Goal: Task Accomplishment & Management: Manage account settings

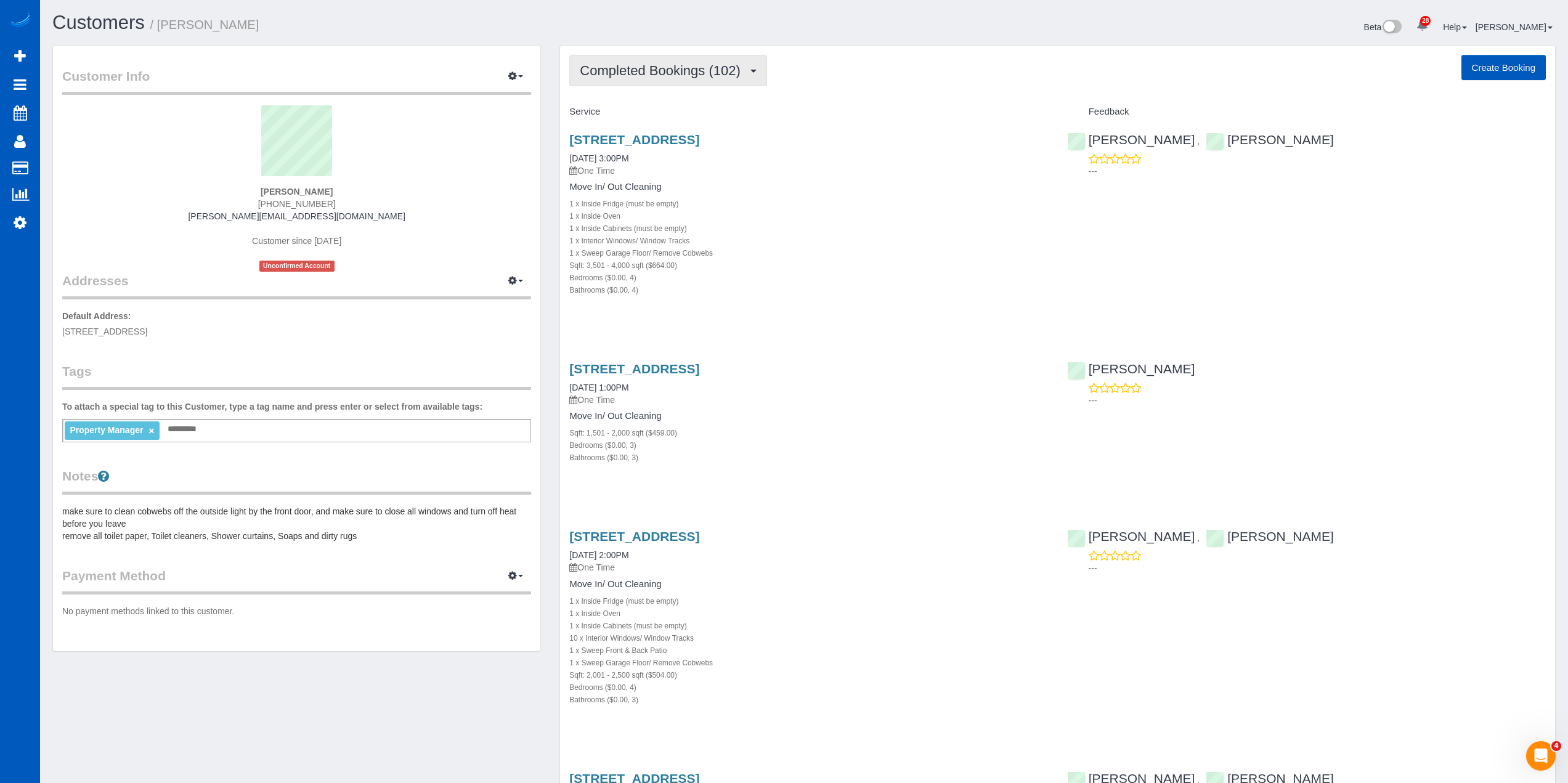
click at [703, 73] on span "Completed Bookings (102)" at bounding box center [663, 70] width 166 height 15
click at [678, 112] on link "Upcoming Bookings (6)" at bounding box center [639, 115] width 138 height 16
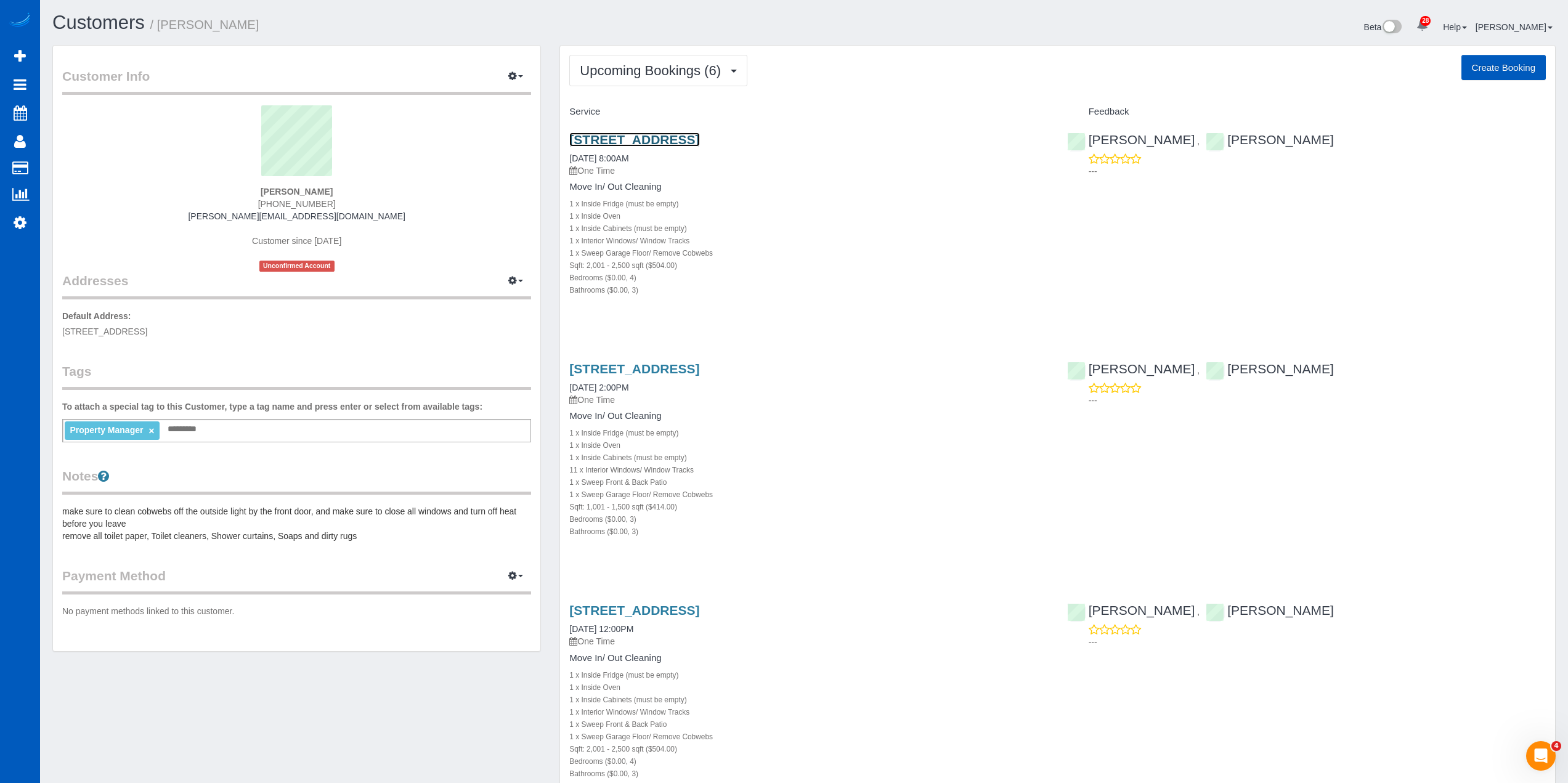
click at [690, 141] on link "1107 27th St Nw, Puyallup, WA 98371" at bounding box center [634, 139] width 130 height 14
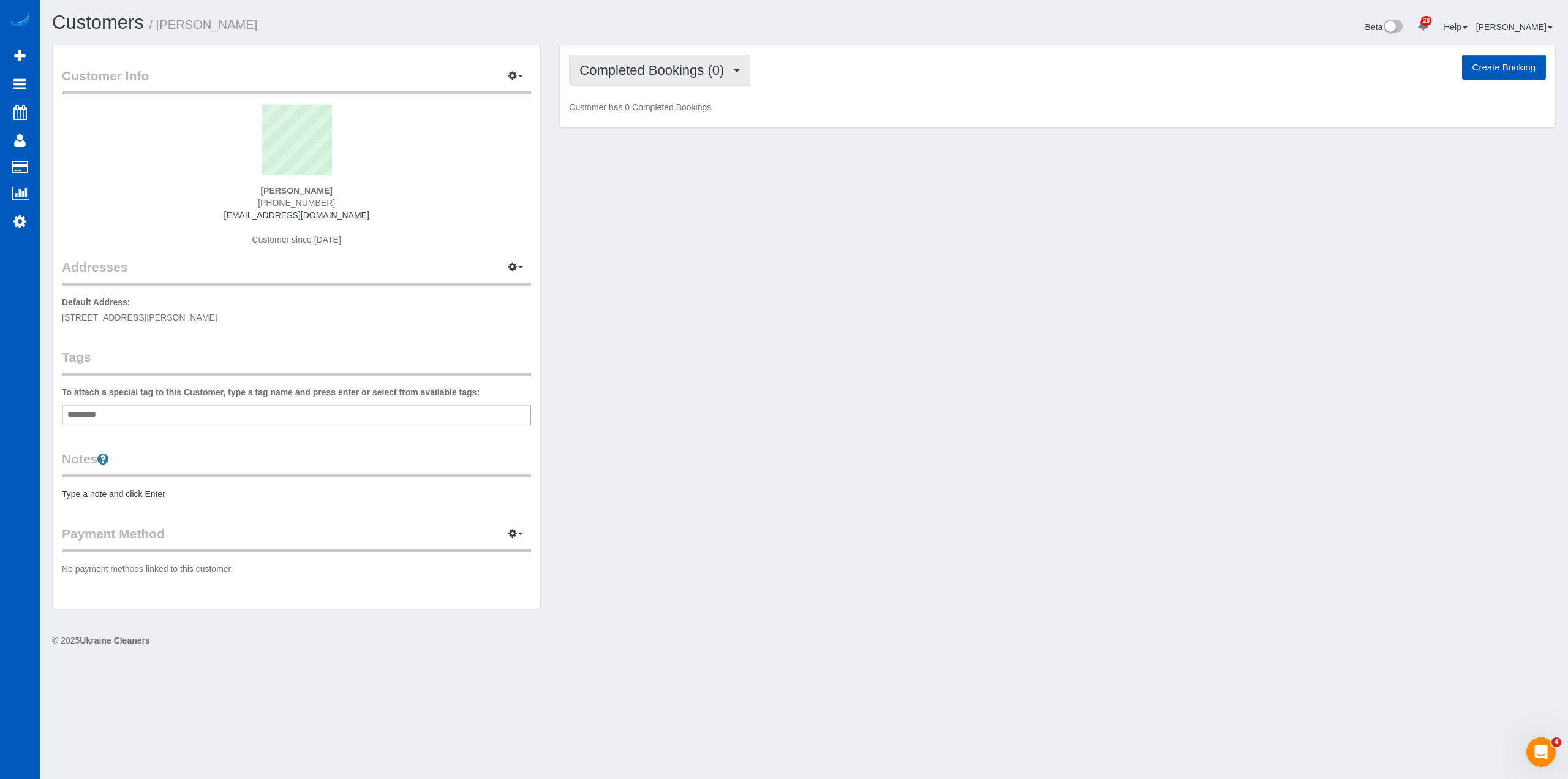
click at [708, 66] on span "Completed Bookings (0)" at bounding box center [654, 70] width 151 height 15
click at [689, 117] on link "Upcoming Bookings (1)" at bounding box center [633, 115] width 127 height 16
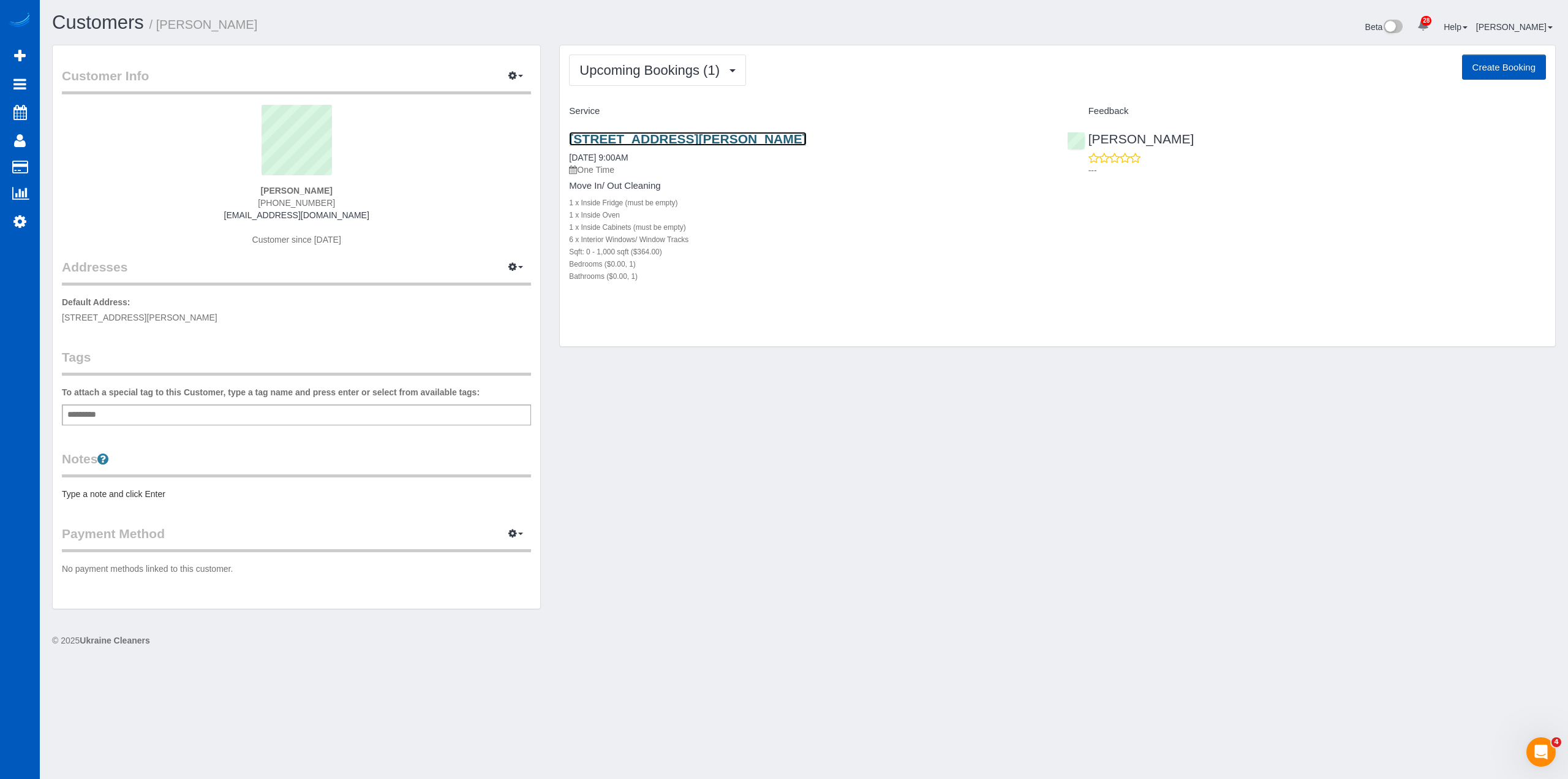
click at [689, 139] on link "[STREET_ADDRESS][PERSON_NAME]" at bounding box center [688, 139] width 237 height 14
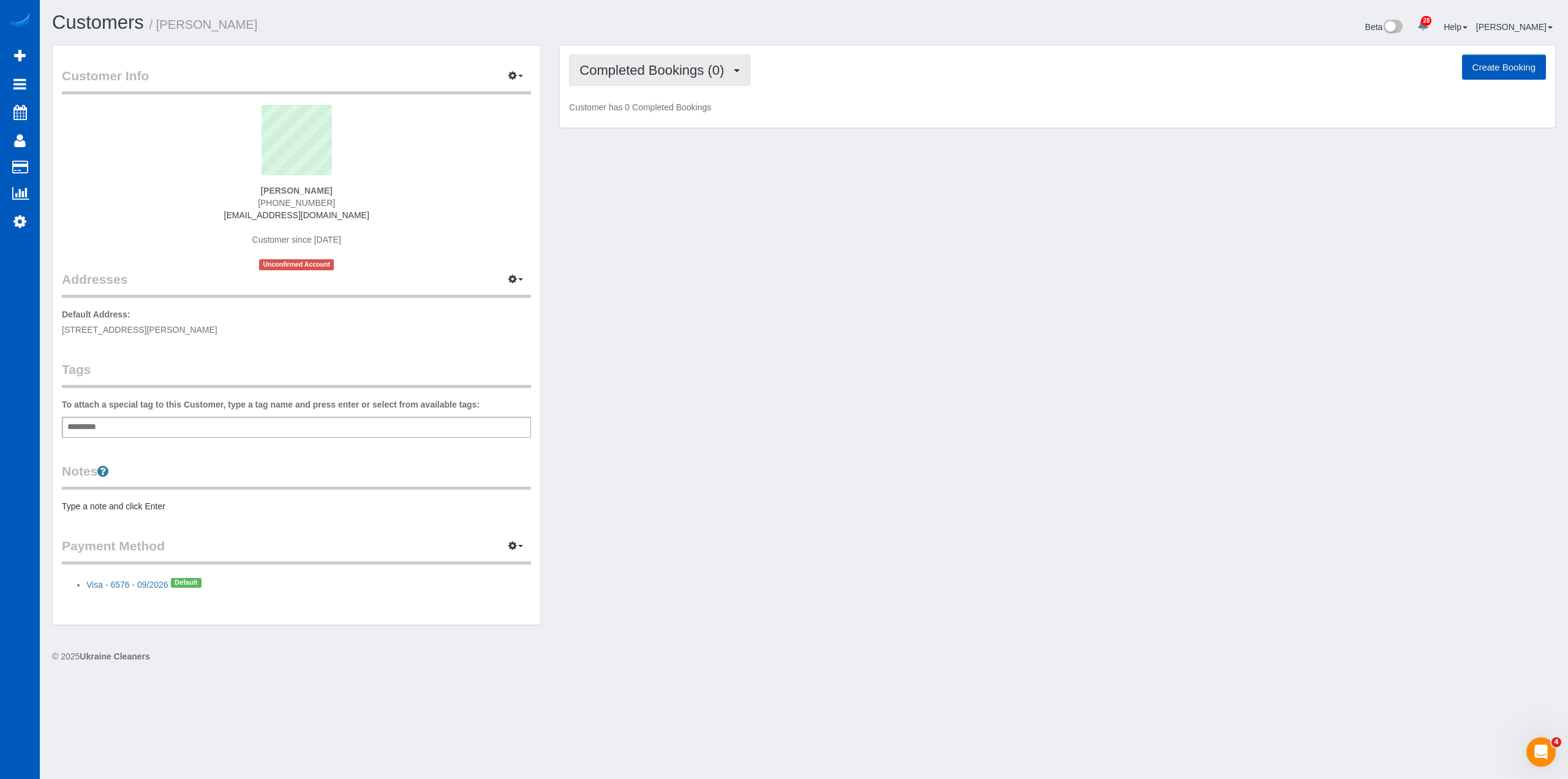
click at [704, 69] on span "Completed Bookings (0)" at bounding box center [654, 70] width 151 height 15
click at [686, 119] on link "Upcoming Bookings (1)" at bounding box center [633, 115] width 127 height 16
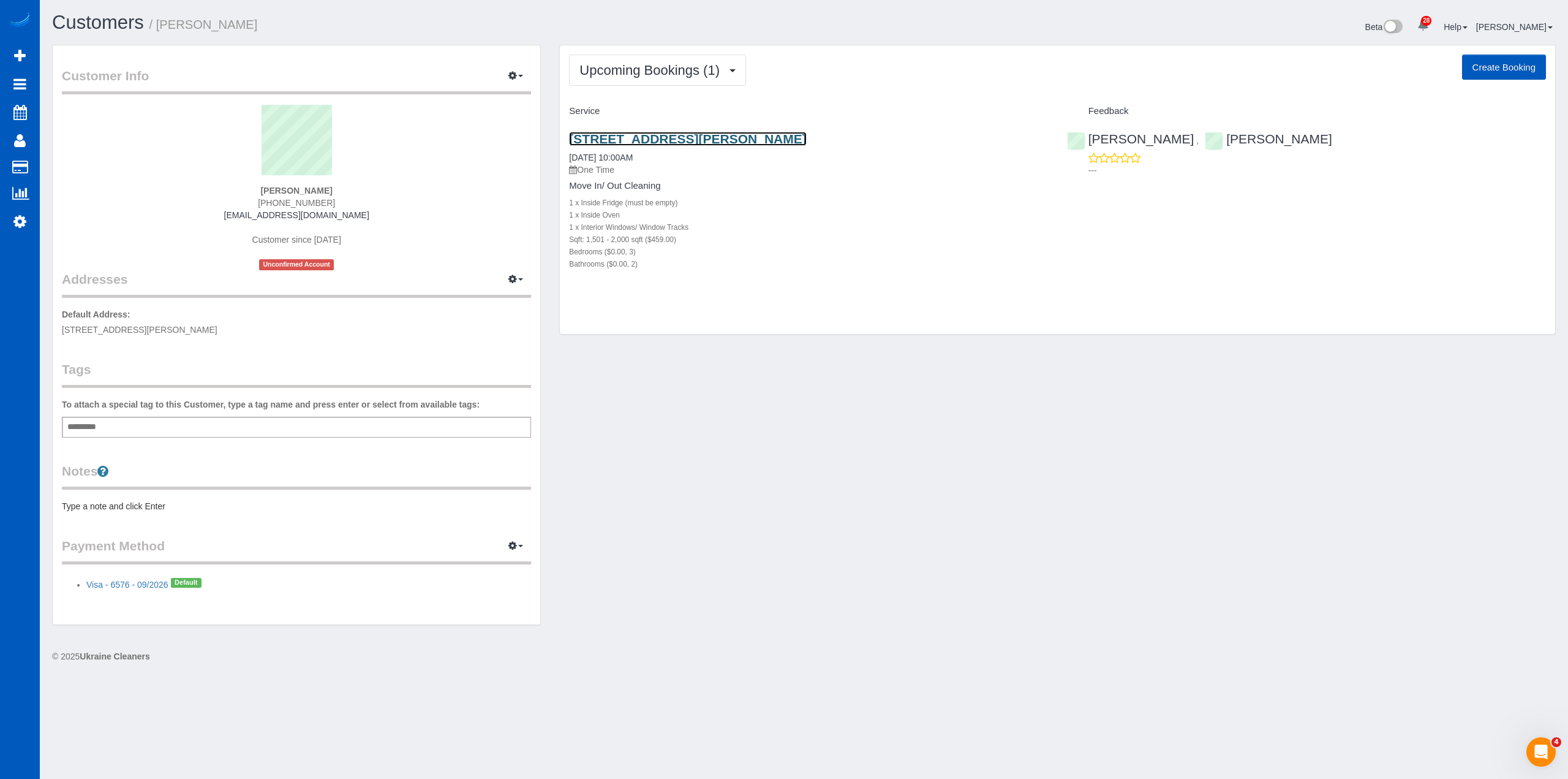
click at [682, 143] on link "4635 S Lowell Blvd, Denver, CO 80236" at bounding box center [688, 139] width 237 height 14
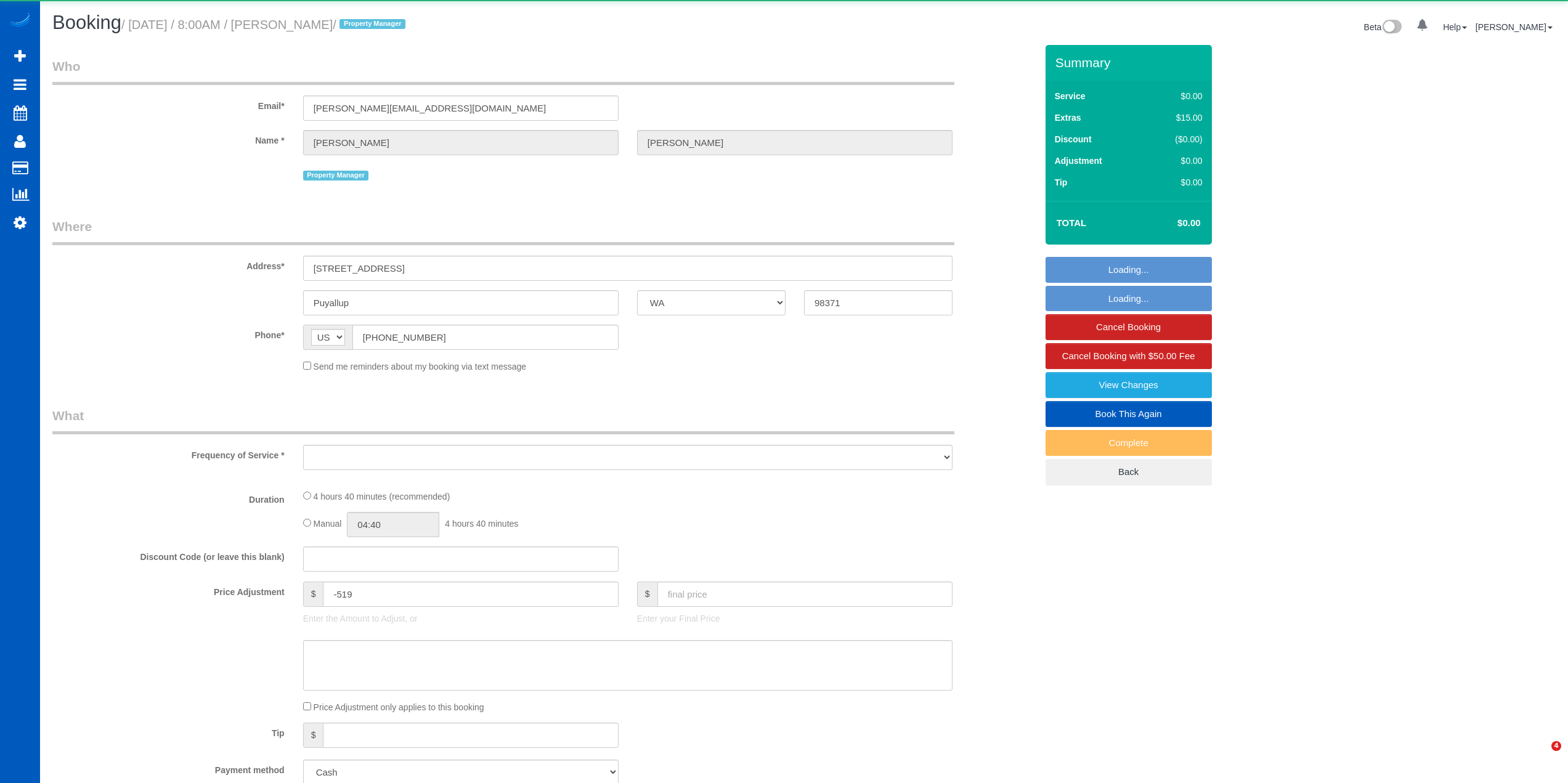
select select "WA"
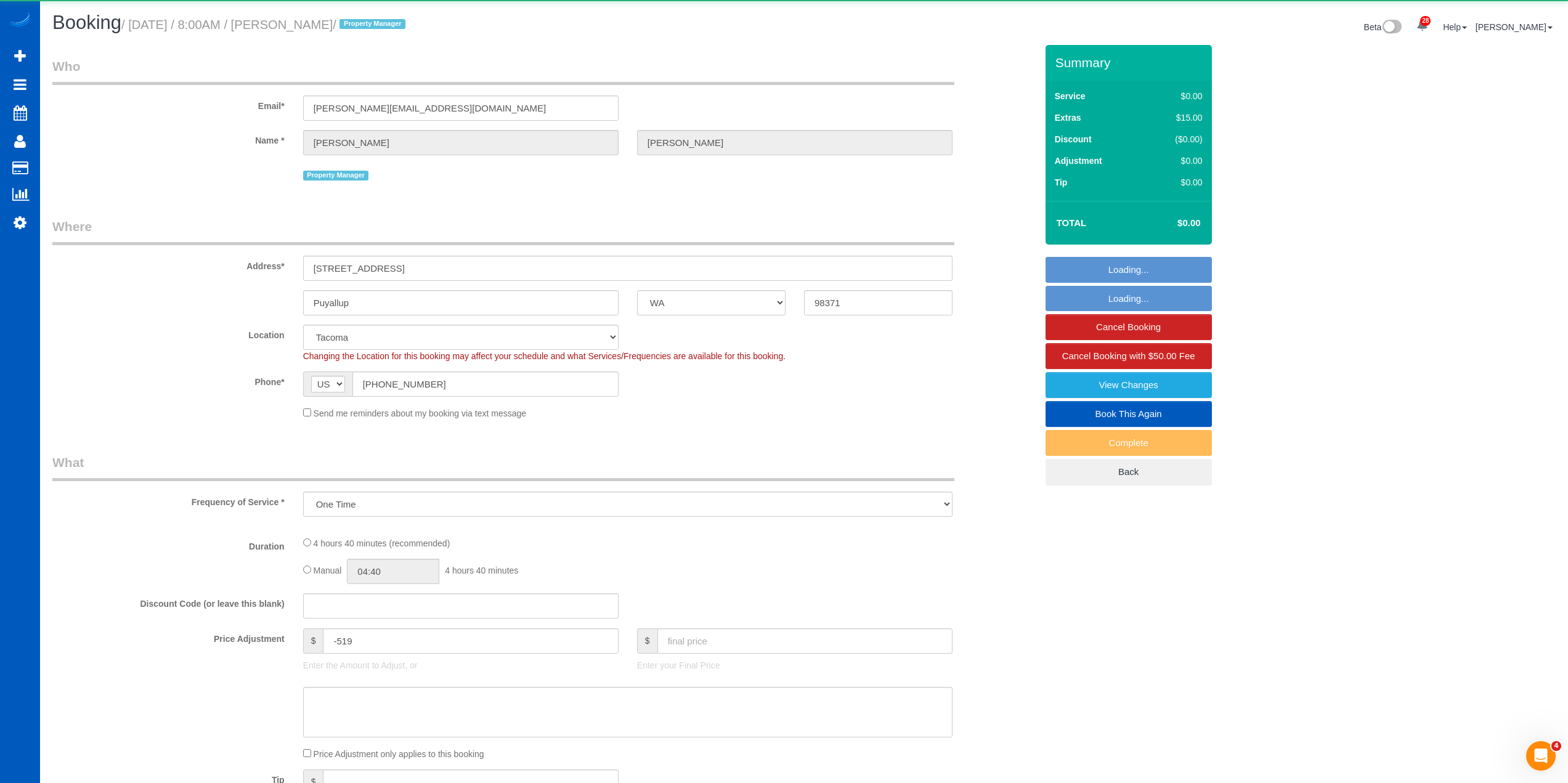
select select "object:988"
select select "199"
select select "2001"
select select "4"
select select "3"
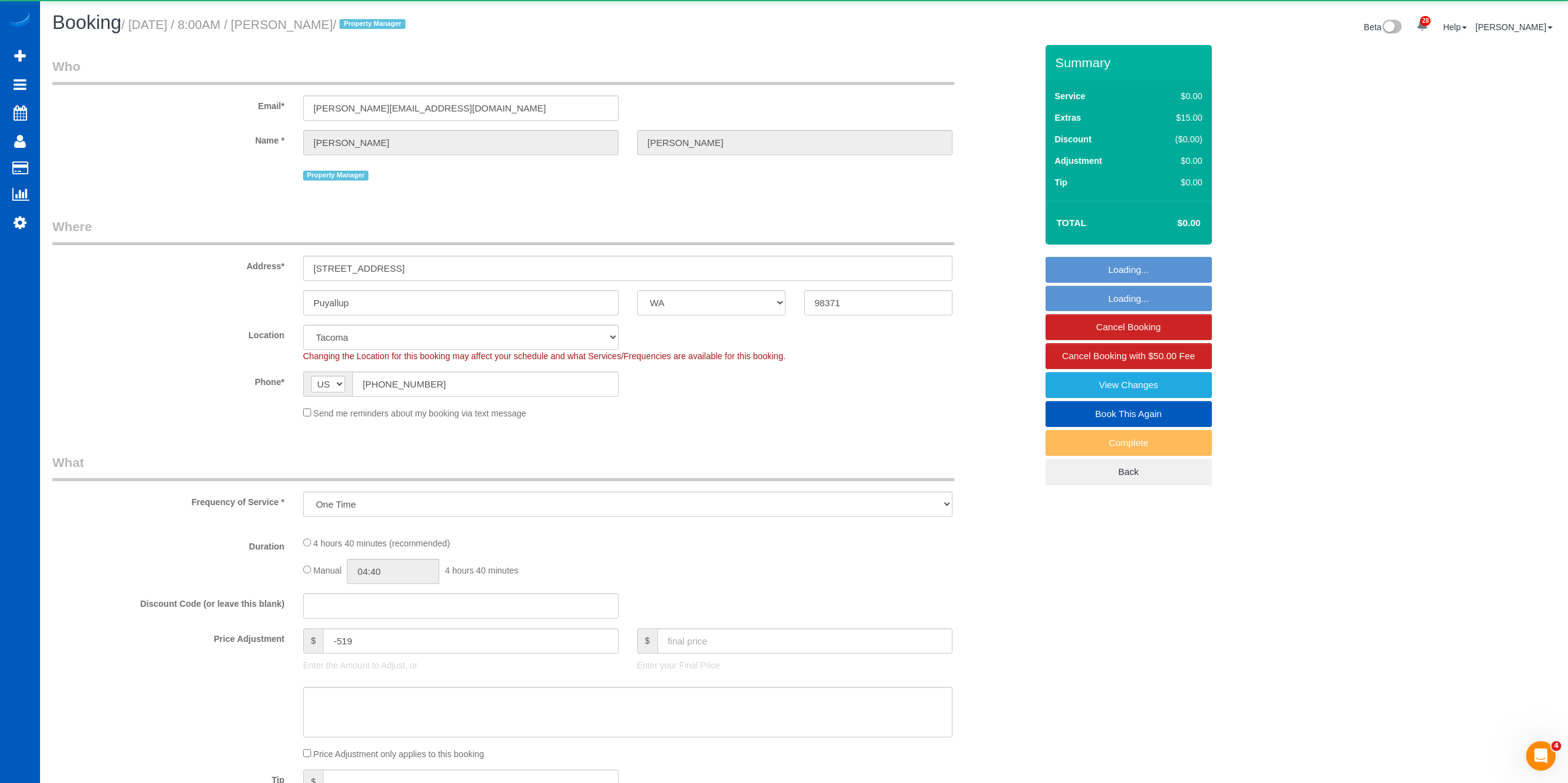
select select "spot1"
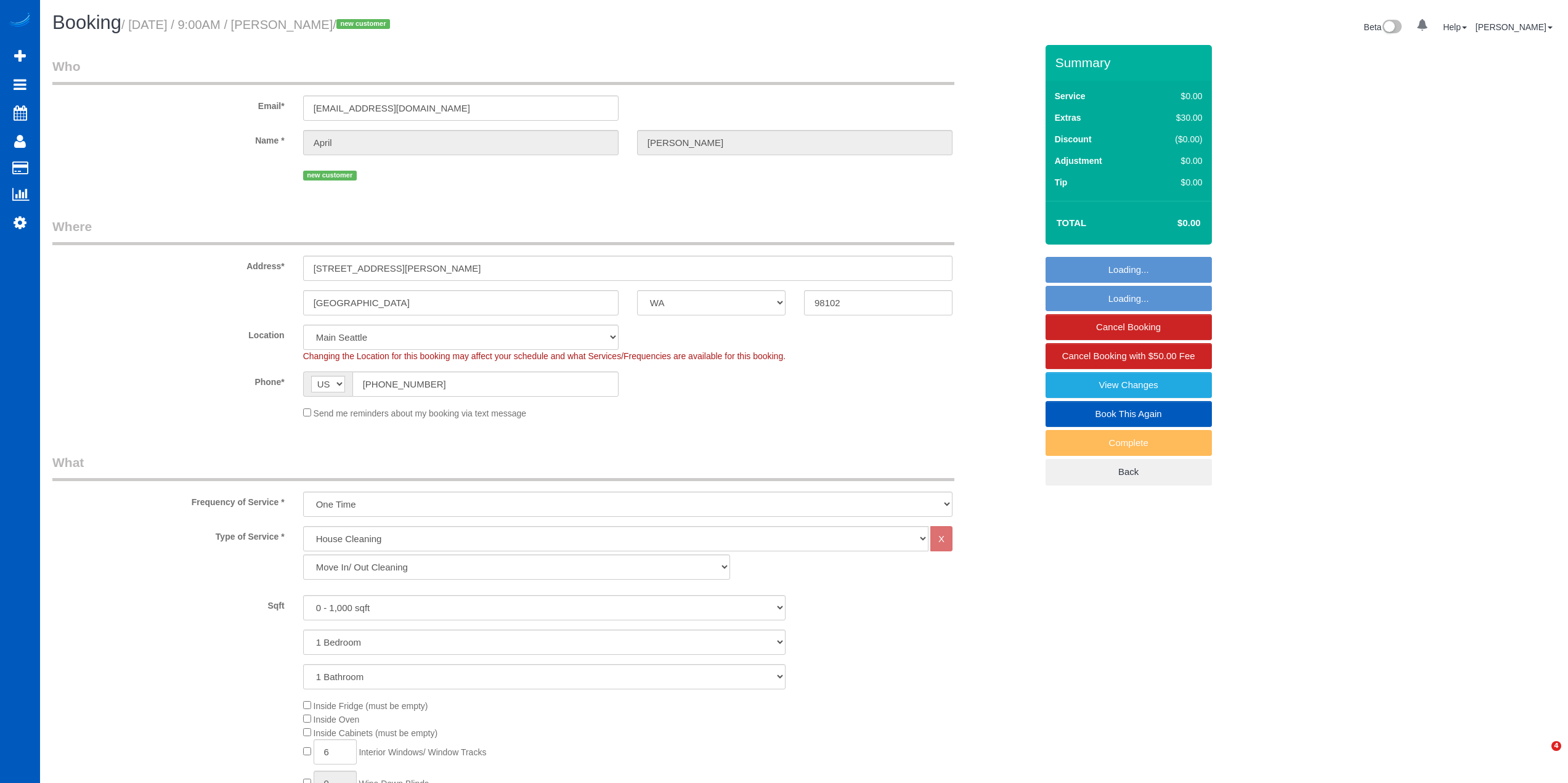
select select "WA"
select select "199"
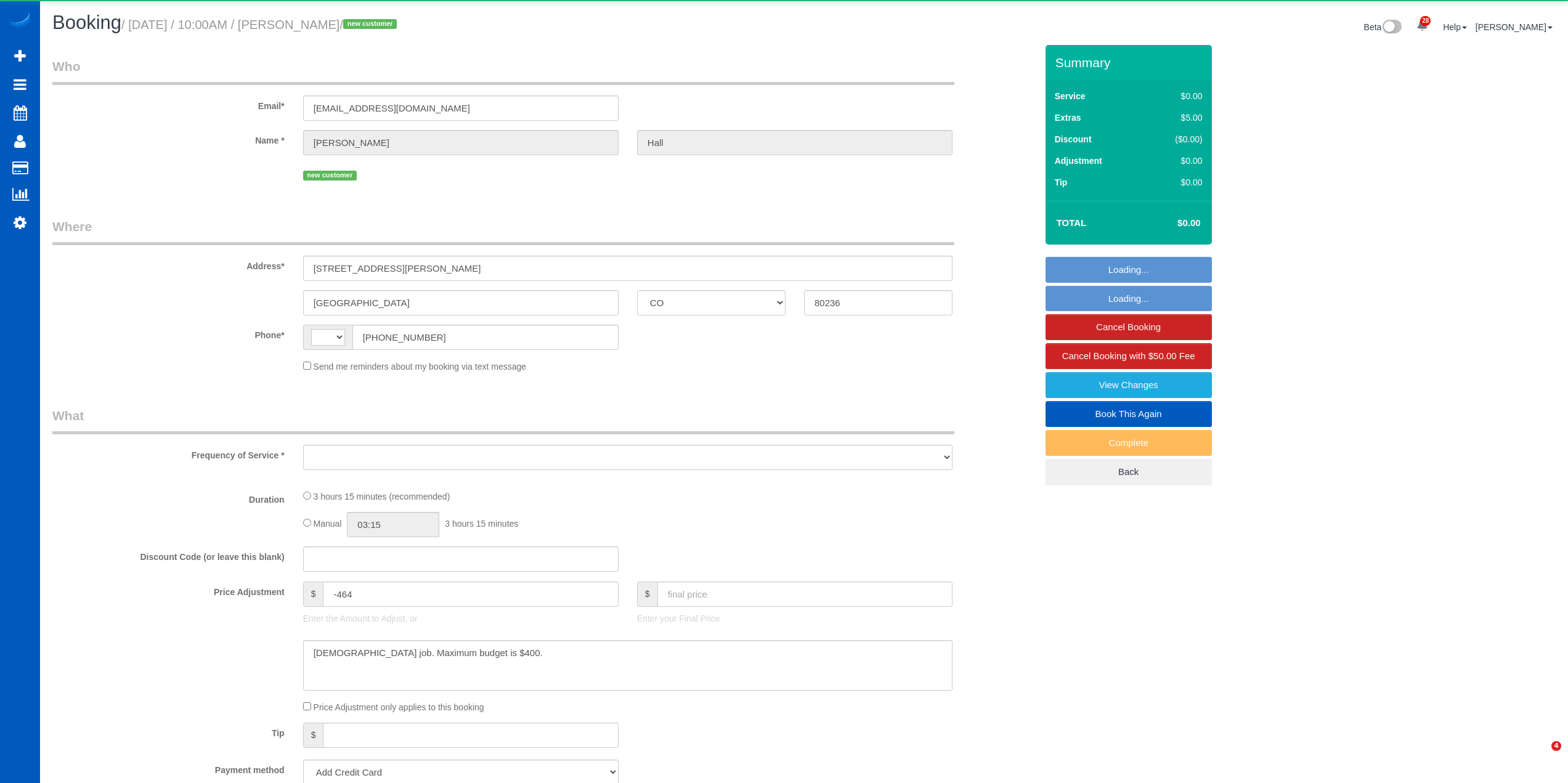
select select "CO"
select select "string:[GEOGRAPHIC_DATA]"
select select "object:931"
select select "string:fspay-7e94bded-54c3-4e58-8998-a5a62ec33bc5"
select select "spot1"
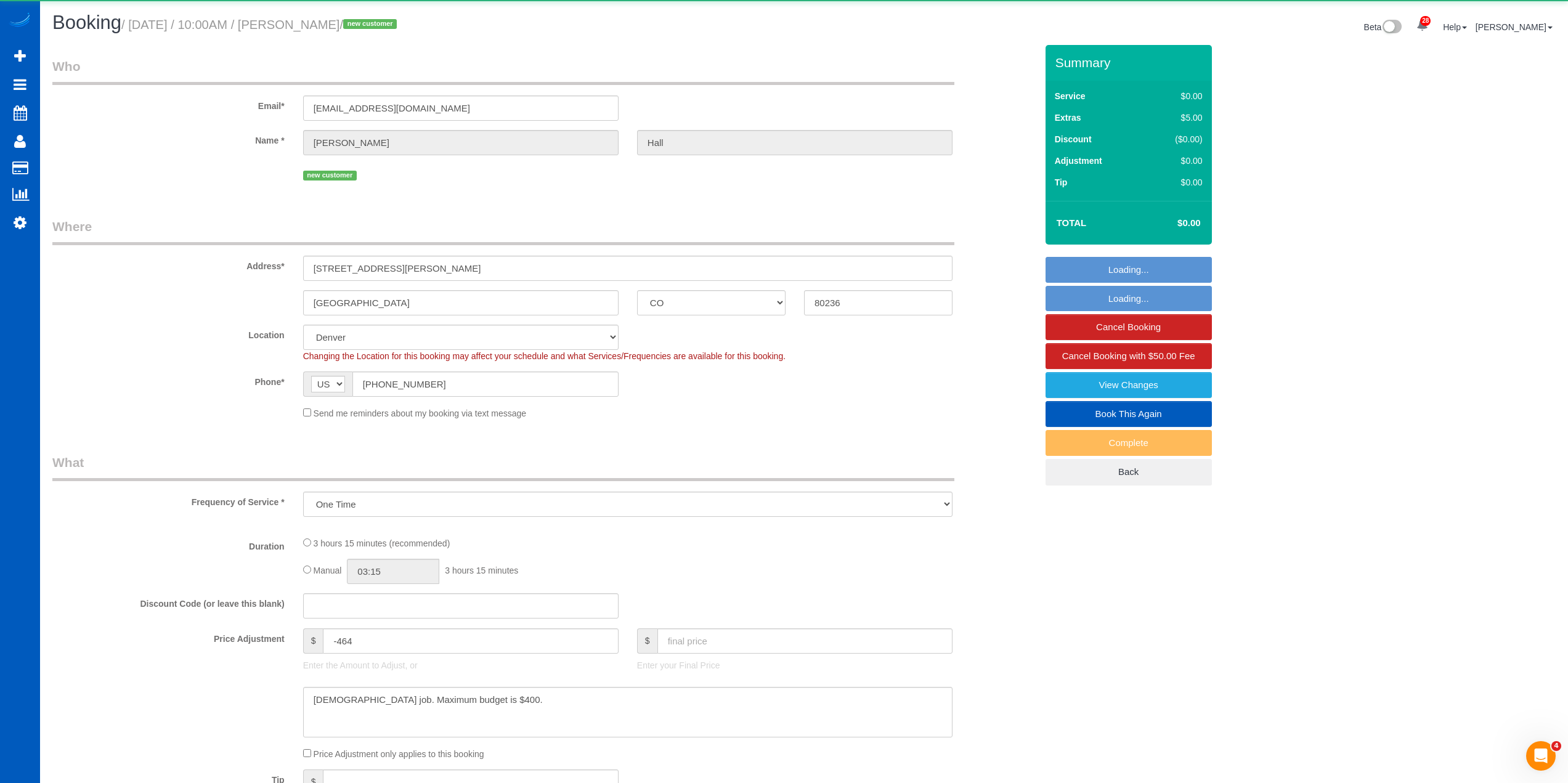
select select "199"
select select "1501"
select select "3"
select select "2"
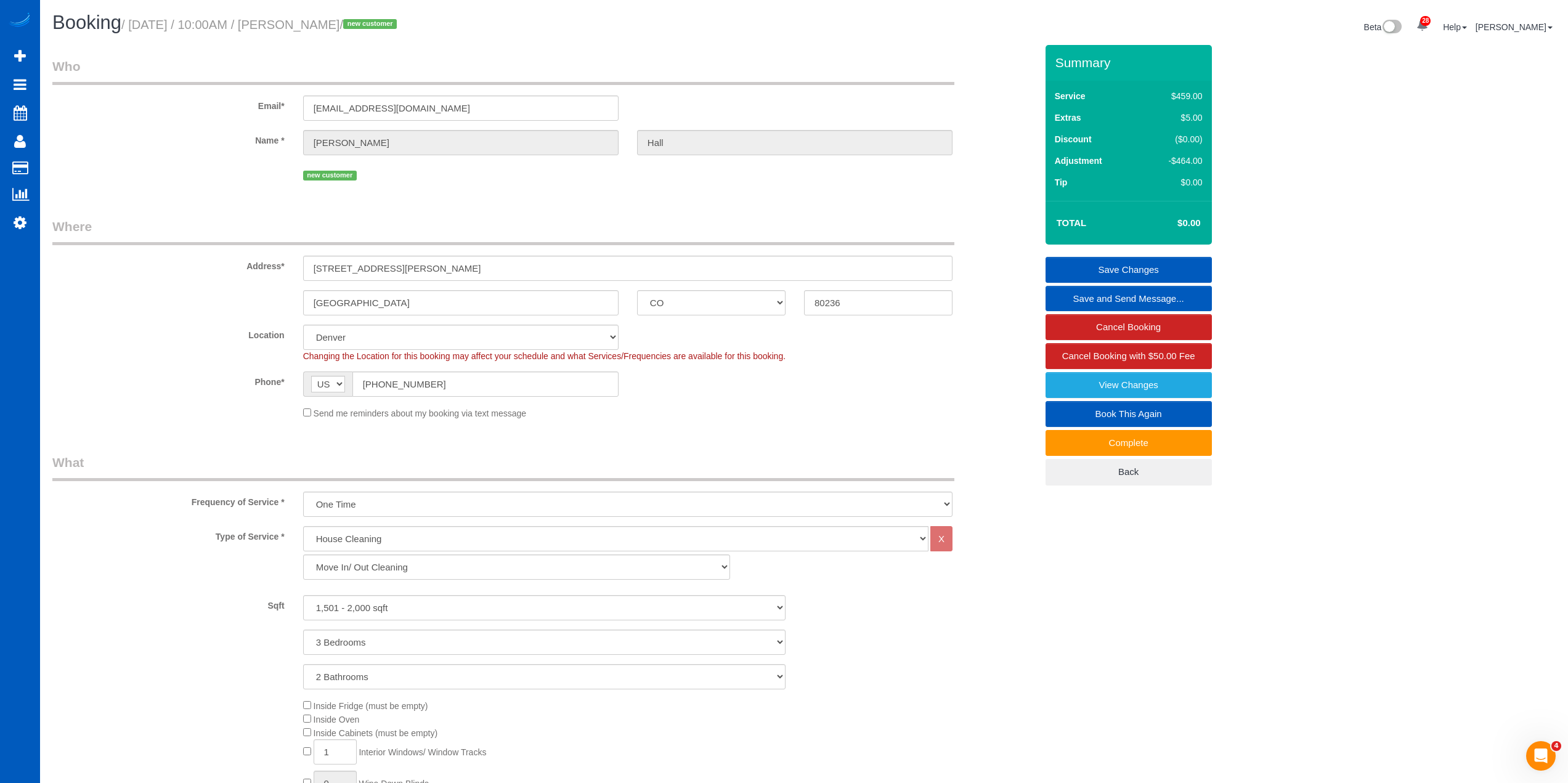
click at [834, 372] on div "Phone* AF AL DZ AD AO AI AQ AG AR AM AW AU AT AZ BS BH BD BB BY BE BZ BJ BM BT …" at bounding box center [544, 384] width 1002 height 26
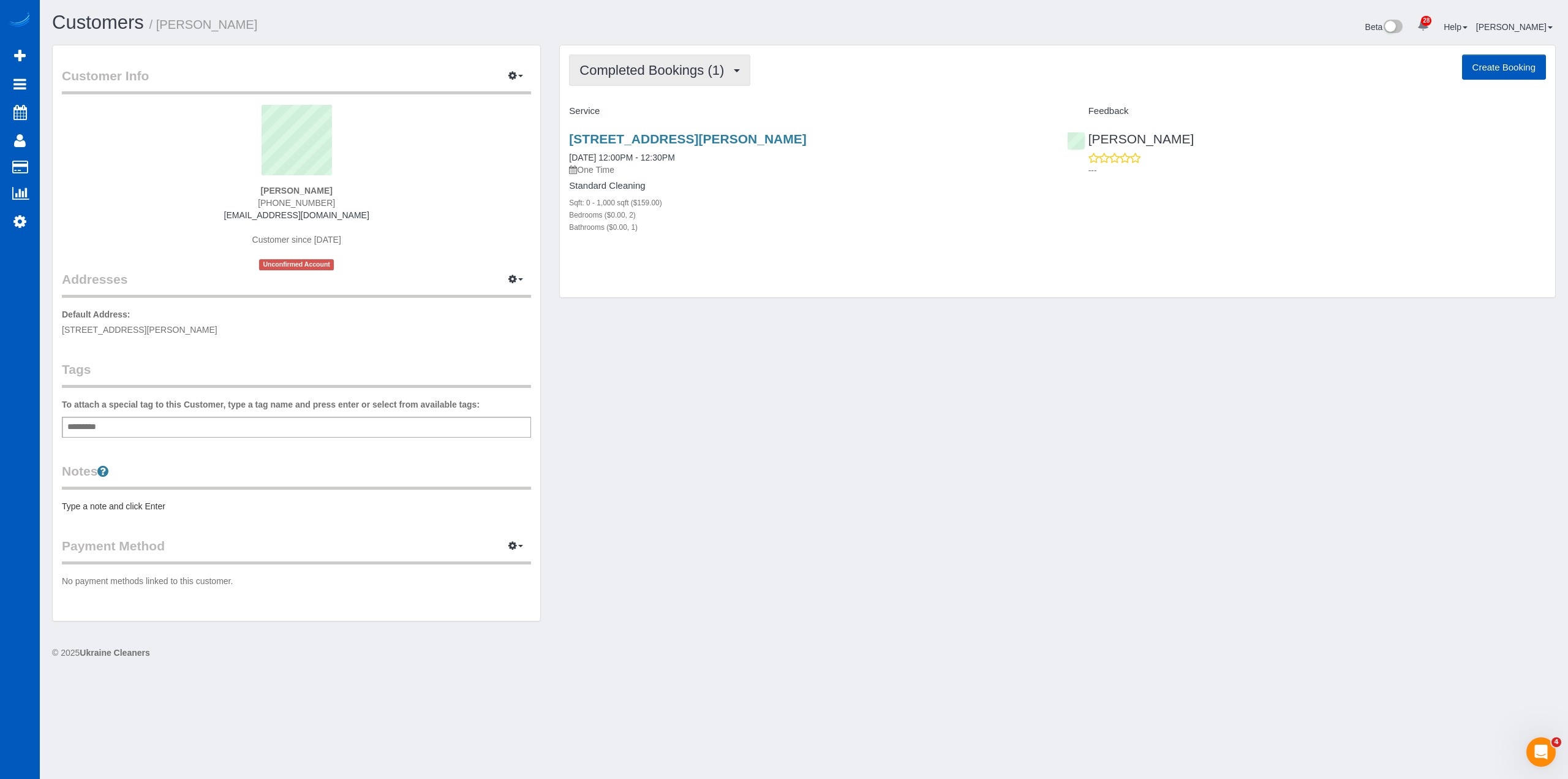
click at [678, 66] on span "Completed Bookings (1)" at bounding box center [654, 70] width 151 height 15
drag, startPoint x: 709, startPoint y: 439, endPoint x: 700, endPoint y: 371, distance: 68.6
click at [708, 428] on div "Customer Info Edit Contact Info Send Message Email Preferences Special Sales Ta…" at bounding box center [803, 339] width 1522 height 589
click at [698, 69] on span "Completed Bookings (1)" at bounding box center [654, 70] width 151 height 15
click at [692, 119] on link "Upcoming Bookings (11)" at bounding box center [634, 115] width 129 height 16
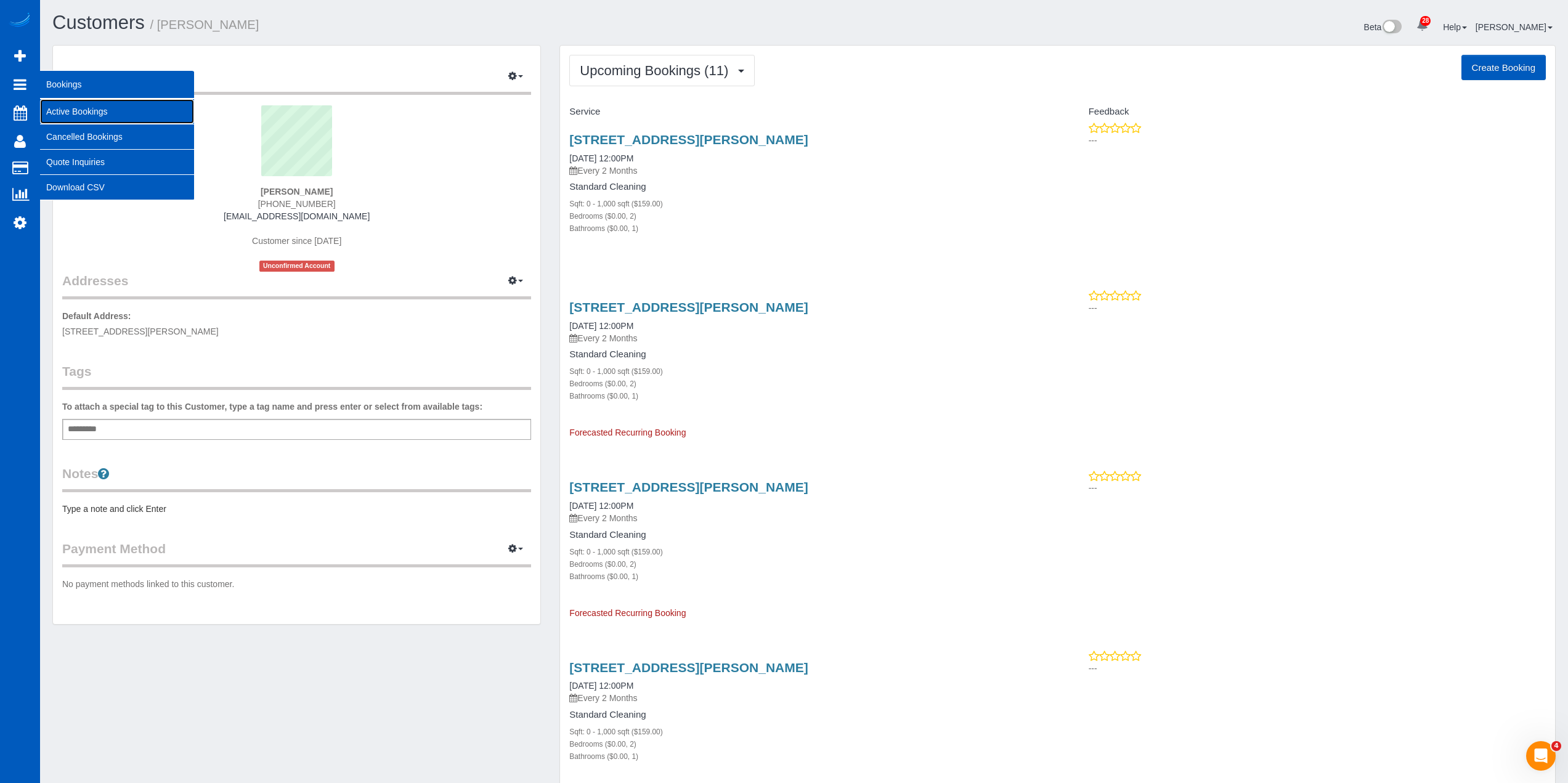
click at [81, 116] on link "Active Bookings" at bounding box center [117, 111] width 154 height 25
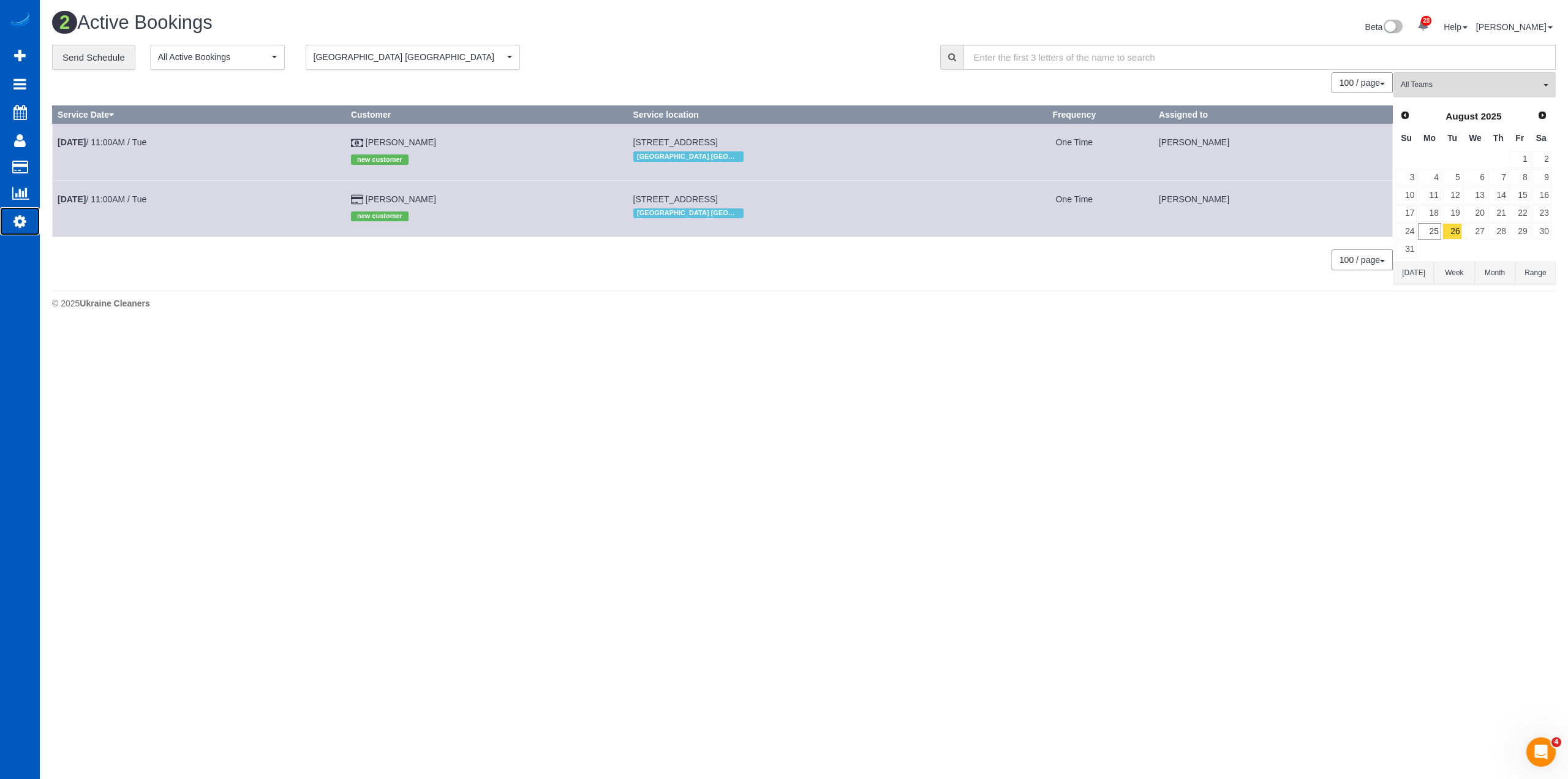
click at [18, 226] on icon at bounding box center [19, 221] width 13 height 15
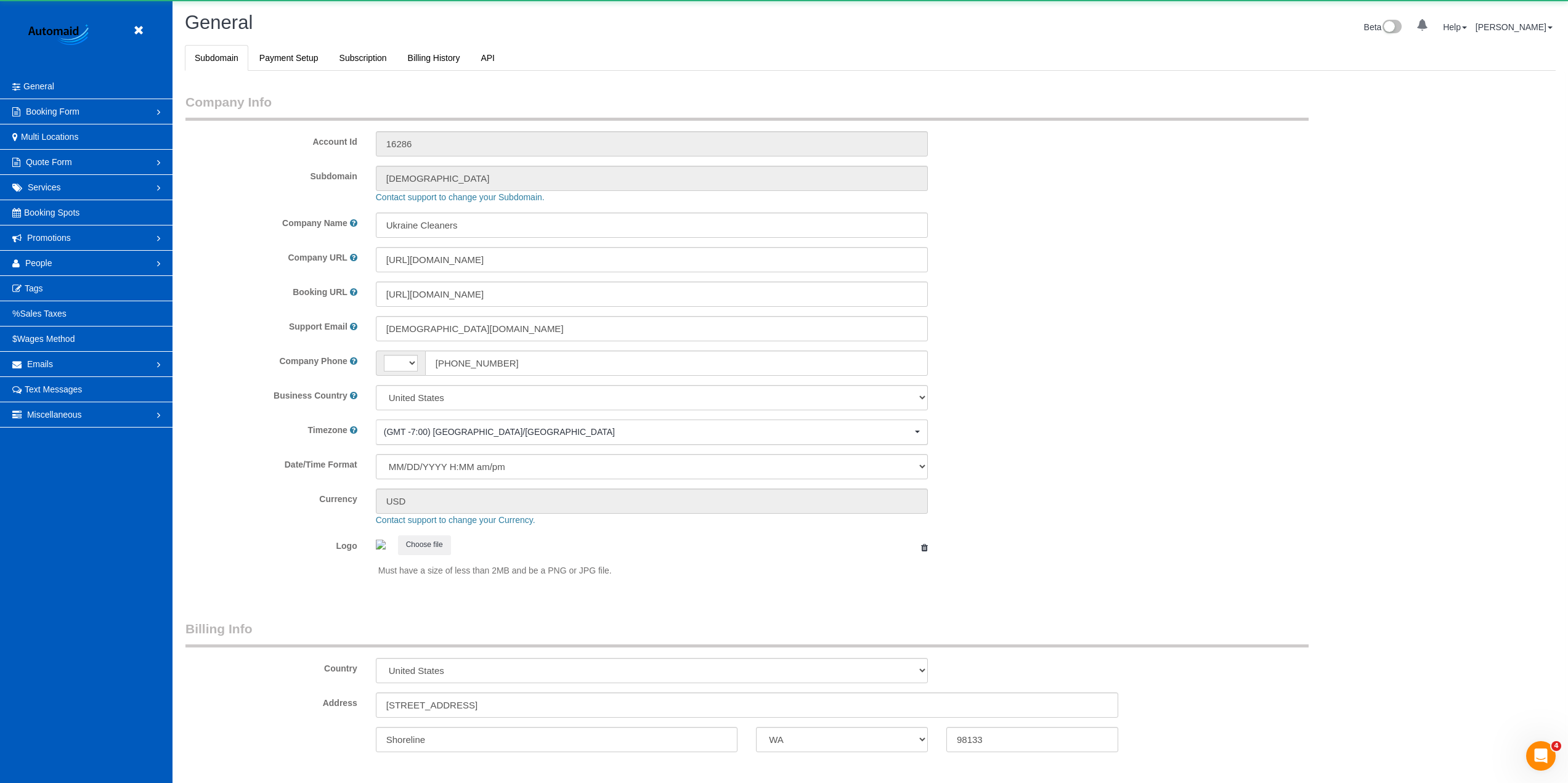
select select "string:[GEOGRAPHIC_DATA]"
select select "1"
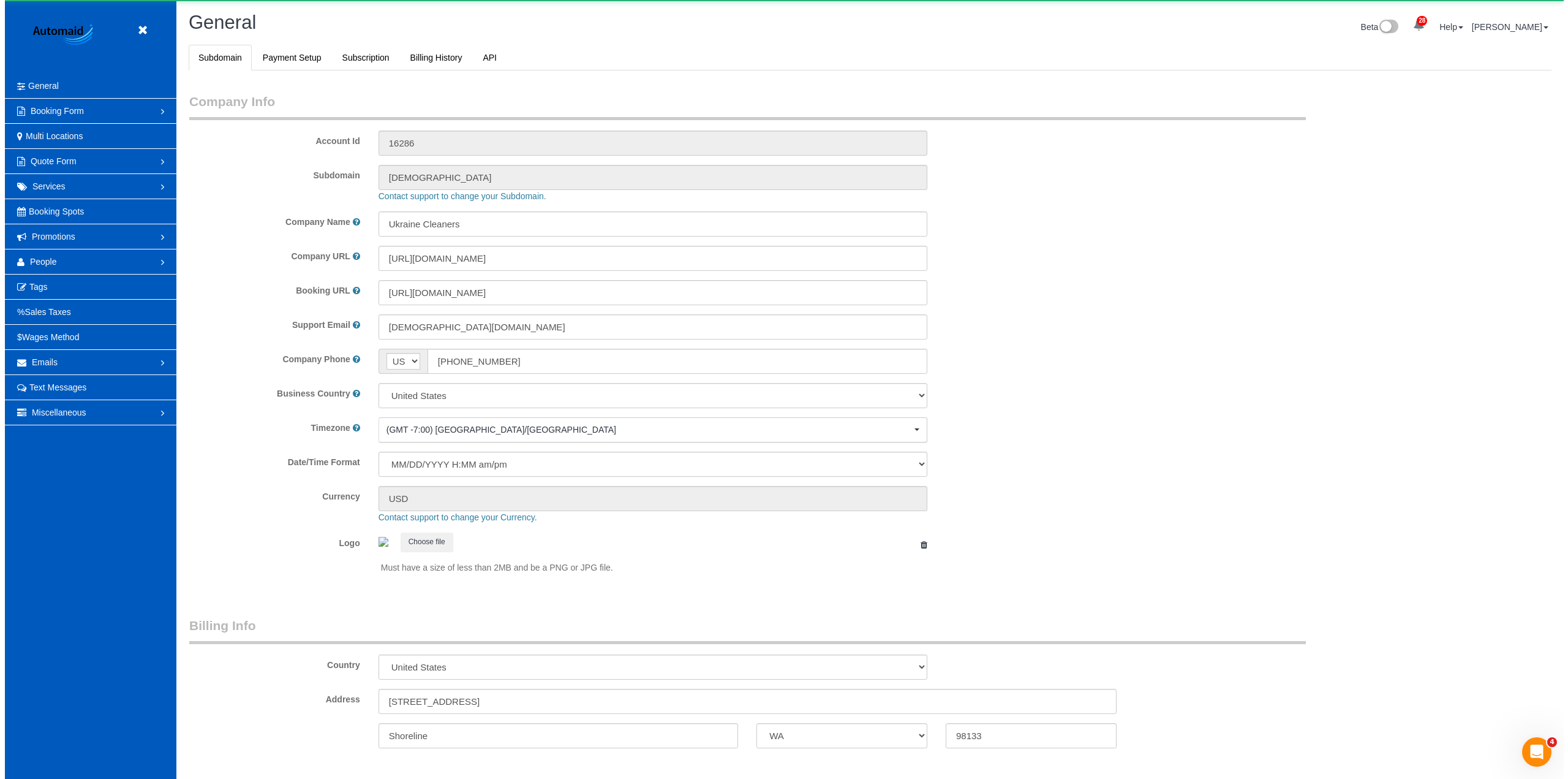
scroll to position [2683, 1559]
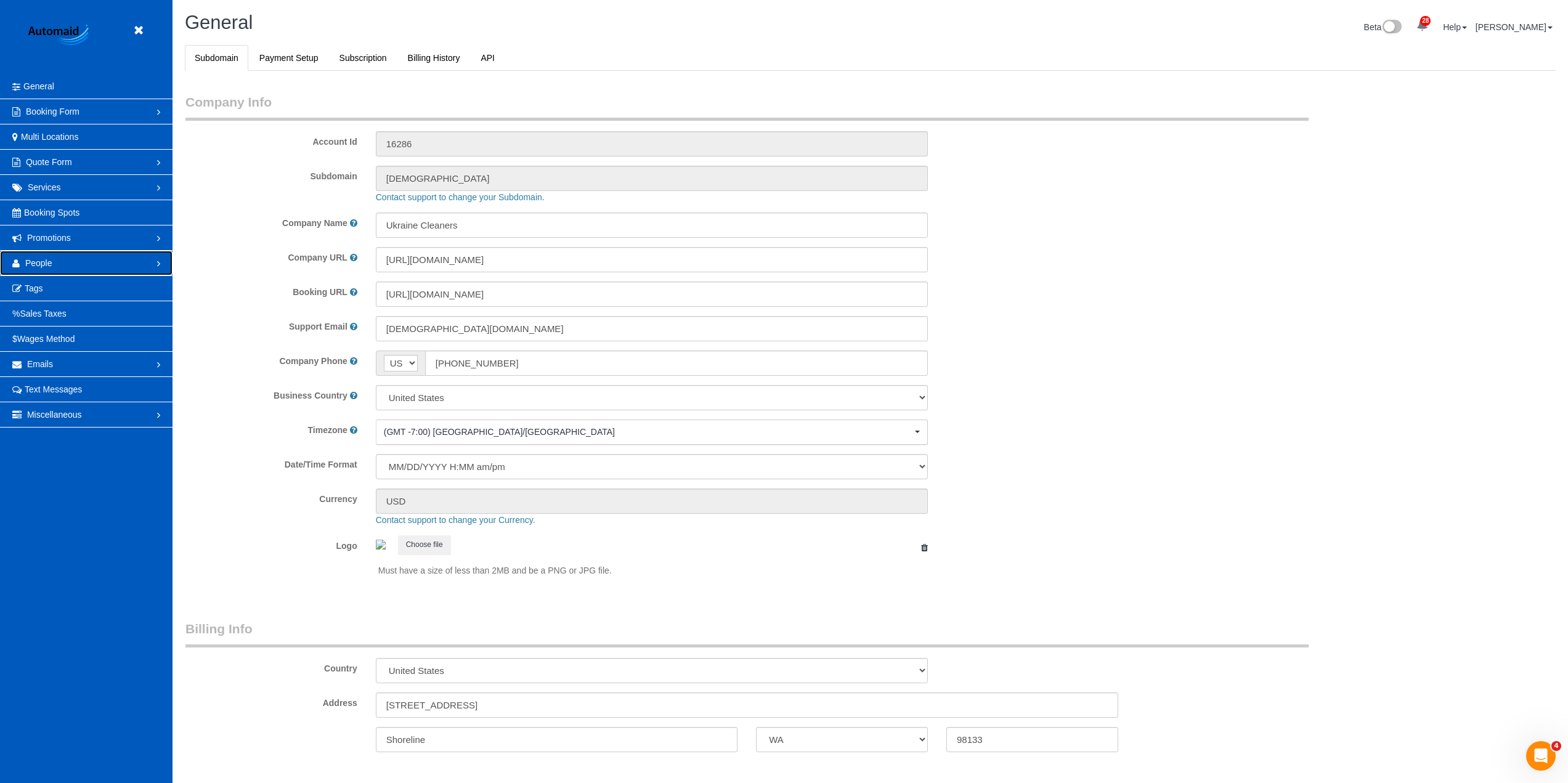
click at [60, 263] on link "People" at bounding box center [86, 263] width 172 height 25
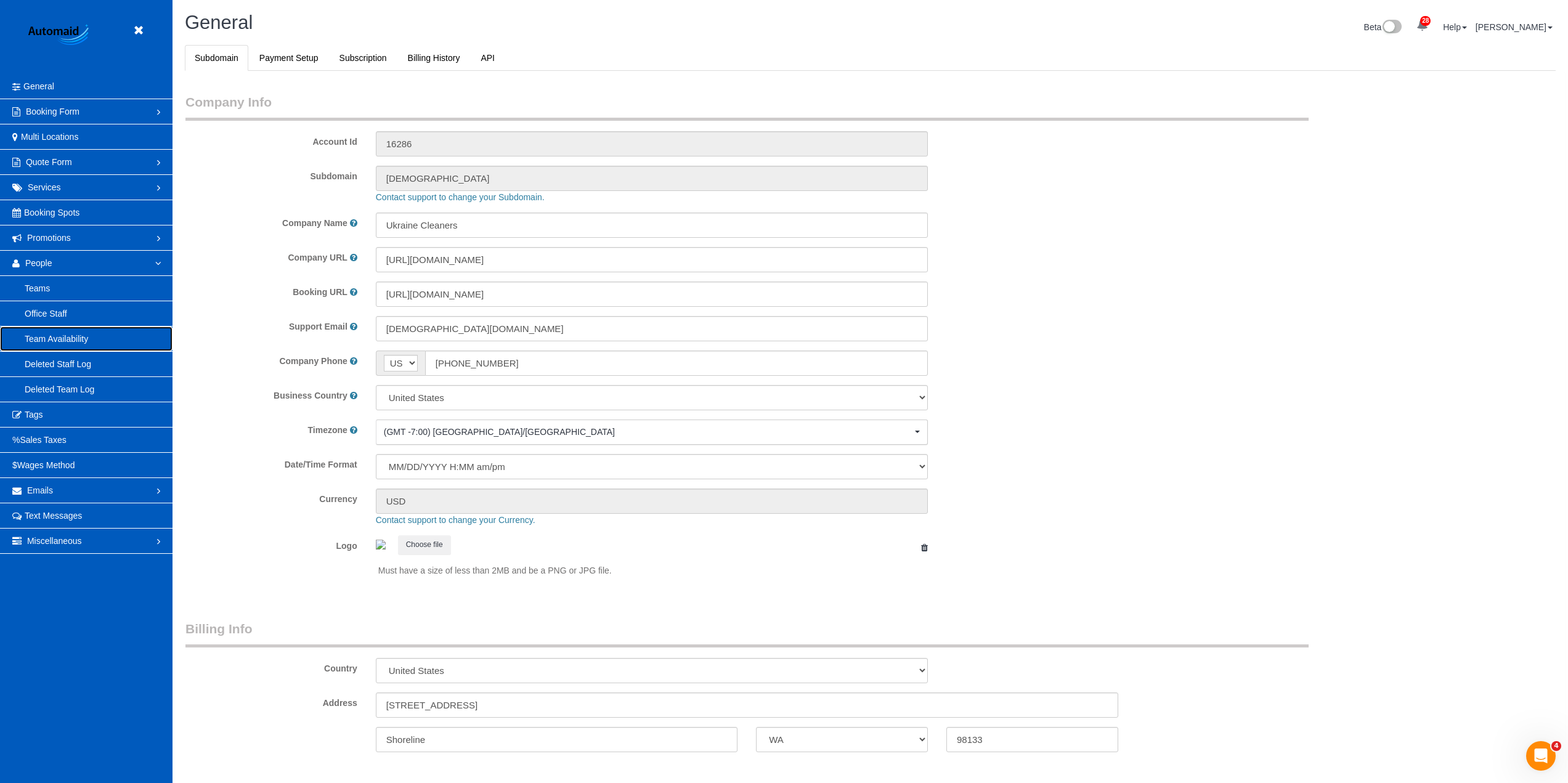
click at [77, 337] on link "Team Availability" at bounding box center [86, 339] width 172 height 25
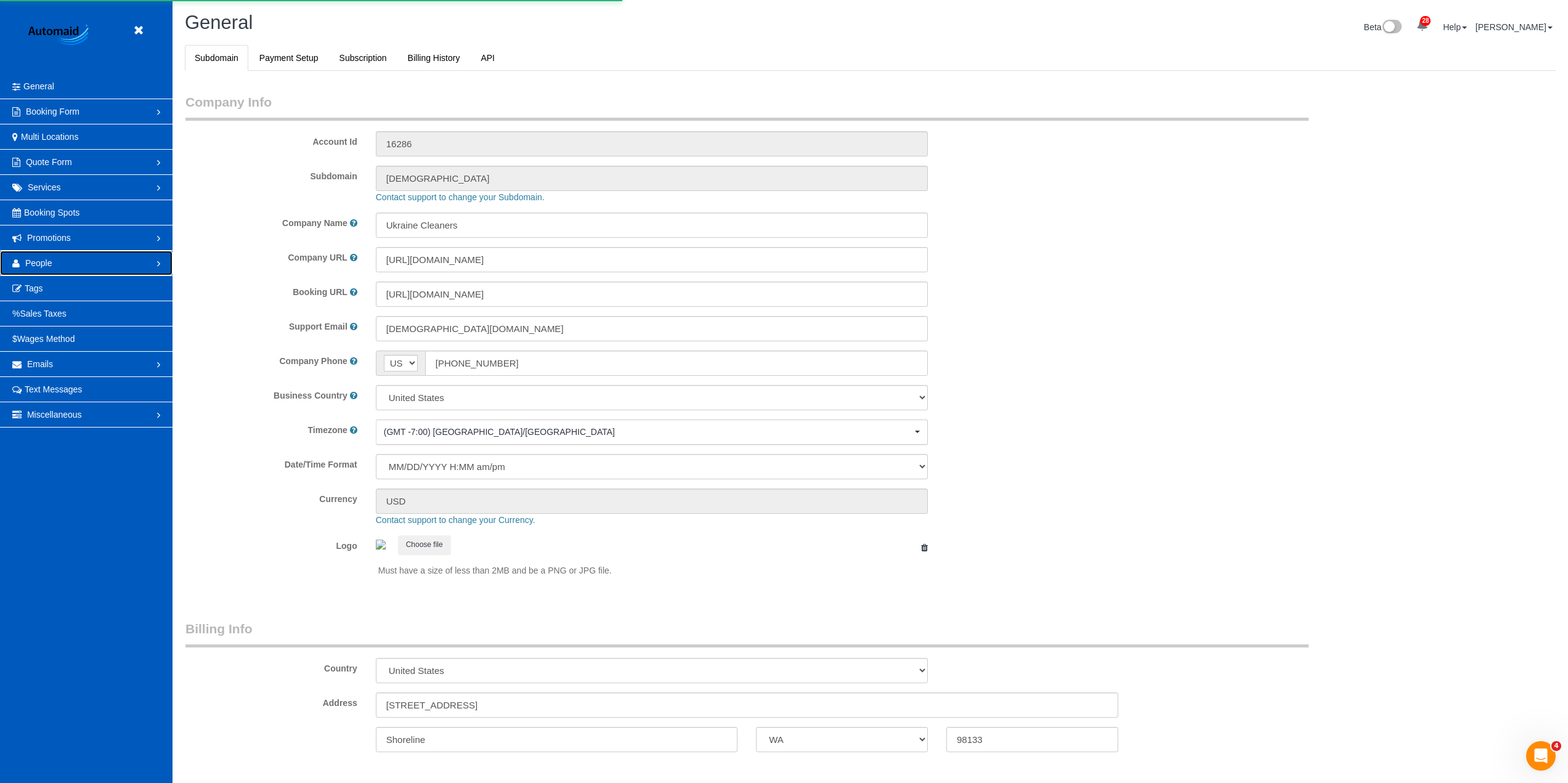
click at [47, 265] on span "People" at bounding box center [39, 263] width 27 height 10
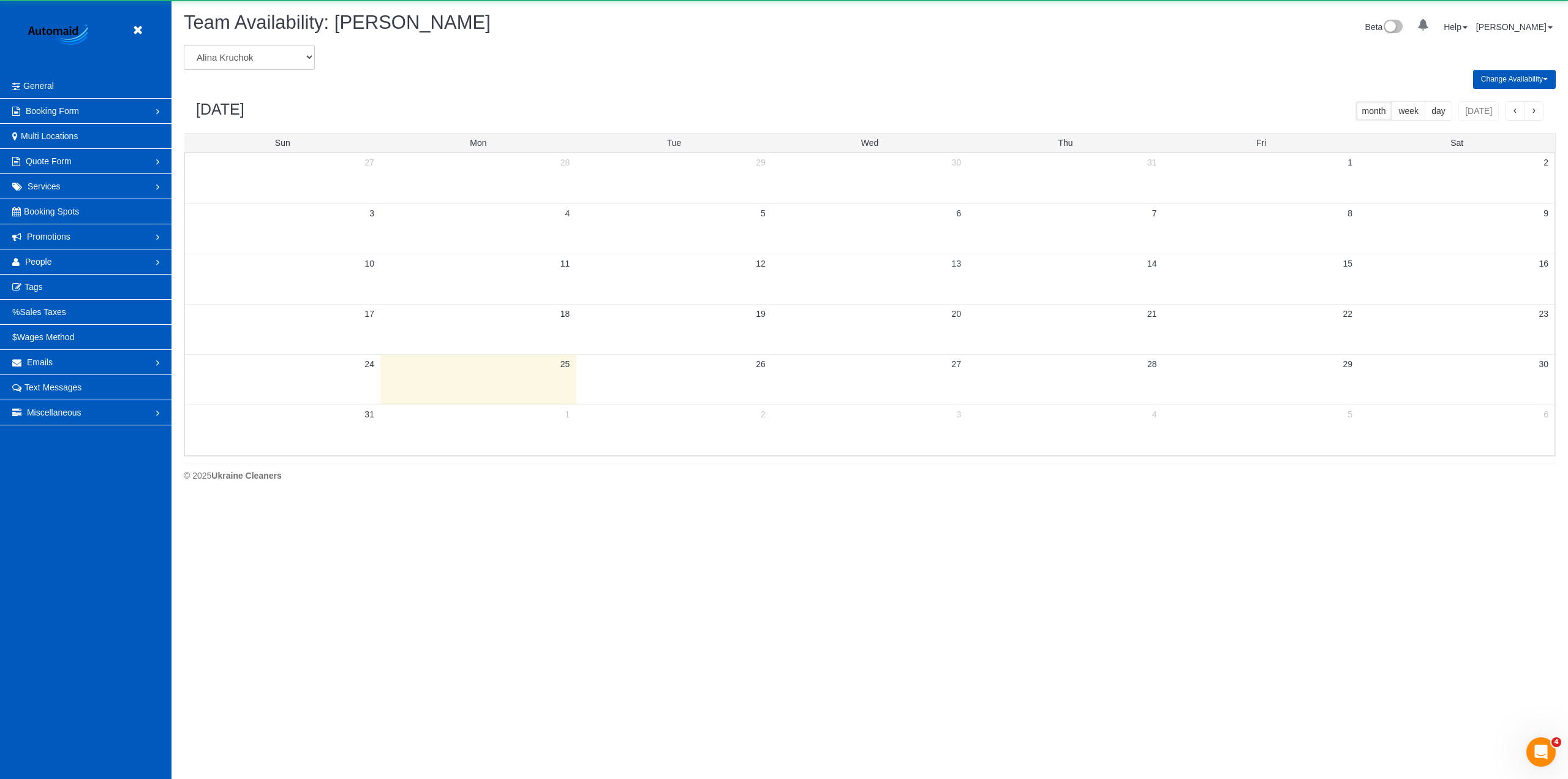
scroll to position [499, 1568]
click at [60, 264] on link "People" at bounding box center [86, 261] width 171 height 25
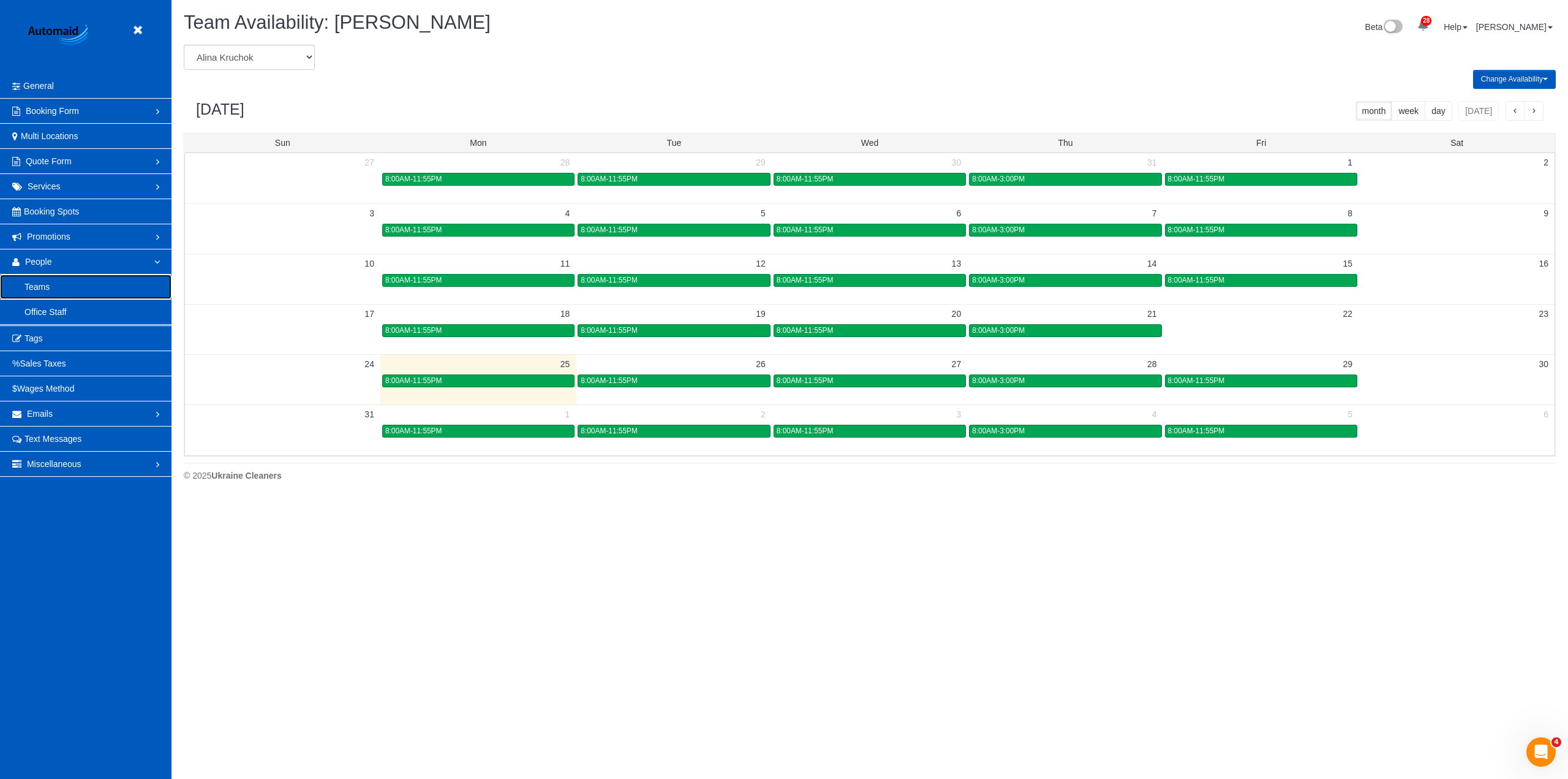
click at [61, 283] on link "Teams" at bounding box center [86, 287] width 171 height 25
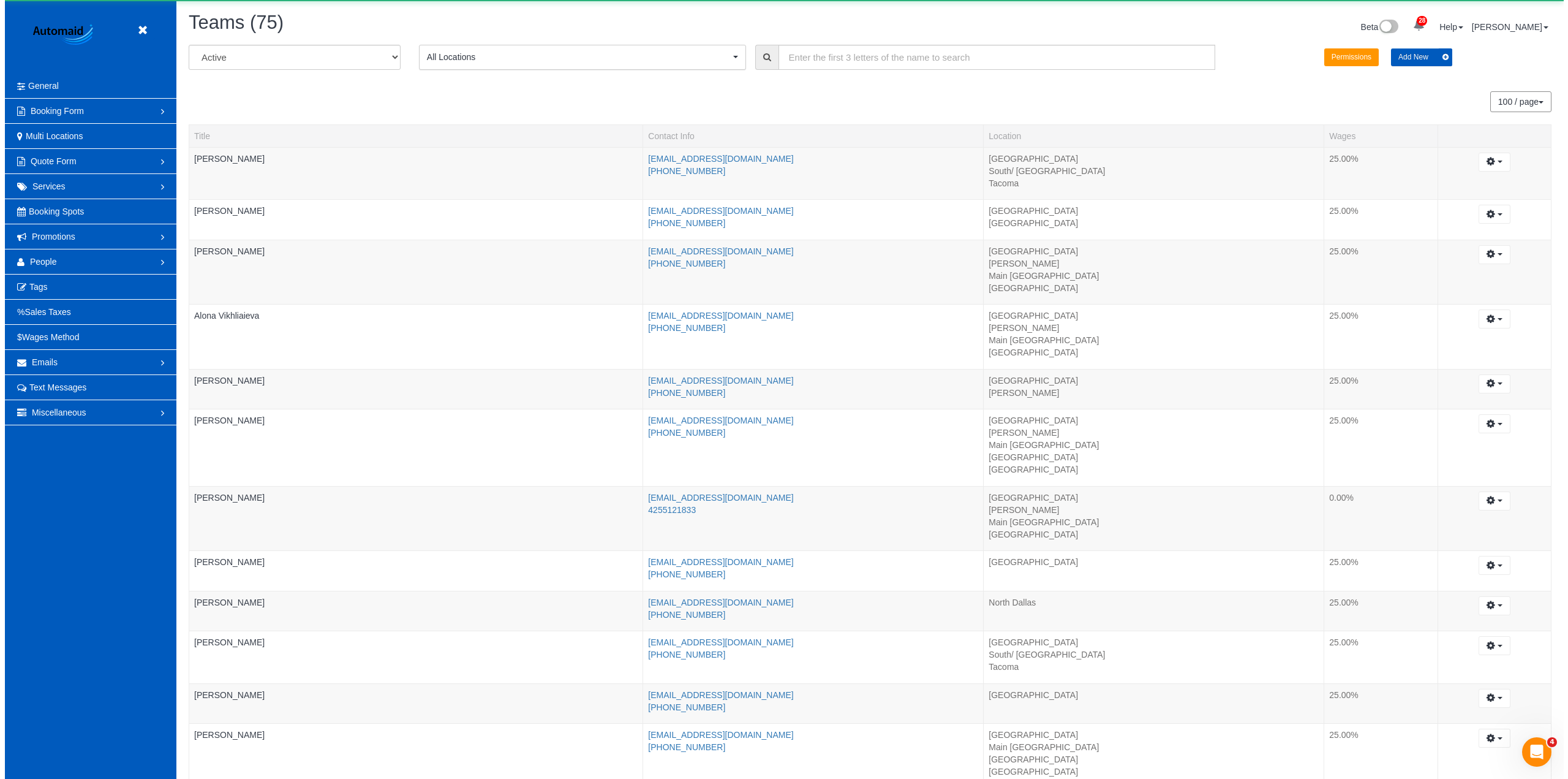
scroll to position [3792, 1559]
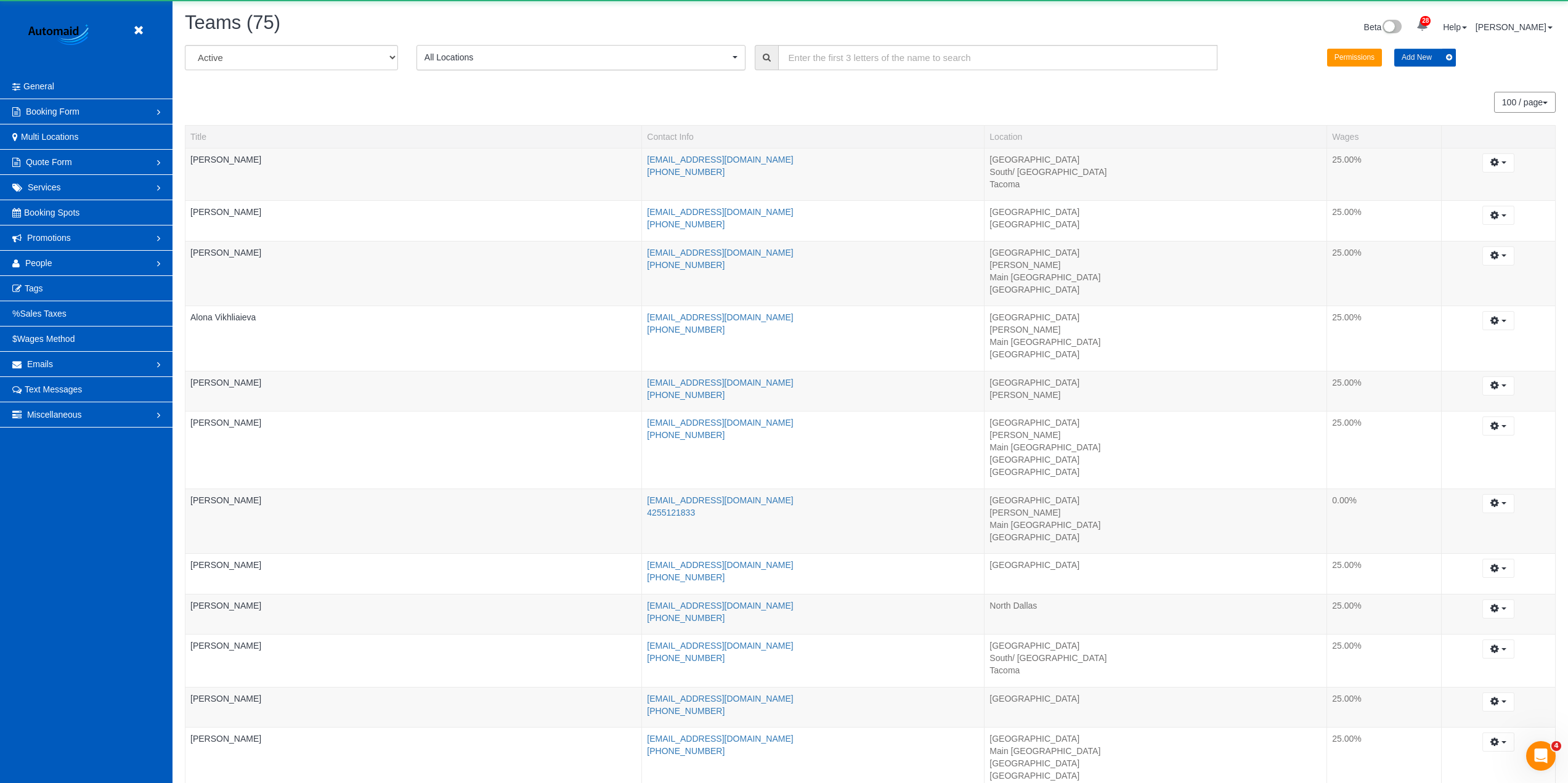
click at [492, 60] on span "All Locations" at bounding box center [577, 57] width 305 height 12
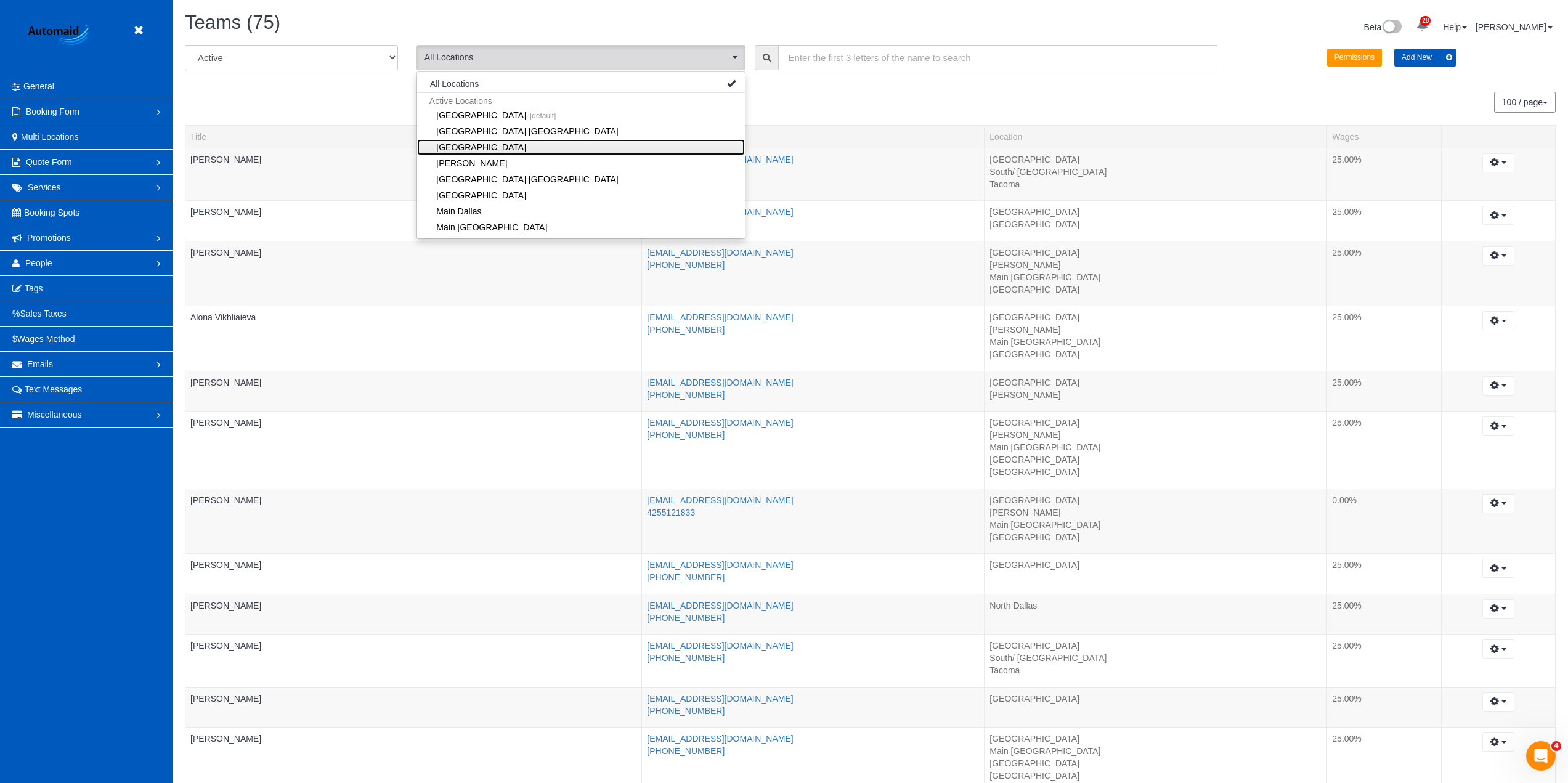
click at [509, 143] on link "[GEOGRAPHIC_DATA]" at bounding box center [581, 147] width 328 height 16
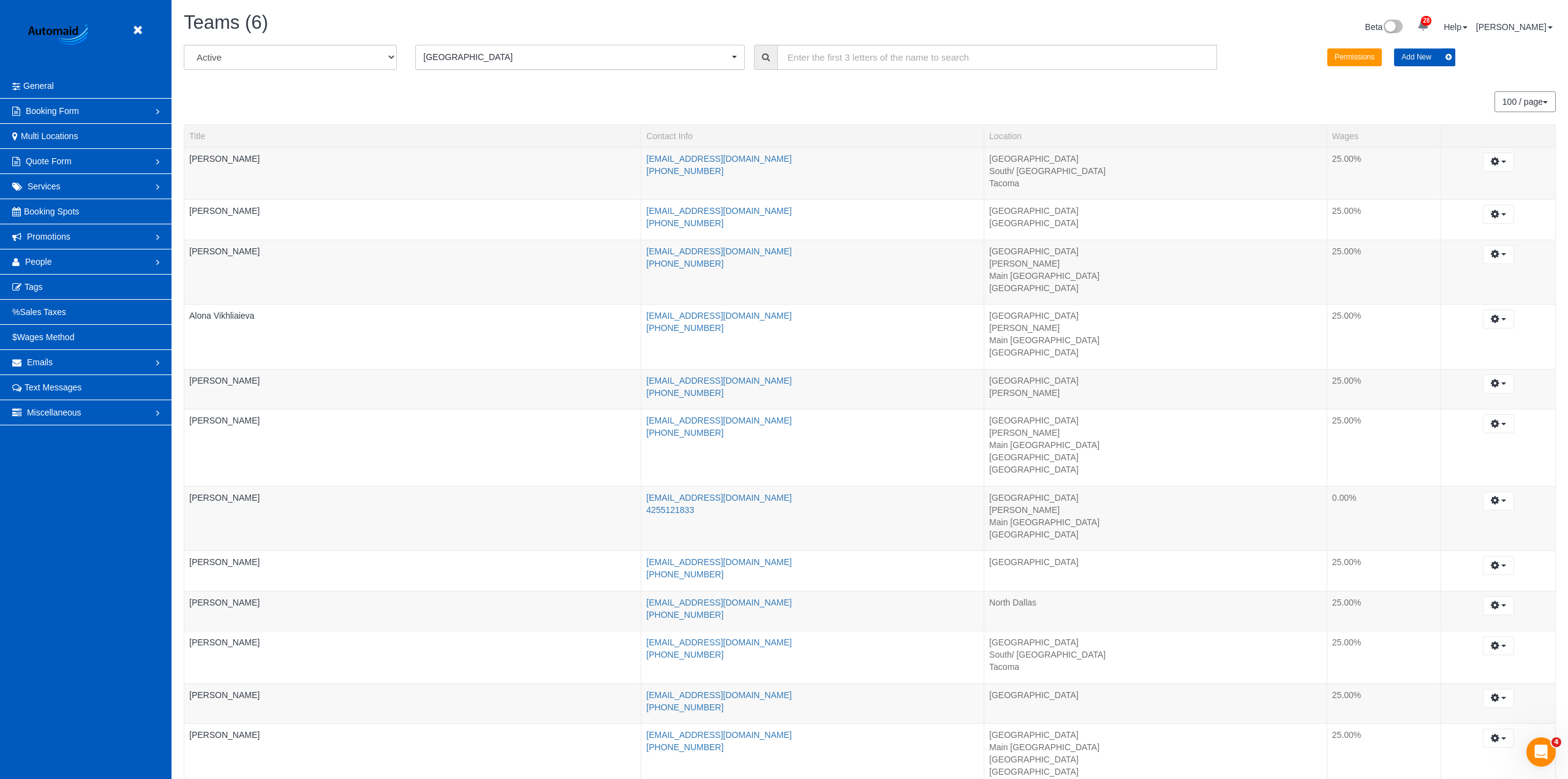
scroll to position [60795, 59676]
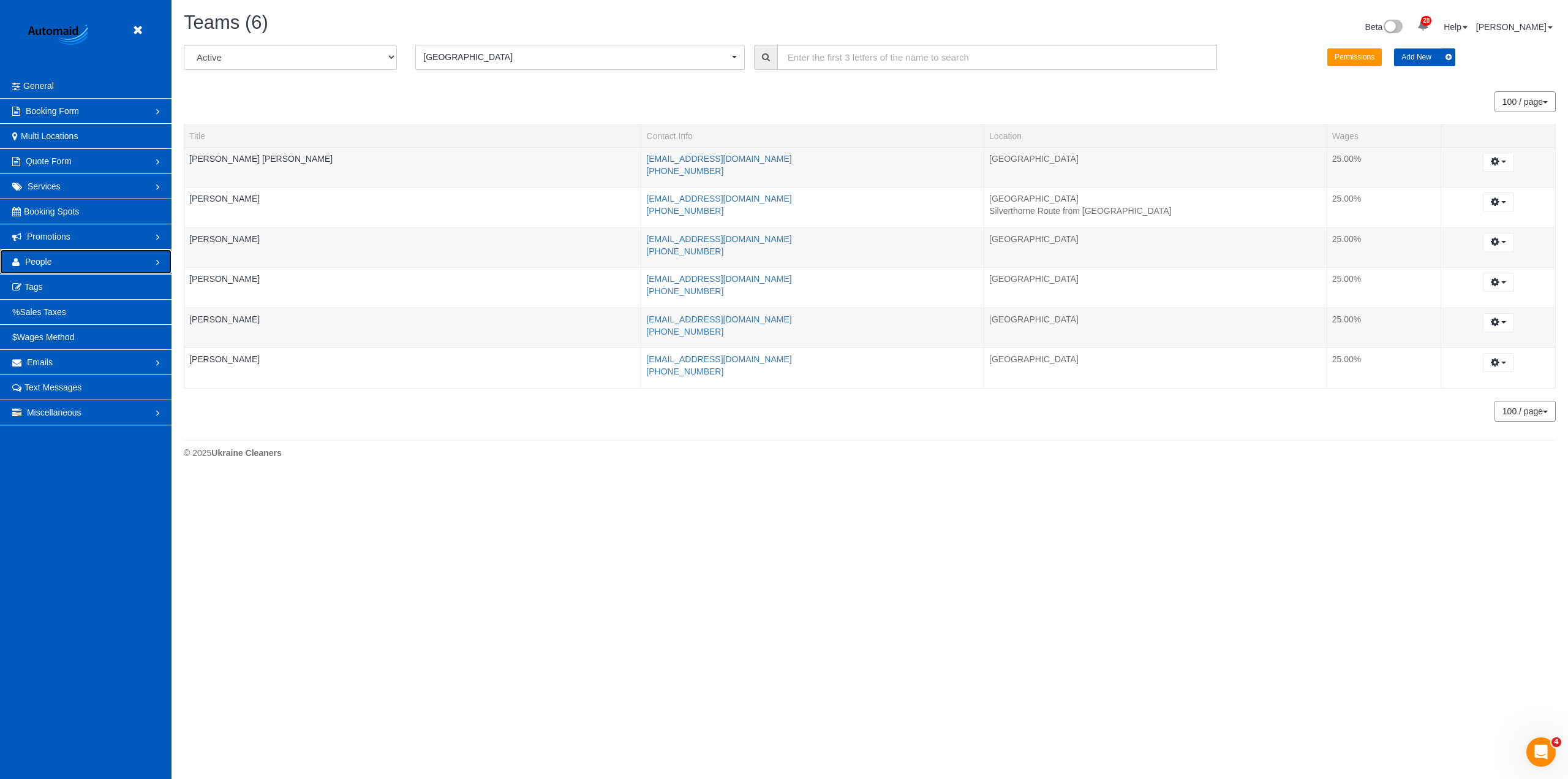
click at [52, 257] on link "People" at bounding box center [86, 261] width 171 height 25
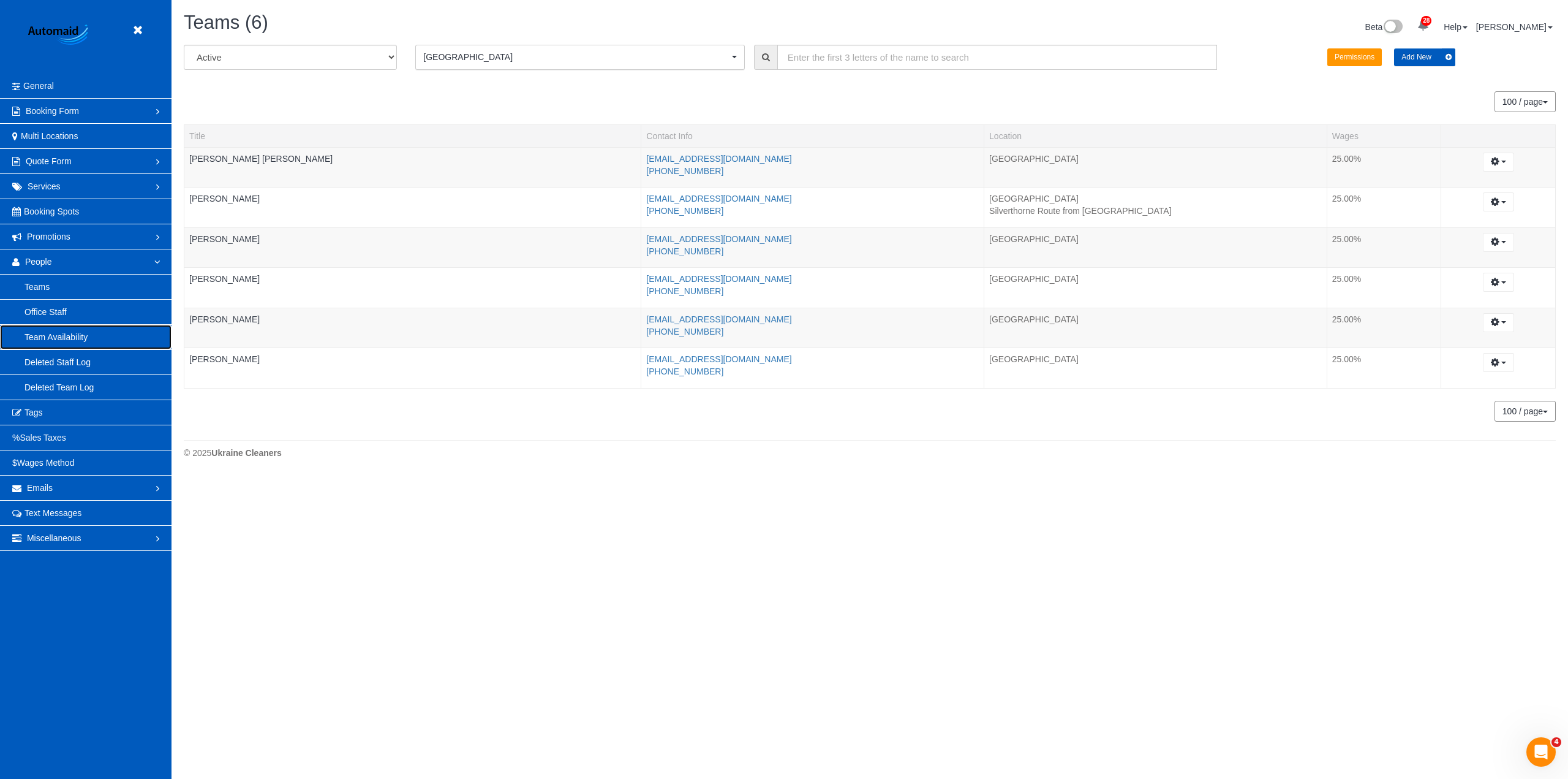
click at [80, 338] on link "Team Availability" at bounding box center [86, 337] width 171 height 25
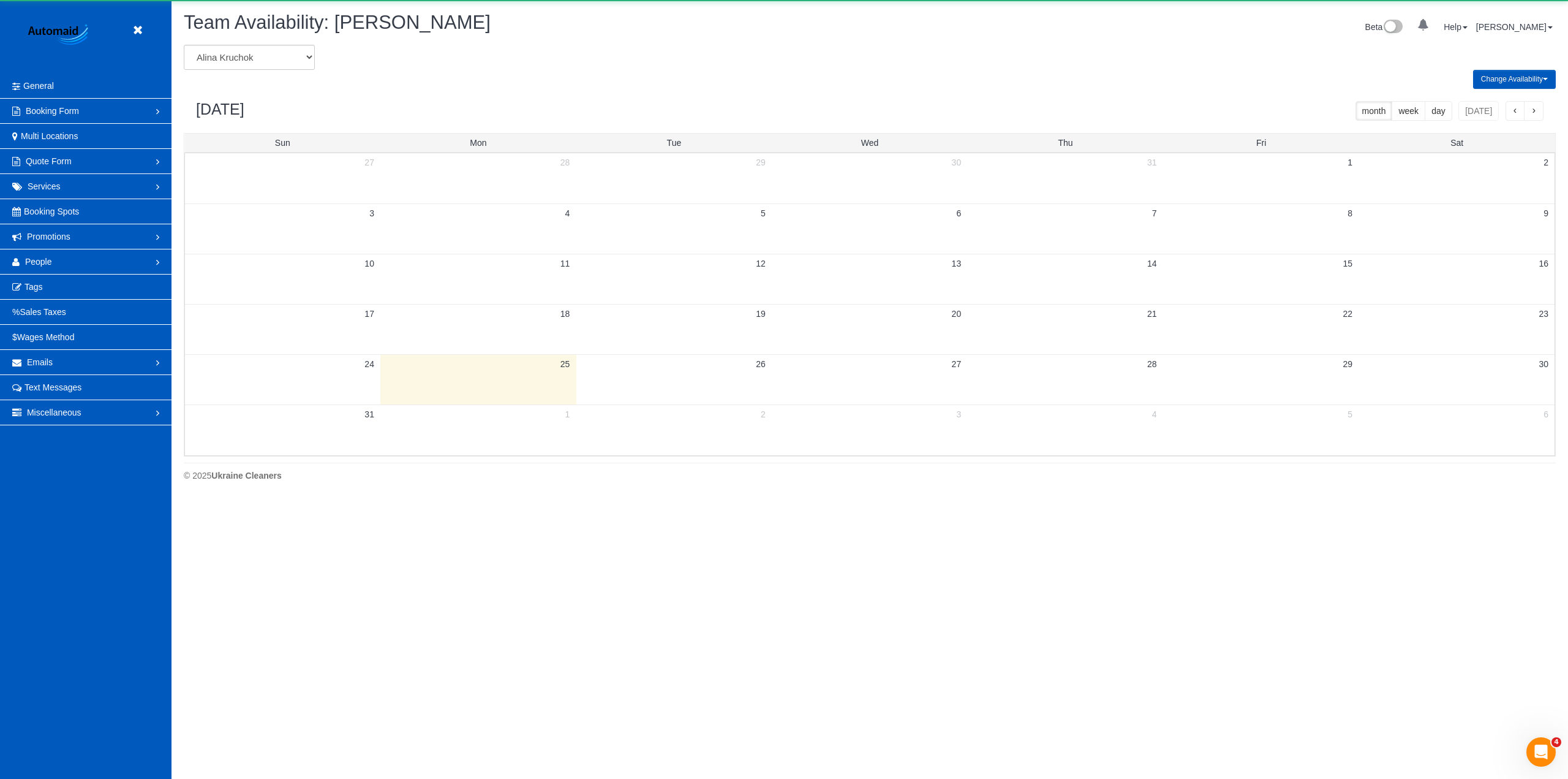
scroll to position [499, 1568]
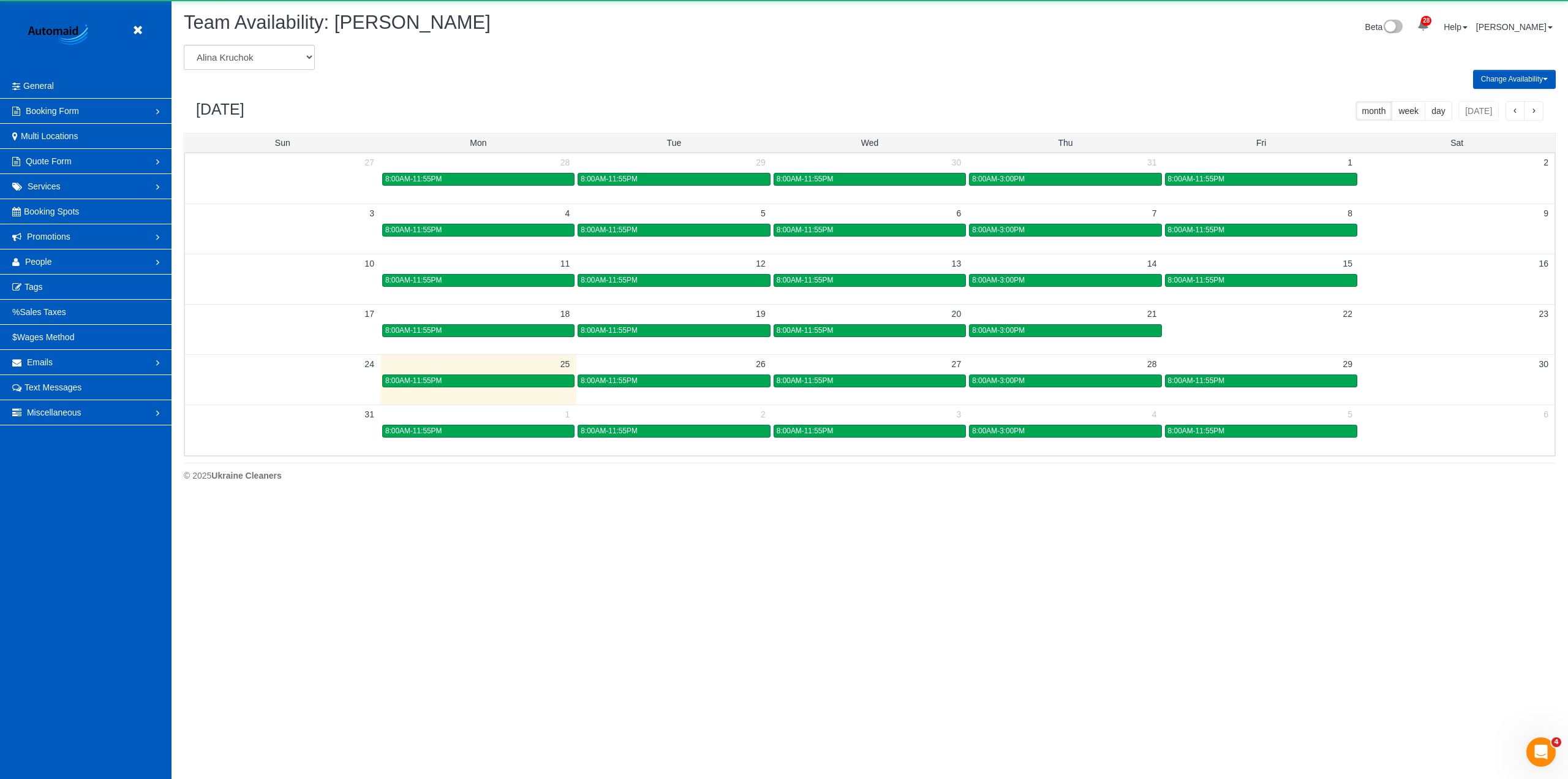
click at [242, 71] on div "Change Availability Default Availability Specific Date Request Time Off Exclude…" at bounding box center [870, 79] width 1391 height 19
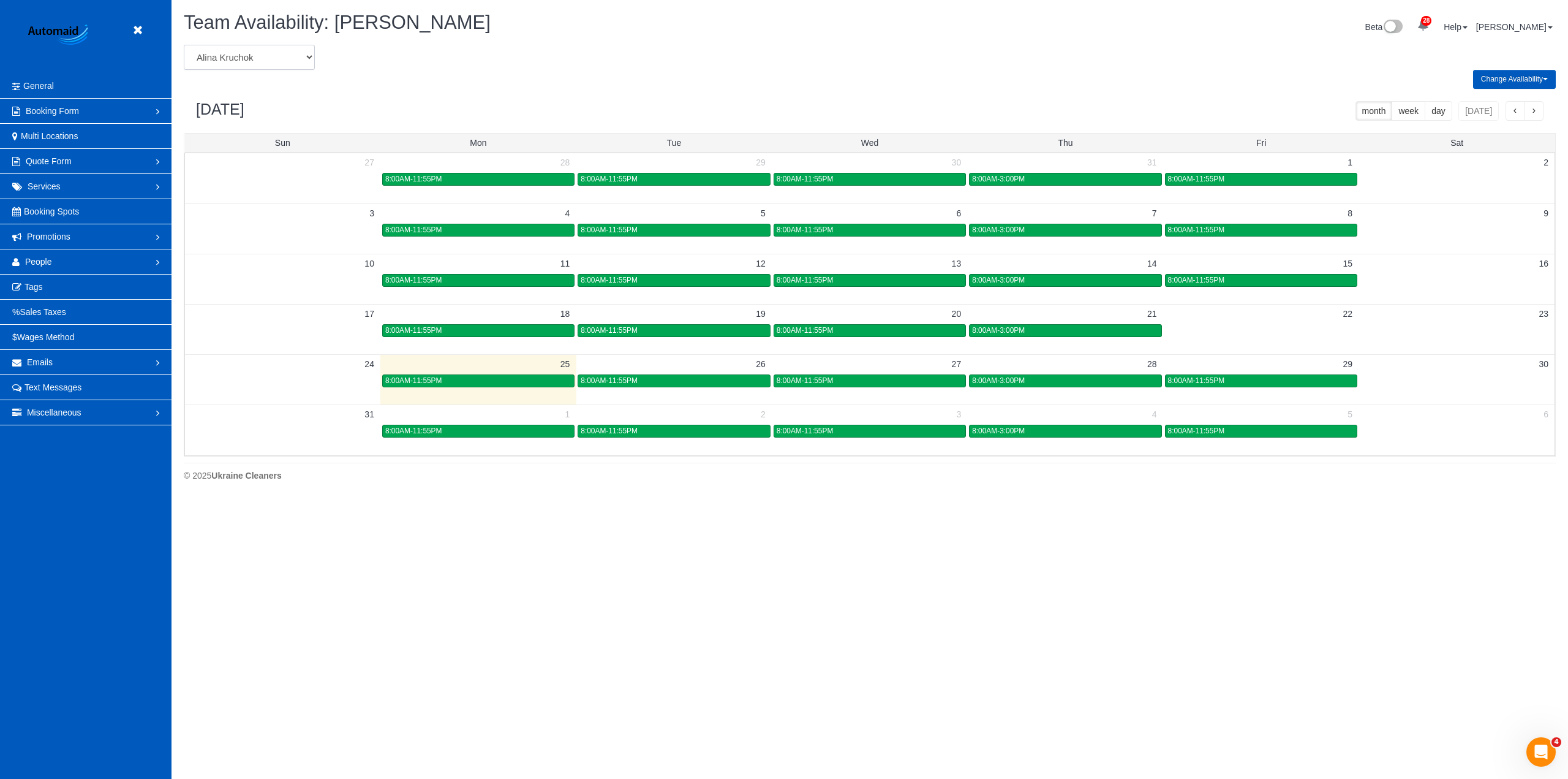
click at [297, 68] on select "Alina Kruchok Alona Kulish Alona Tarasiuk Alona Vikhliaieva Anastasiia Demchenk…" at bounding box center [249, 58] width 131 height 25
select select "number:30232"
click at [183, 45] on select "Alina Kruchok Alona Kulish Alona Tarasiuk Alona Vikhliaieva Anastasiia Demchenk…" at bounding box center [249, 58] width 131 height 25
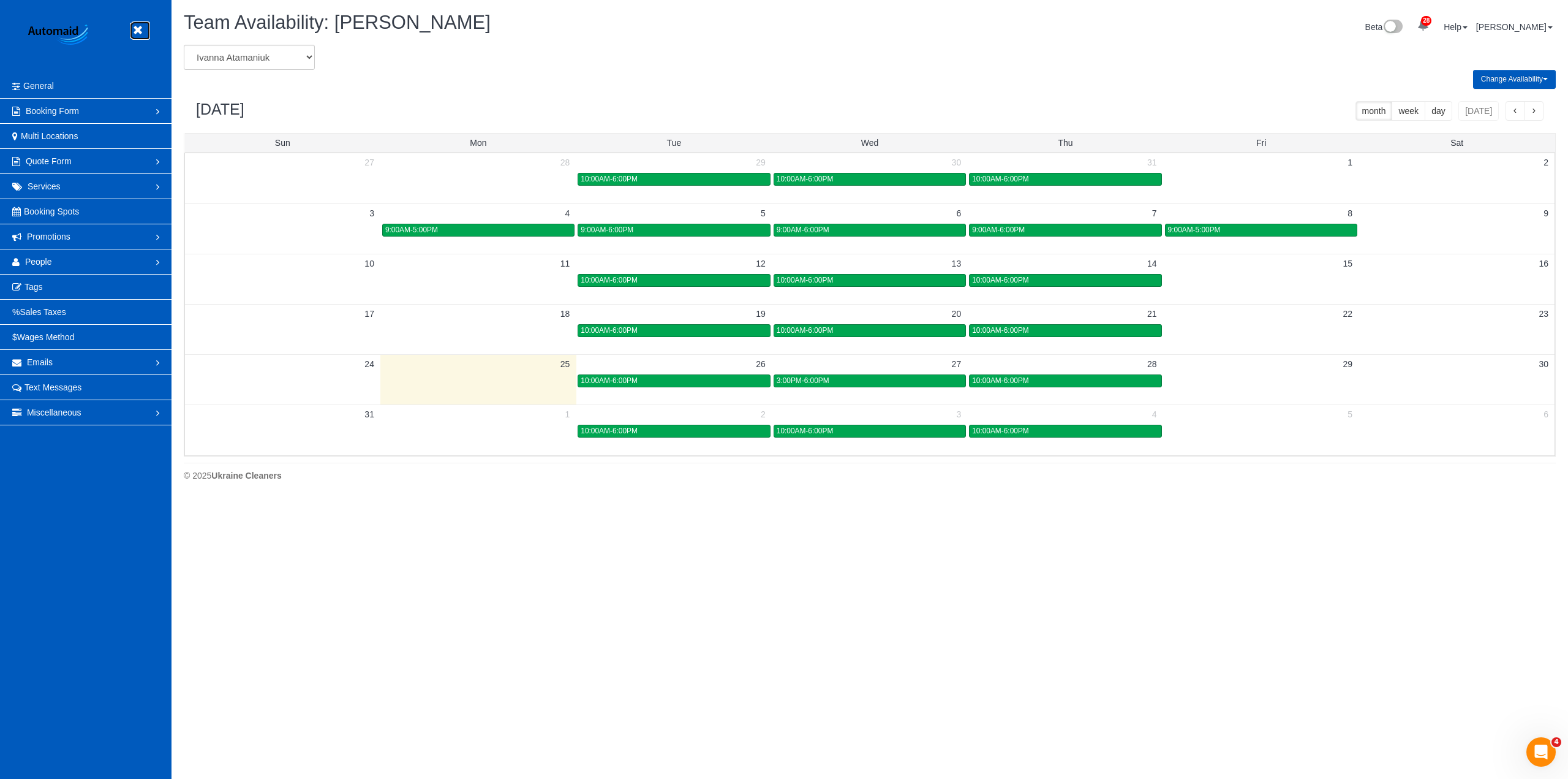
click at [139, 31] on icon at bounding box center [137, 30] width 15 height 15
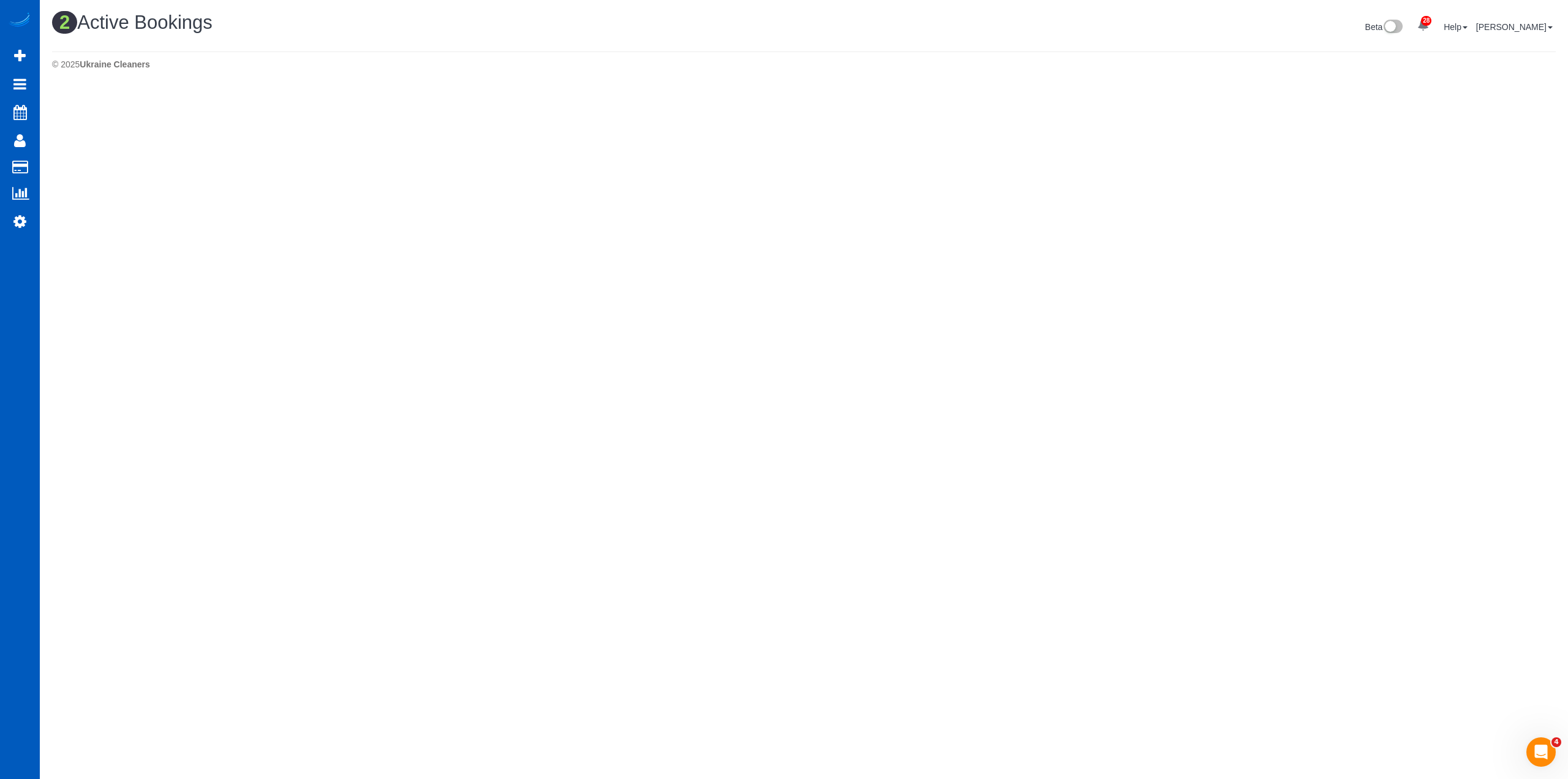
scroll to position [327, 1568]
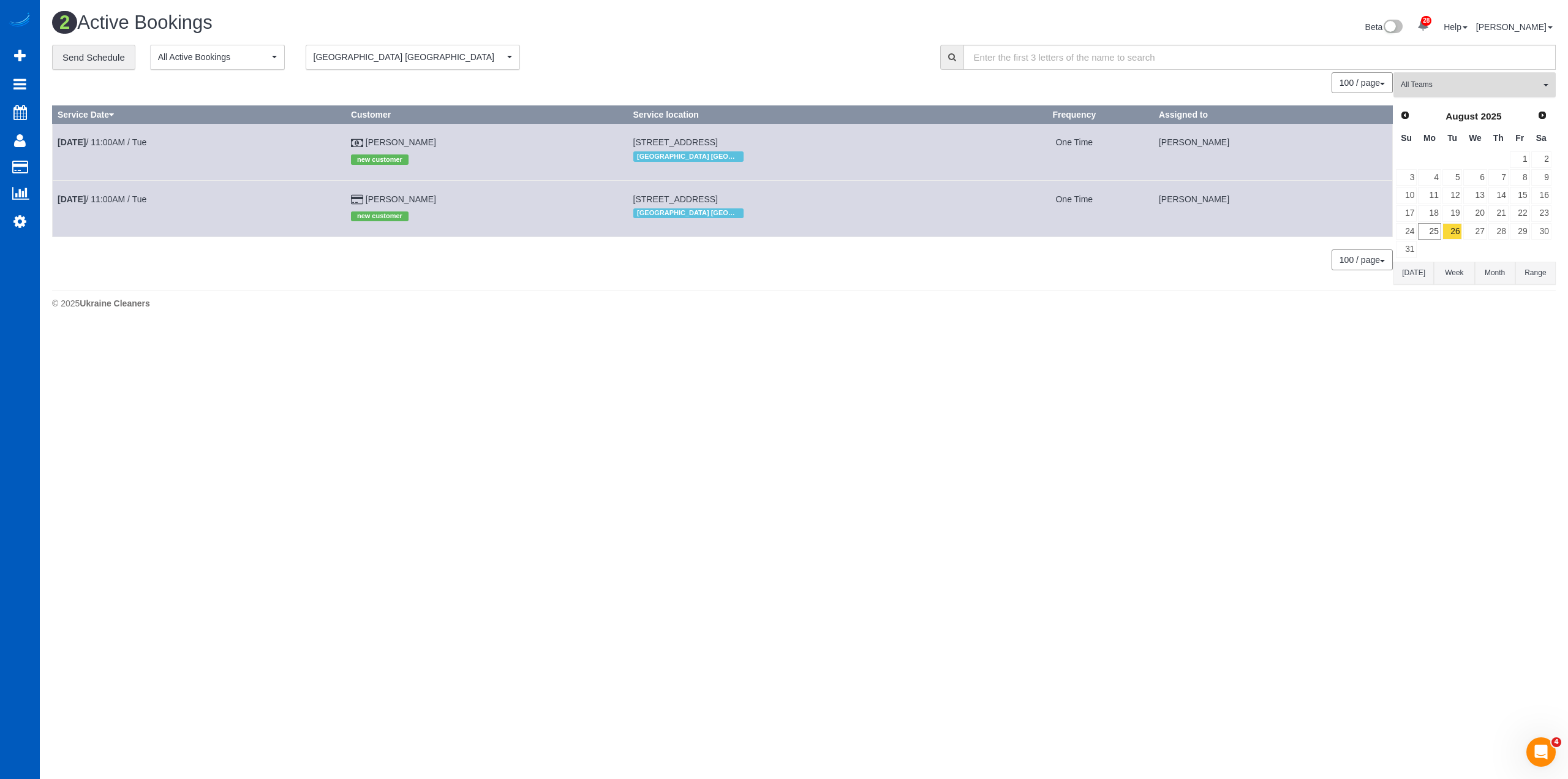
click at [1498, 90] on span "All Teams" at bounding box center [1470, 85] width 140 height 11
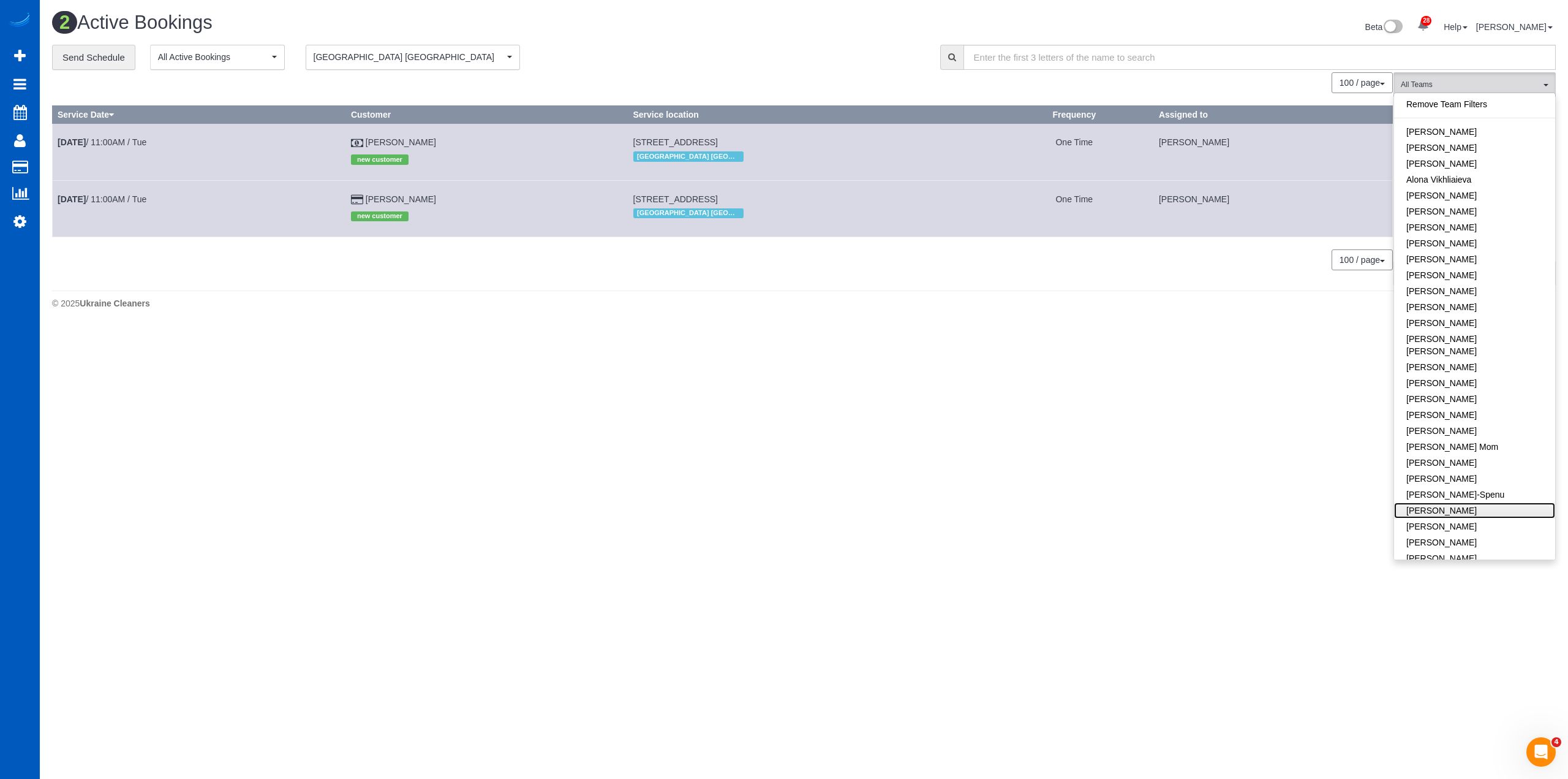
click at [1466, 502] on link "[PERSON_NAME]" at bounding box center [1474, 510] width 161 height 16
click at [1104, 392] on body "28 Beta Your Notifications You have 0 alerts × You have 3 to charge for 08/23/2…" at bounding box center [784, 389] width 1568 height 779
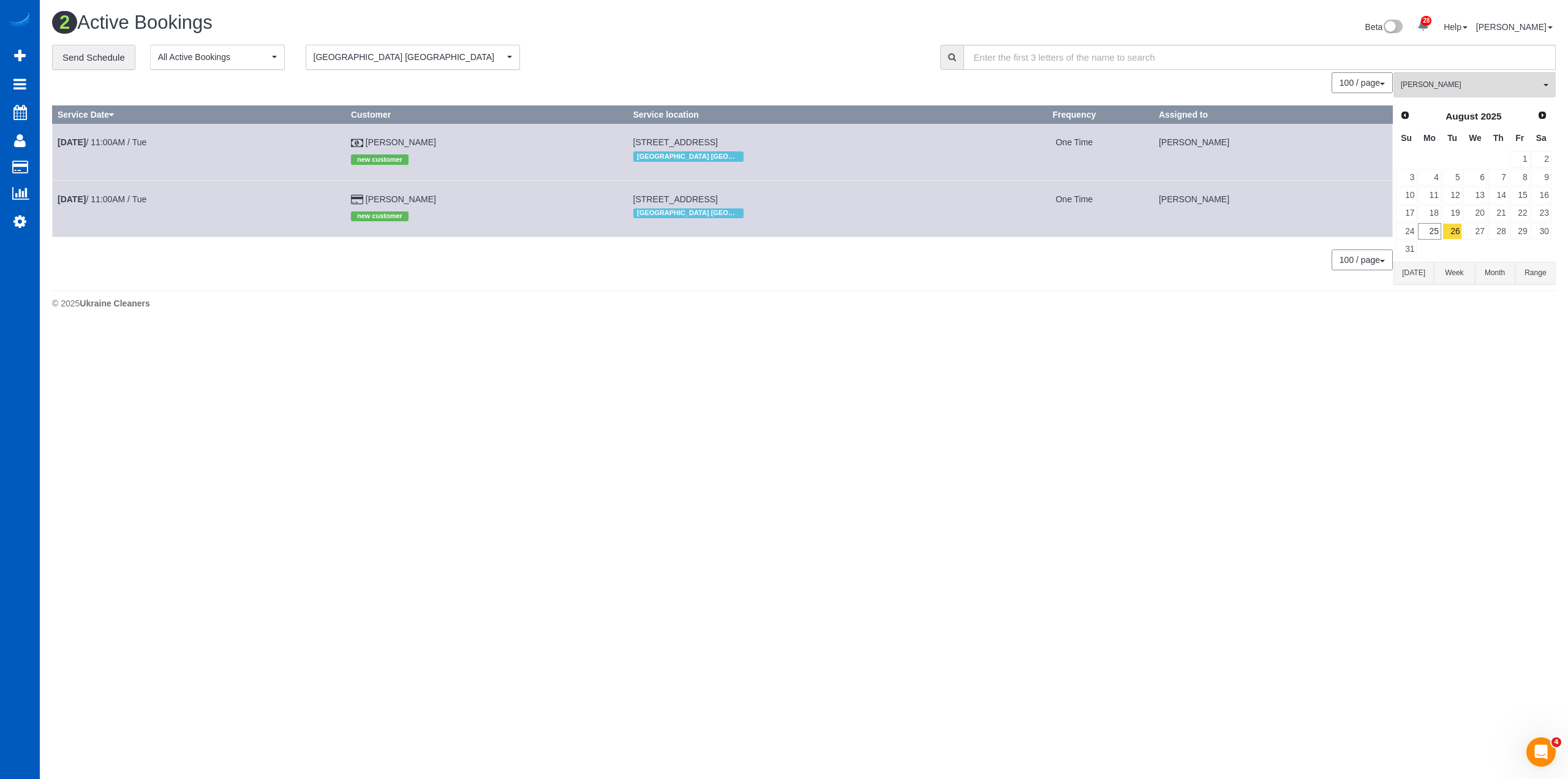
scroll to position [336, 1568]
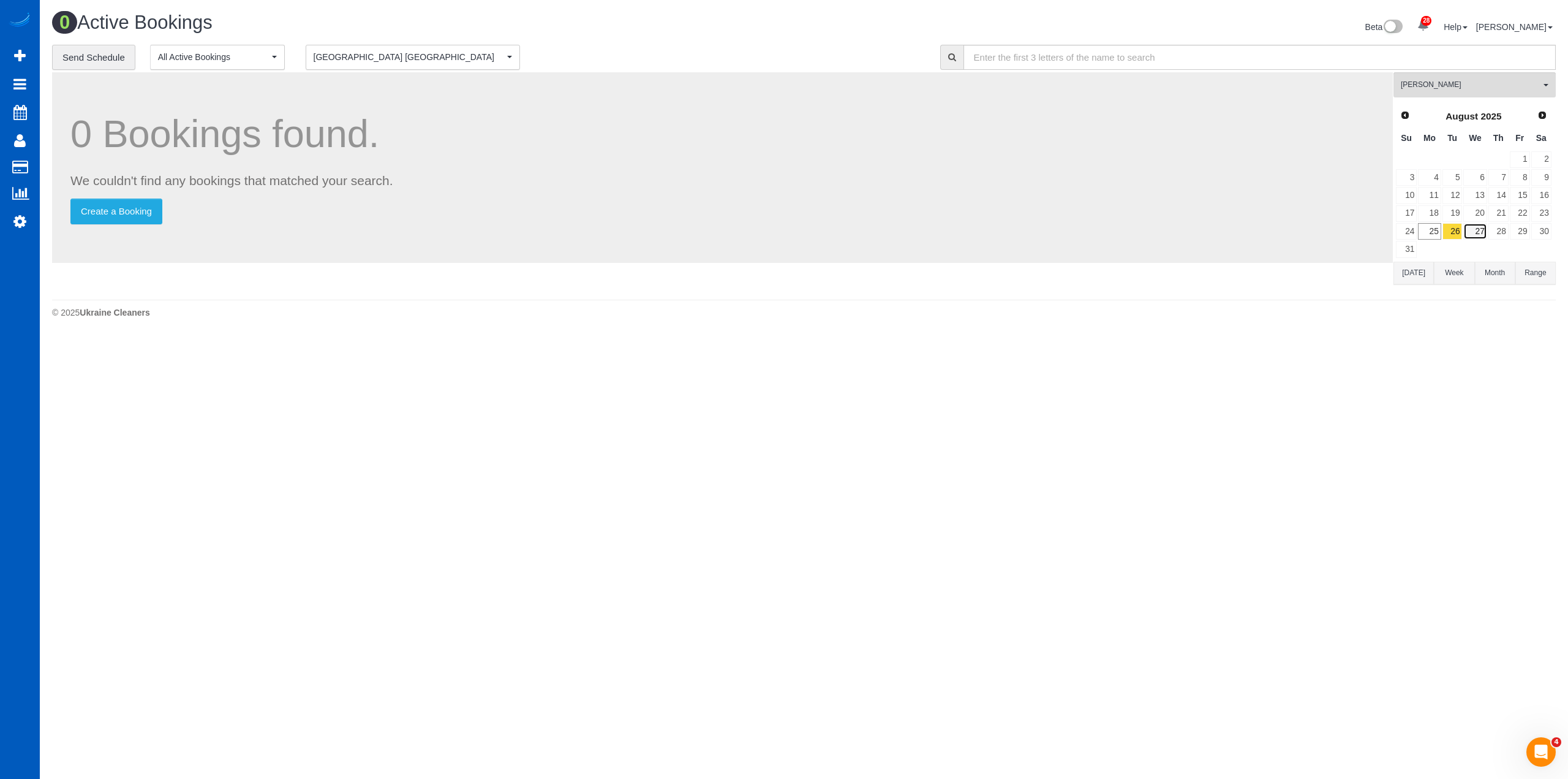
click at [1477, 230] on link "27" at bounding box center [1474, 231] width 23 height 17
click at [1455, 231] on link "26" at bounding box center [1452, 231] width 20 height 17
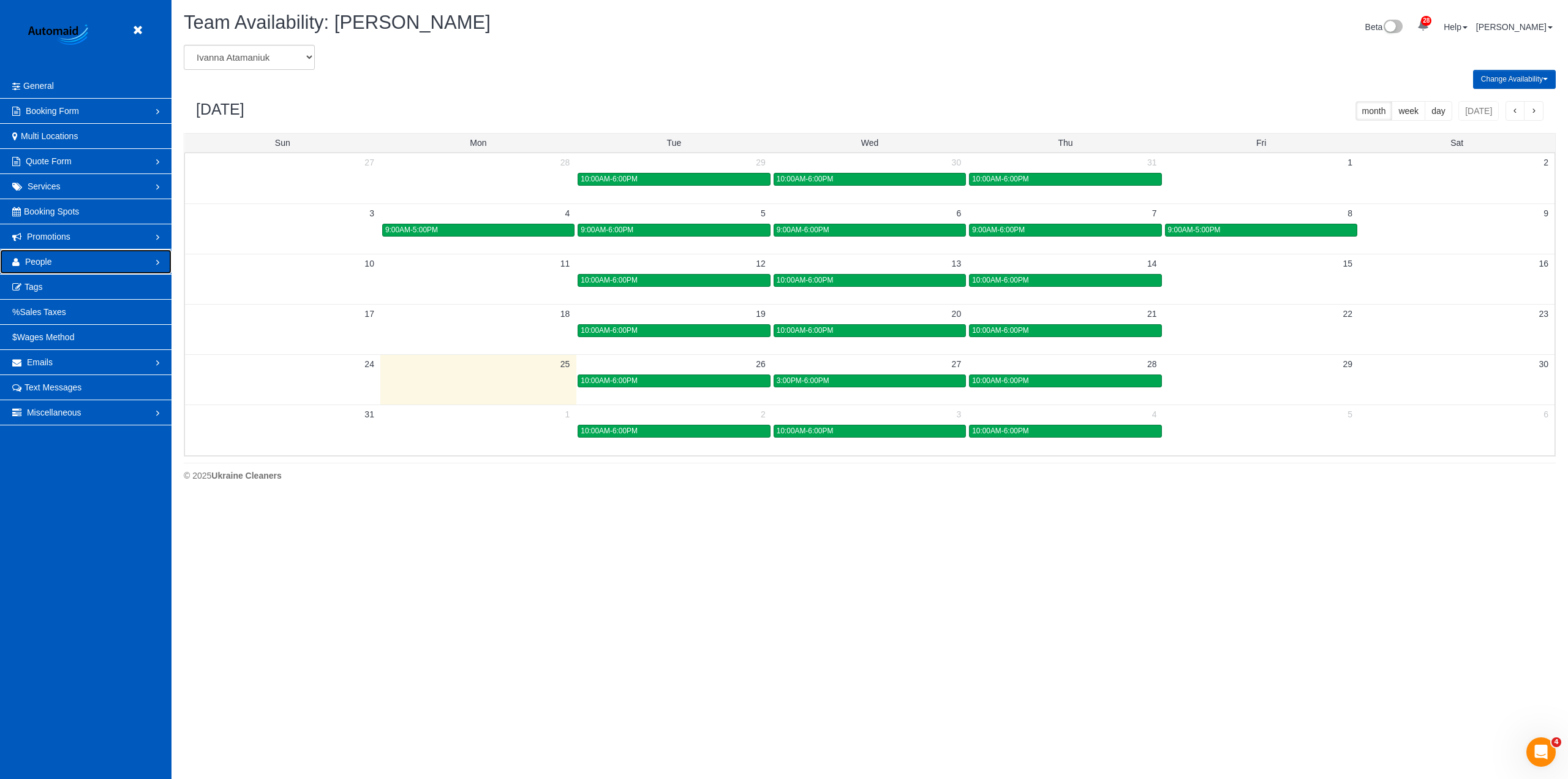
click at [83, 257] on link "People" at bounding box center [86, 261] width 171 height 25
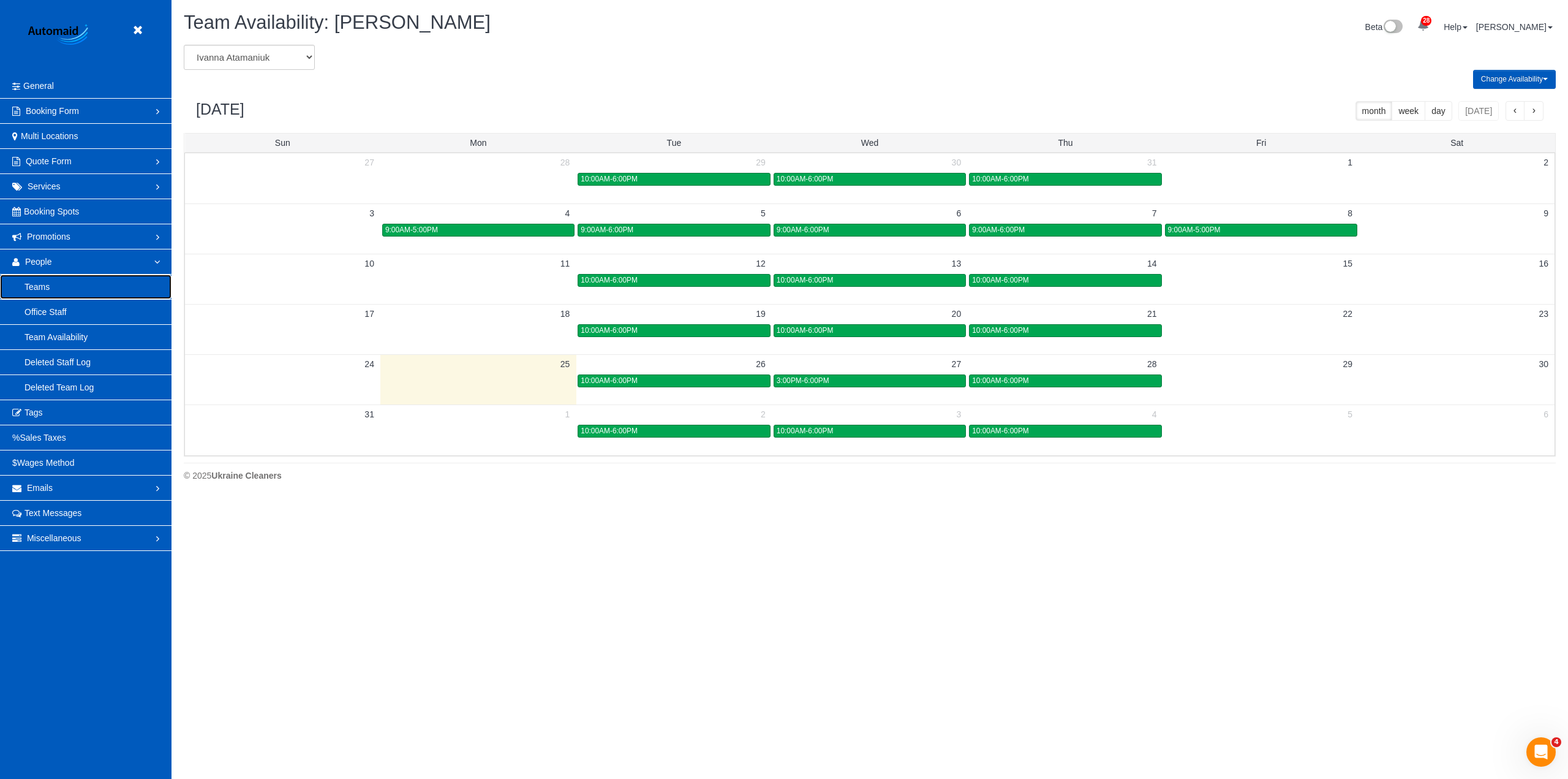
click at [82, 291] on link "Teams" at bounding box center [86, 287] width 171 height 25
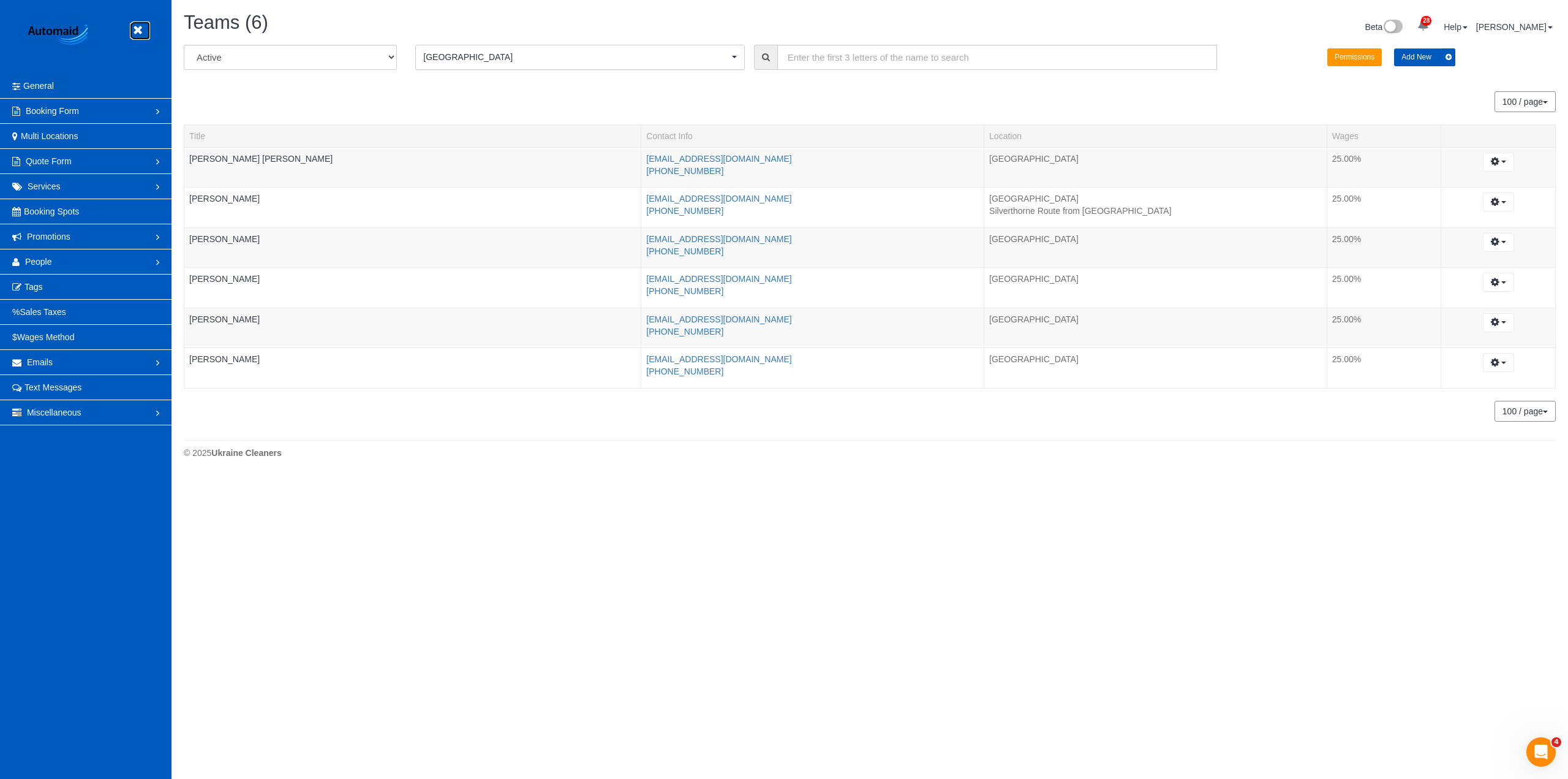
click at [137, 30] on icon at bounding box center [137, 30] width 15 height 15
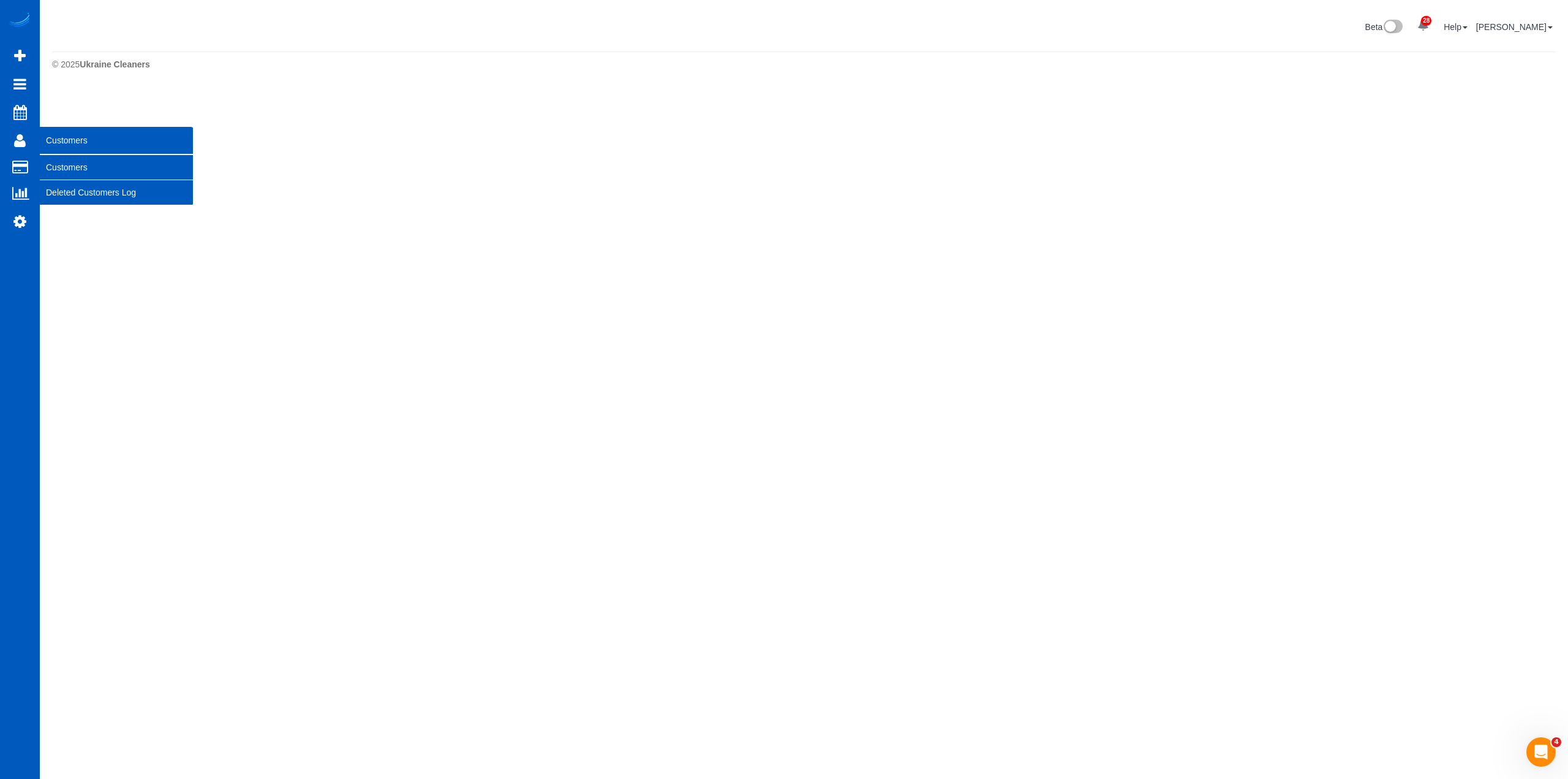
scroll to position [336, 1568]
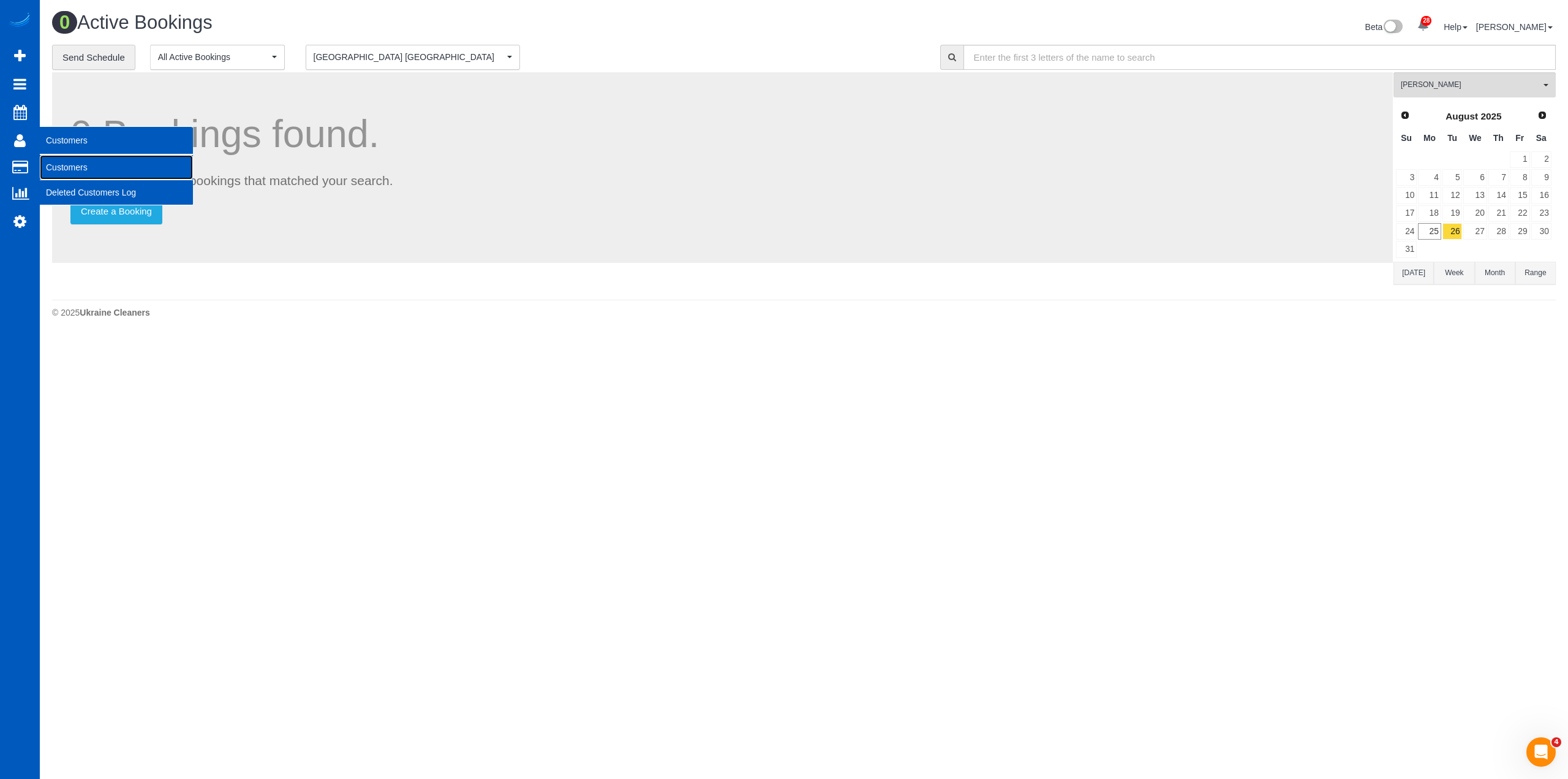
click at [76, 166] on link "Customers" at bounding box center [116, 167] width 153 height 25
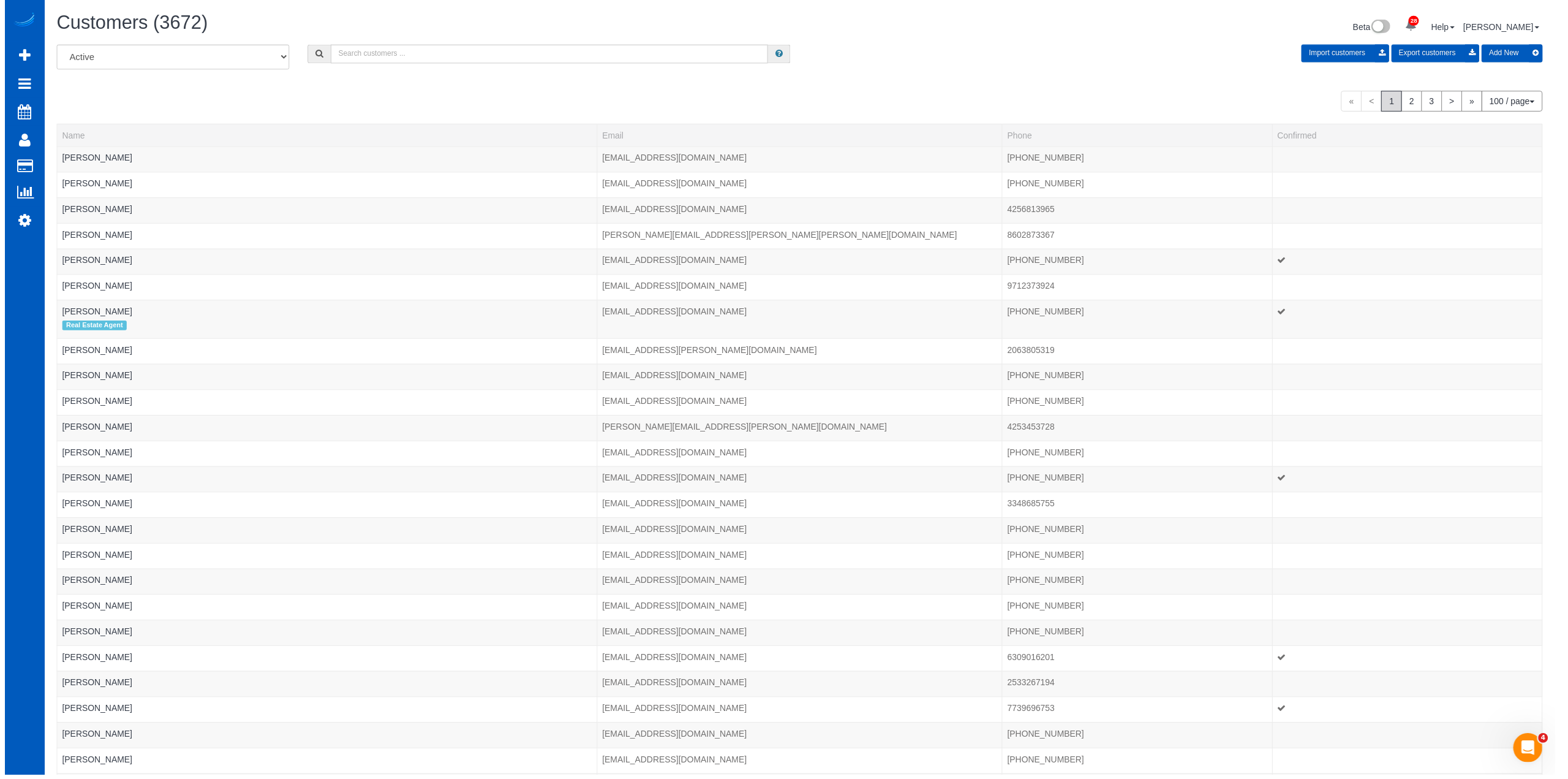
scroll to position [2934, 1559]
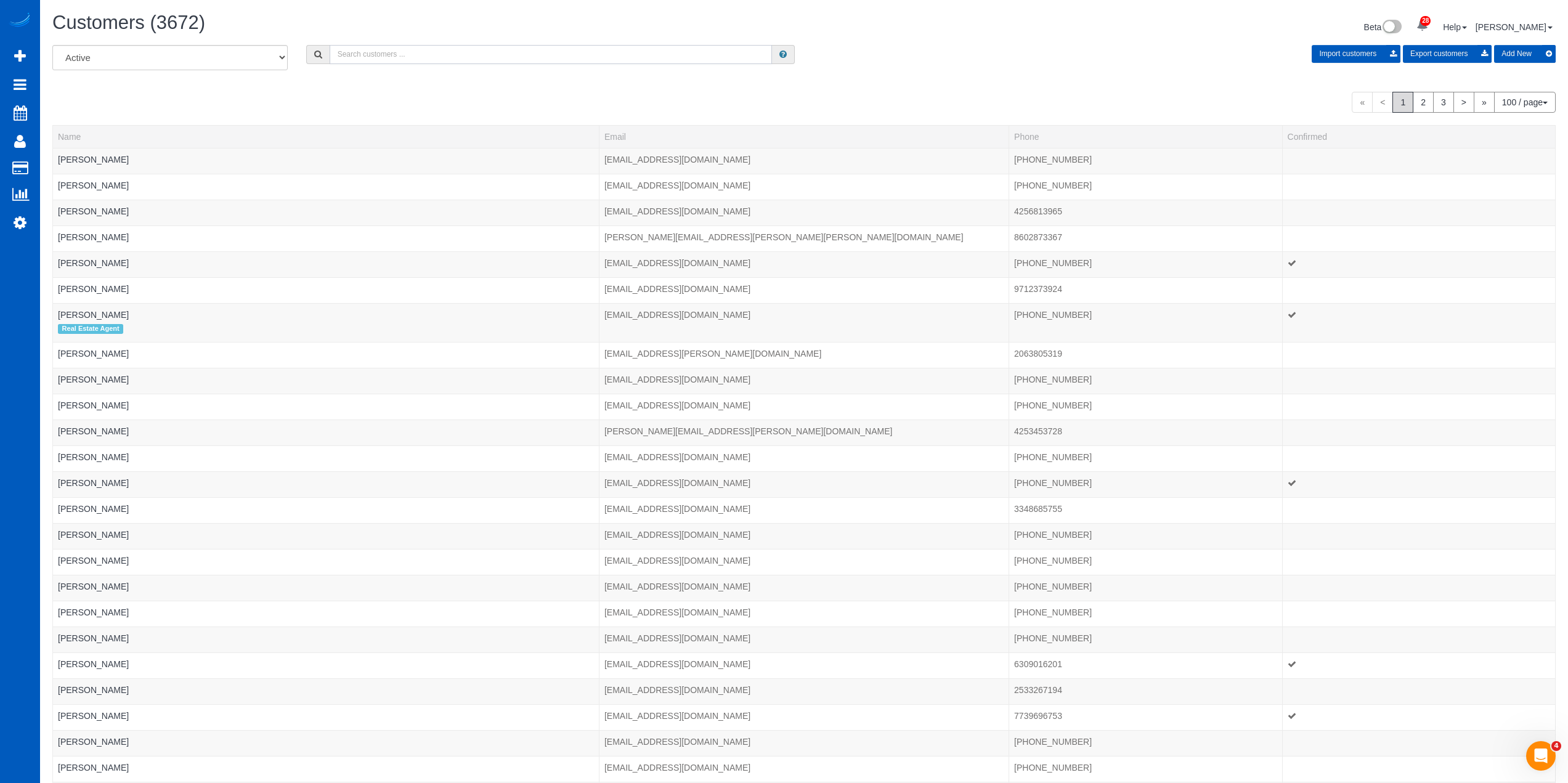
click at [403, 51] on input "text" at bounding box center [550, 55] width 443 height 19
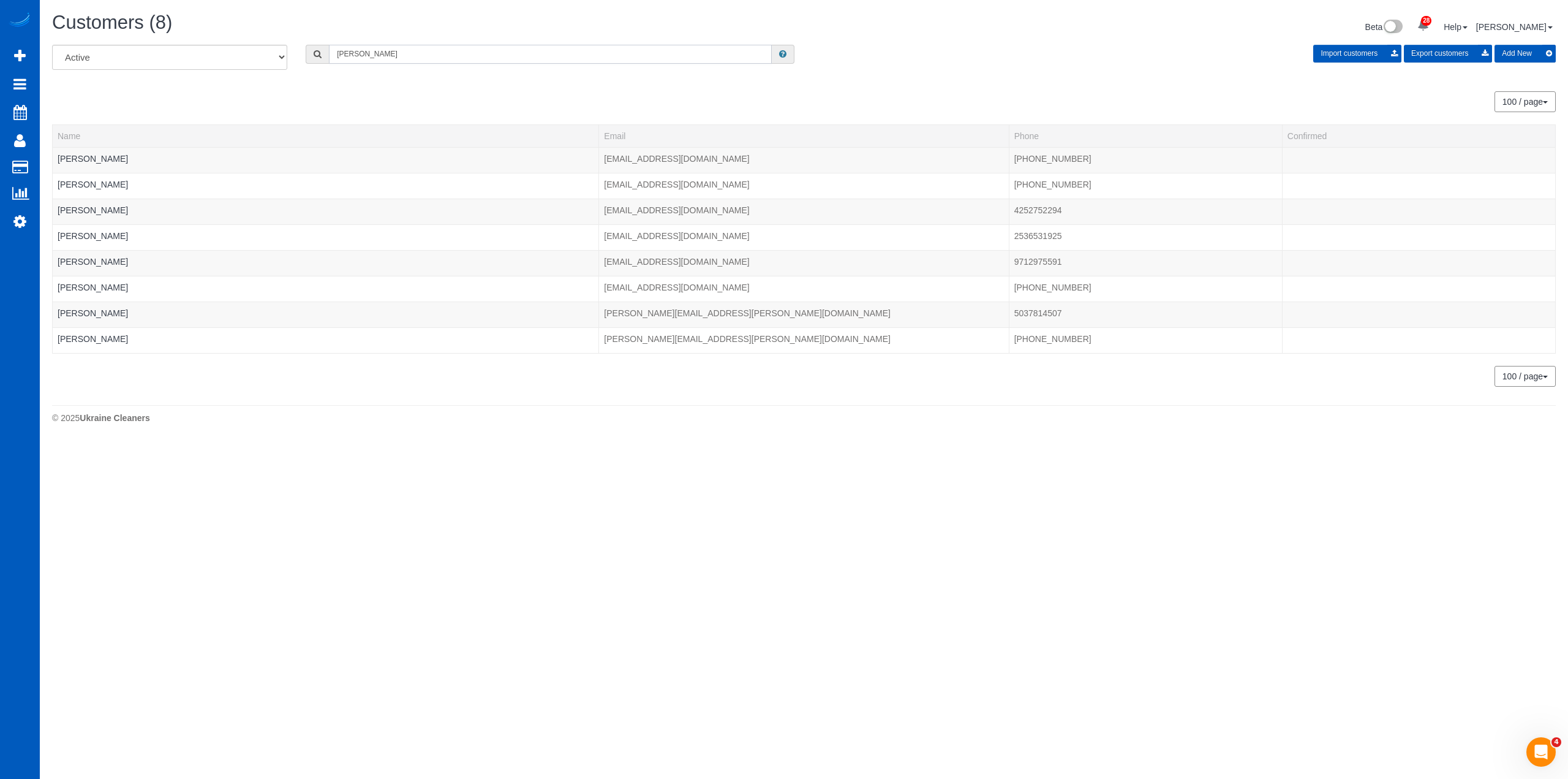
scroll to position [60831, 59676]
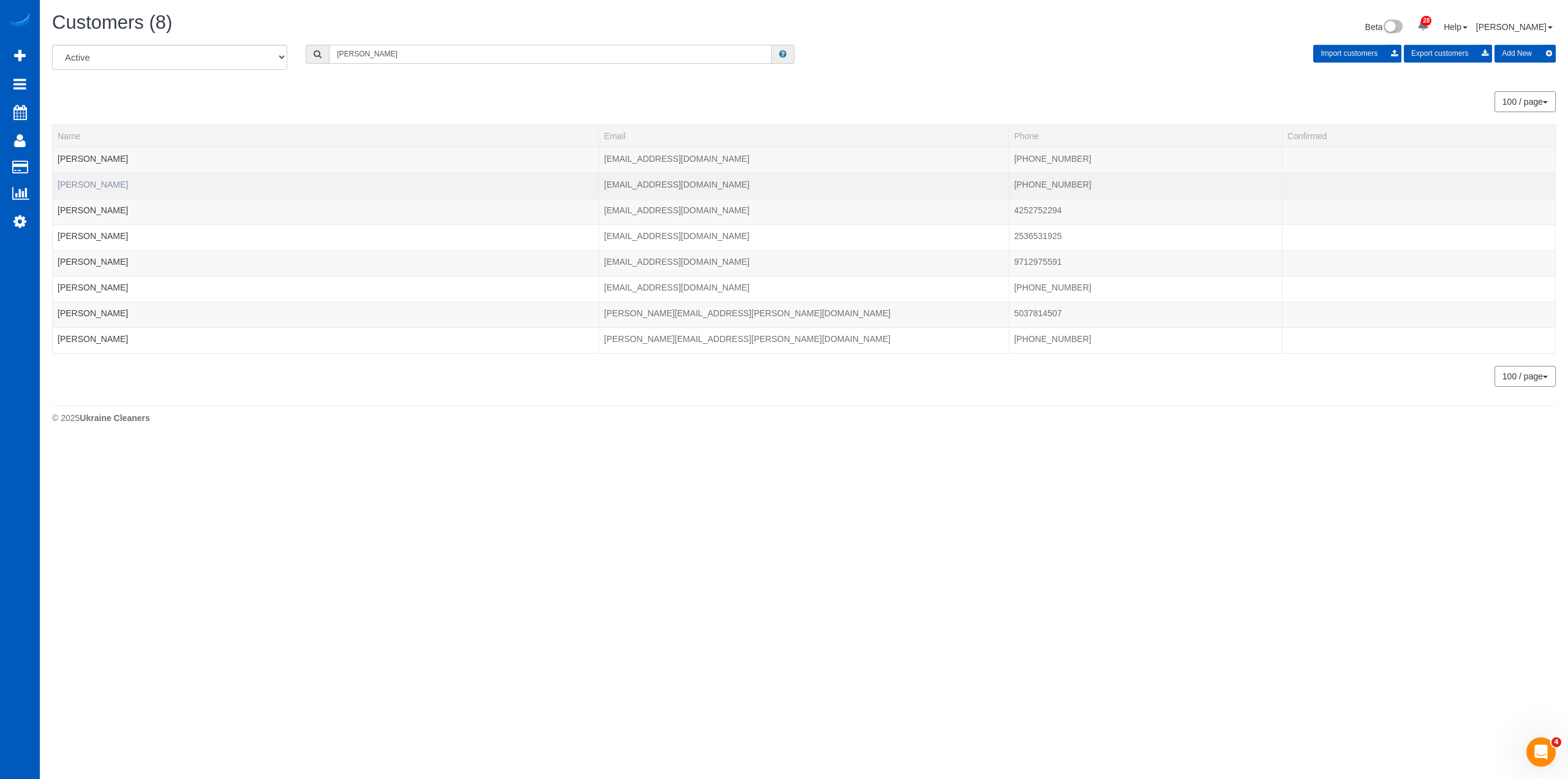
type input "cody"
click at [102, 185] on link "[PERSON_NAME]" at bounding box center [92, 184] width 70 height 10
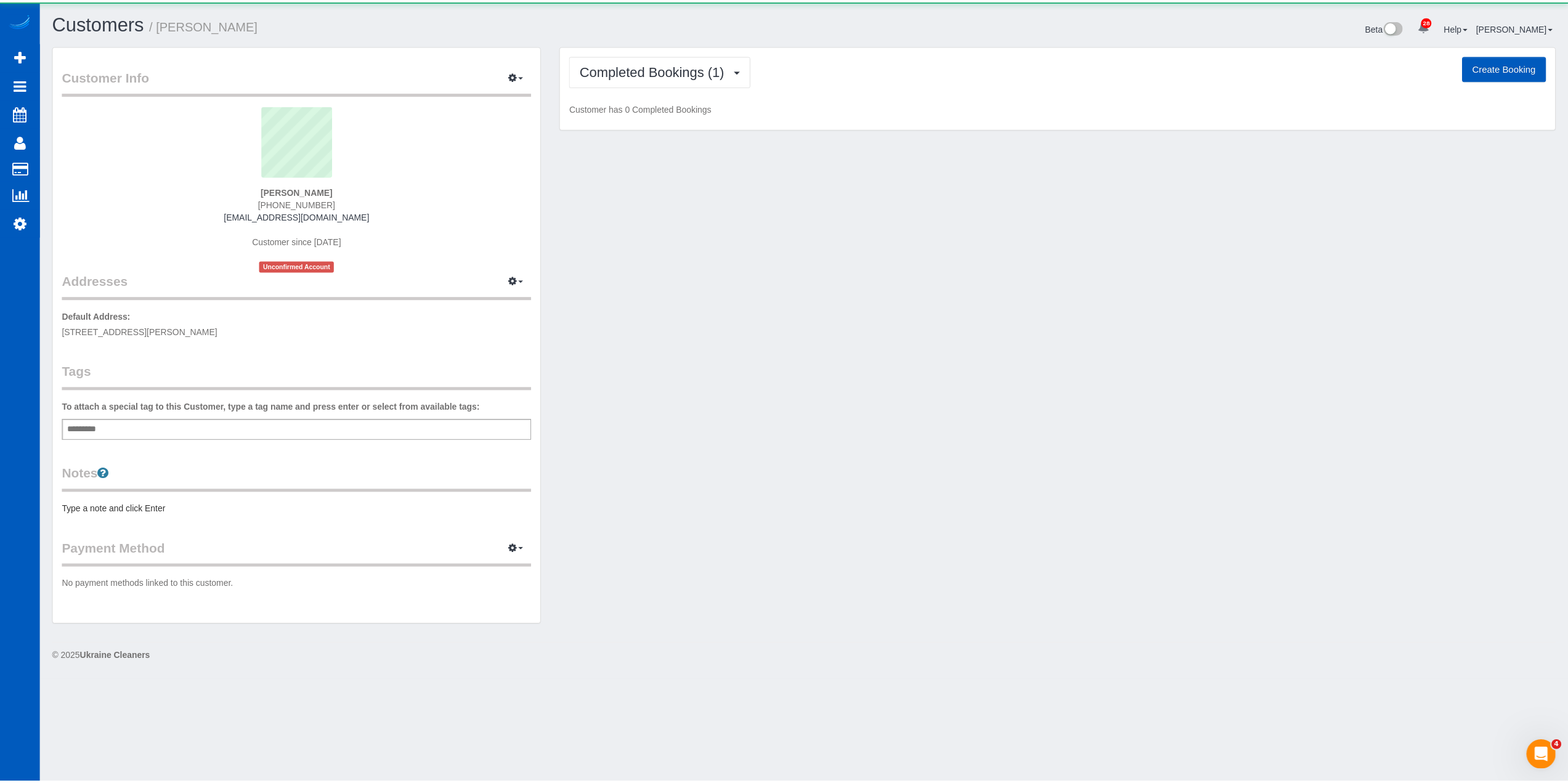
scroll to position [679, 1577]
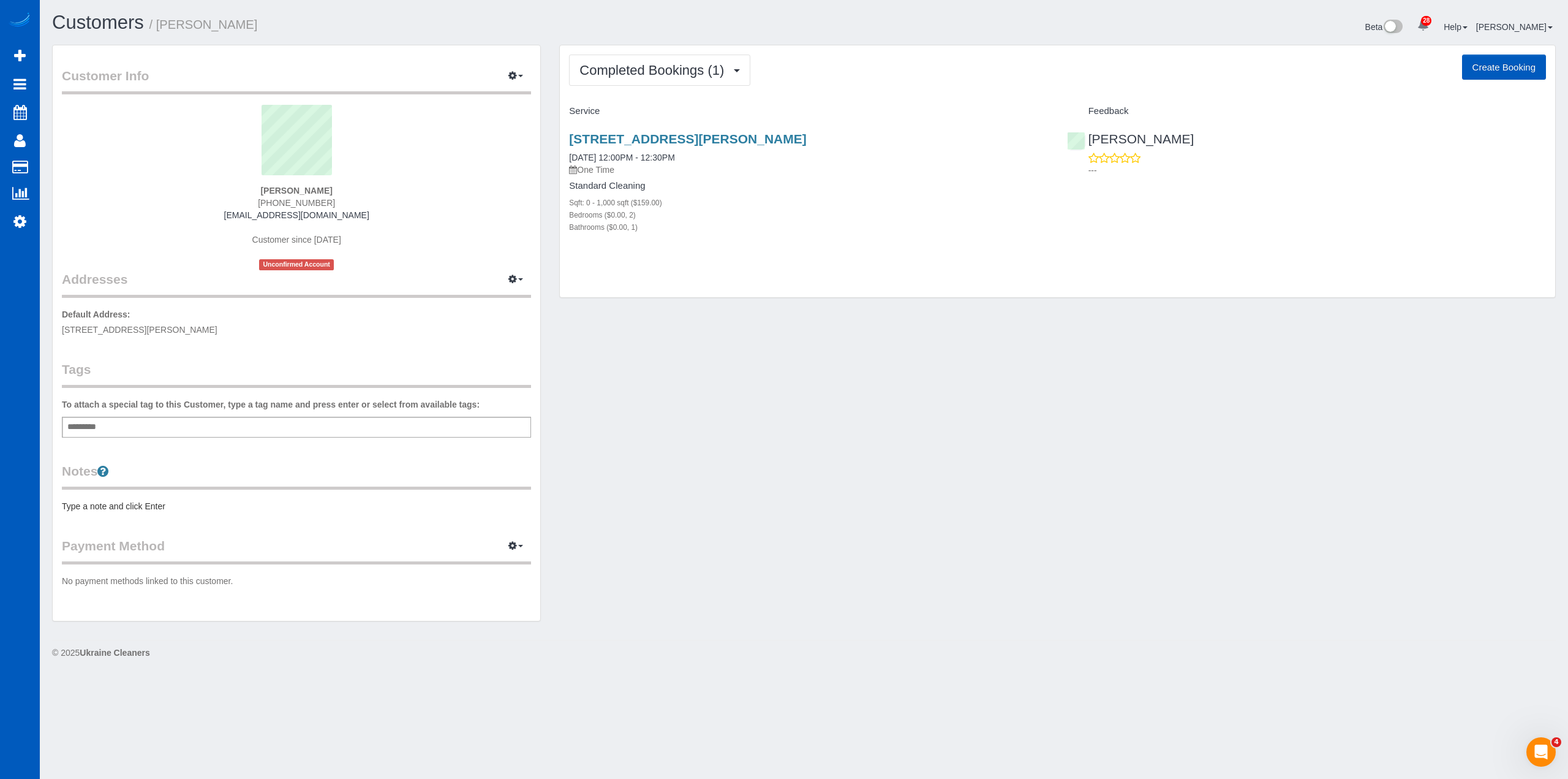
click at [131, 330] on span "848 Everett way Unit E, Arvada, CO 80005" at bounding box center [139, 330] width 155 height 10
click at [691, 139] on link "8483 Everett Way Unit E, Arvada, CO 80005" at bounding box center [688, 139] width 237 height 14
click at [724, 83] on button "Completed Bookings (1)" at bounding box center [659, 70] width 181 height 31
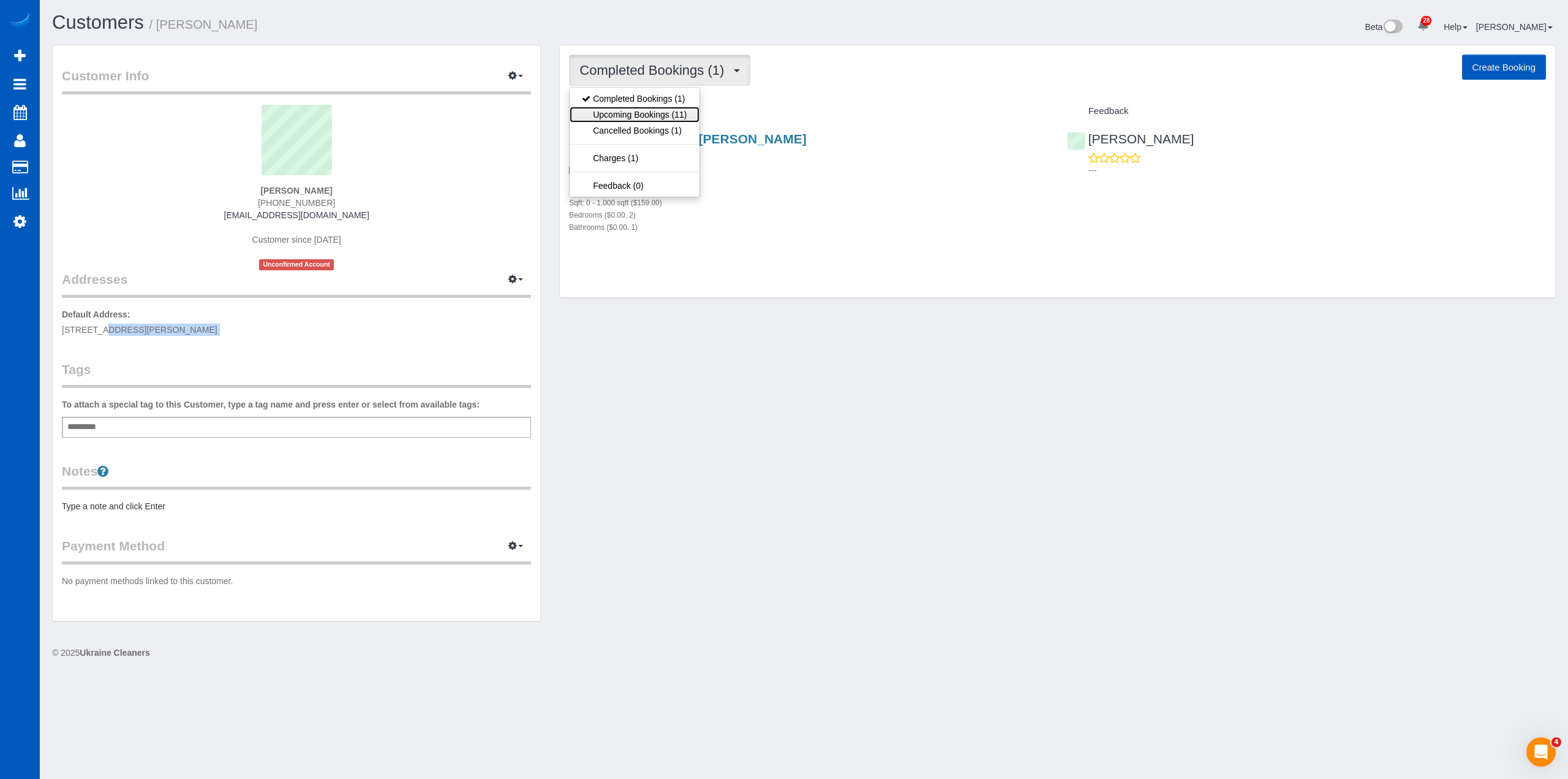
click at [674, 119] on link "Upcoming Bookings (11)" at bounding box center [634, 115] width 129 height 16
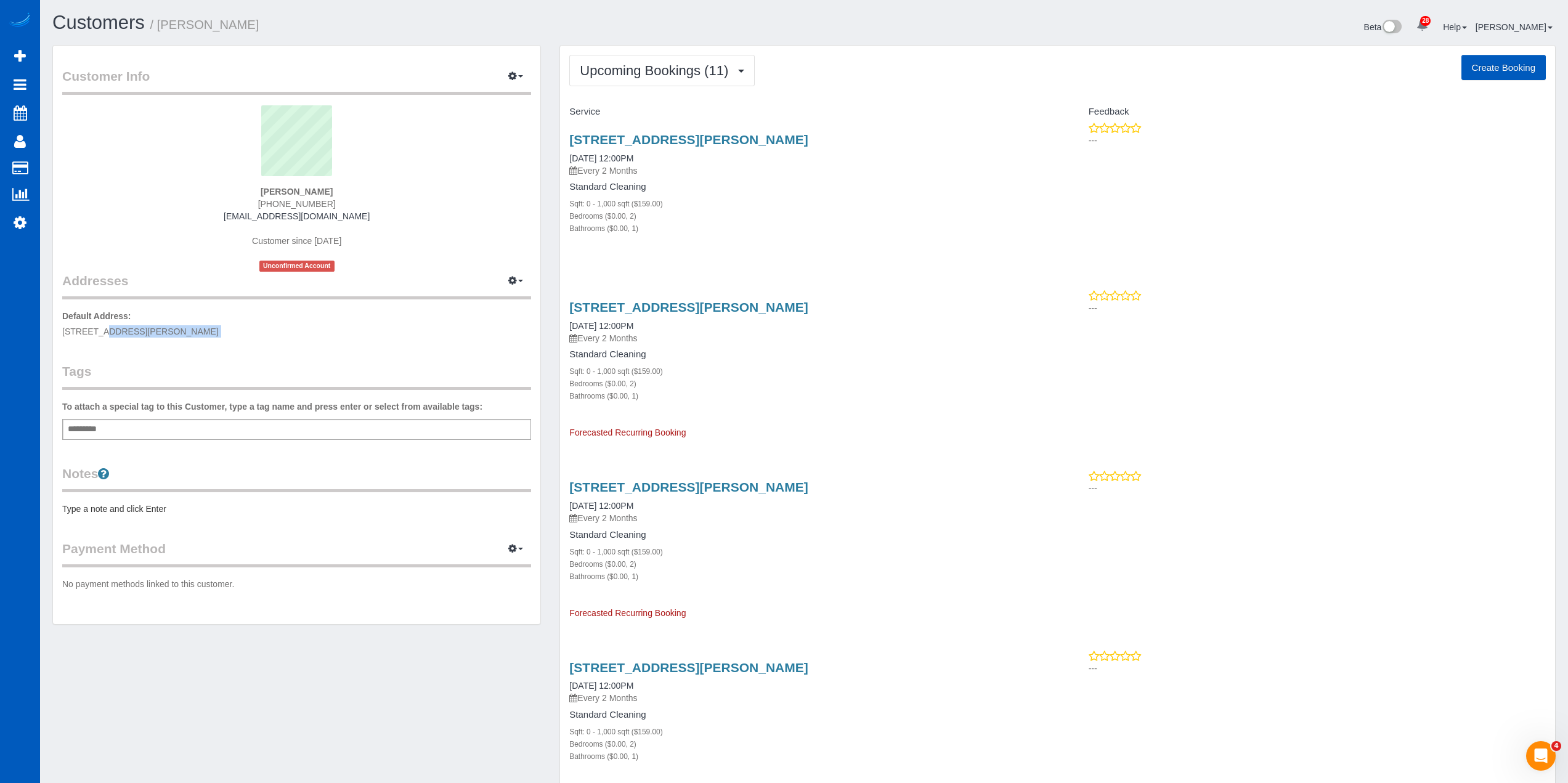
scroll to position [2154, 1568]
click at [709, 134] on link "[STREET_ADDRESS][PERSON_NAME]" at bounding box center [688, 139] width 238 height 14
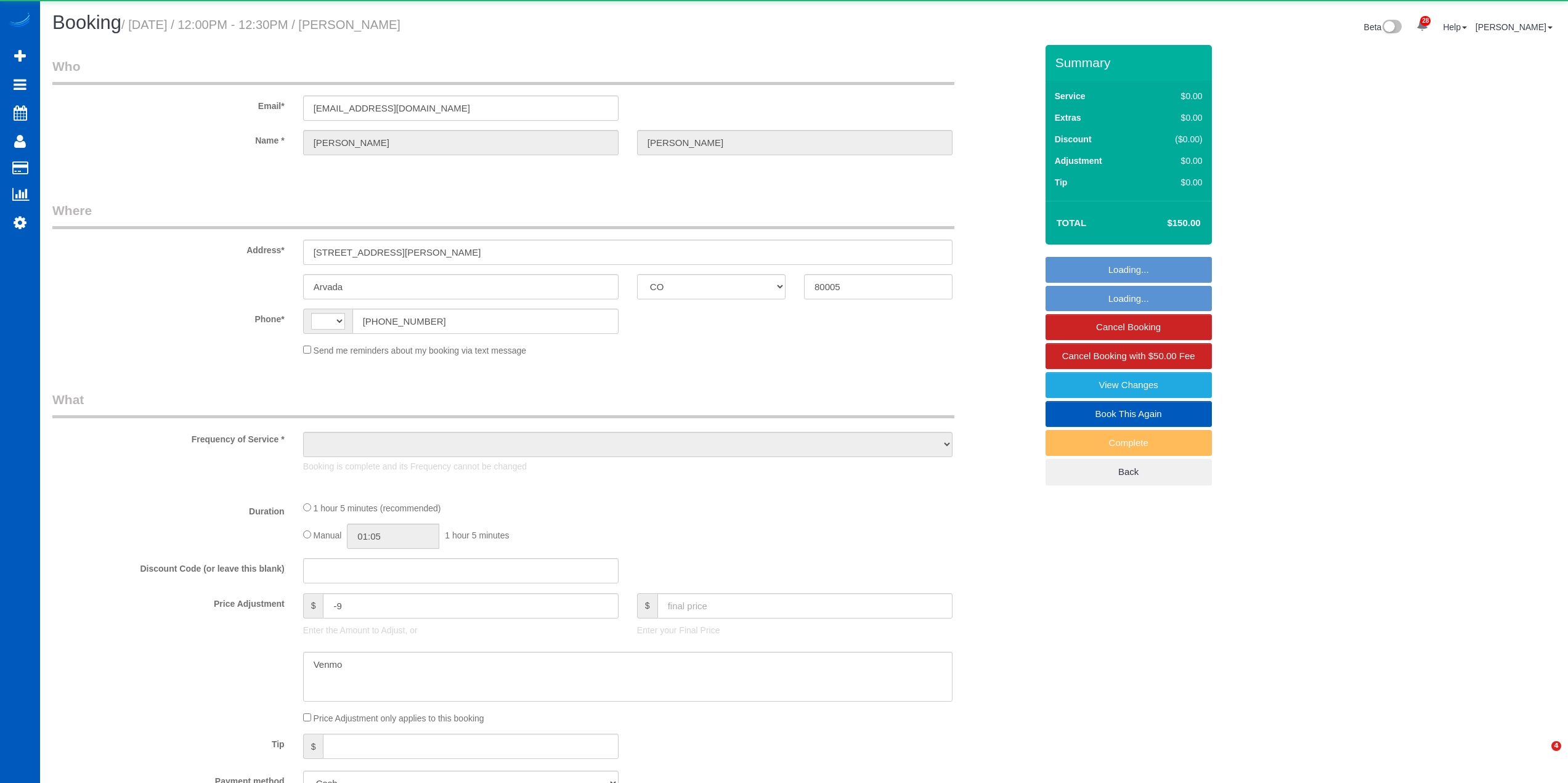
select select "CO"
select select "string:[GEOGRAPHIC_DATA]"
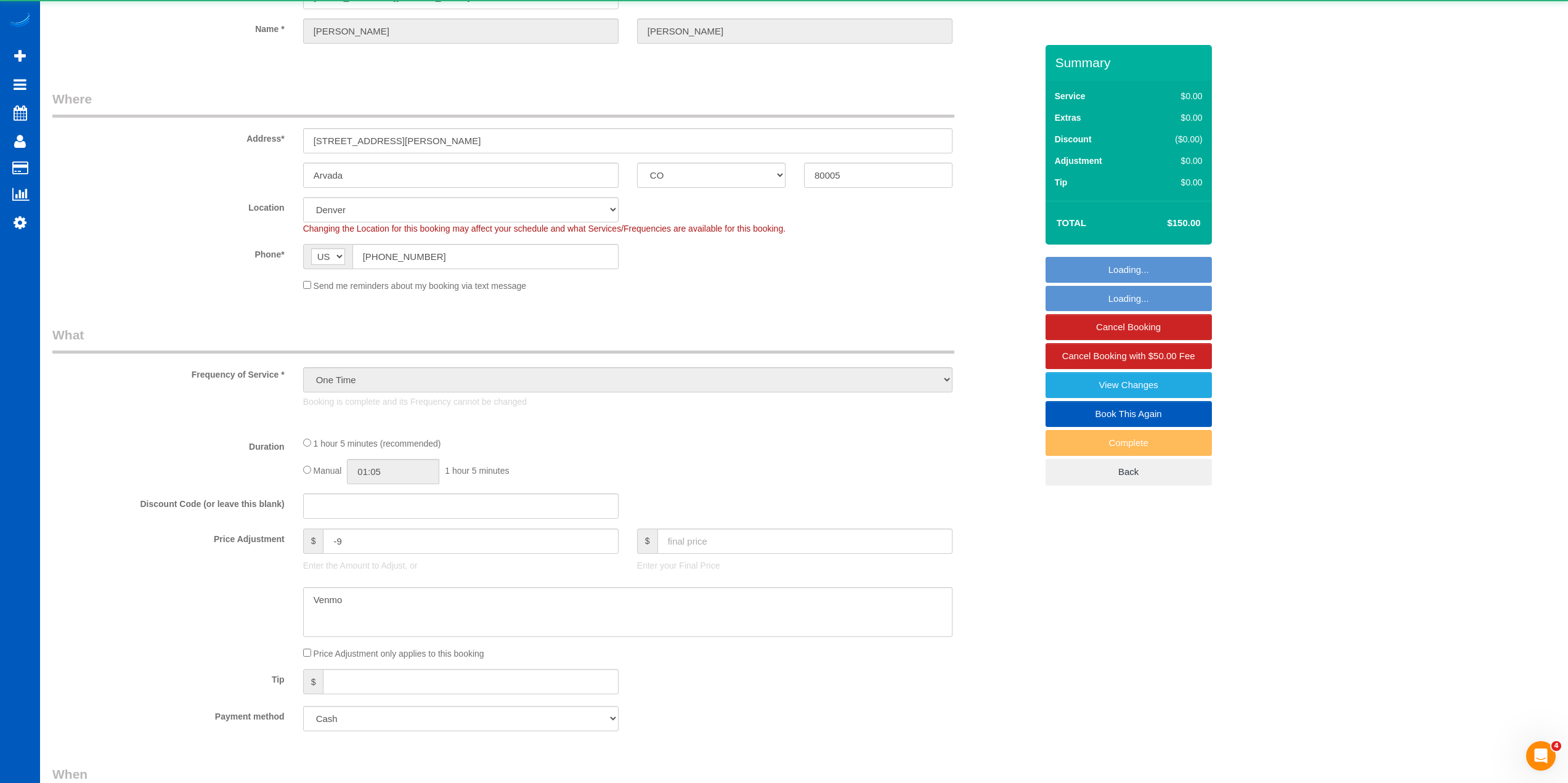
select select "object:1102"
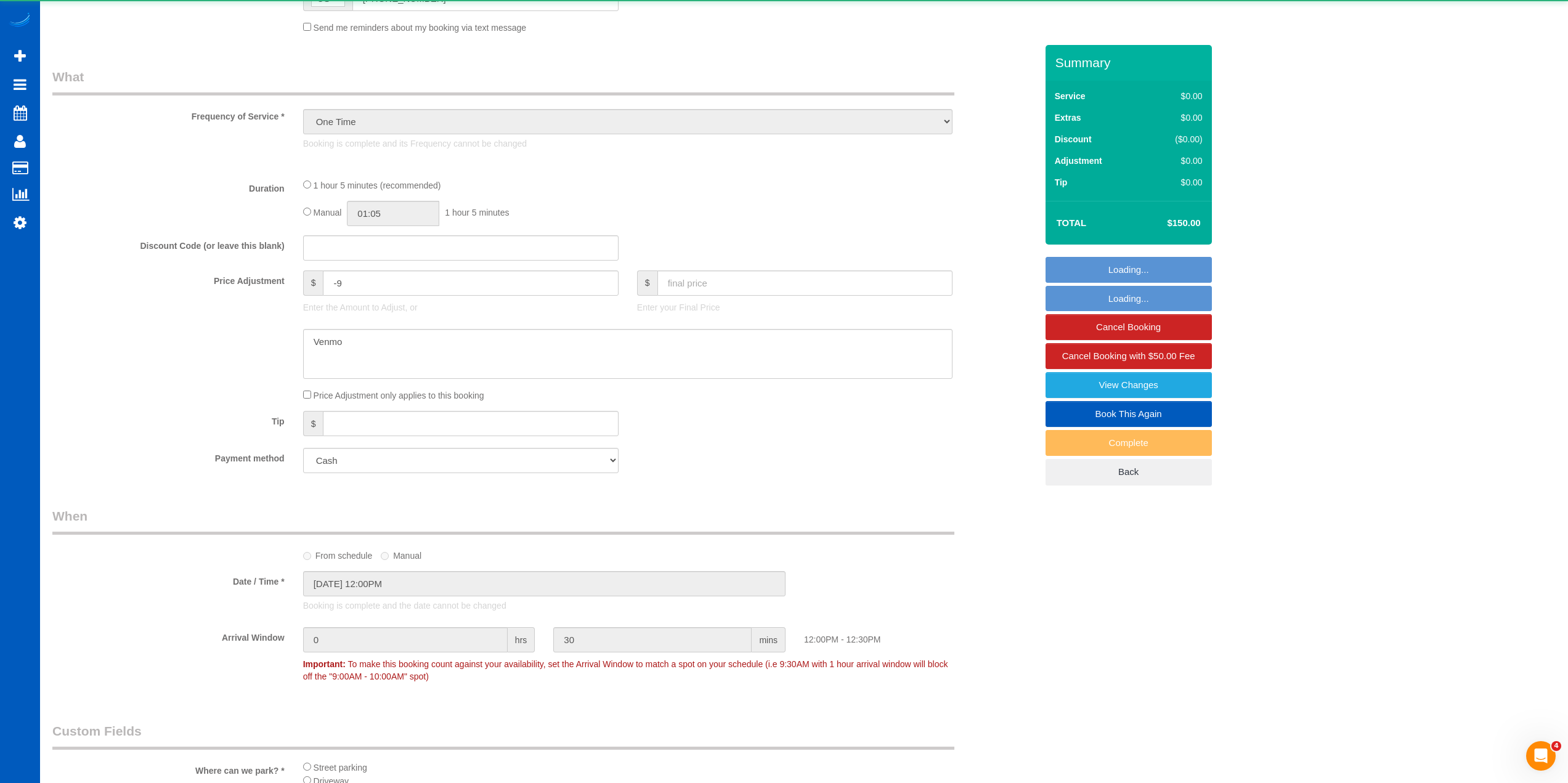
select select "199"
select select "2"
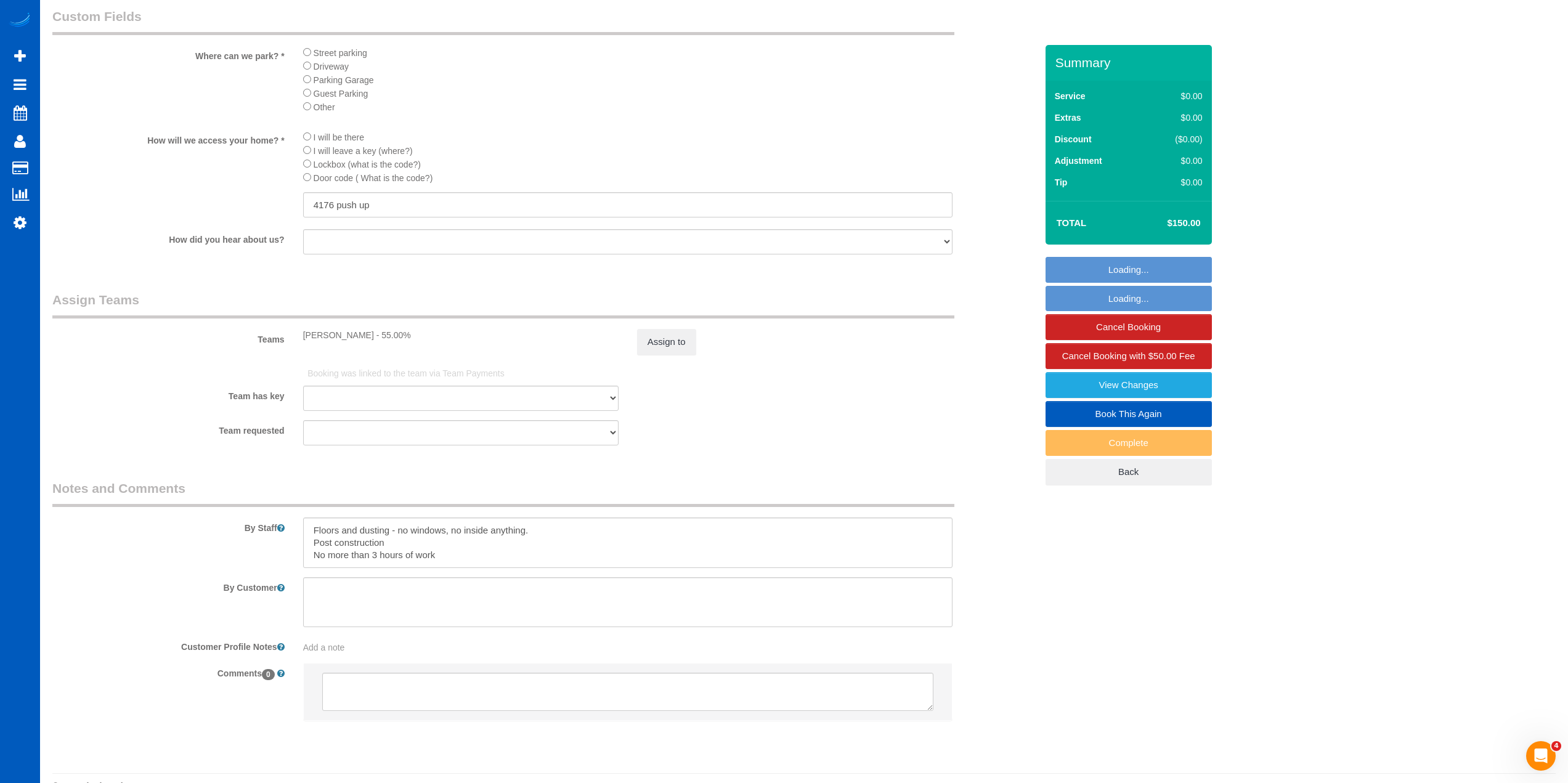
scroll to position [1478, 0]
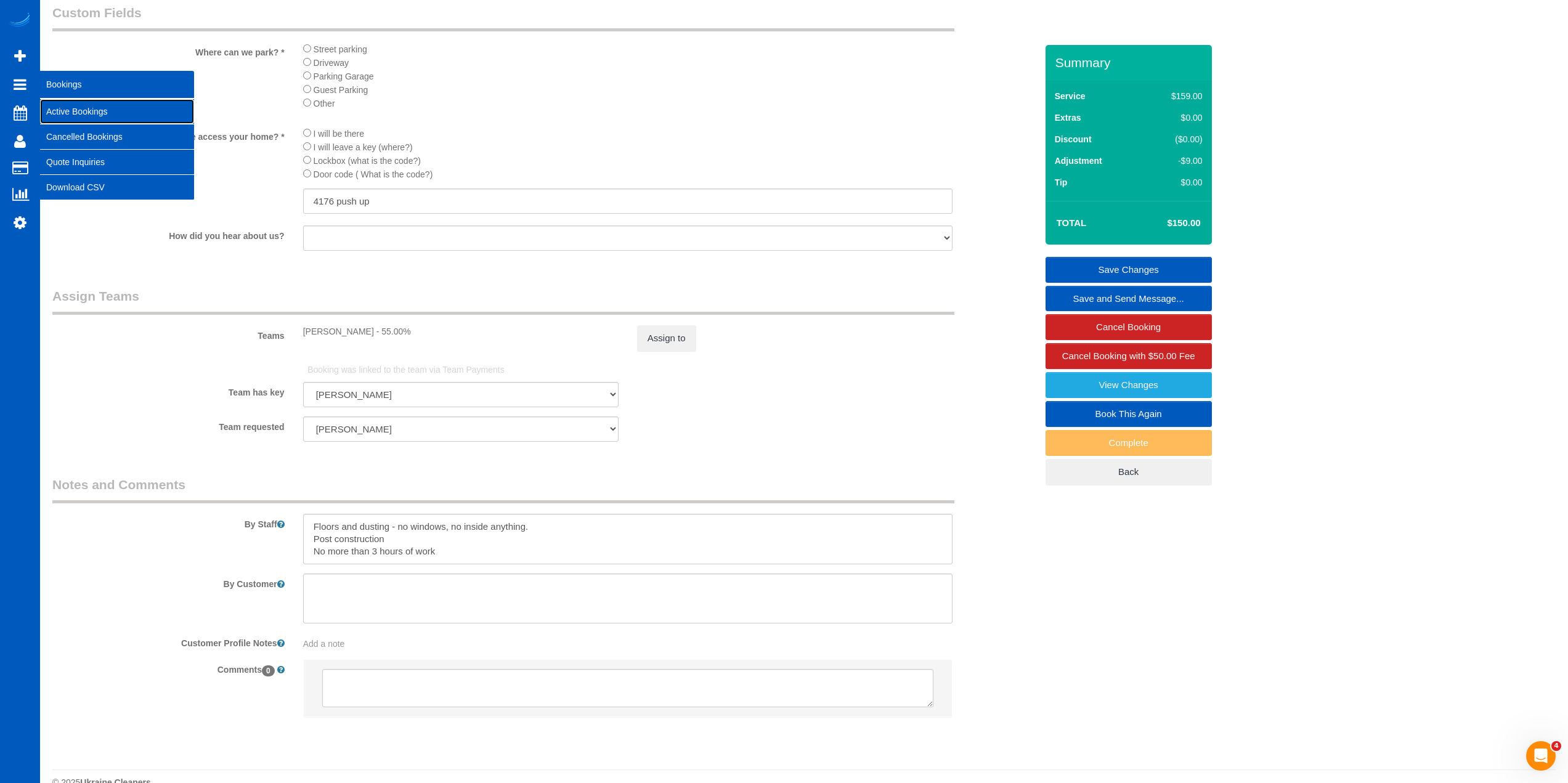
click at [73, 113] on link "Active Bookings" at bounding box center [117, 111] width 154 height 25
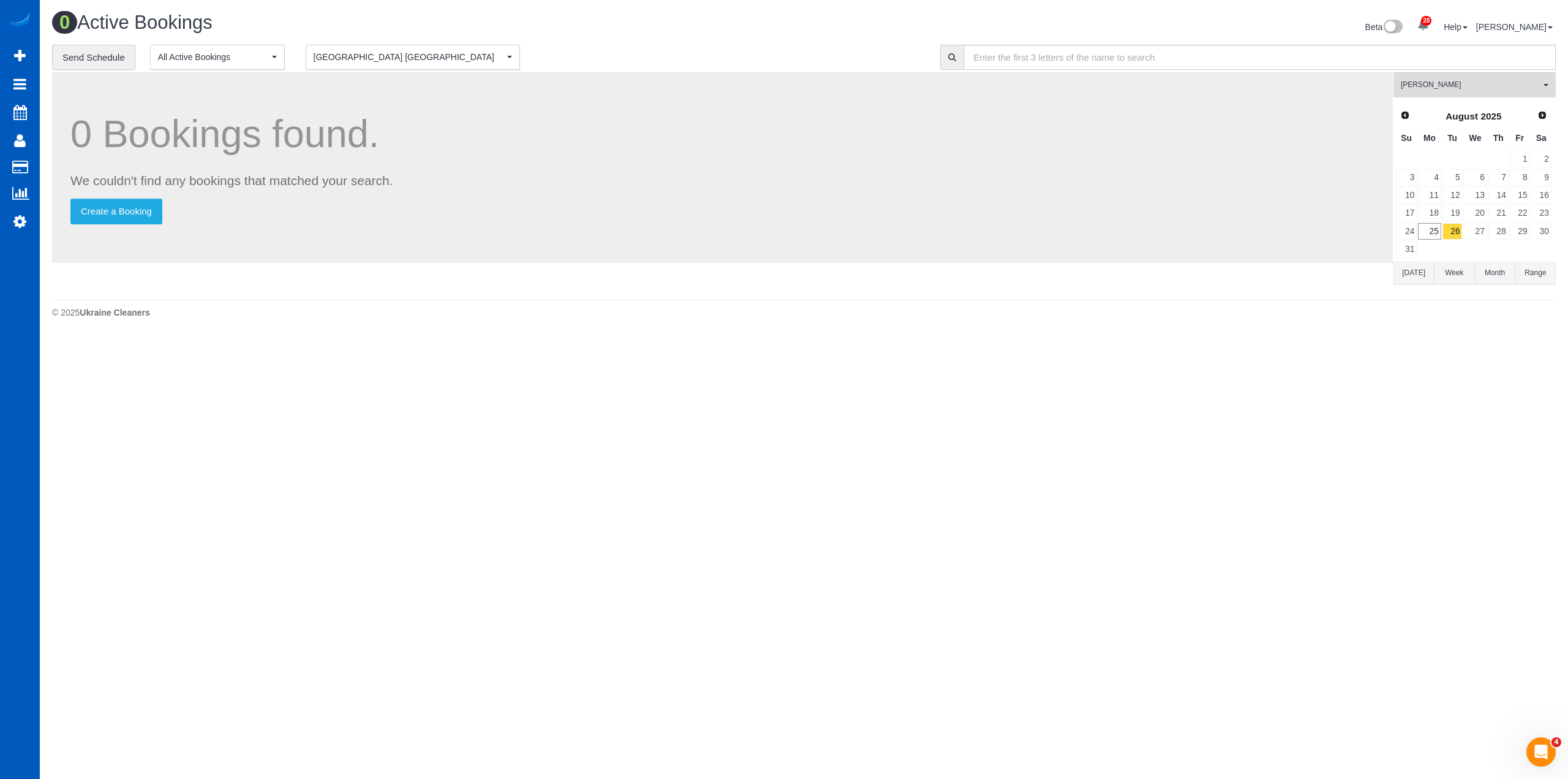
drag, startPoint x: 366, startPoint y: 59, endPoint x: 362, endPoint y: 68, distance: 9.8
click at [367, 60] on span "[GEOGRAPHIC_DATA] [GEOGRAPHIC_DATA]" at bounding box center [408, 57] width 190 height 12
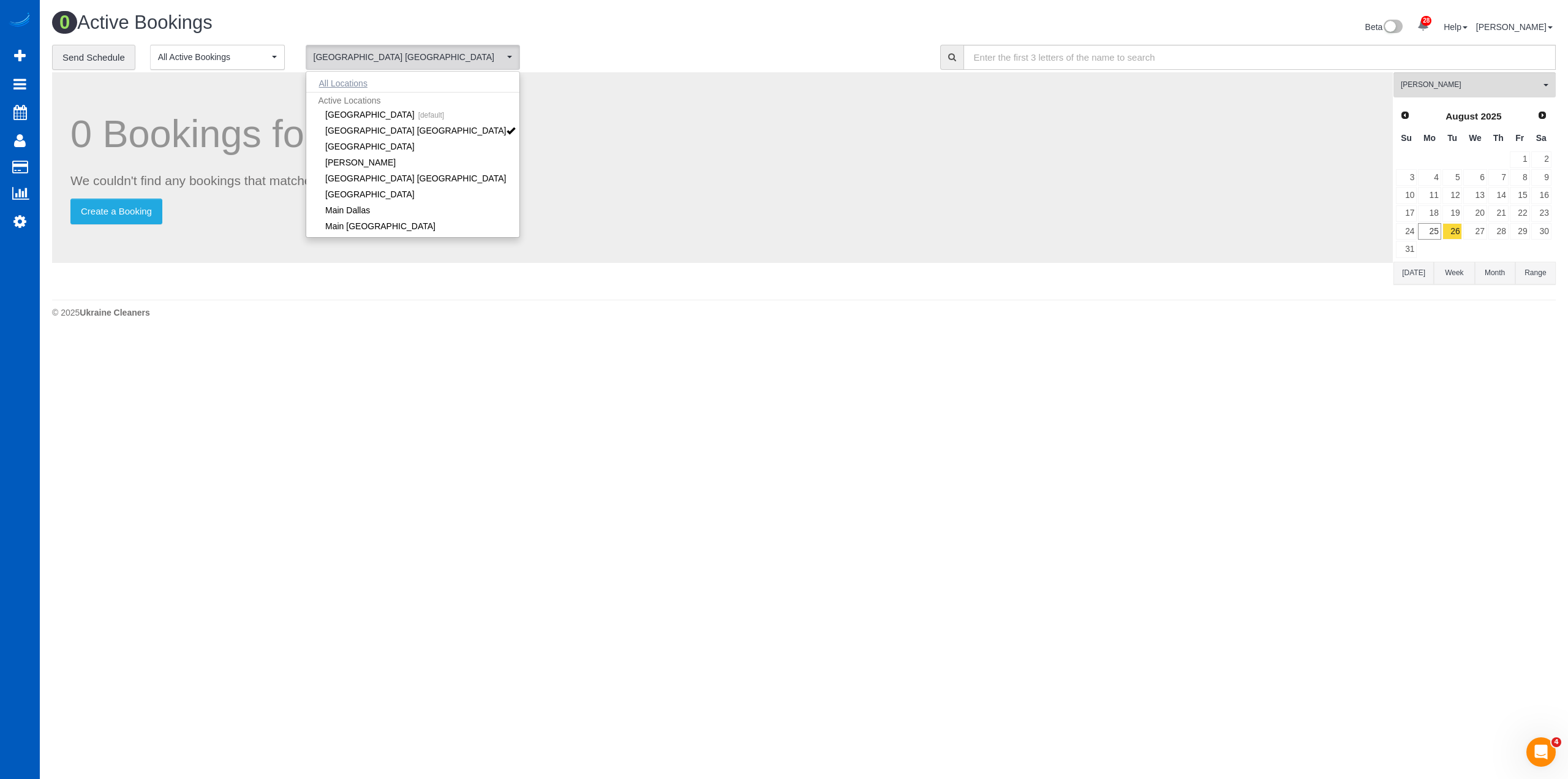
click at [358, 84] on button "All Locations" at bounding box center [343, 84] width 74 height 17
click at [1182, 394] on body "28 Beta Your Notifications You have 0 alerts × You have 3 to charge for 08/23/2…" at bounding box center [784, 389] width 1568 height 779
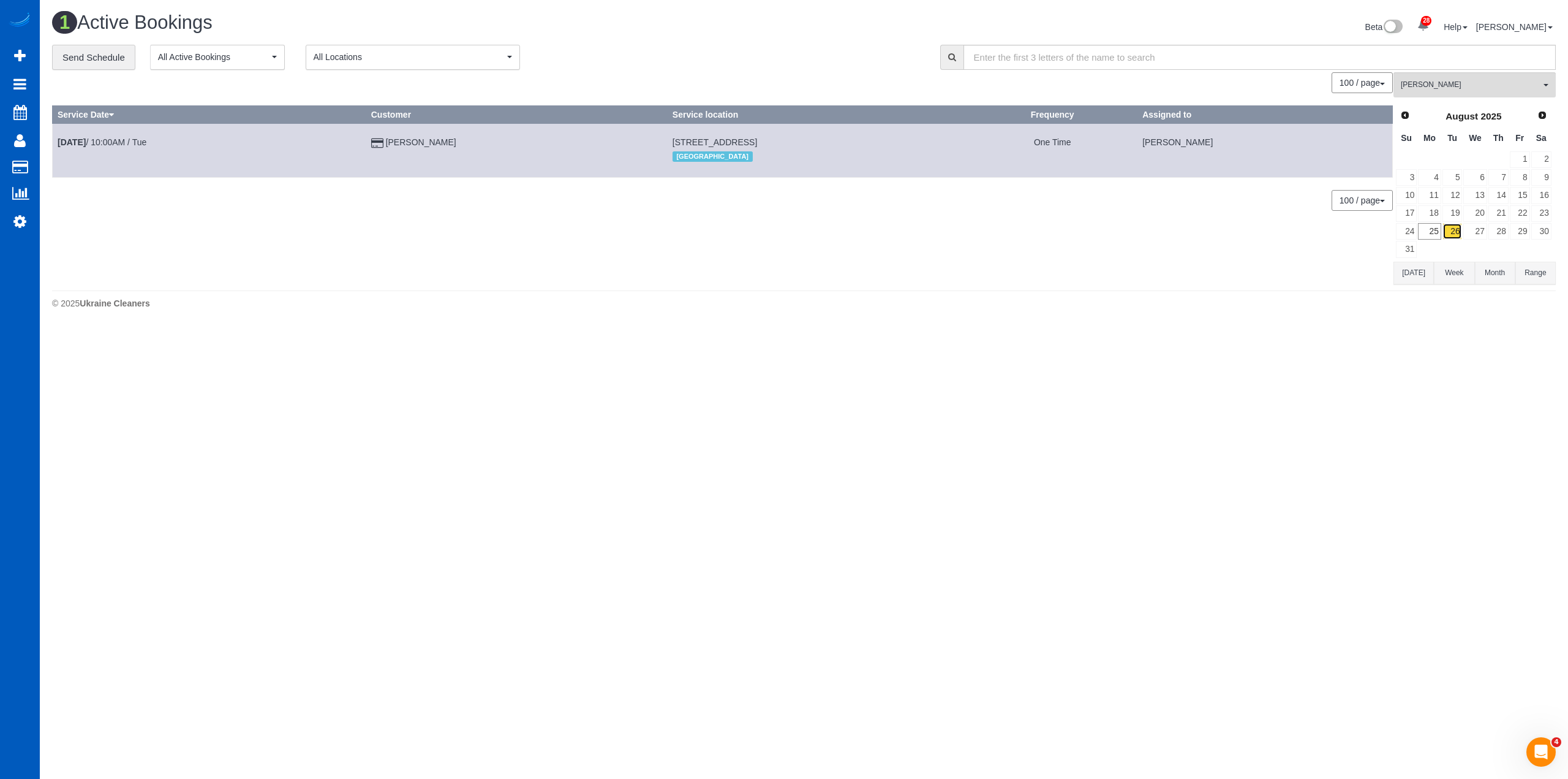
click at [1456, 240] on link "26" at bounding box center [1452, 231] width 20 height 17
click at [1437, 232] on link "25" at bounding box center [1429, 231] width 23 height 17
click at [1453, 234] on link "26" at bounding box center [1452, 231] width 20 height 17
click at [1443, 93] on button "Ivanna Atamaniuk All Teams" at bounding box center [1474, 85] width 162 height 25
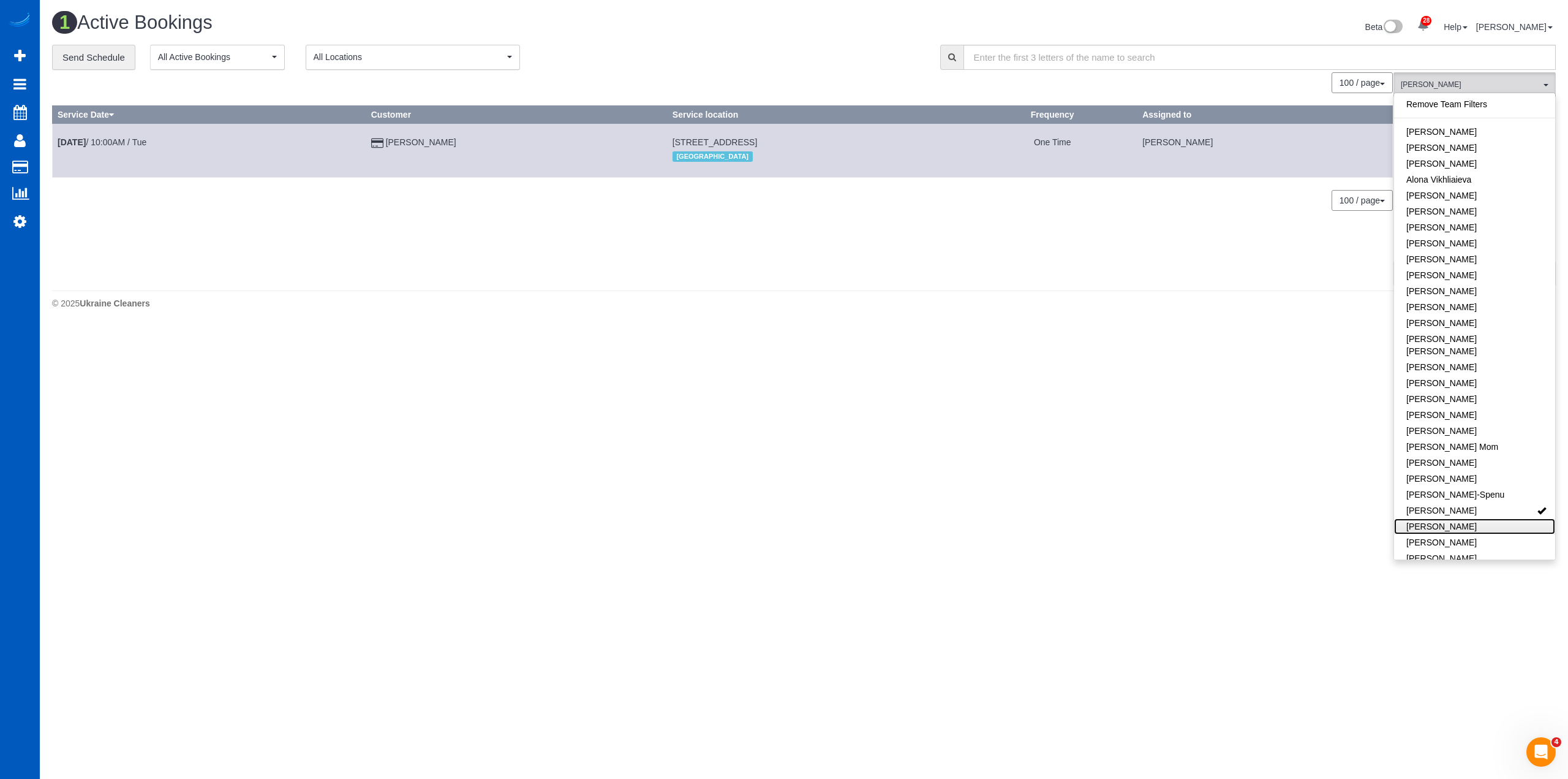
click at [1459, 520] on link "[PERSON_NAME]" at bounding box center [1474, 526] width 161 height 16
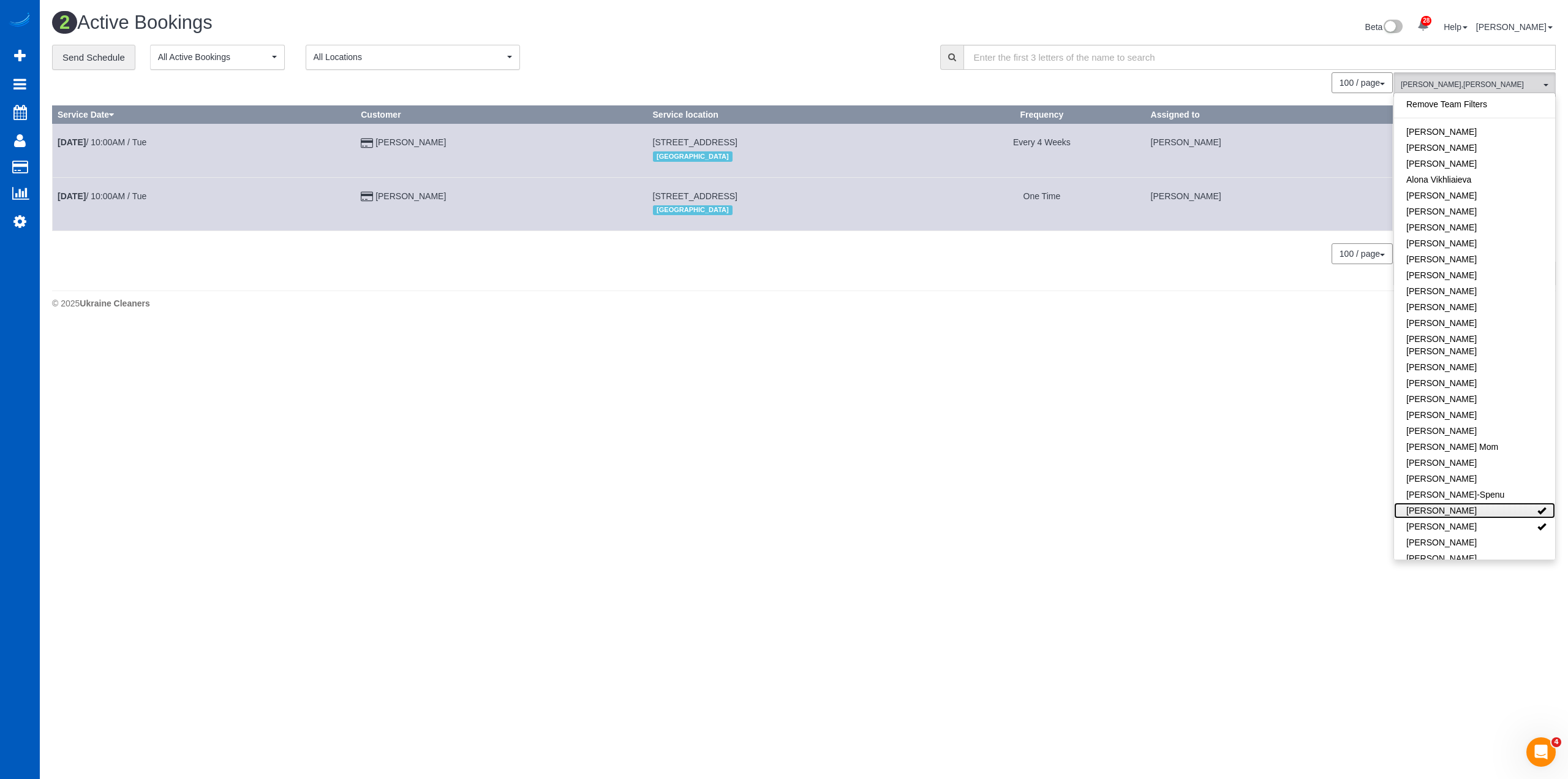
click at [1479, 502] on link "[PERSON_NAME]" at bounding box center [1474, 510] width 161 height 16
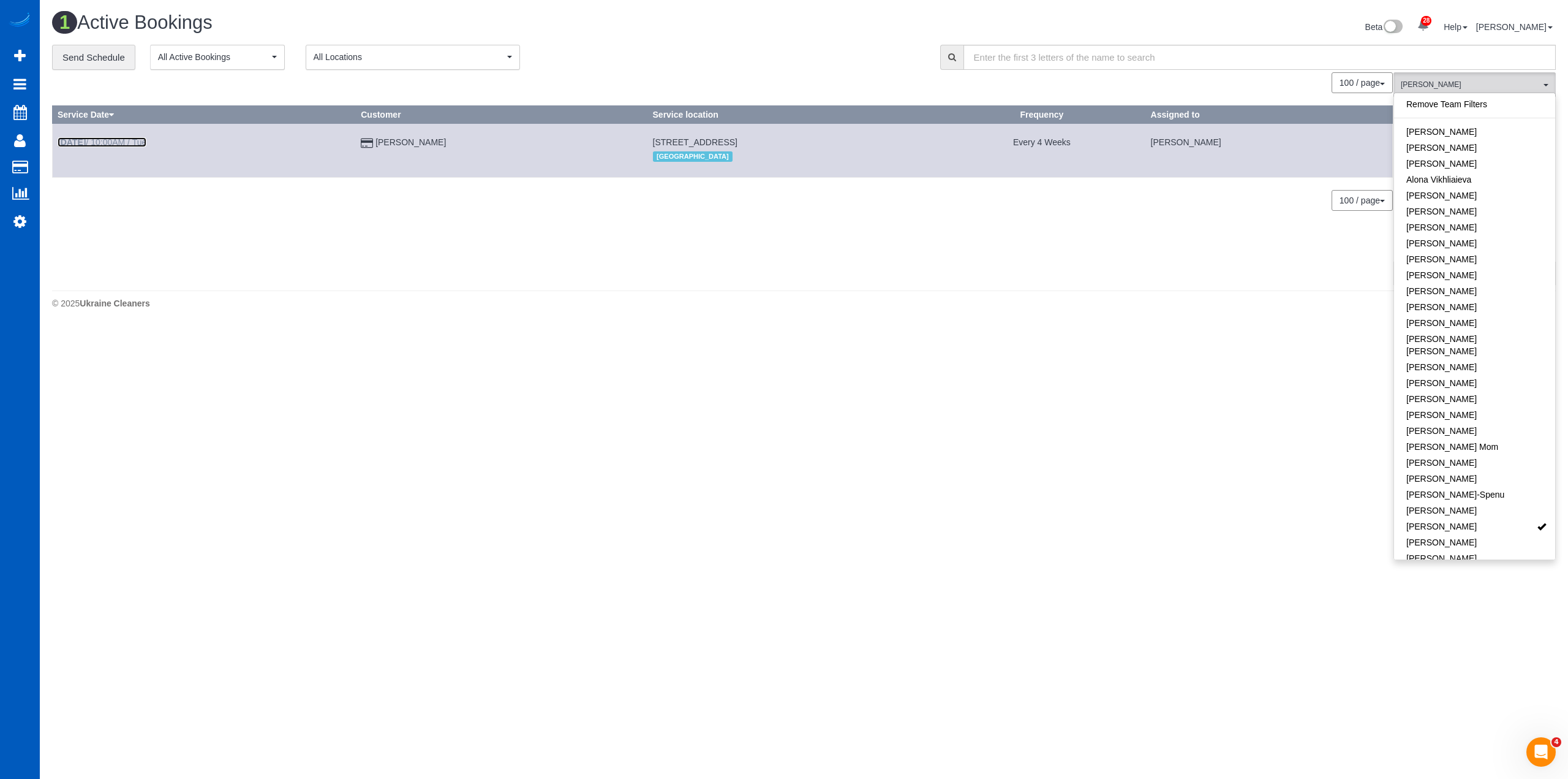
click at [132, 137] on link "Aug 26th / 10:00AM / Tue" at bounding box center [102, 142] width 89 height 10
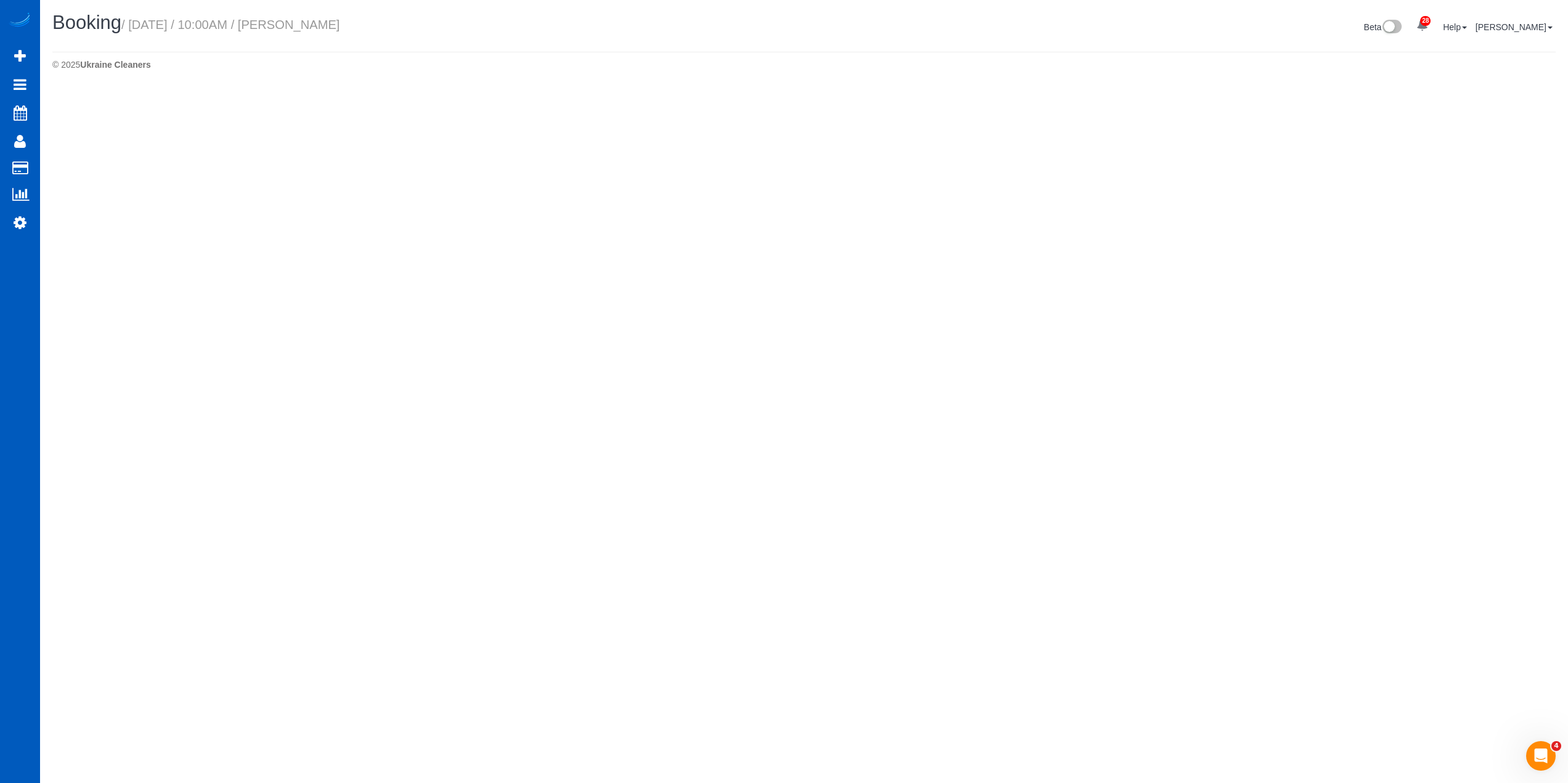
select select "CO"
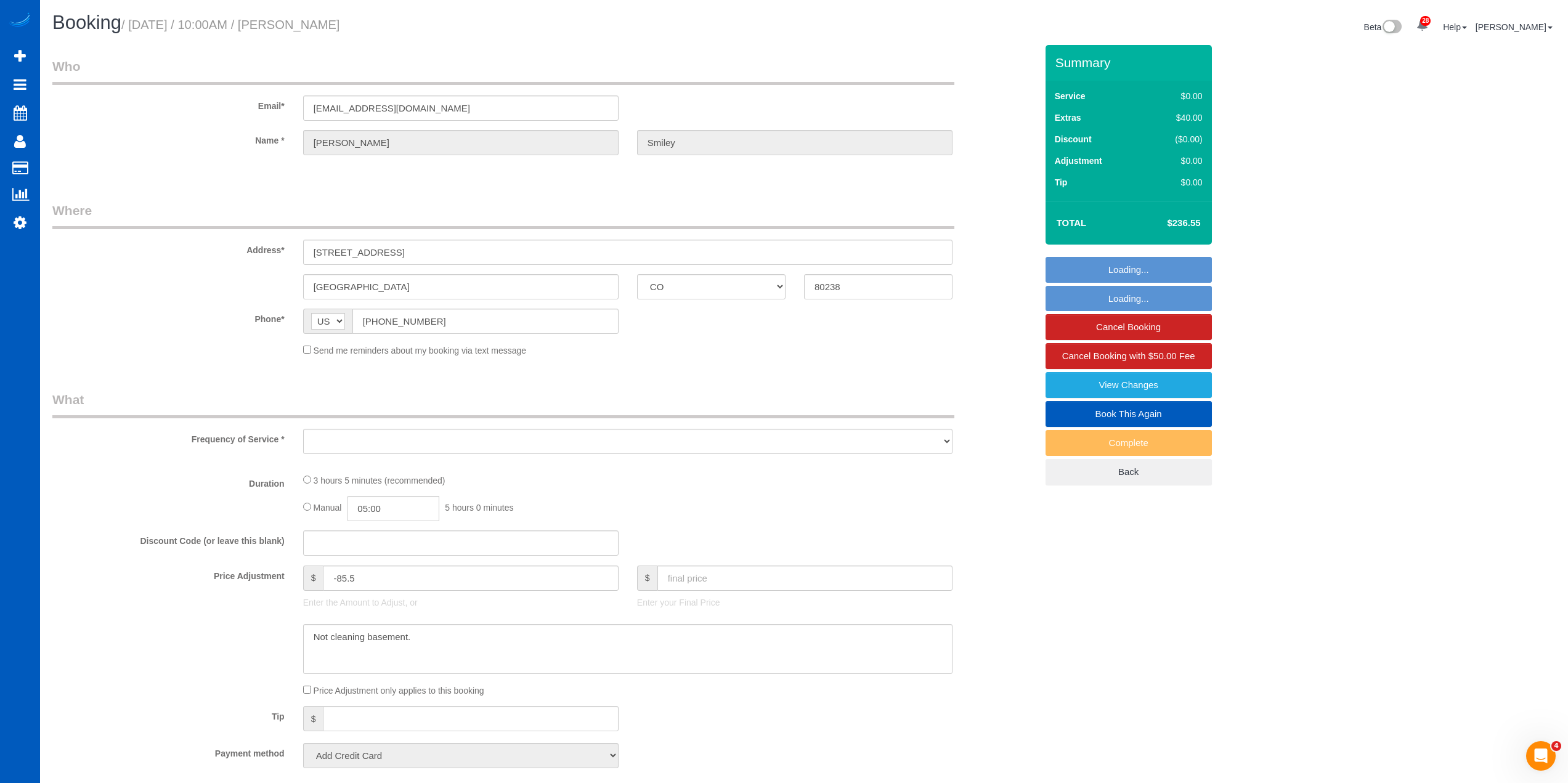
select select "object:2069"
select select "string:fspay-426883b6-9cc4-4abd-be53-2e5d0832053d"
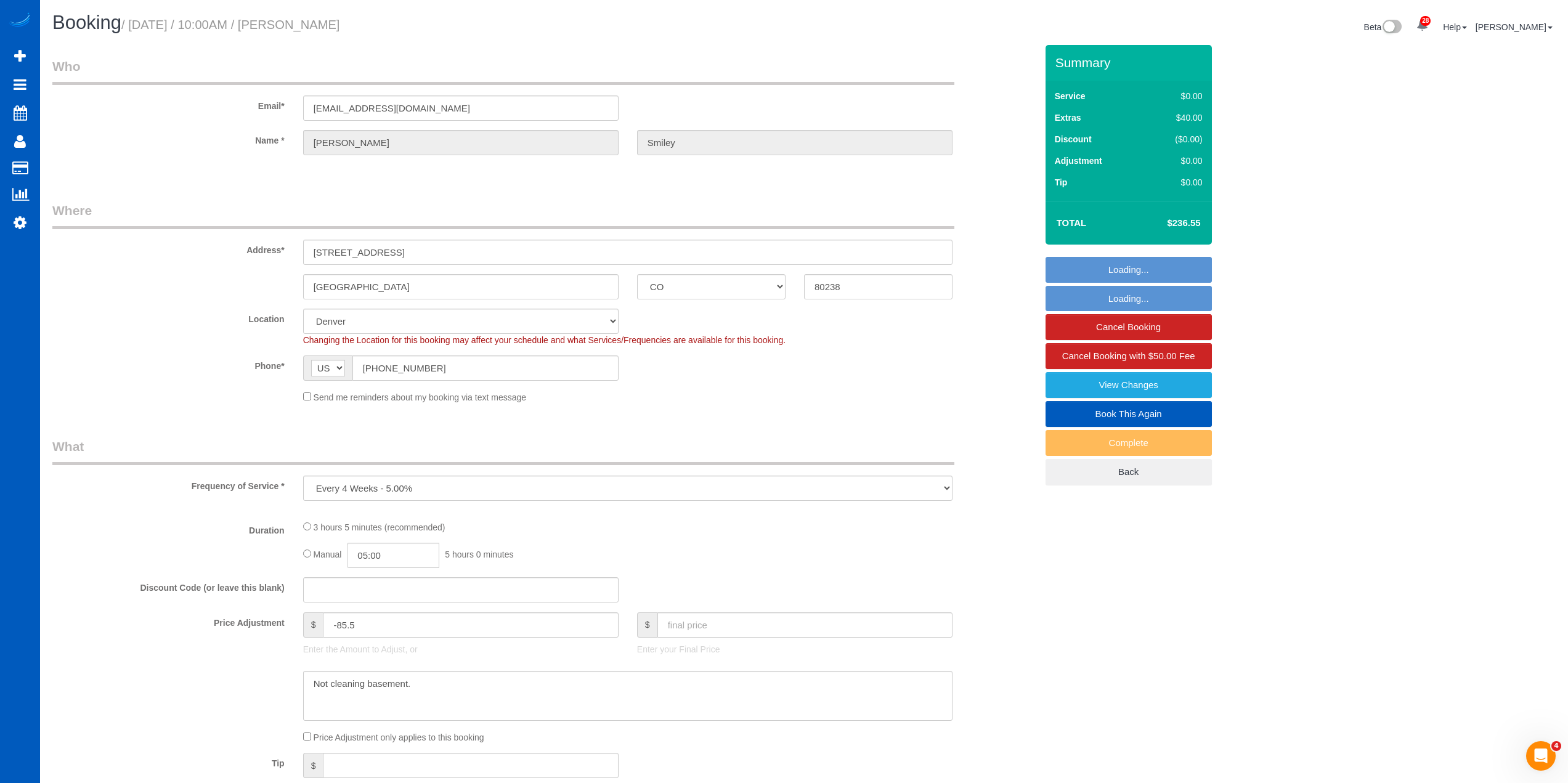
select select "object:2178"
select select "199"
select select "2501"
select select "3"
select select "4"
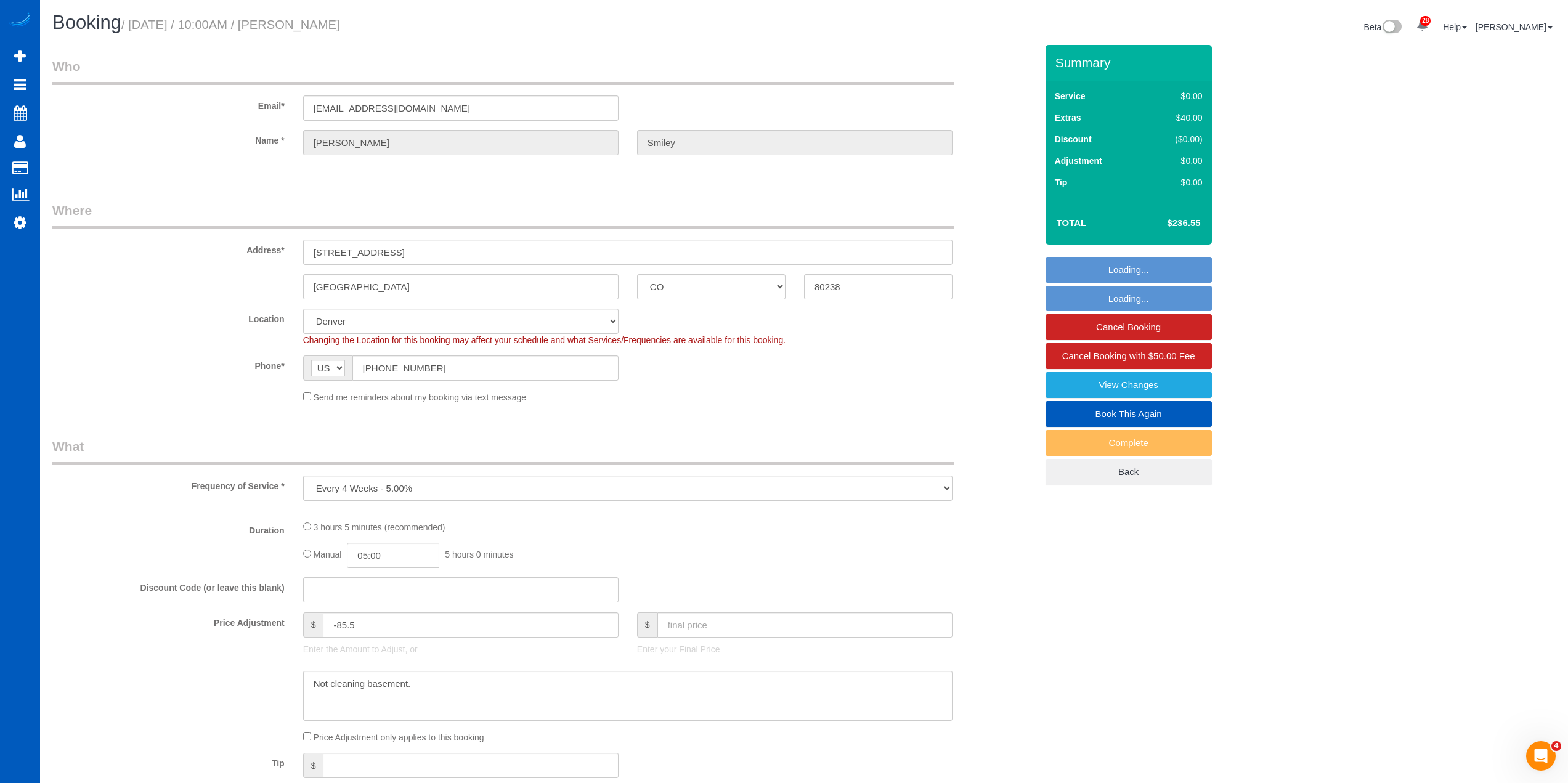
select select "spot6"
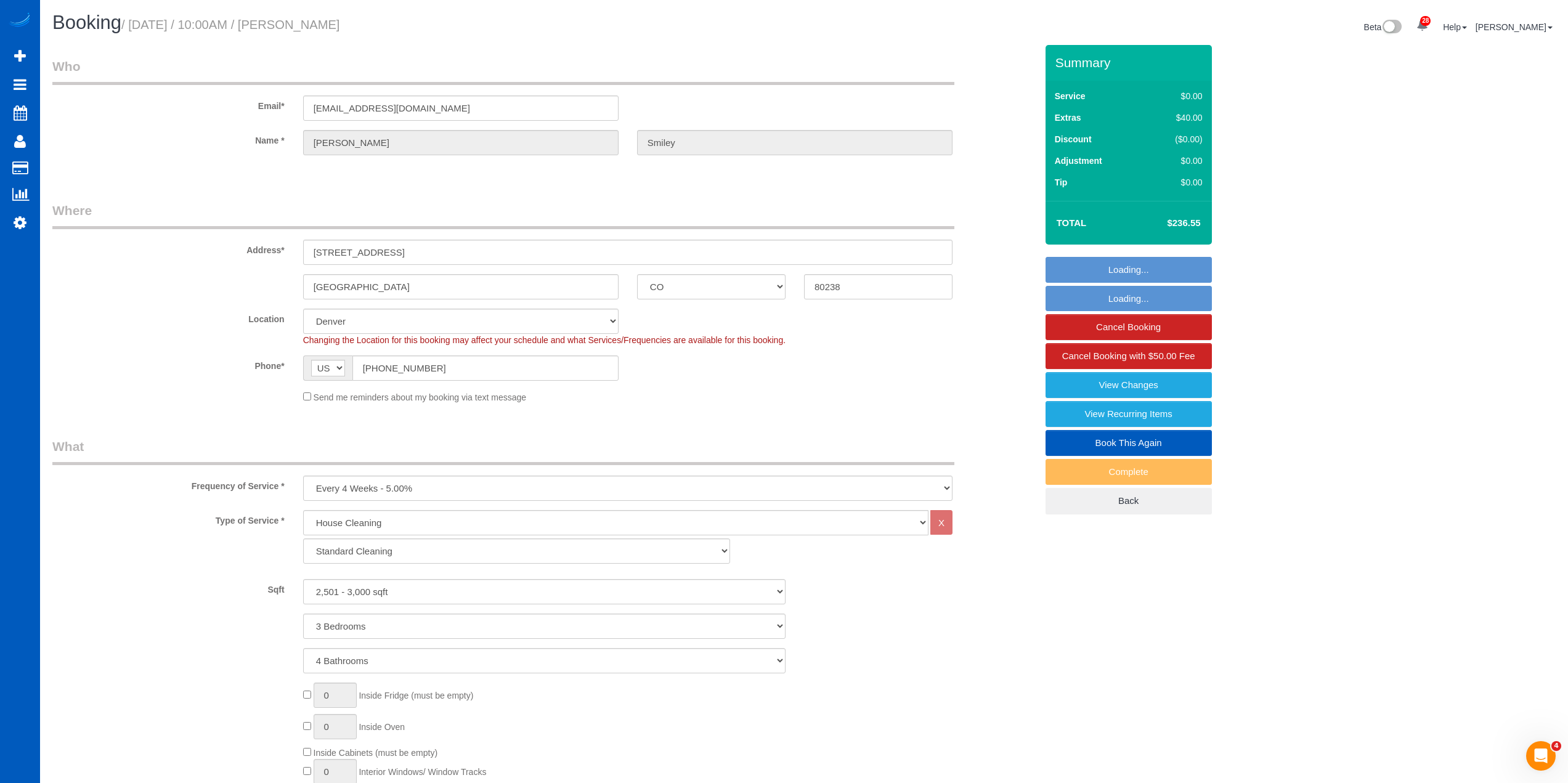
select select "2501"
select select "3"
select select "4"
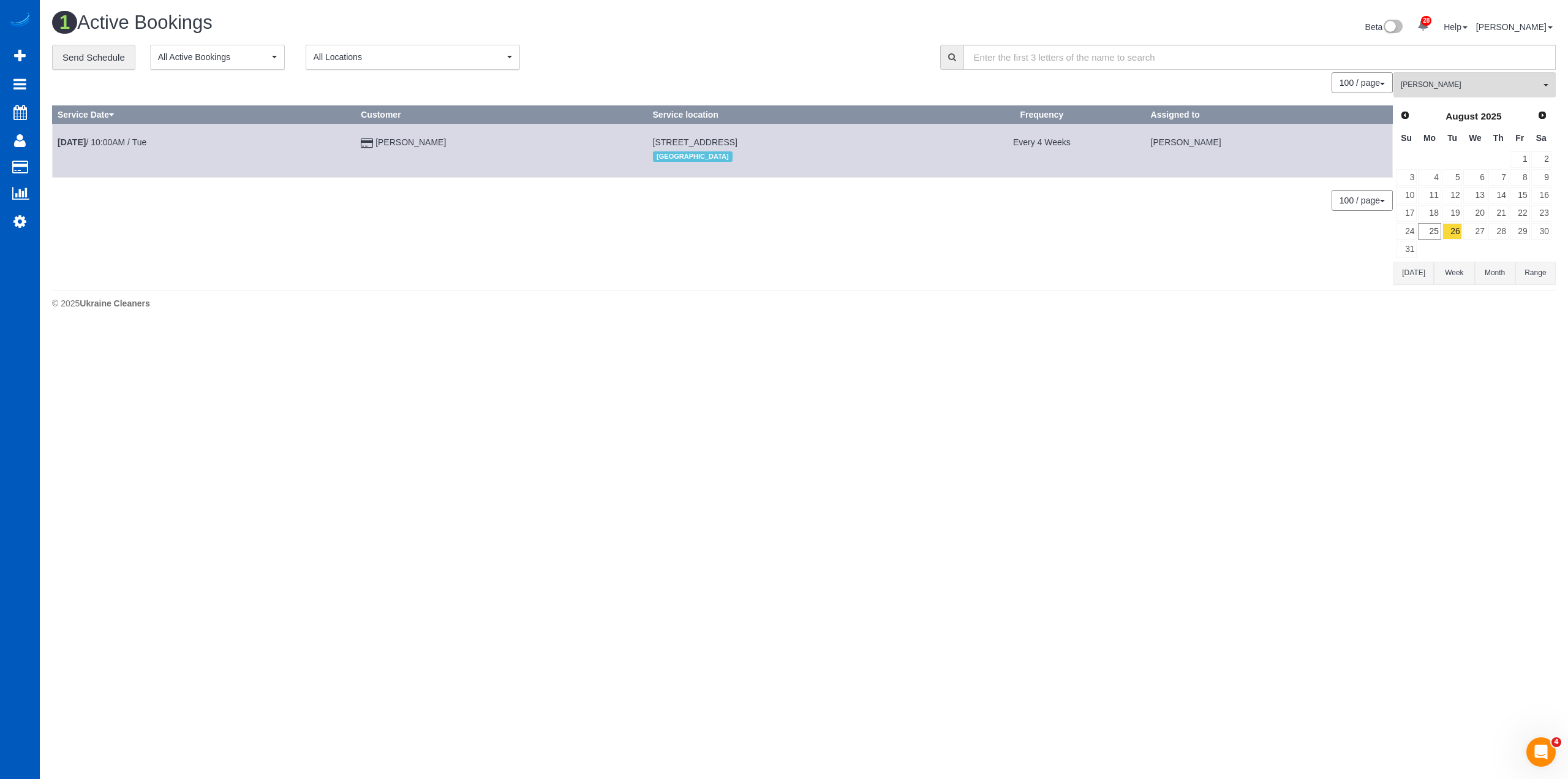
click at [722, 52] on div "**********" at bounding box center [487, 58] width 870 height 25
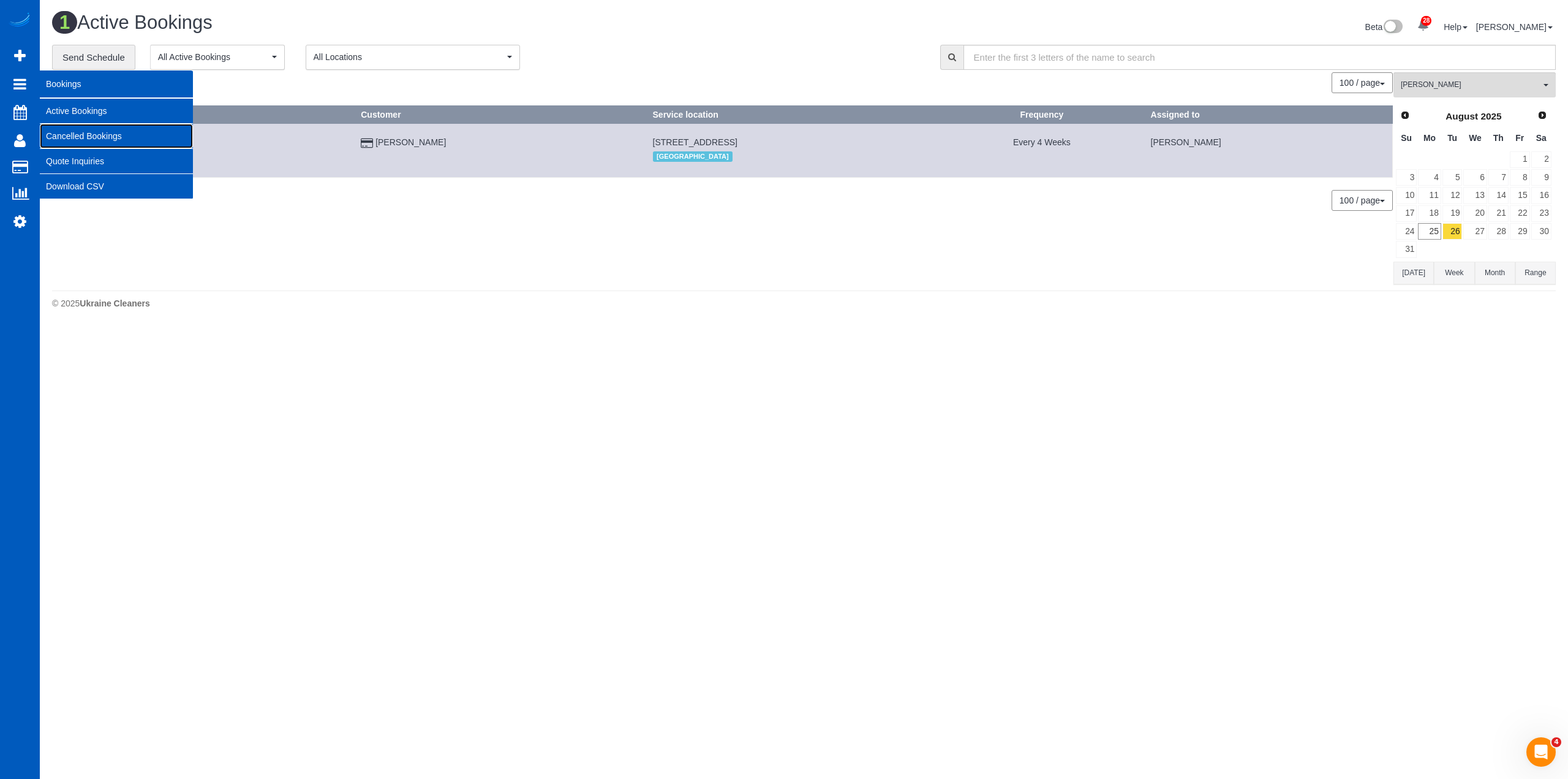
click at [68, 138] on link "Cancelled Bookings" at bounding box center [116, 136] width 153 height 25
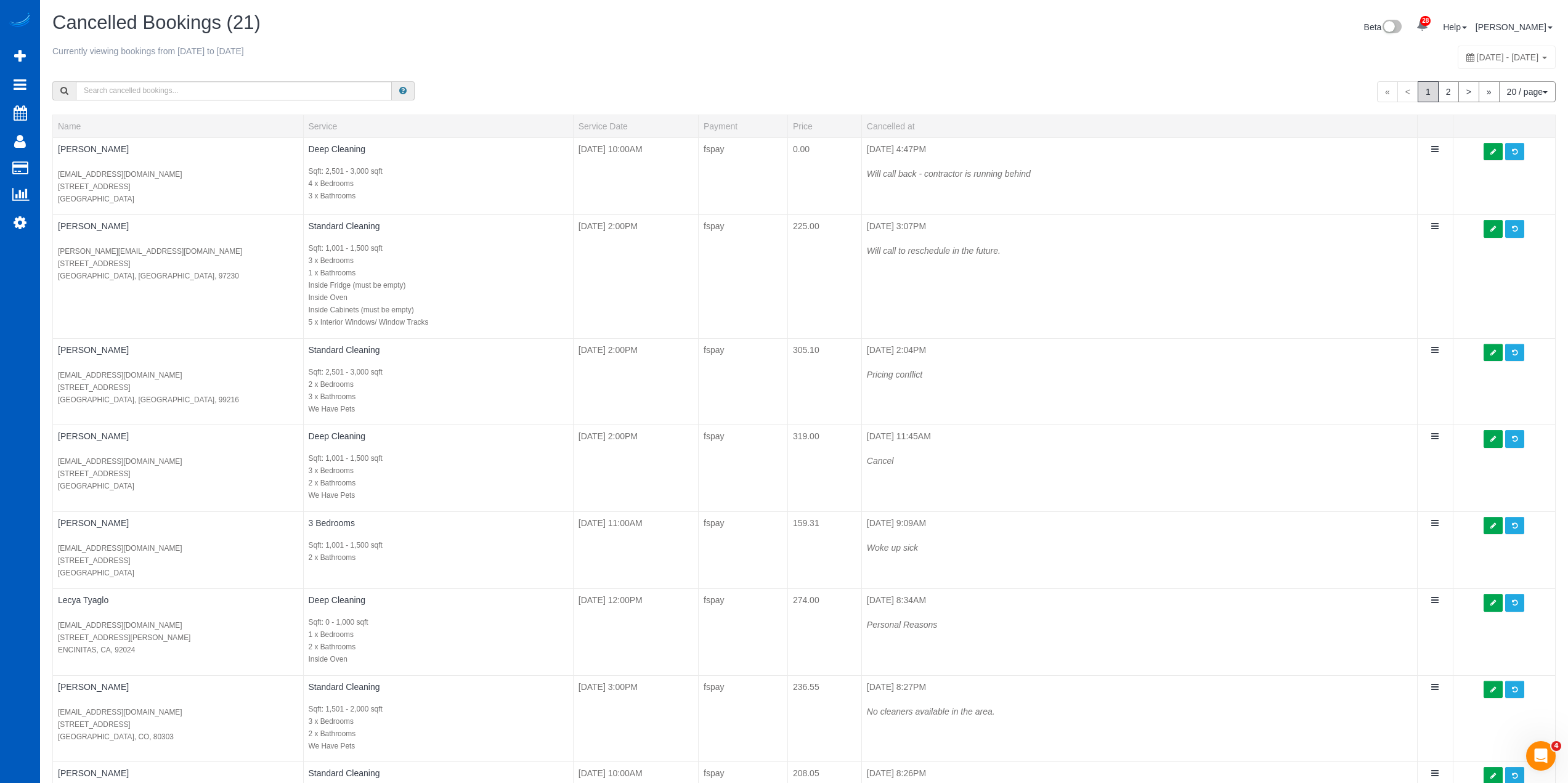
click at [1464, 63] on div "August 24, 2025 - August 30, 2025" at bounding box center [1506, 57] width 98 height 24
type input "**********"
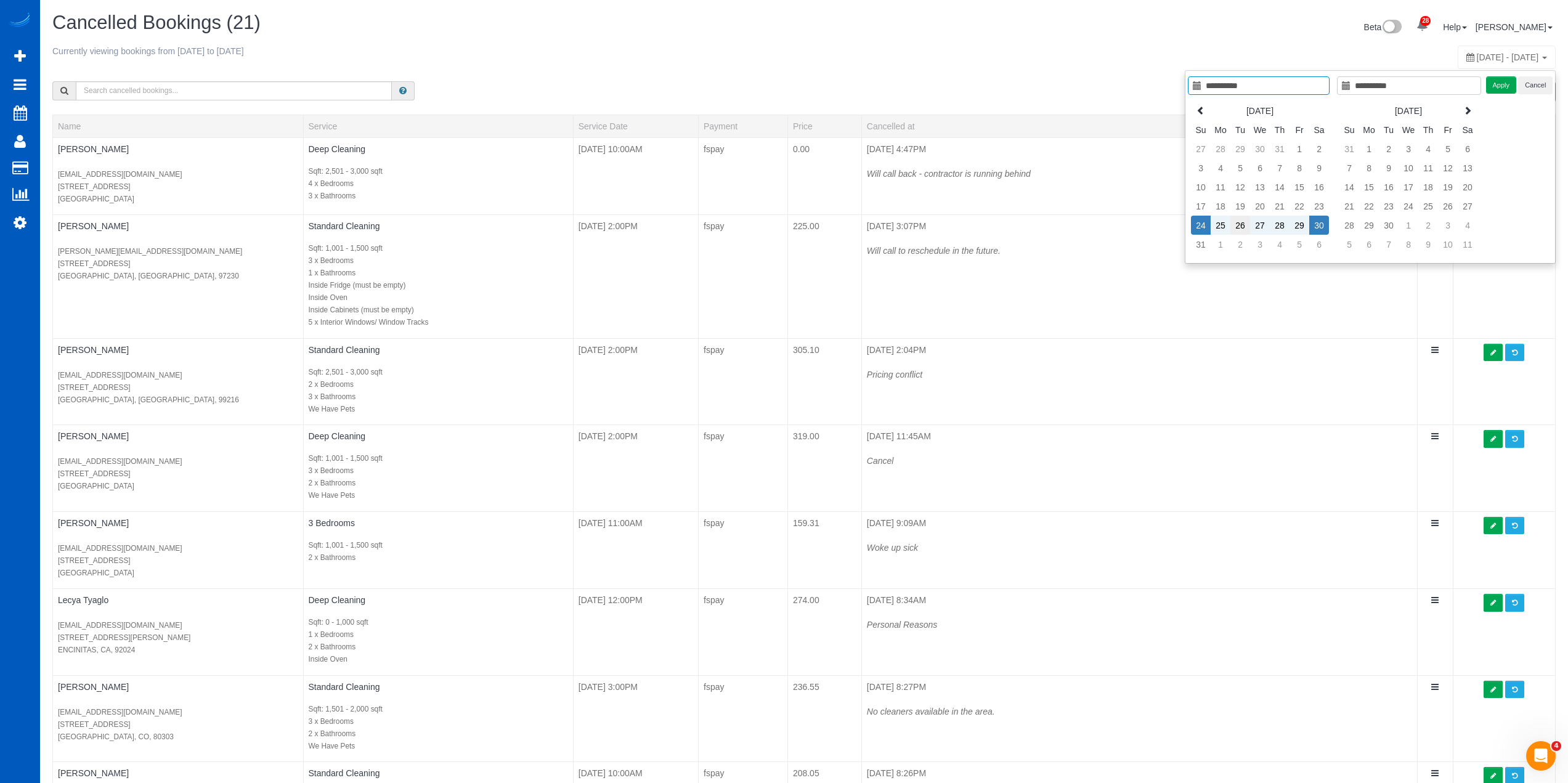
type input "**********"
click at [1241, 228] on td "26" at bounding box center [1240, 225] width 20 height 19
type input "**********"
click at [1241, 228] on td "26" at bounding box center [1240, 225] width 20 height 19
type input "**********"
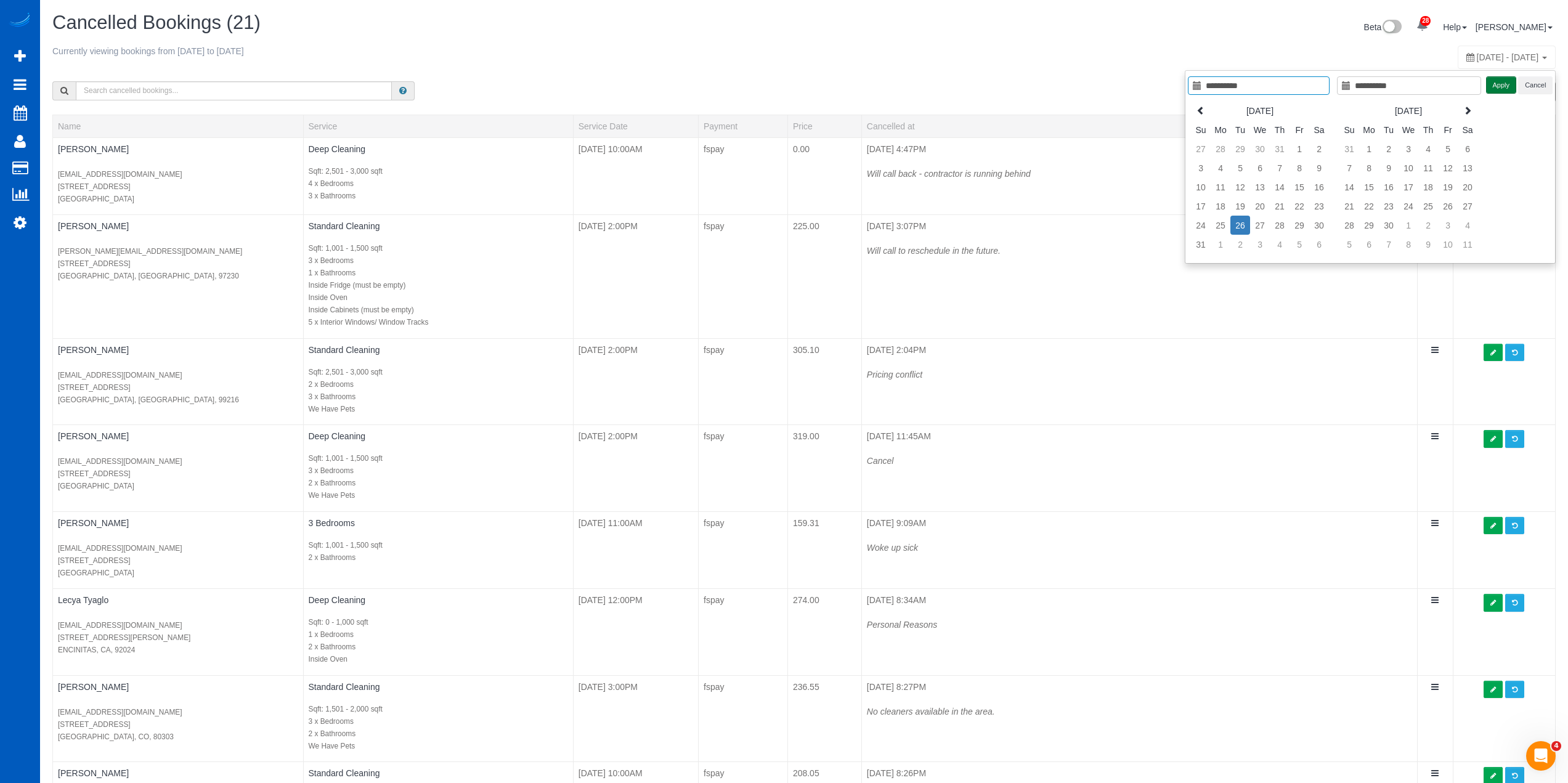
click at [1496, 85] on button "Apply" at bounding box center [1501, 85] width 31 height 18
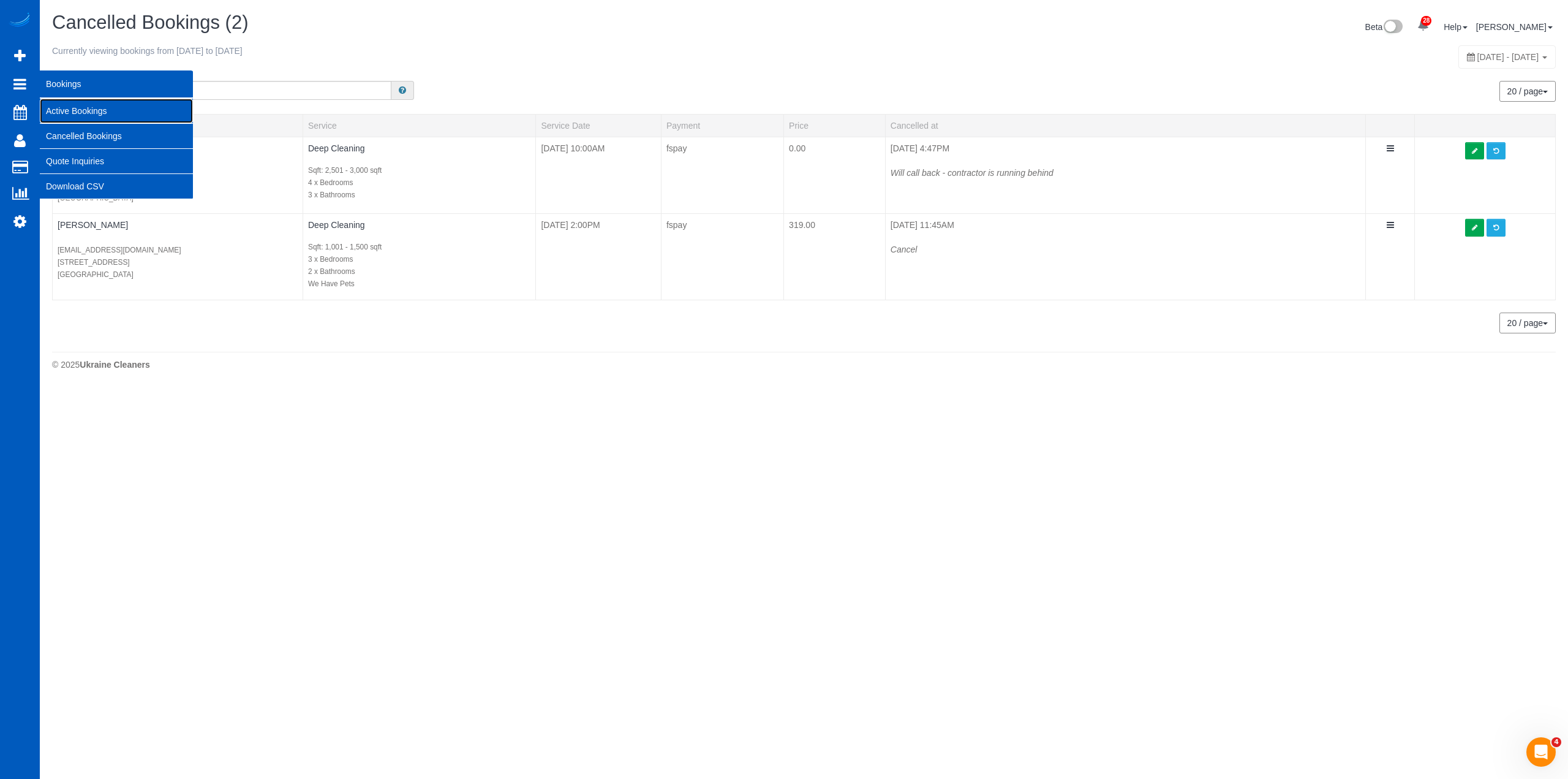
click at [68, 104] on link "Active Bookings" at bounding box center [116, 111] width 153 height 25
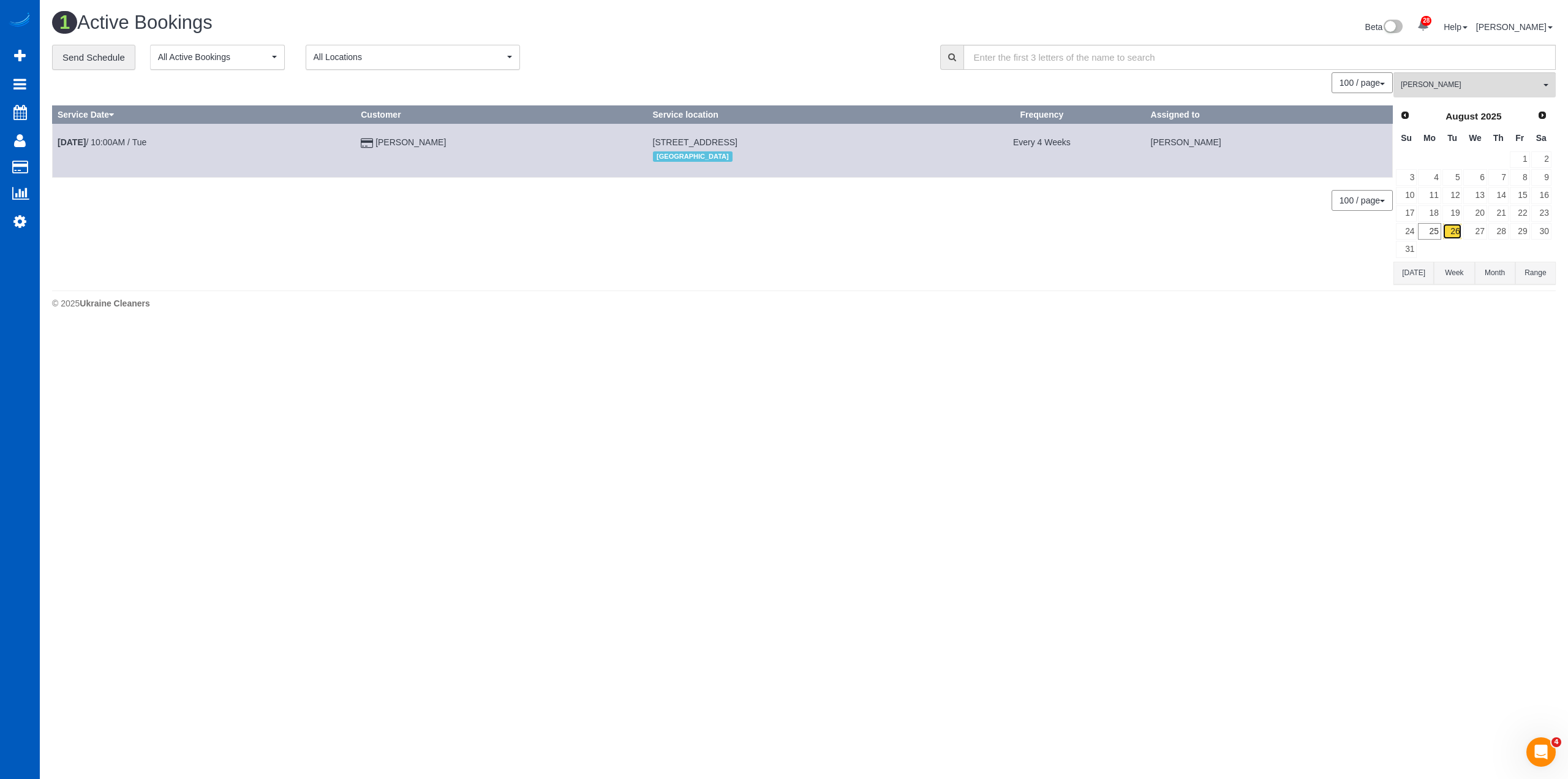
click at [1457, 230] on link "26" at bounding box center [1452, 231] width 20 height 17
click at [1436, 67] on input "text" at bounding box center [1259, 58] width 593 height 25
click at [1435, 77] on button "Ivanna Markintovych All Teams" at bounding box center [1474, 85] width 162 height 25
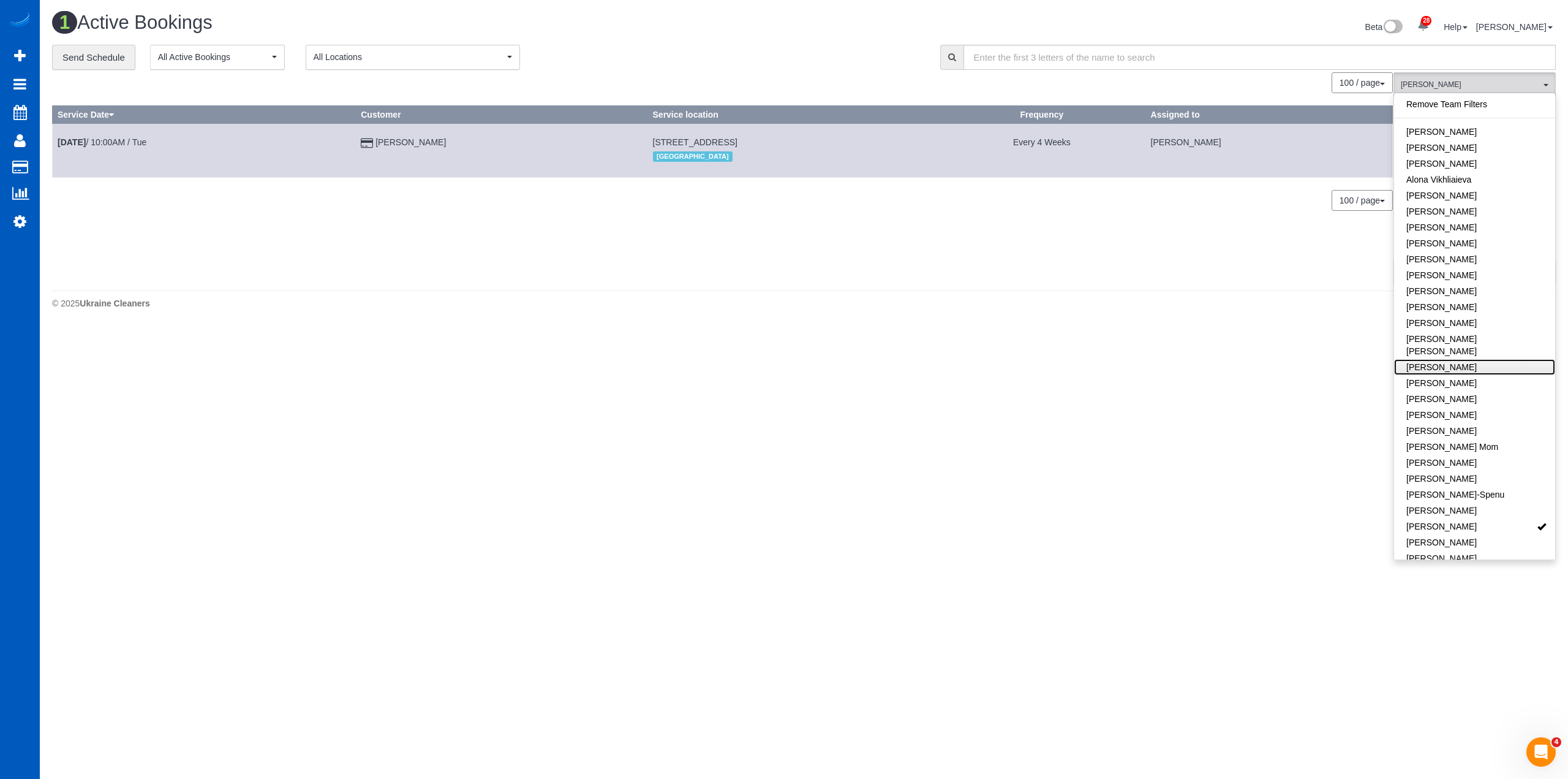
click at [1471, 359] on link "Elena Kim" at bounding box center [1474, 367] width 161 height 16
click at [25, 223] on icon at bounding box center [19, 221] width 13 height 15
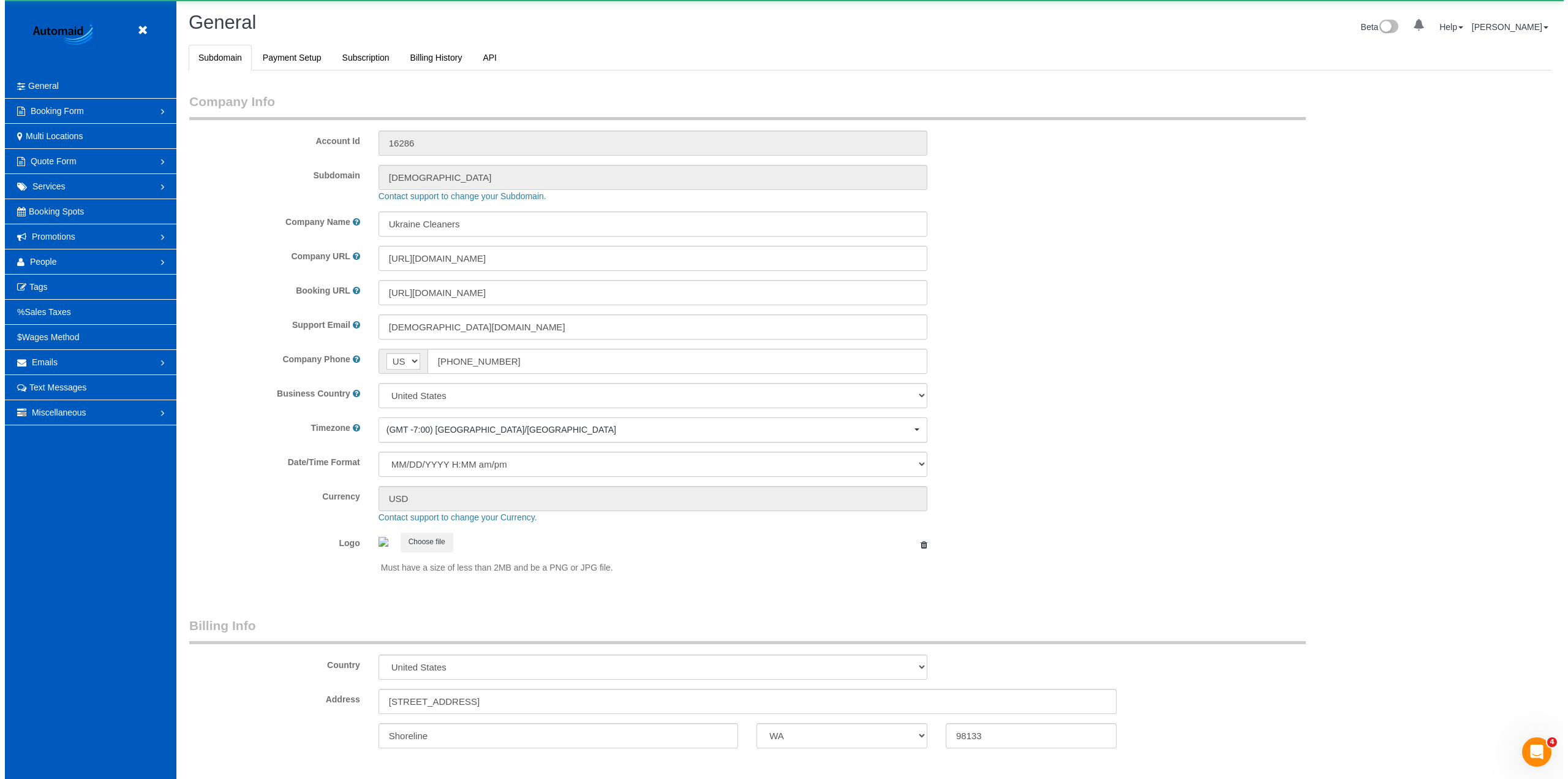
scroll to position [2683, 1559]
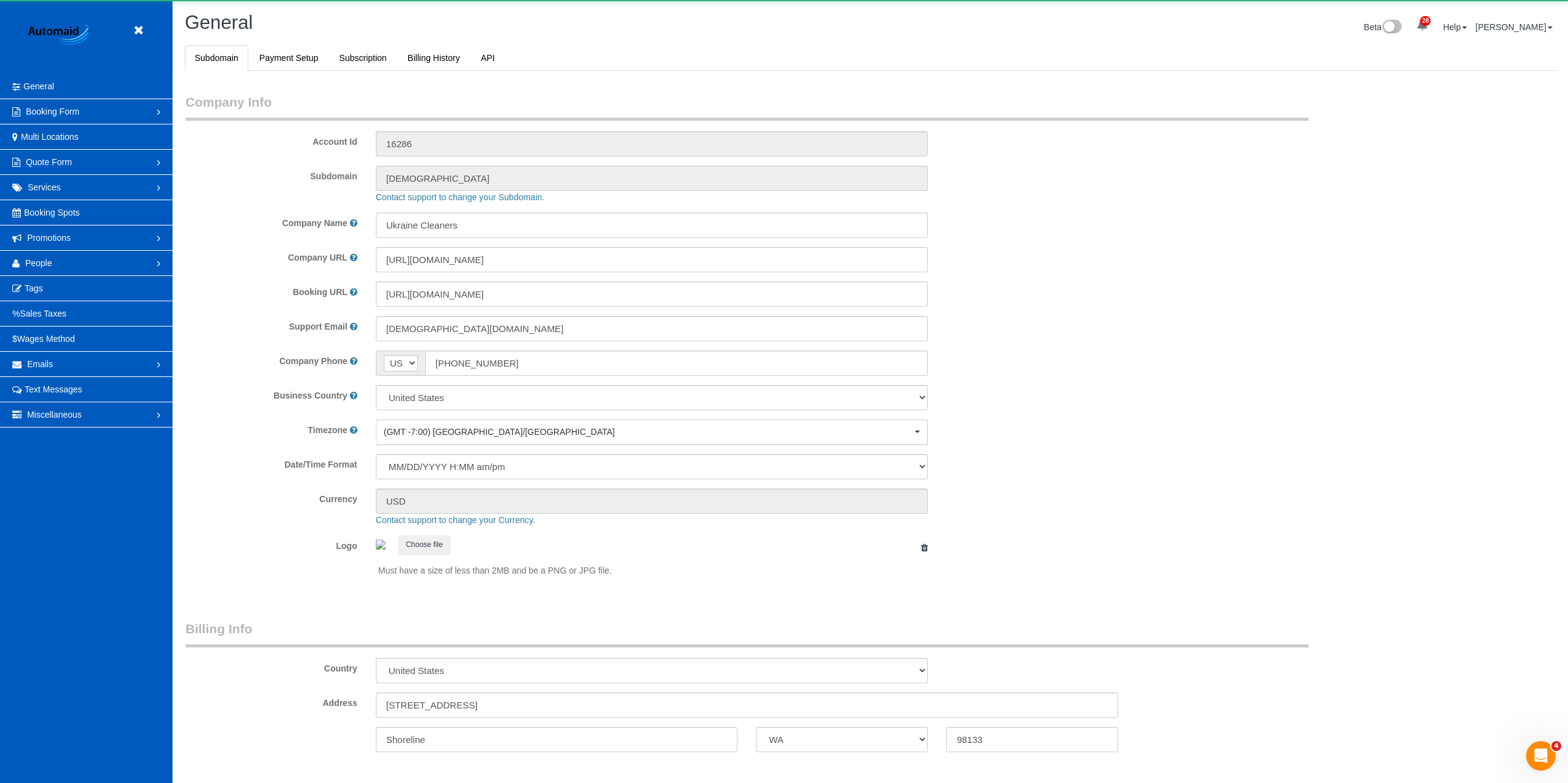
select select "1"
click at [35, 259] on span "People" at bounding box center [39, 263] width 27 height 10
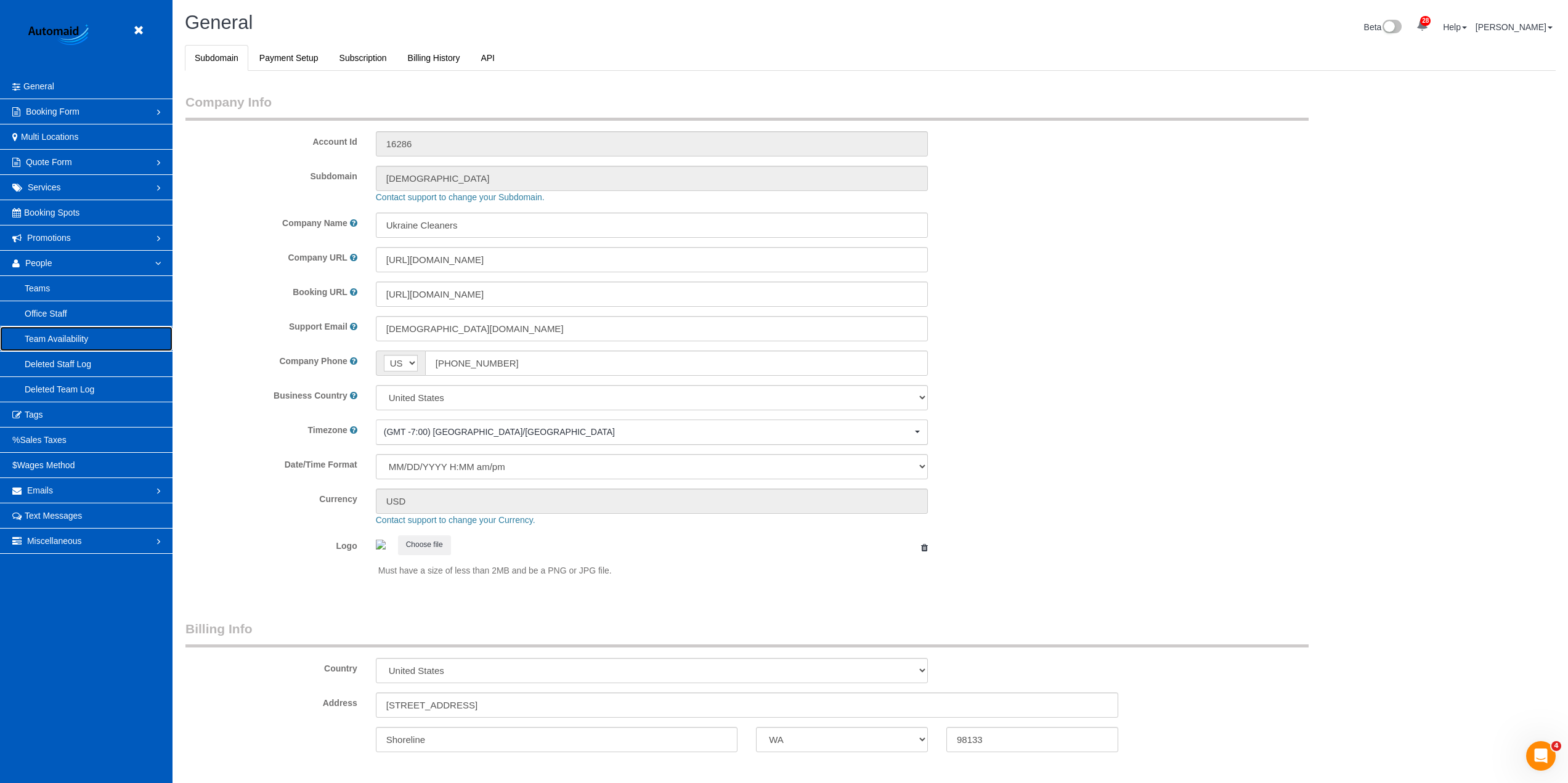
click at [65, 335] on link "Team Availability" at bounding box center [86, 339] width 172 height 25
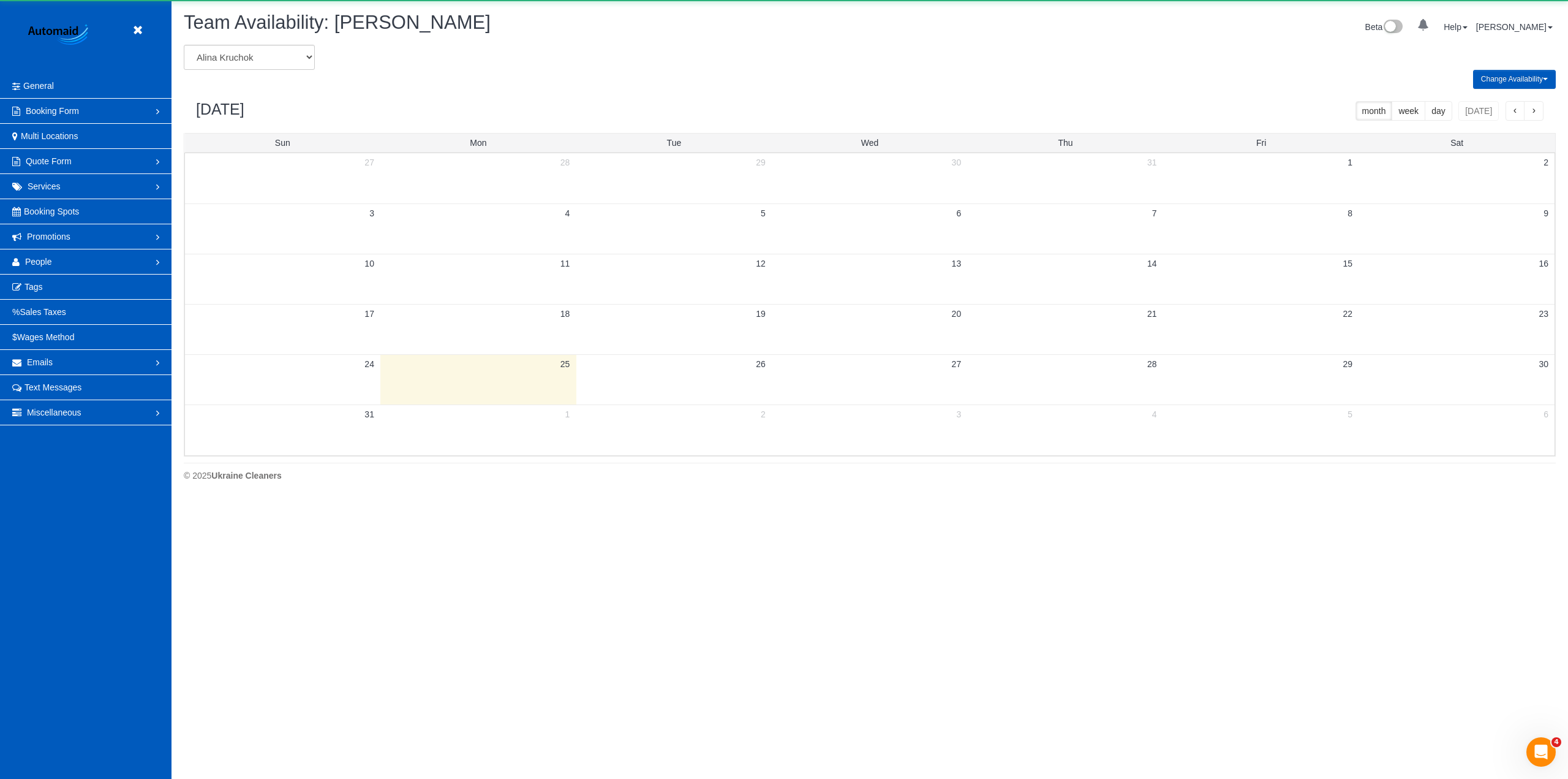
scroll to position [499, 1568]
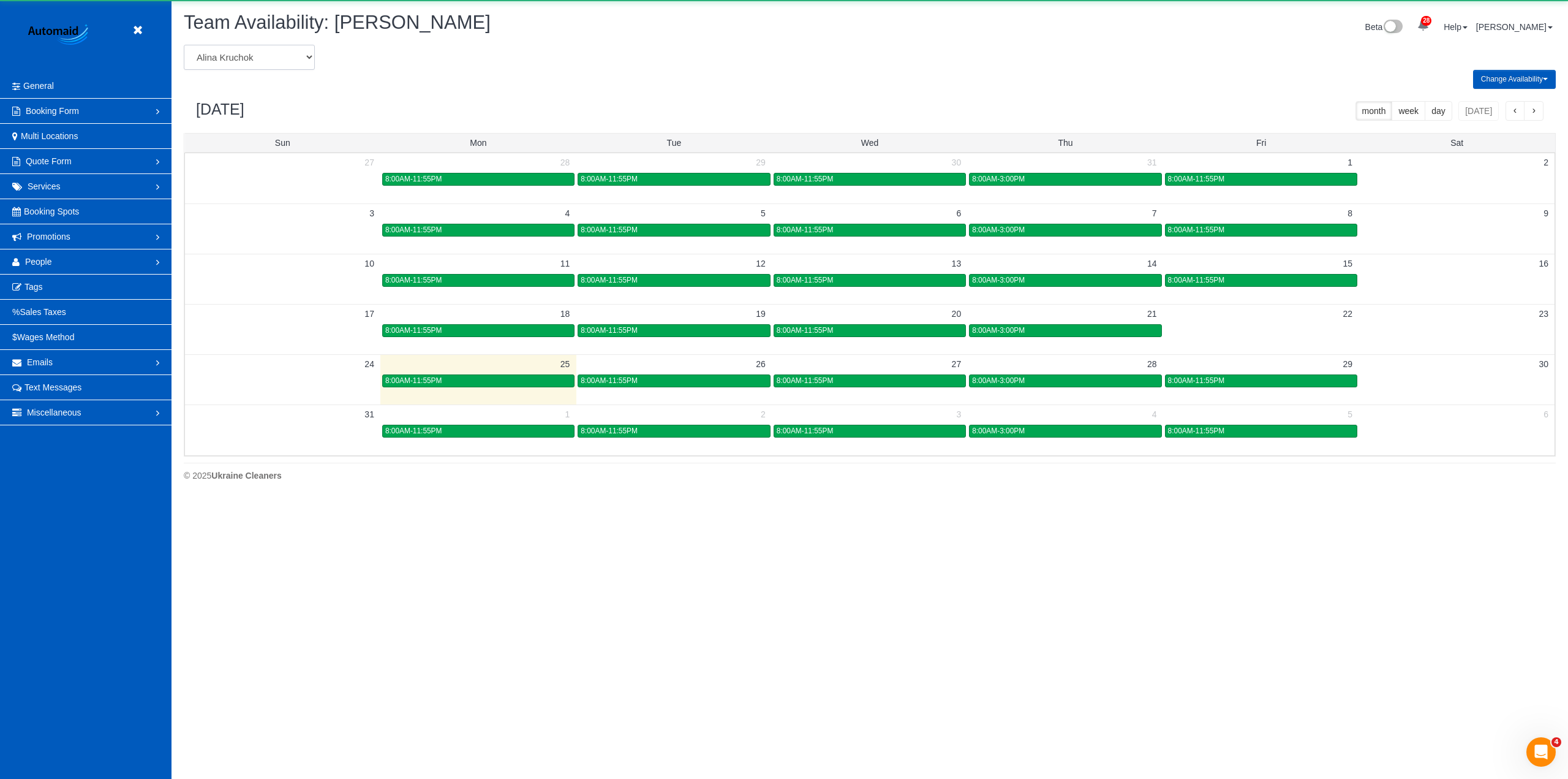
click at [285, 53] on select "Alina Kruchok Alona Kulish Alona Tarasiuk Alona Vikhliaieva Anastasiia Demchenk…" at bounding box center [249, 58] width 131 height 25
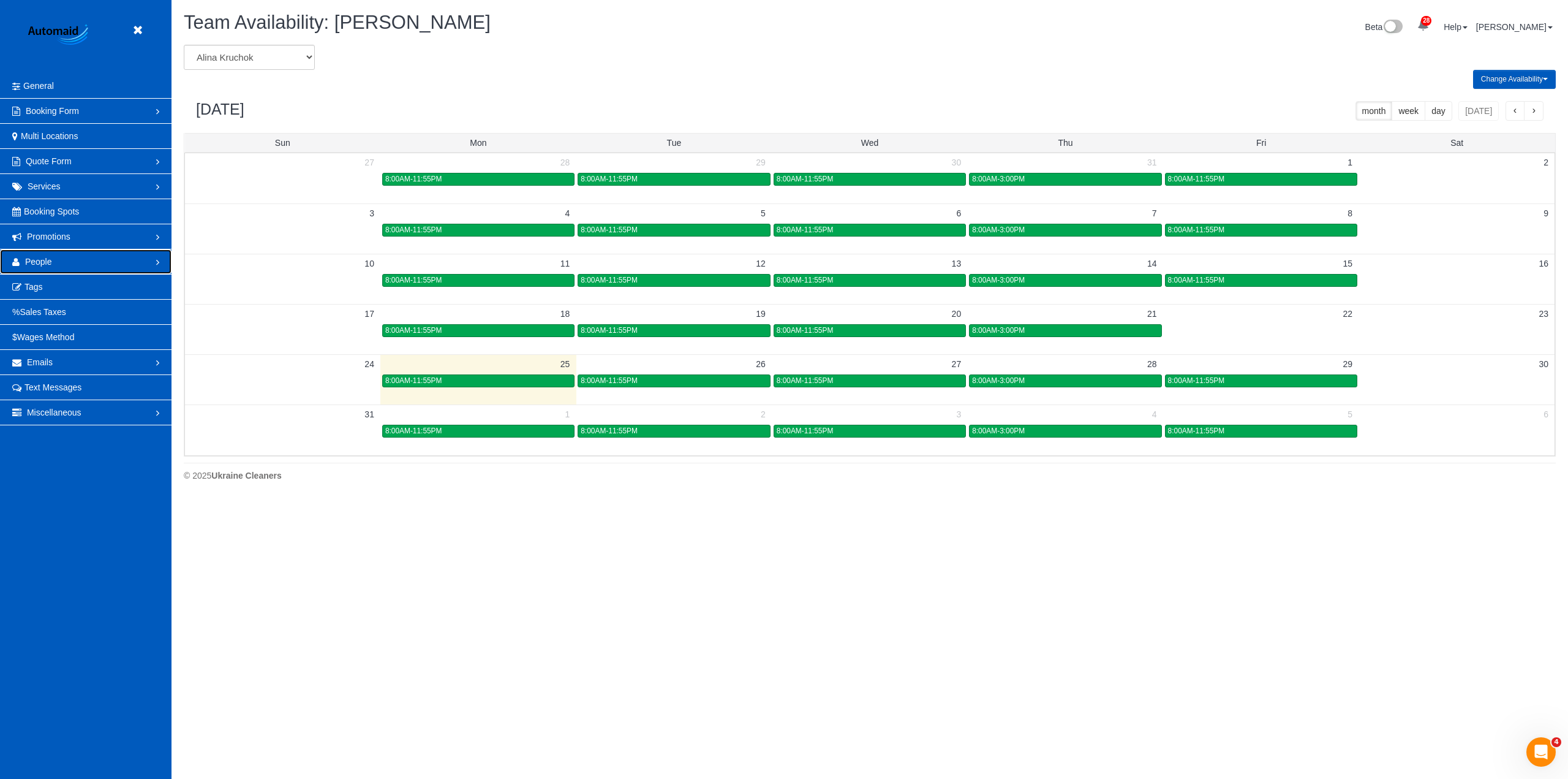
click at [68, 261] on link "People" at bounding box center [86, 261] width 171 height 25
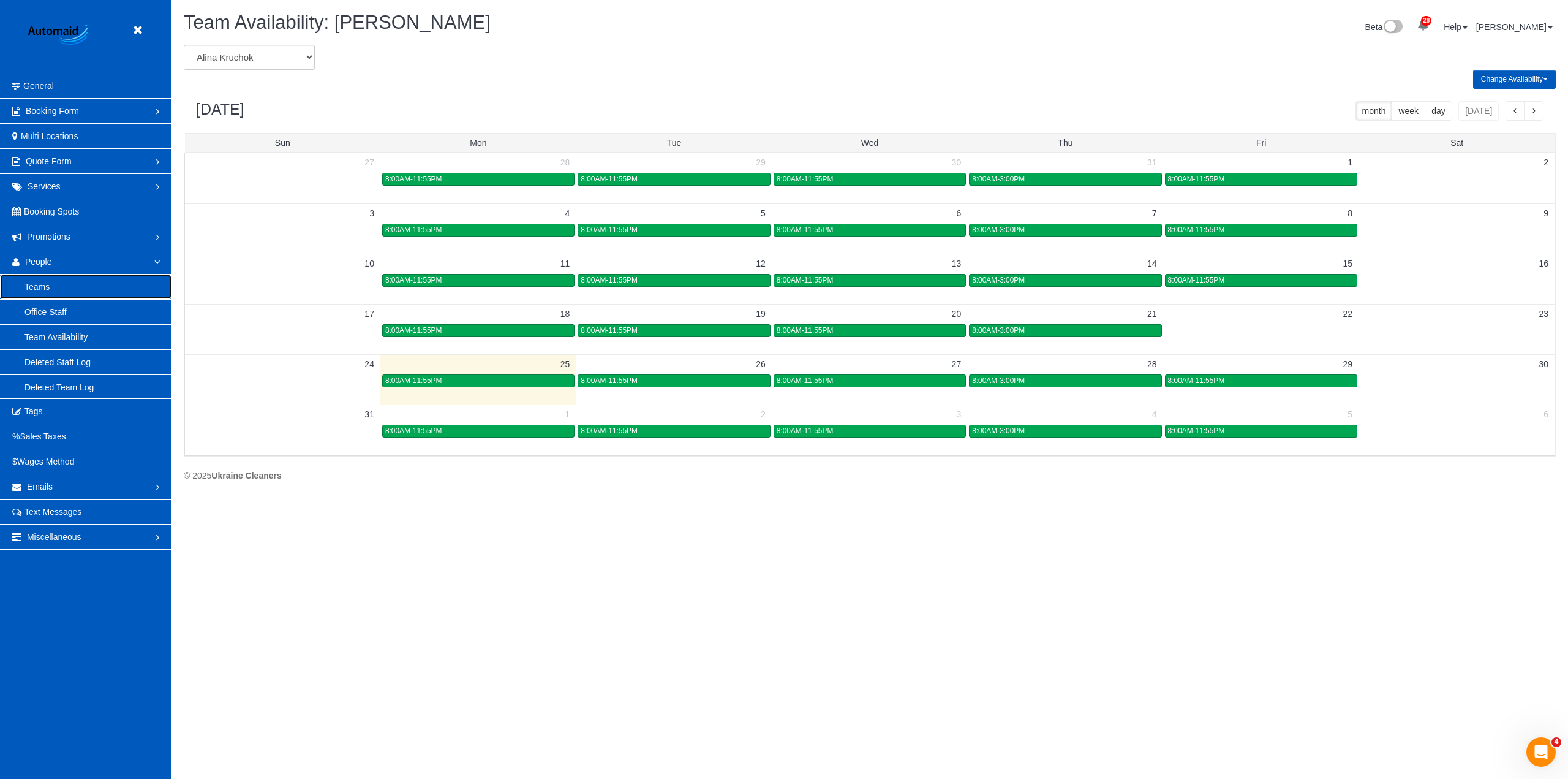
click at [68, 286] on link "Teams" at bounding box center [86, 287] width 171 height 25
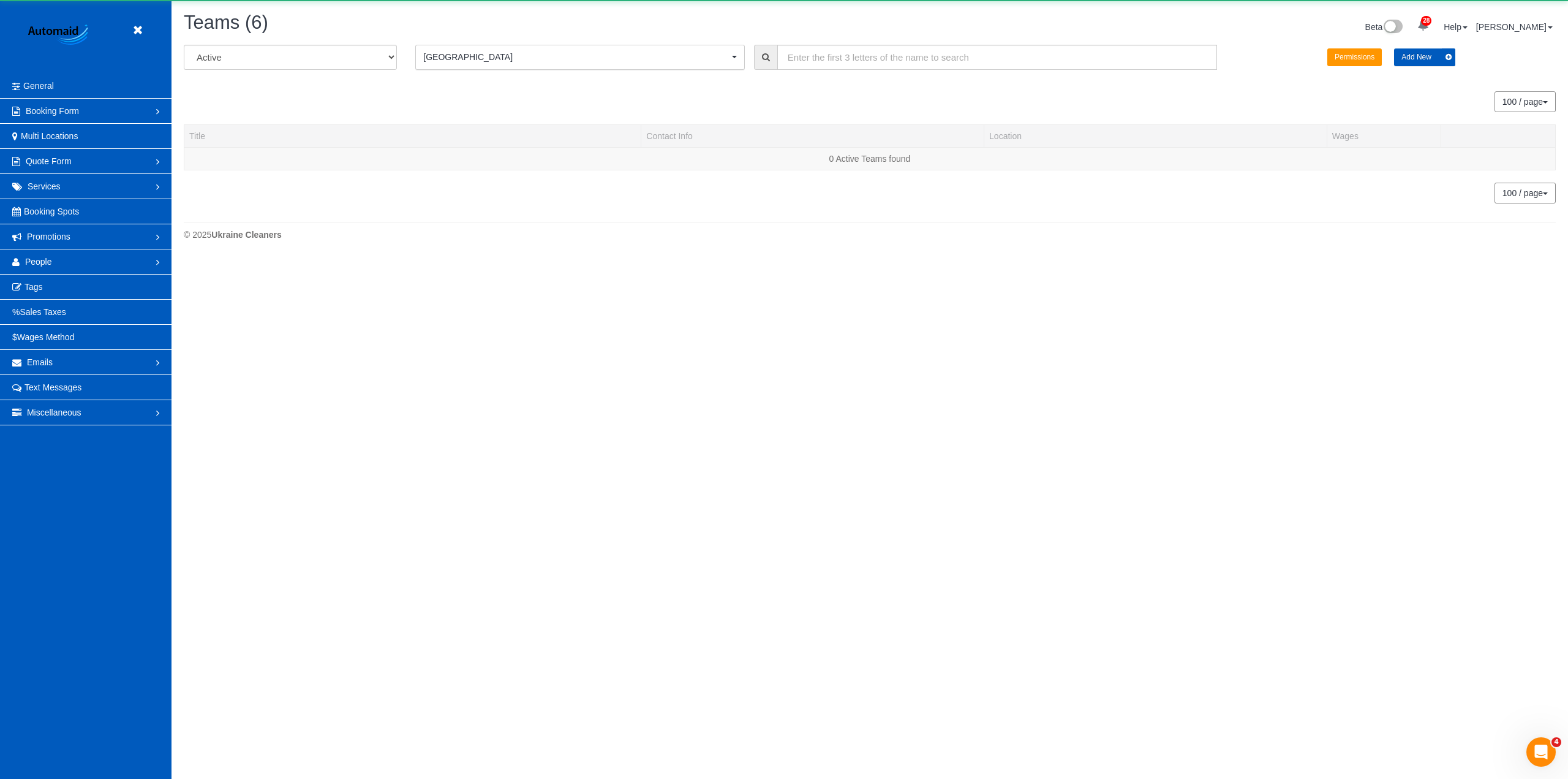
scroll to position [258, 1568]
click at [281, 56] on select "All Active Archived" at bounding box center [290, 58] width 213 height 25
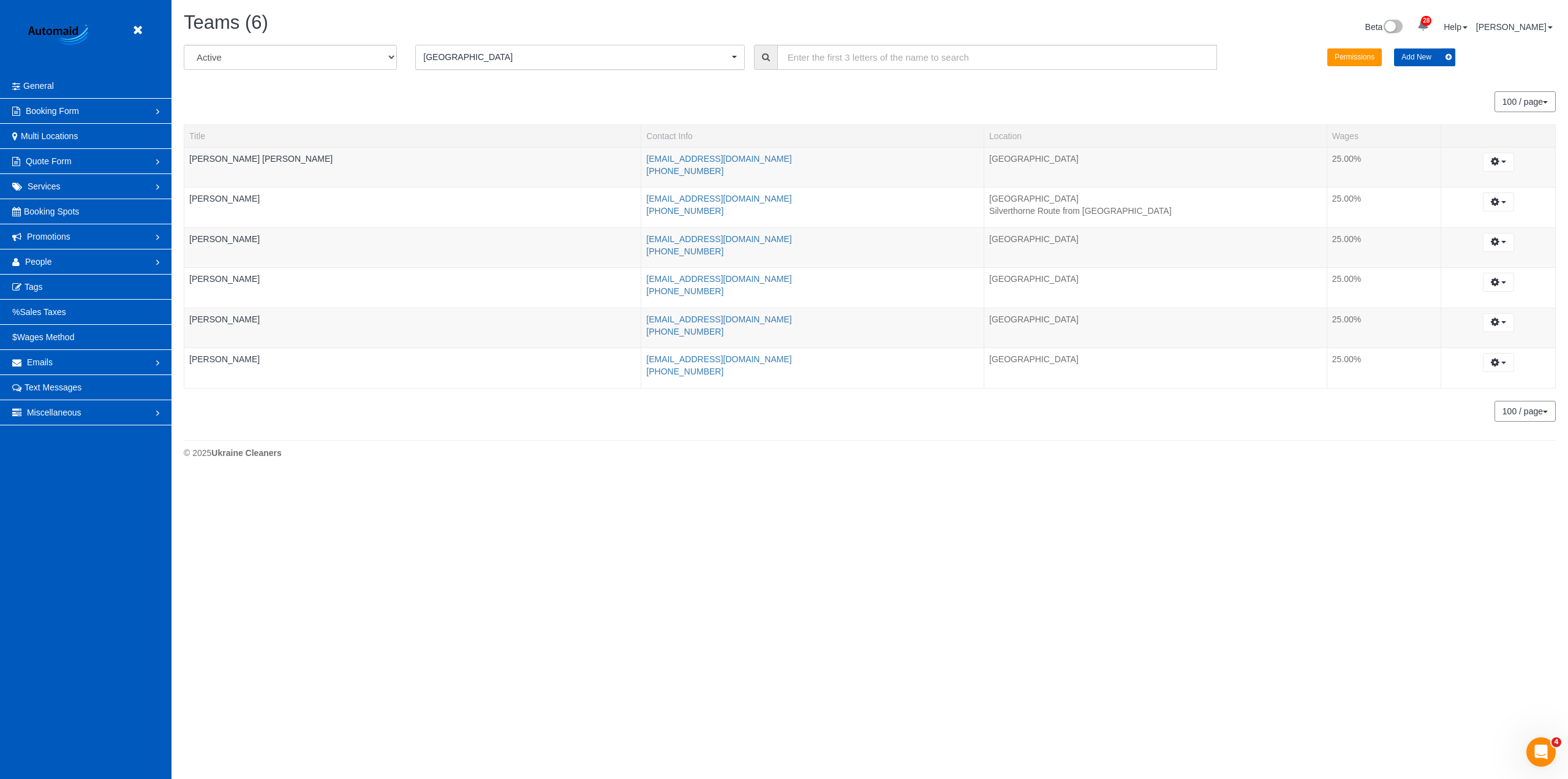
click at [446, 96] on div "100 / page 10 / page 20 / page 30 / page 40 / page 50 / page 100 / page" at bounding box center [869, 101] width 1372 height 21
click at [139, 35] on icon at bounding box center [137, 30] width 15 height 15
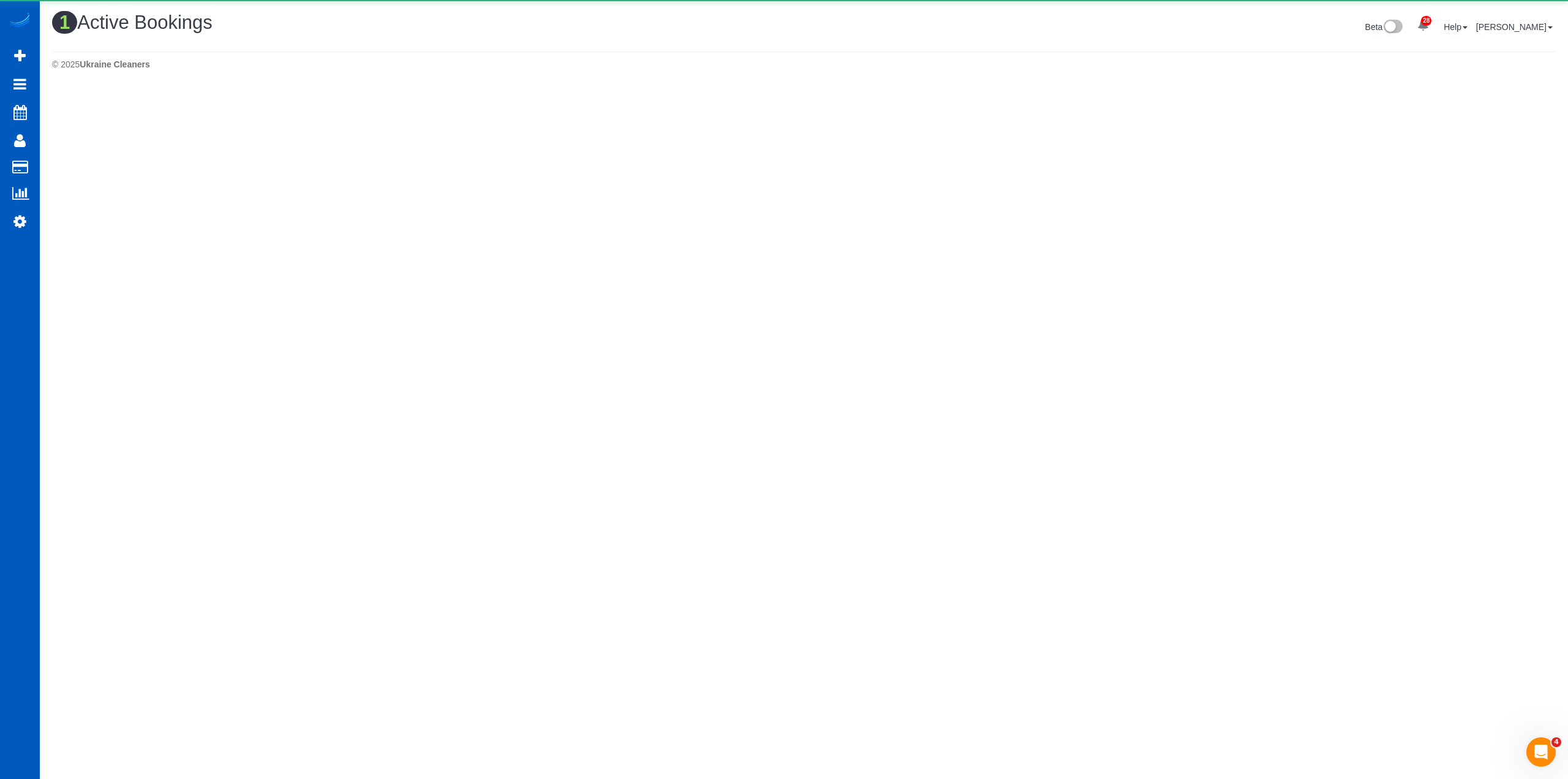
scroll to position [327, 1568]
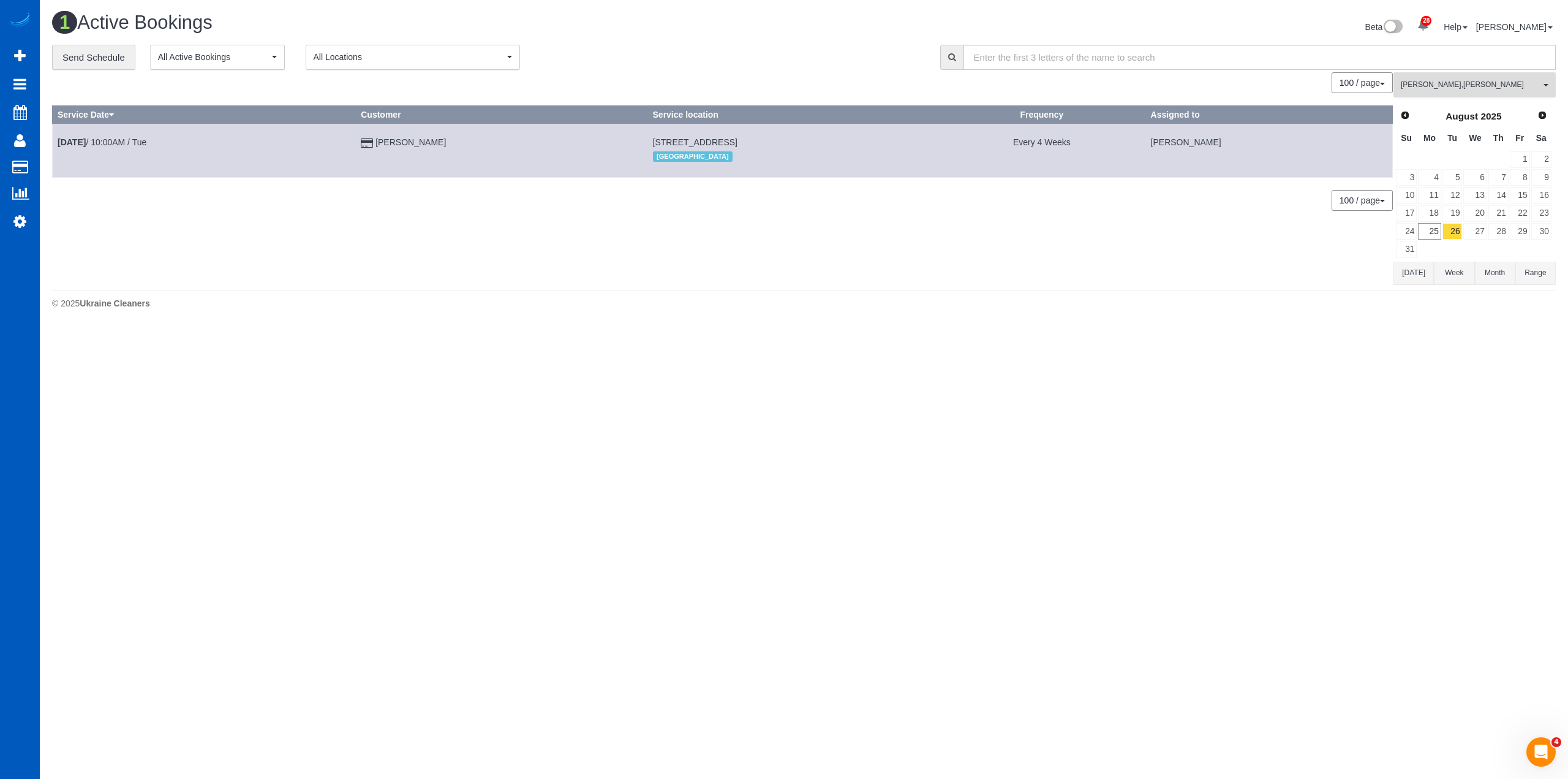
click at [1473, 88] on span "Elena Kim , Ivanna Markintovych" at bounding box center [1470, 85] width 140 height 11
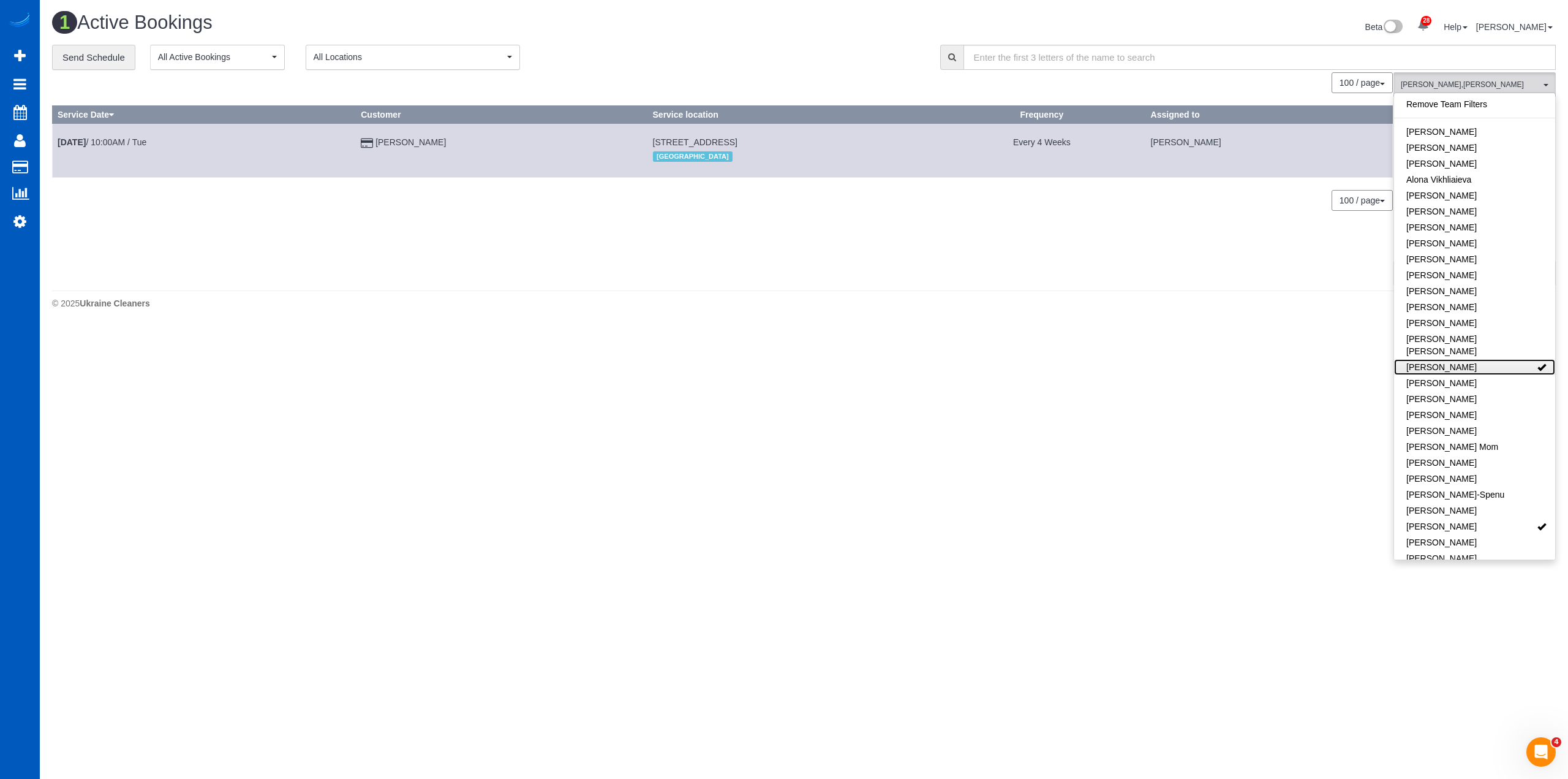
click at [1459, 359] on link "[PERSON_NAME]" at bounding box center [1474, 367] width 161 height 16
click at [1463, 518] on link "[PERSON_NAME]" at bounding box center [1474, 526] width 161 height 16
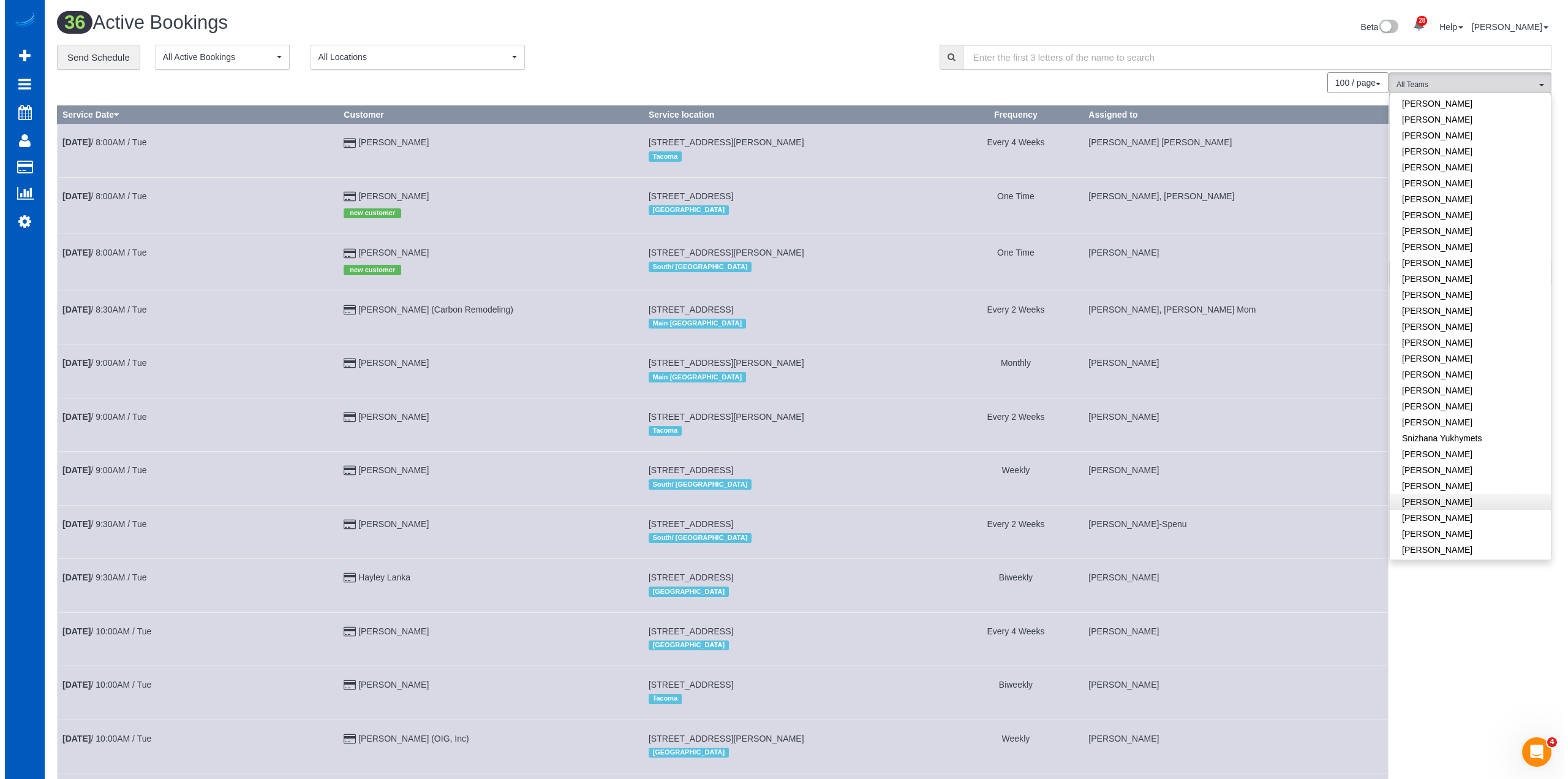
scroll to position [735, 0]
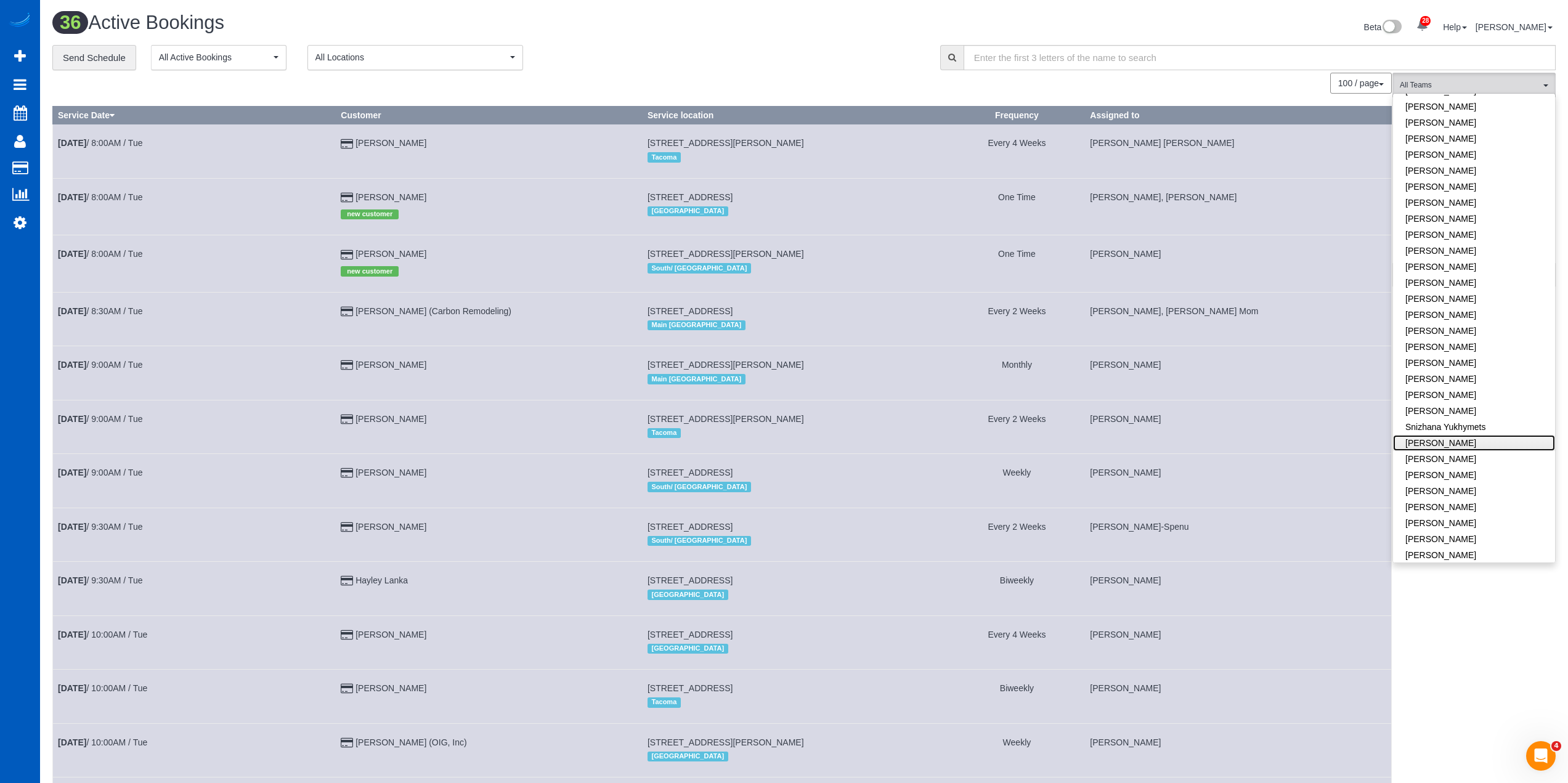
click at [1465, 435] on link "[PERSON_NAME]" at bounding box center [1474, 443] width 162 height 16
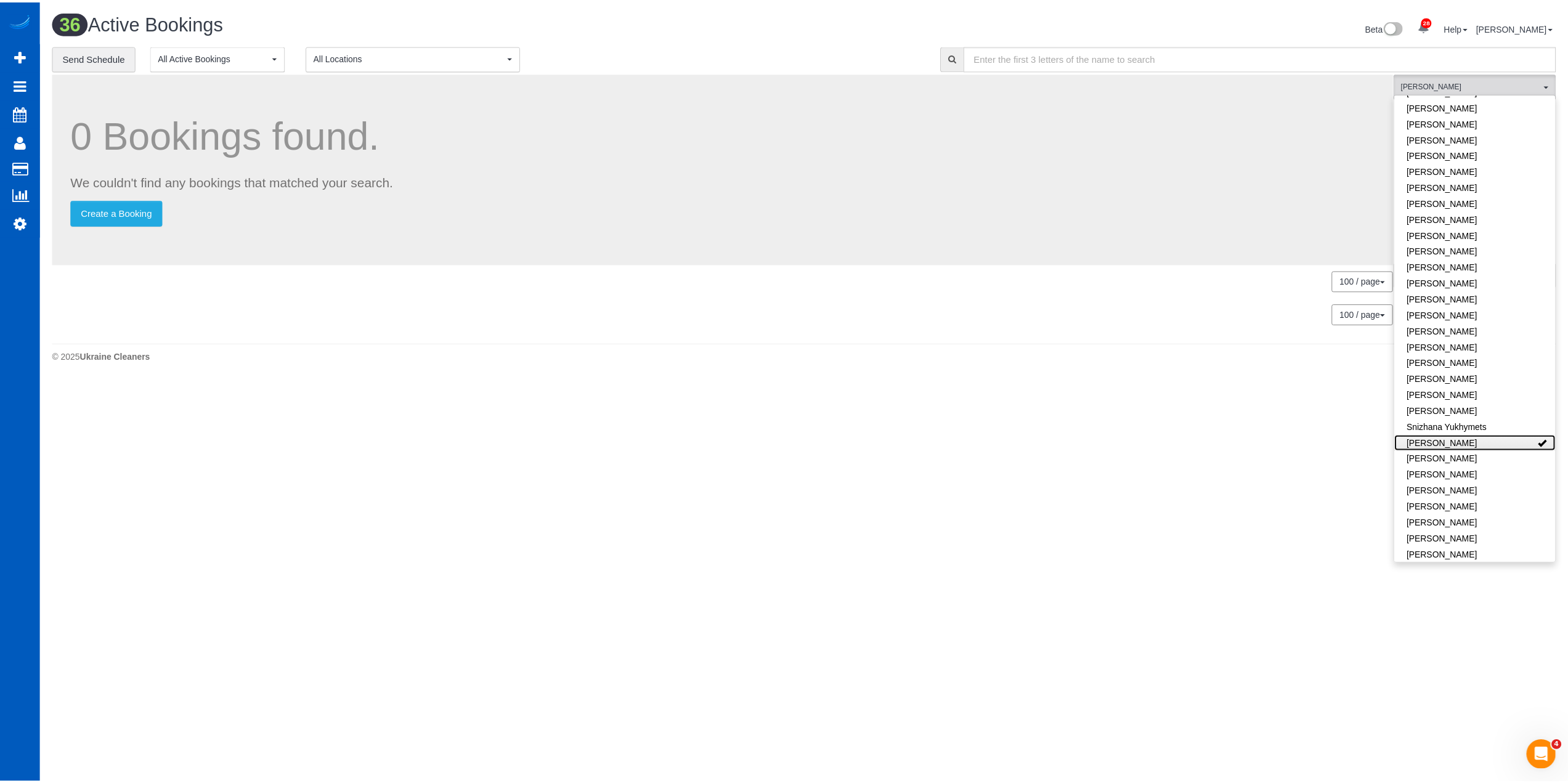
scroll to position [61249, 60035]
click at [606, 332] on div "0 Active Bookings Beta 28 Your Notifications You have 0 alerts × You have 3 to …" at bounding box center [808, 169] width 1537 height 338
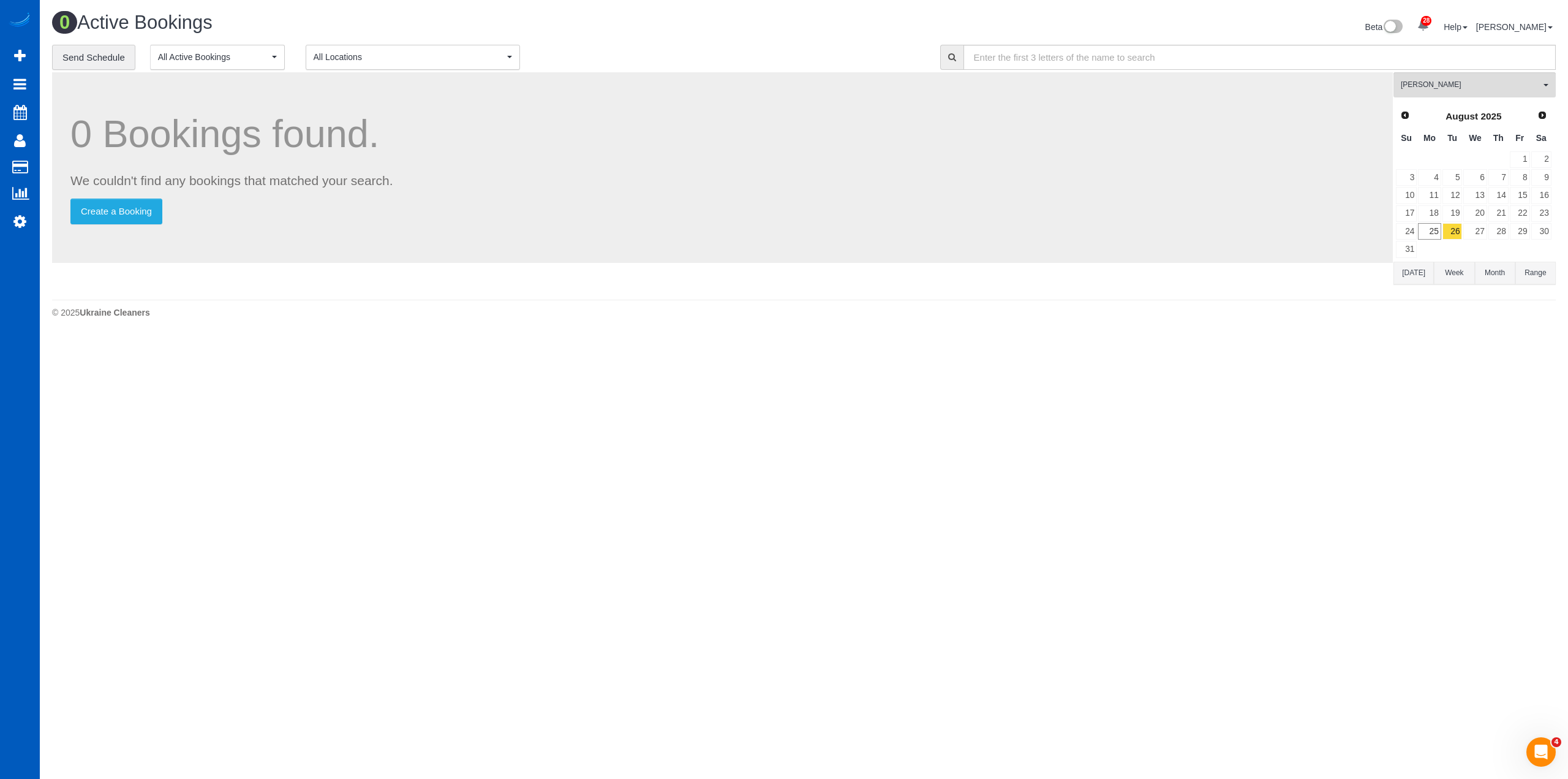
click at [838, 437] on body "28 Beta Your Notifications You have 0 alerts × You have 3 to charge for 08/23/2…" at bounding box center [784, 389] width 1568 height 779
click at [720, 26] on h1 "0 Active Bookings" at bounding box center [424, 22] width 743 height 21
click at [15, 224] on icon at bounding box center [19, 221] width 13 height 15
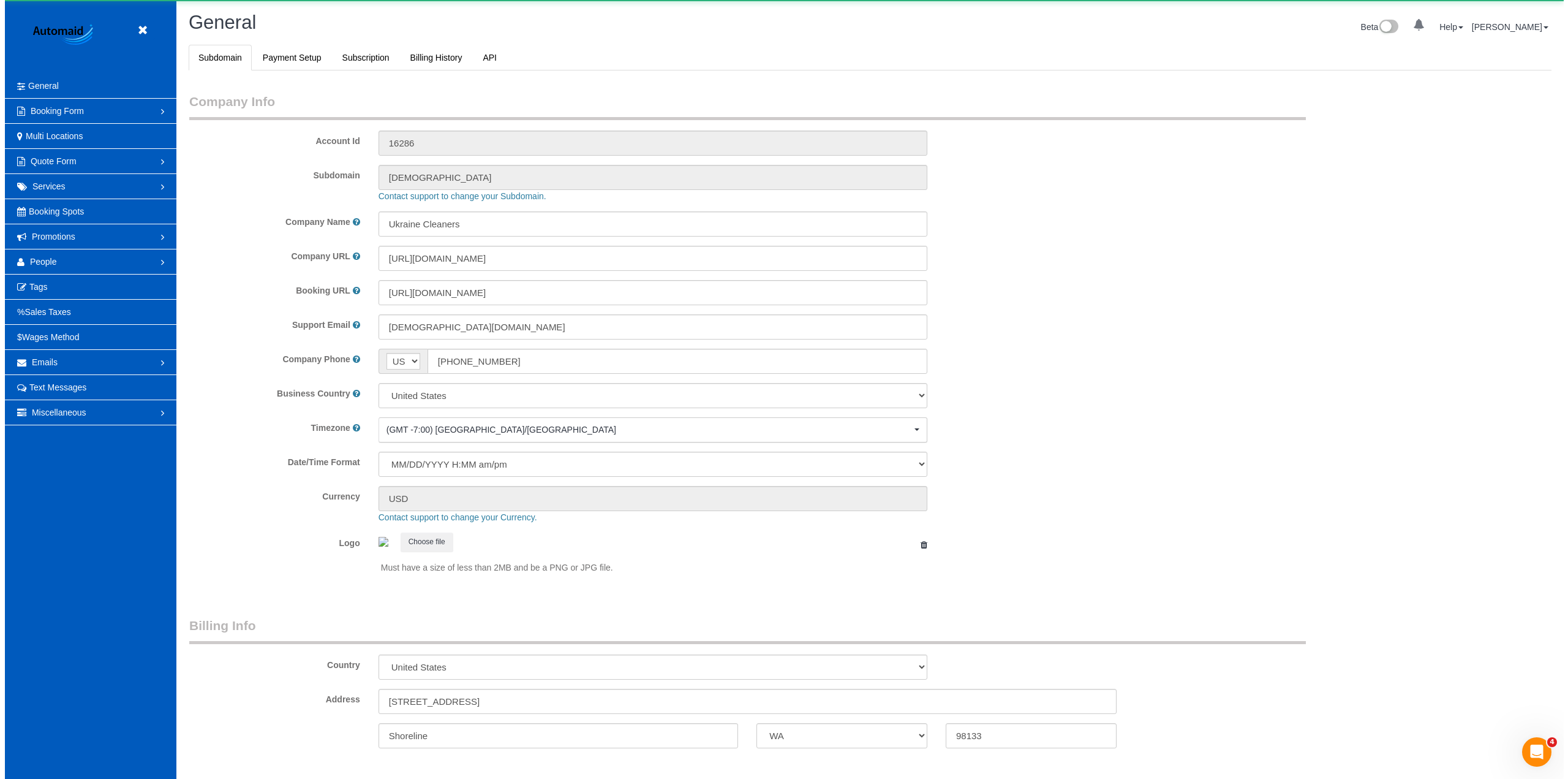
scroll to position [2683, 1559]
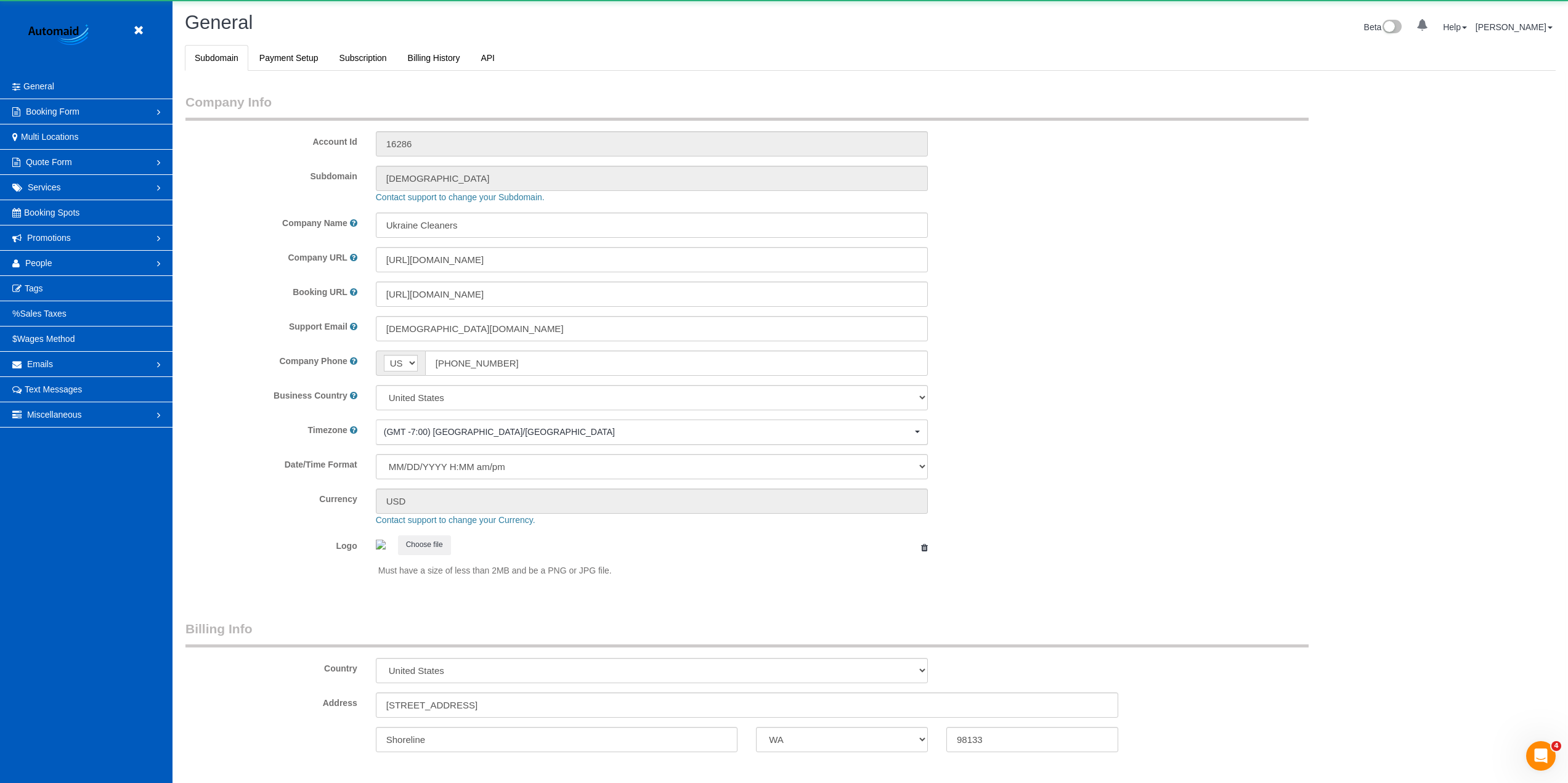
select select "1"
click at [41, 260] on span "People" at bounding box center [39, 263] width 27 height 10
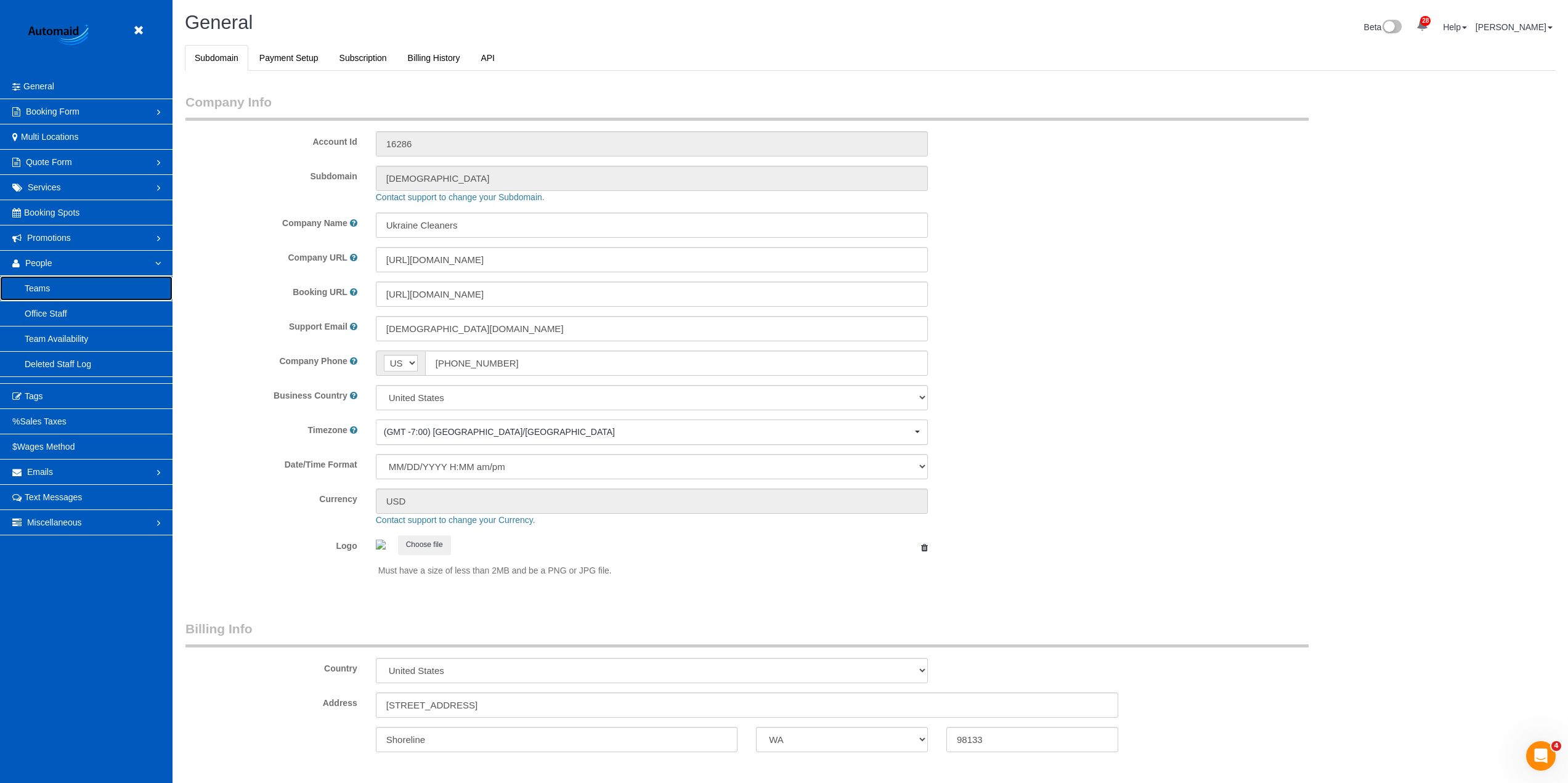
click at [57, 286] on link "Teams" at bounding box center [86, 288] width 172 height 25
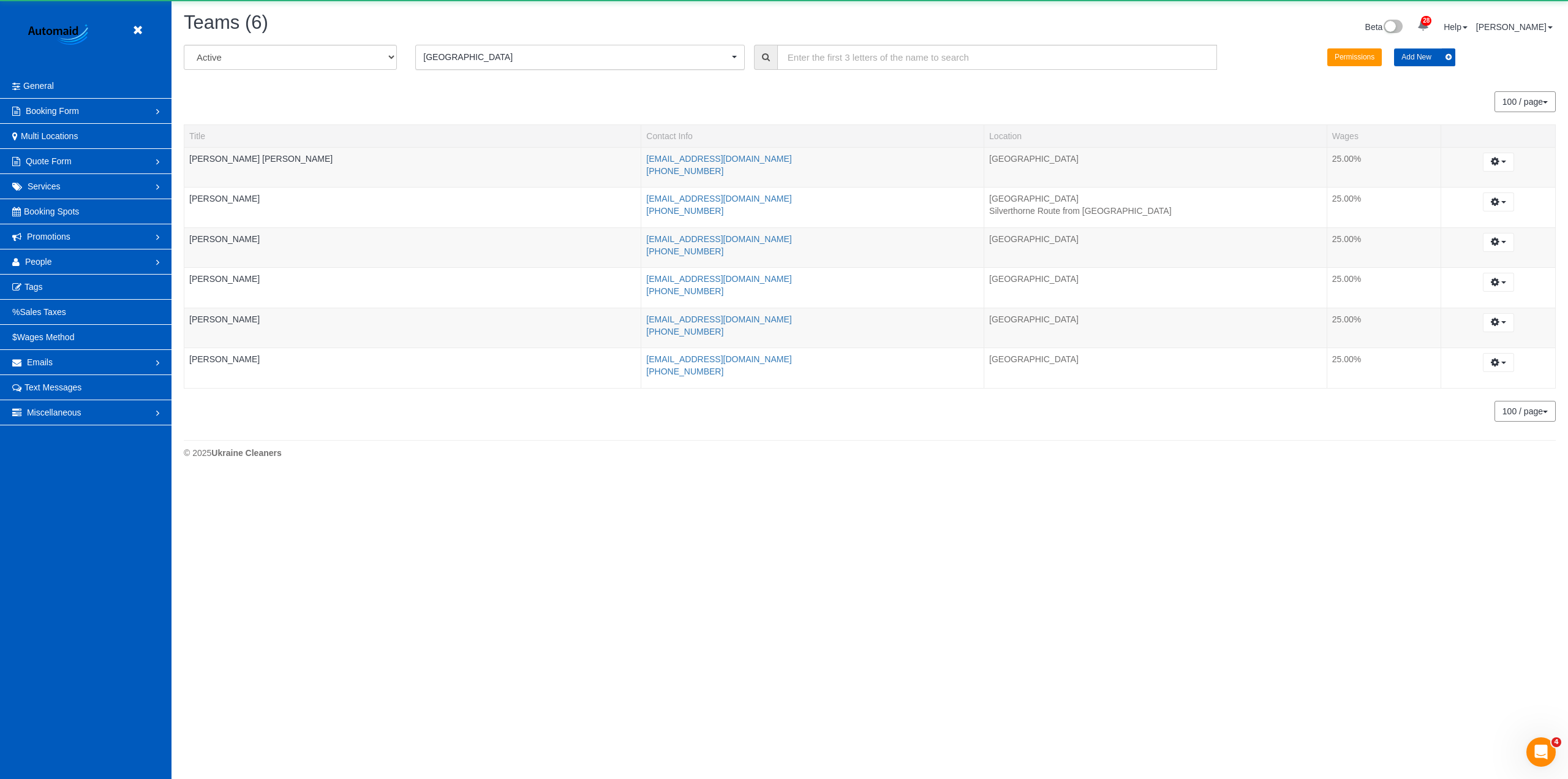
scroll to position [476, 1568]
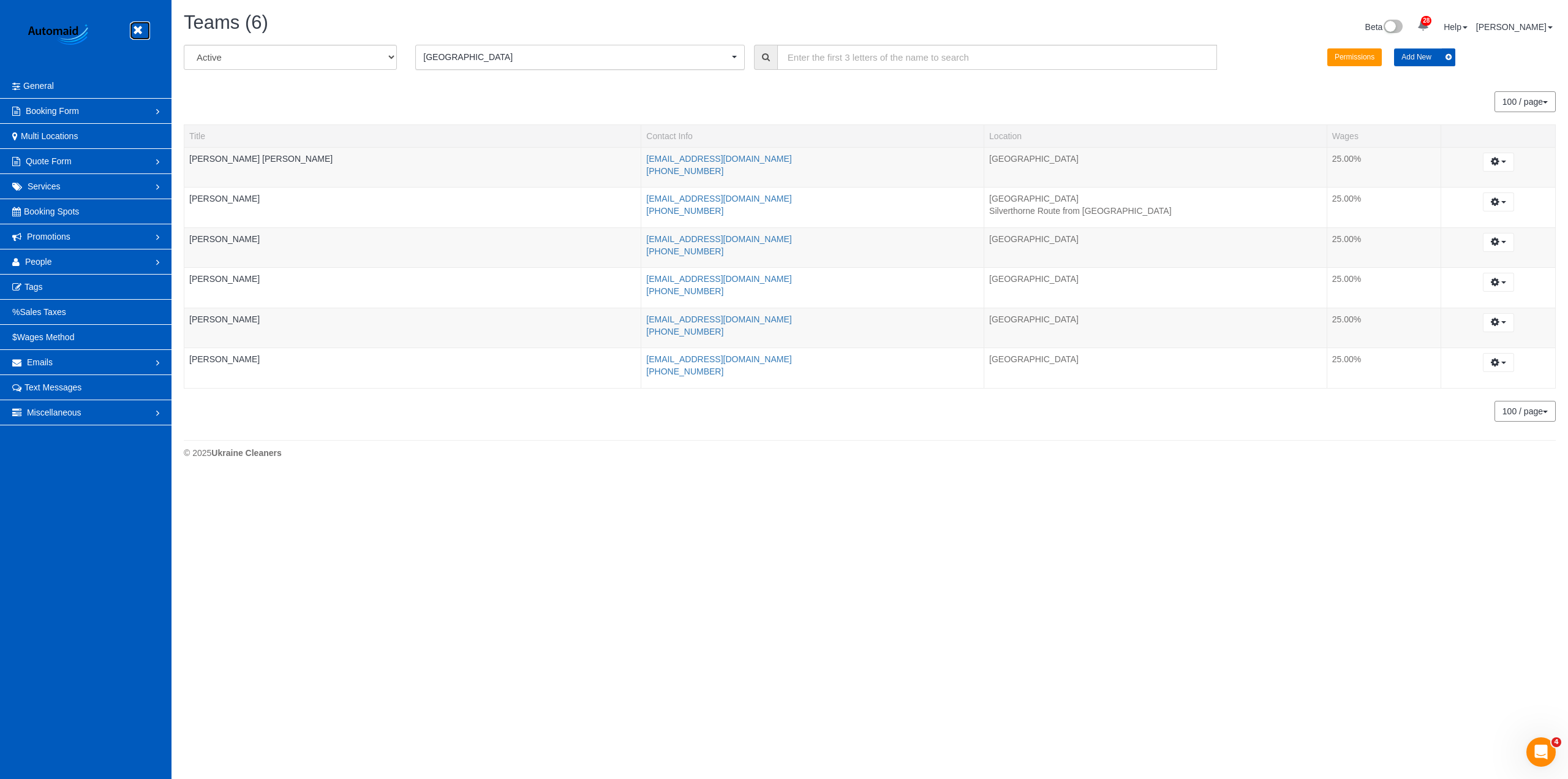
click at [135, 29] on icon at bounding box center [137, 30] width 15 height 15
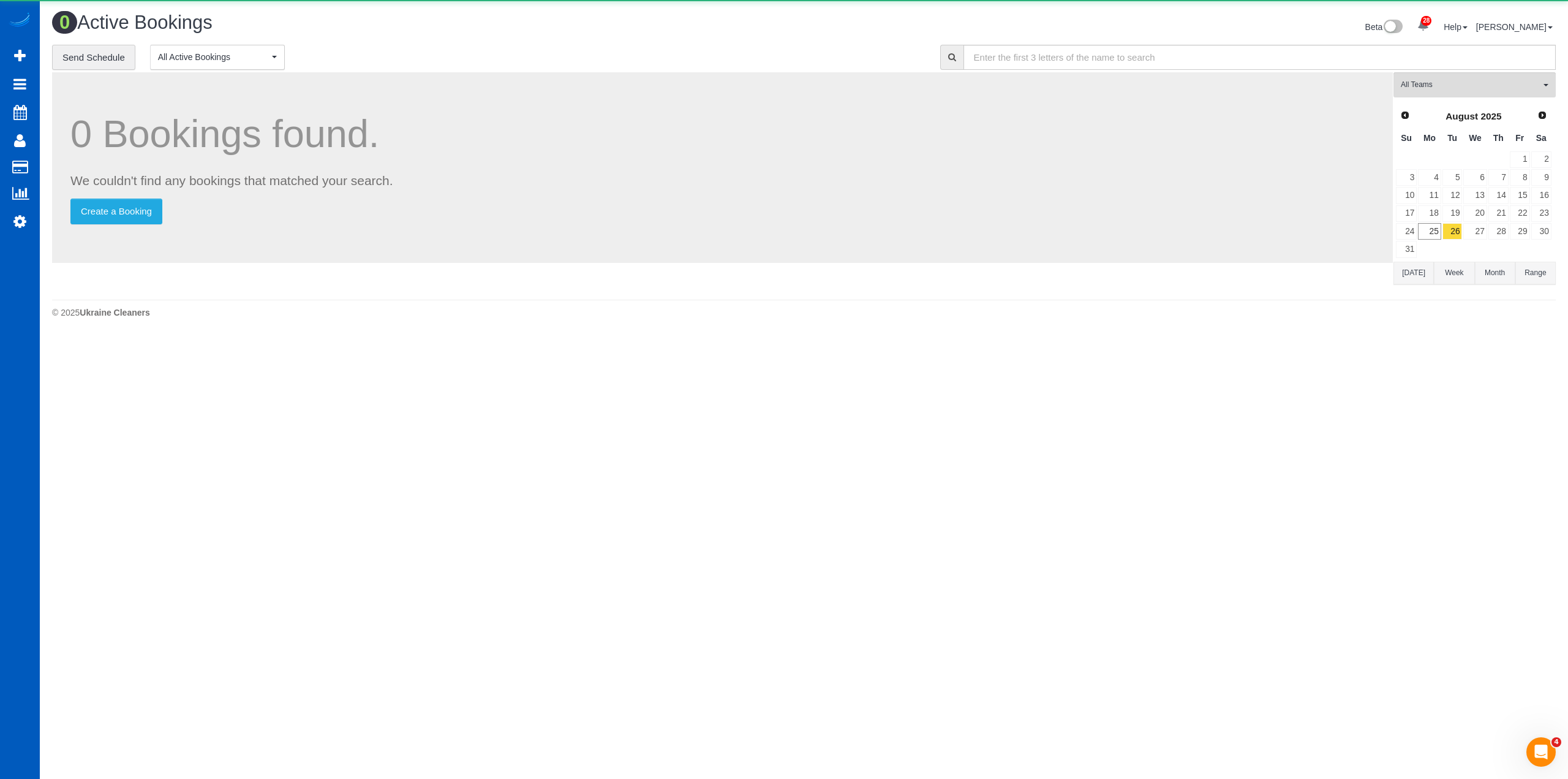
scroll to position [336, 1568]
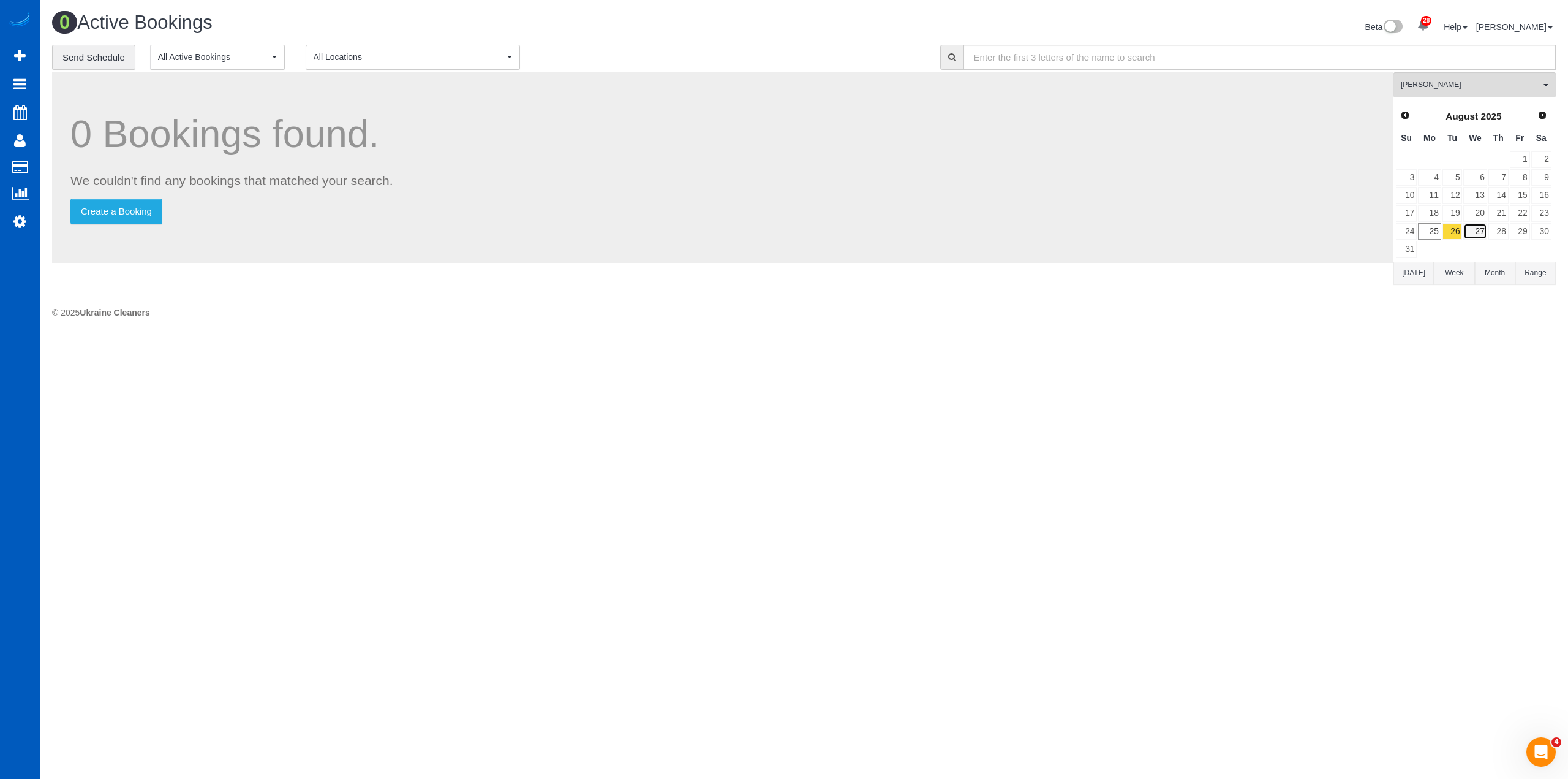
click at [1476, 230] on link "27" at bounding box center [1474, 231] width 23 height 17
click at [1453, 229] on link "26" at bounding box center [1452, 231] width 20 height 17
click at [1476, 234] on link "27" at bounding box center [1474, 231] width 23 height 17
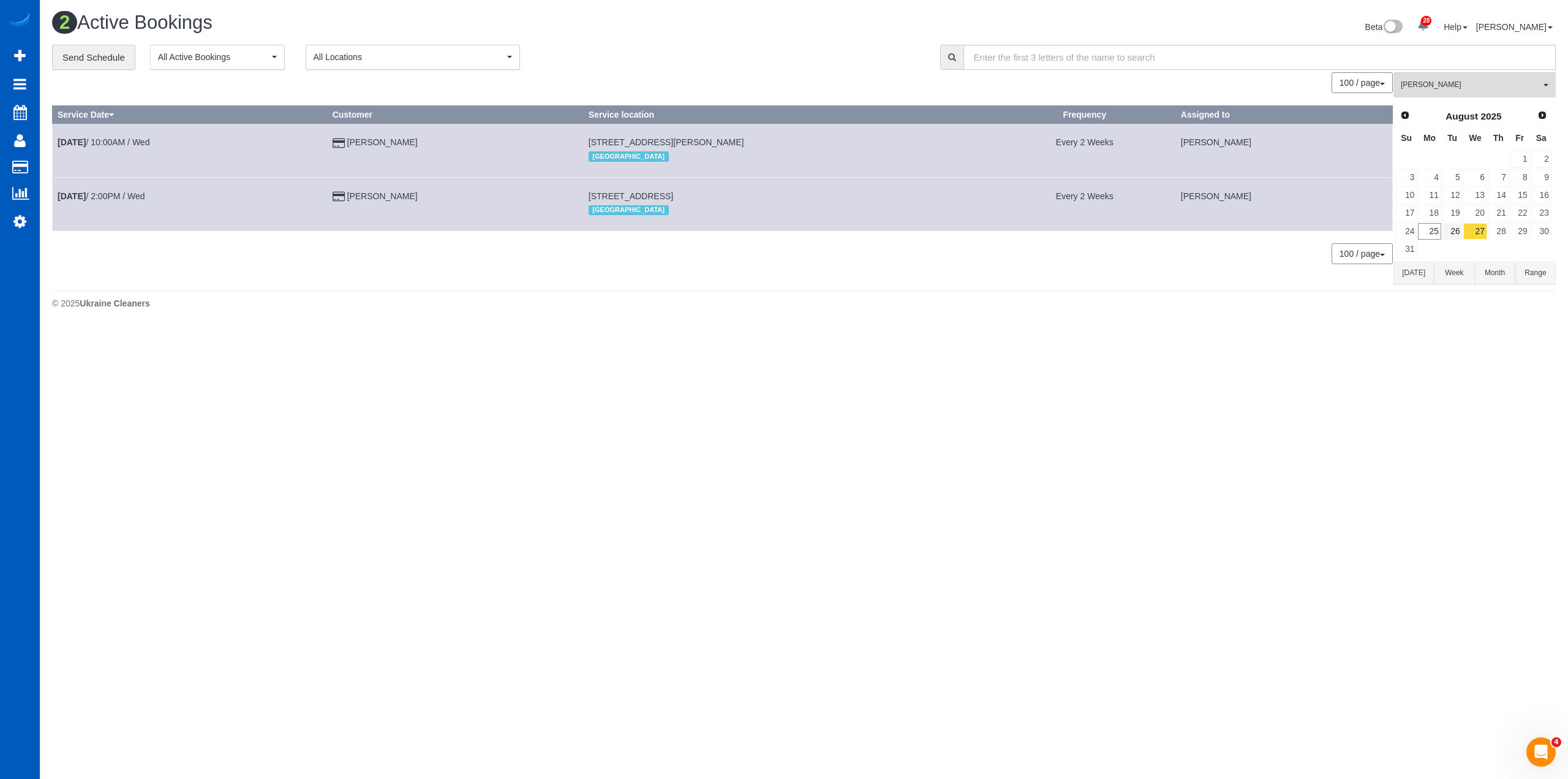
scroll to position [60946, 59676]
click at [1456, 236] on link "26" at bounding box center [1452, 231] width 20 height 17
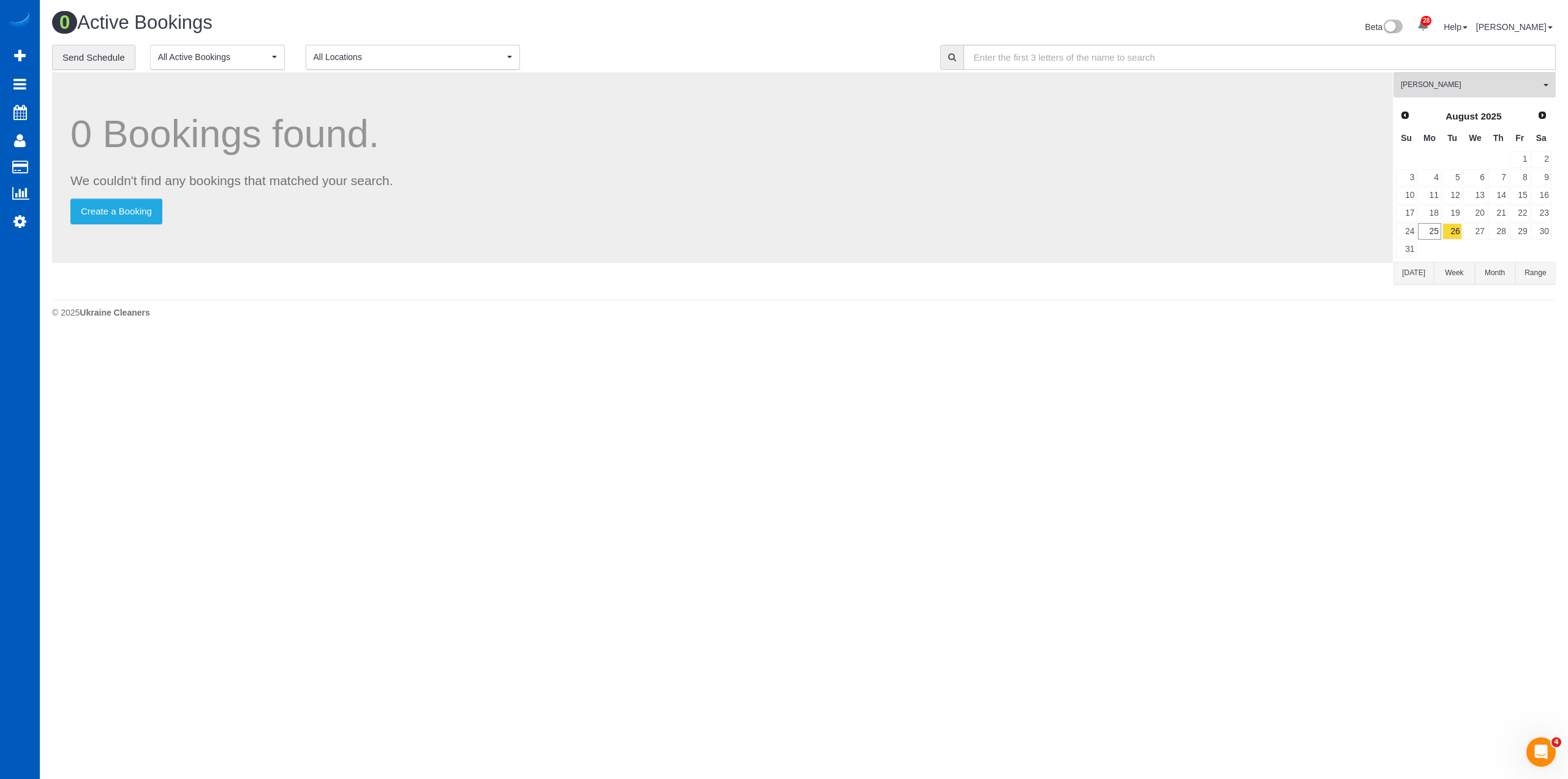
scroll to position [336, 1568]
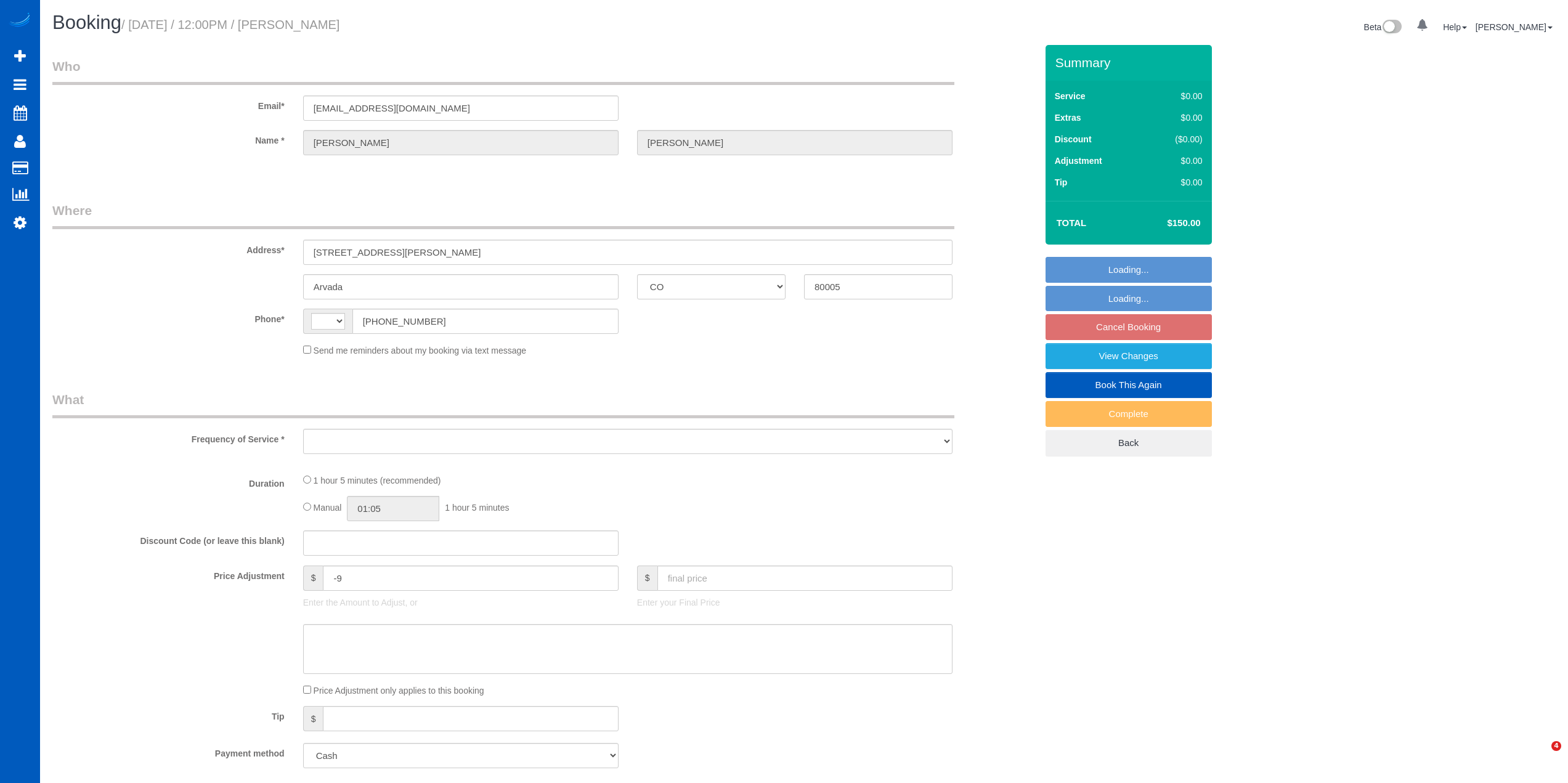
select select "CO"
select select "string:[GEOGRAPHIC_DATA]"
select select "object:889"
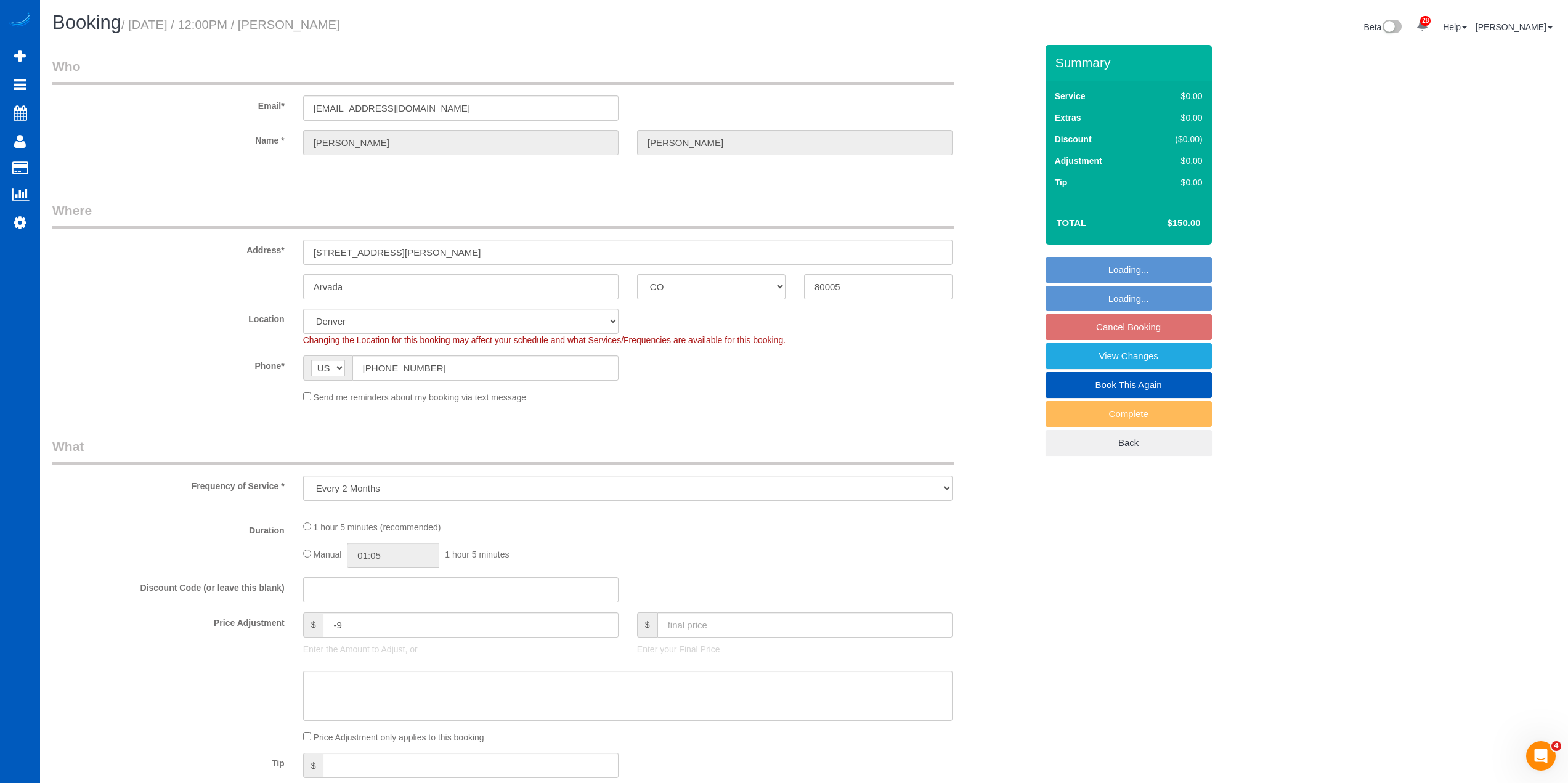
select select "199"
select select "2"
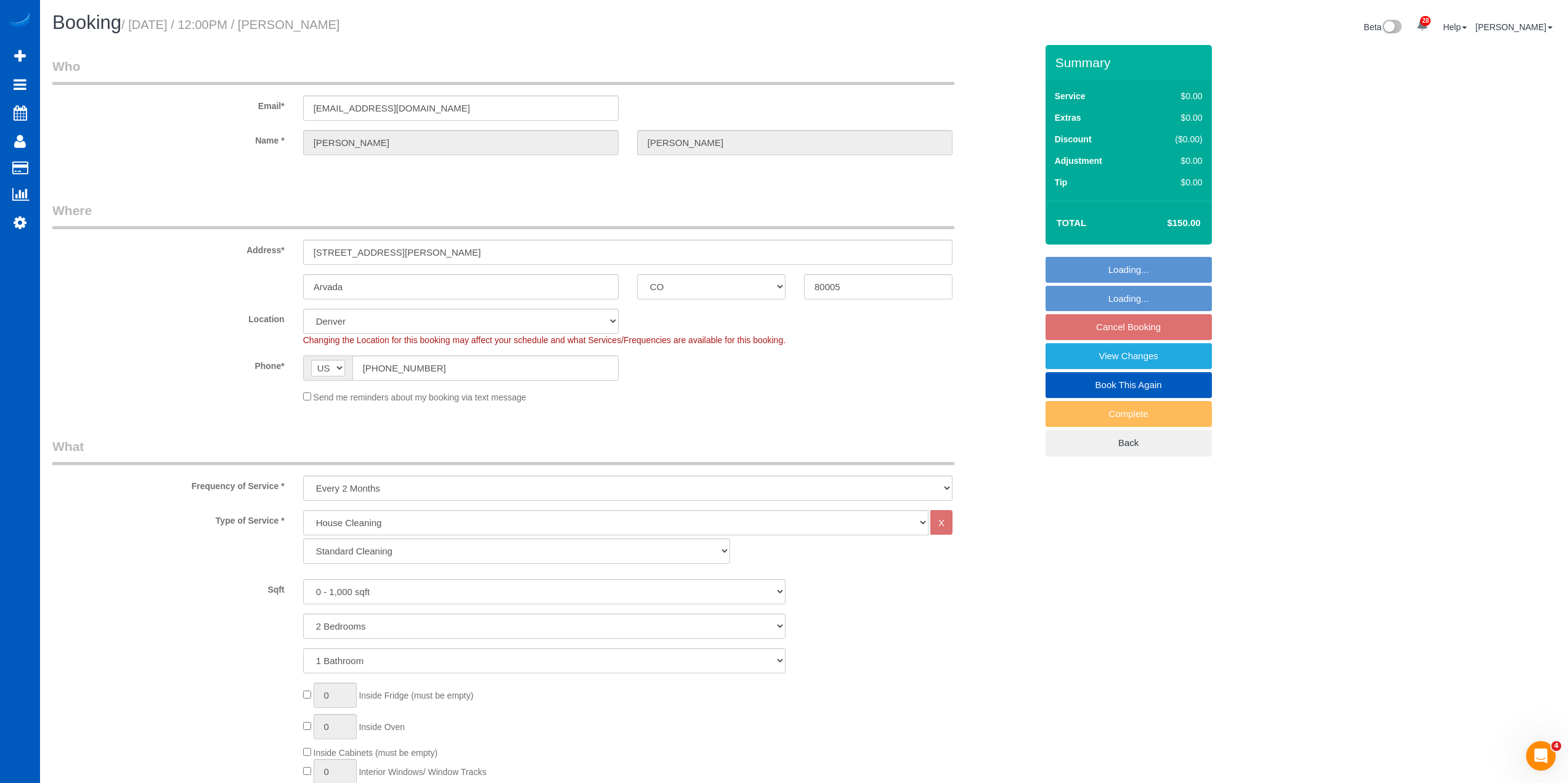
select select "object:1167"
select select "2"
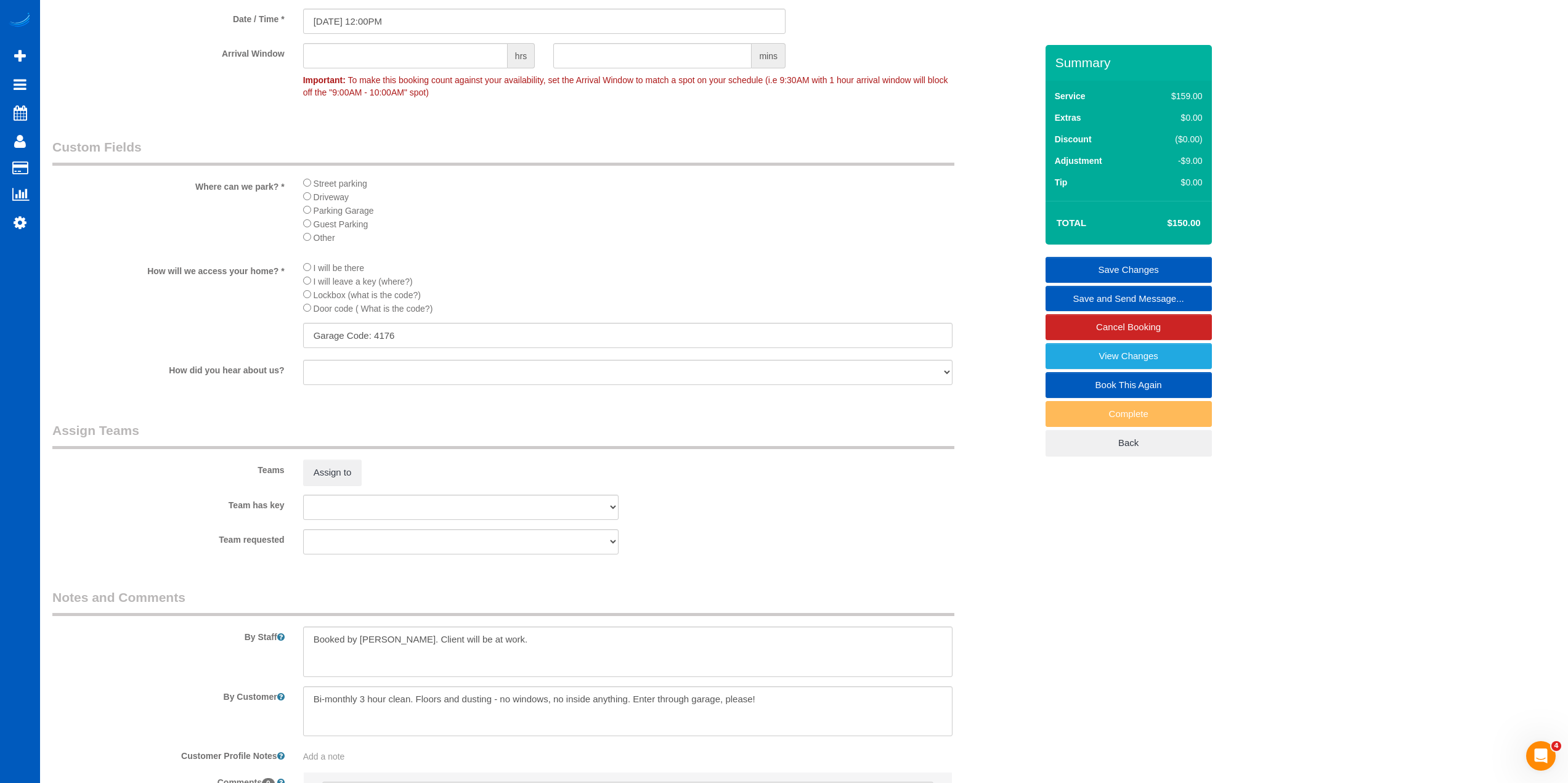
scroll to position [1355, 0]
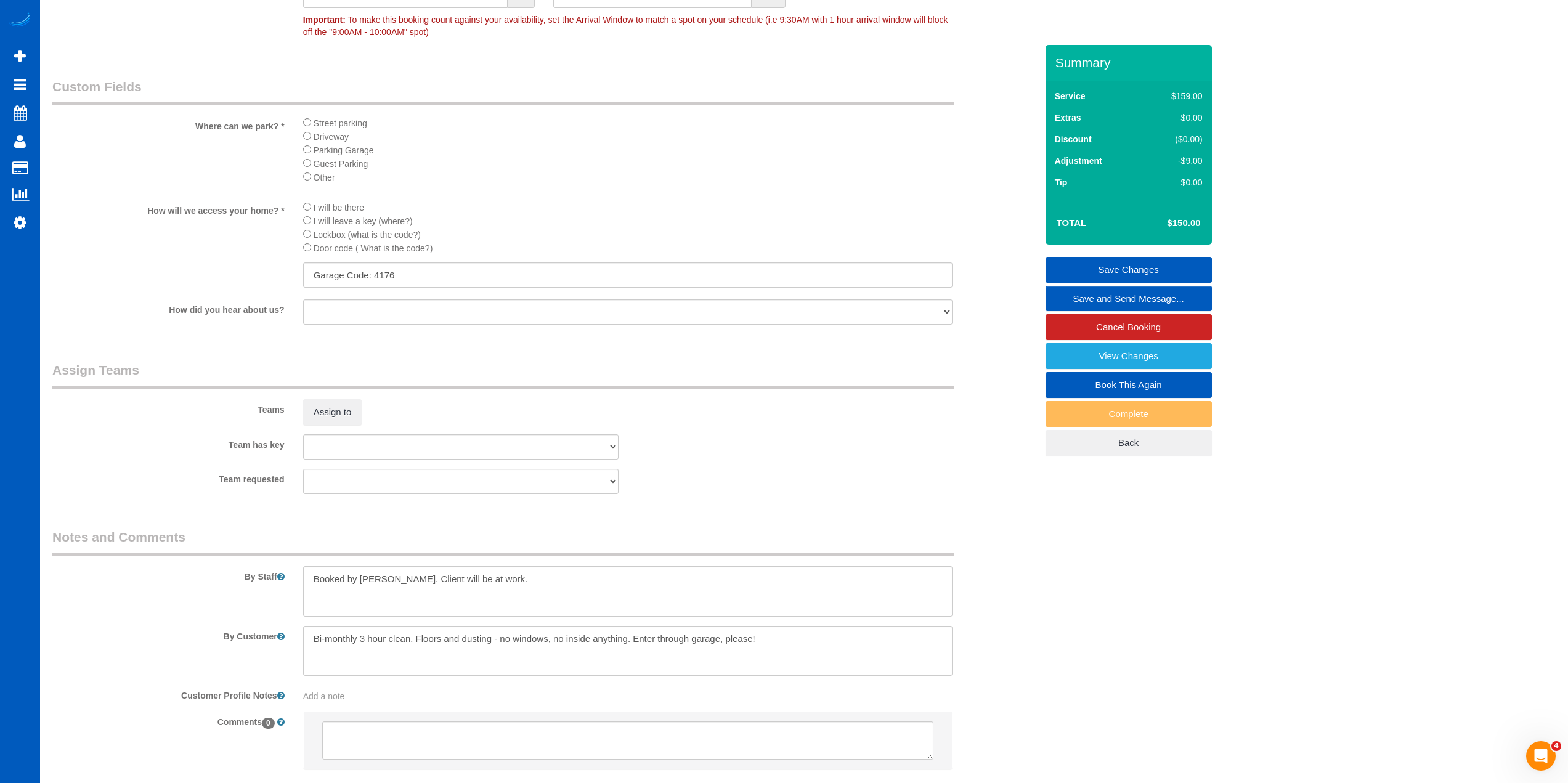
click at [680, 448] on div "Team has key Elena Emets Henson Ivanna Atamaniuk Ivanna Markintovych Natalia Du…" at bounding box center [544, 447] width 1002 height 26
click at [331, 405] on button "Assign to" at bounding box center [333, 412] width 59 height 26
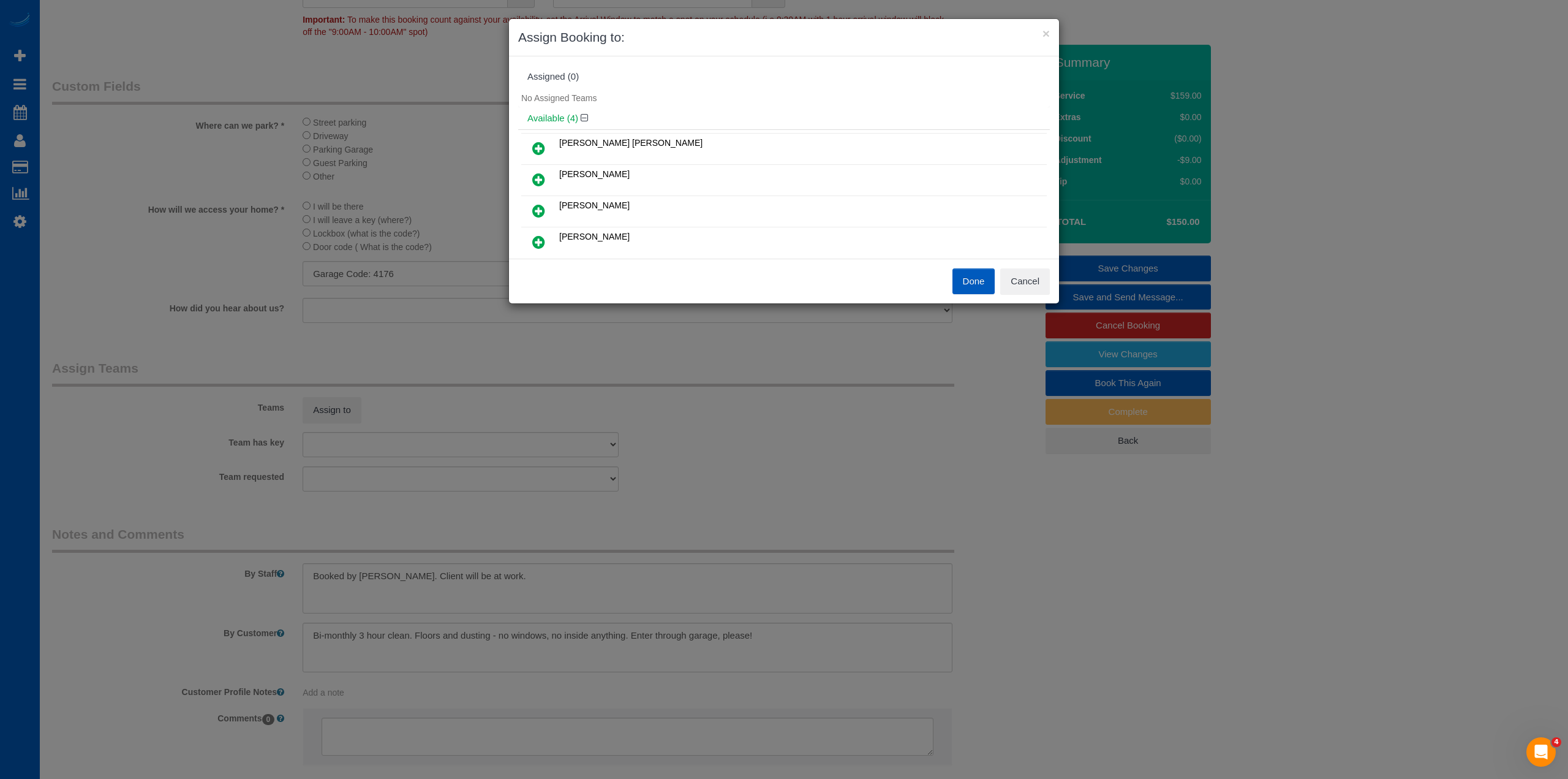
click at [800, 387] on div "× Assign Booking to: Assigned (0) No Assigned Teams Available (4) Elena Emets H…" at bounding box center [784, 389] width 1568 height 779
click at [1021, 284] on button "Cancel" at bounding box center [1025, 281] width 50 height 25
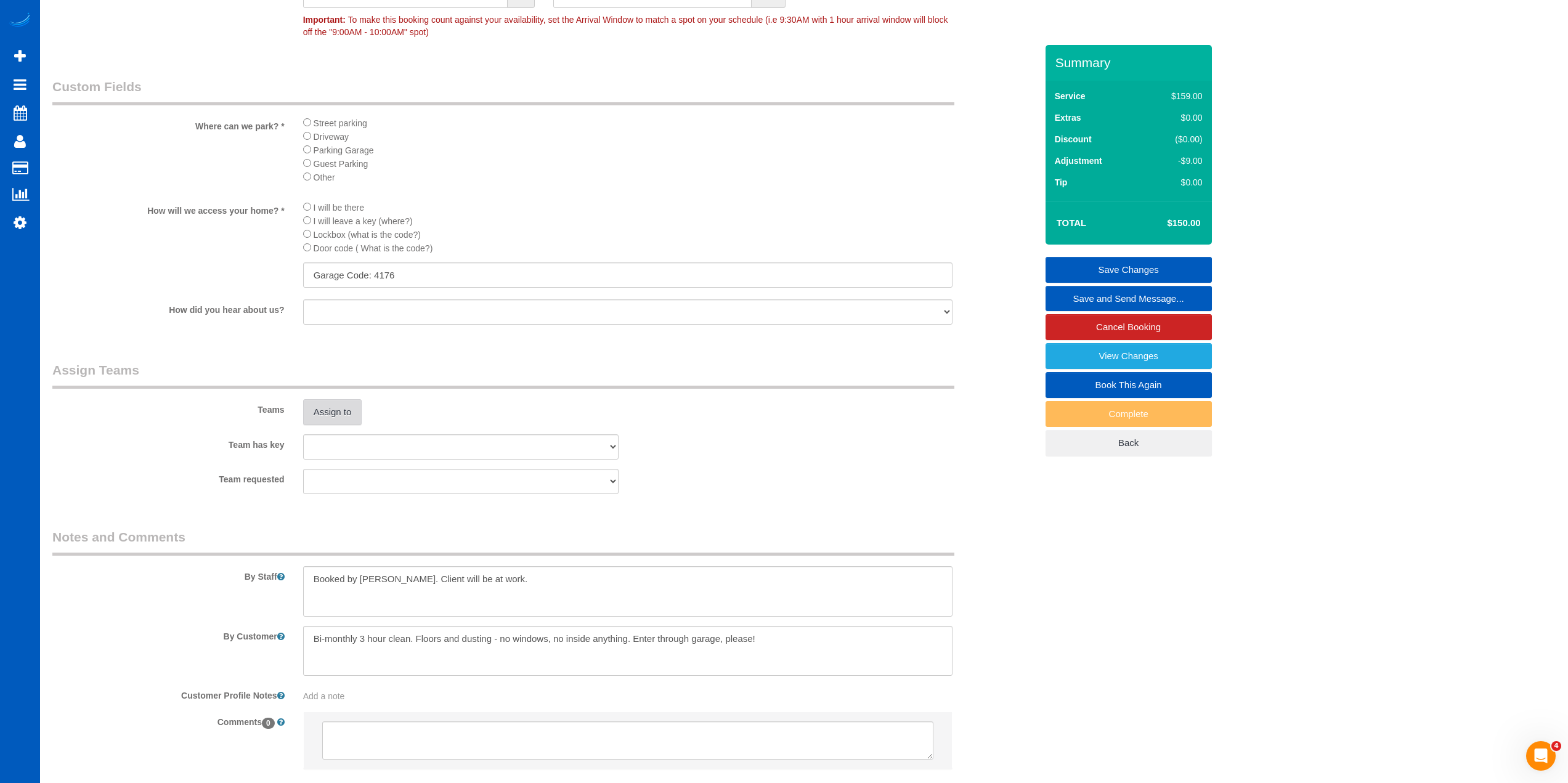
click at [332, 403] on button "Assign to" at bounding box center [333, 412] width 59 height 26
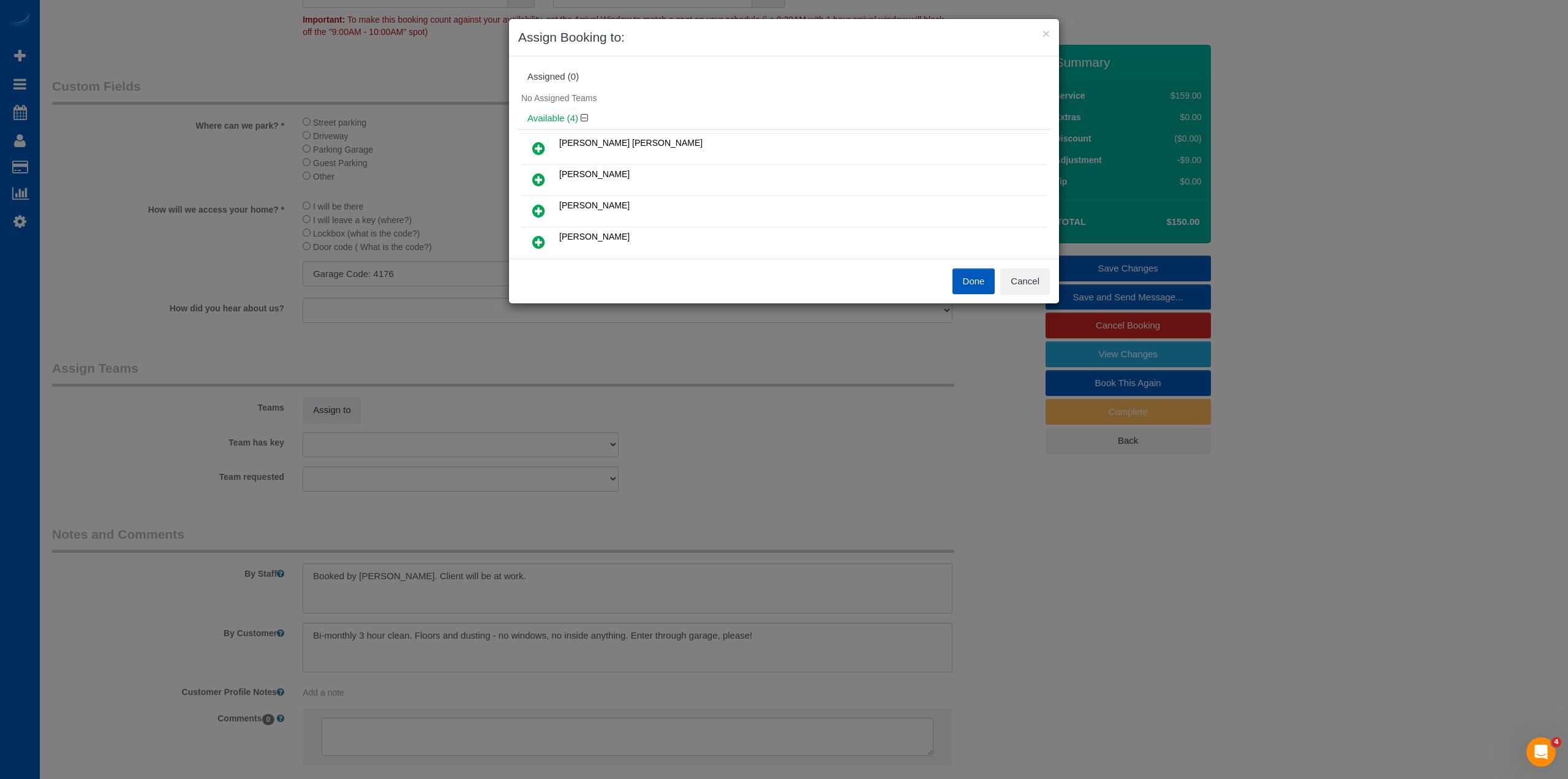
click at [534, 210] on icon at bounding box center [538, 211] width 13 height 15
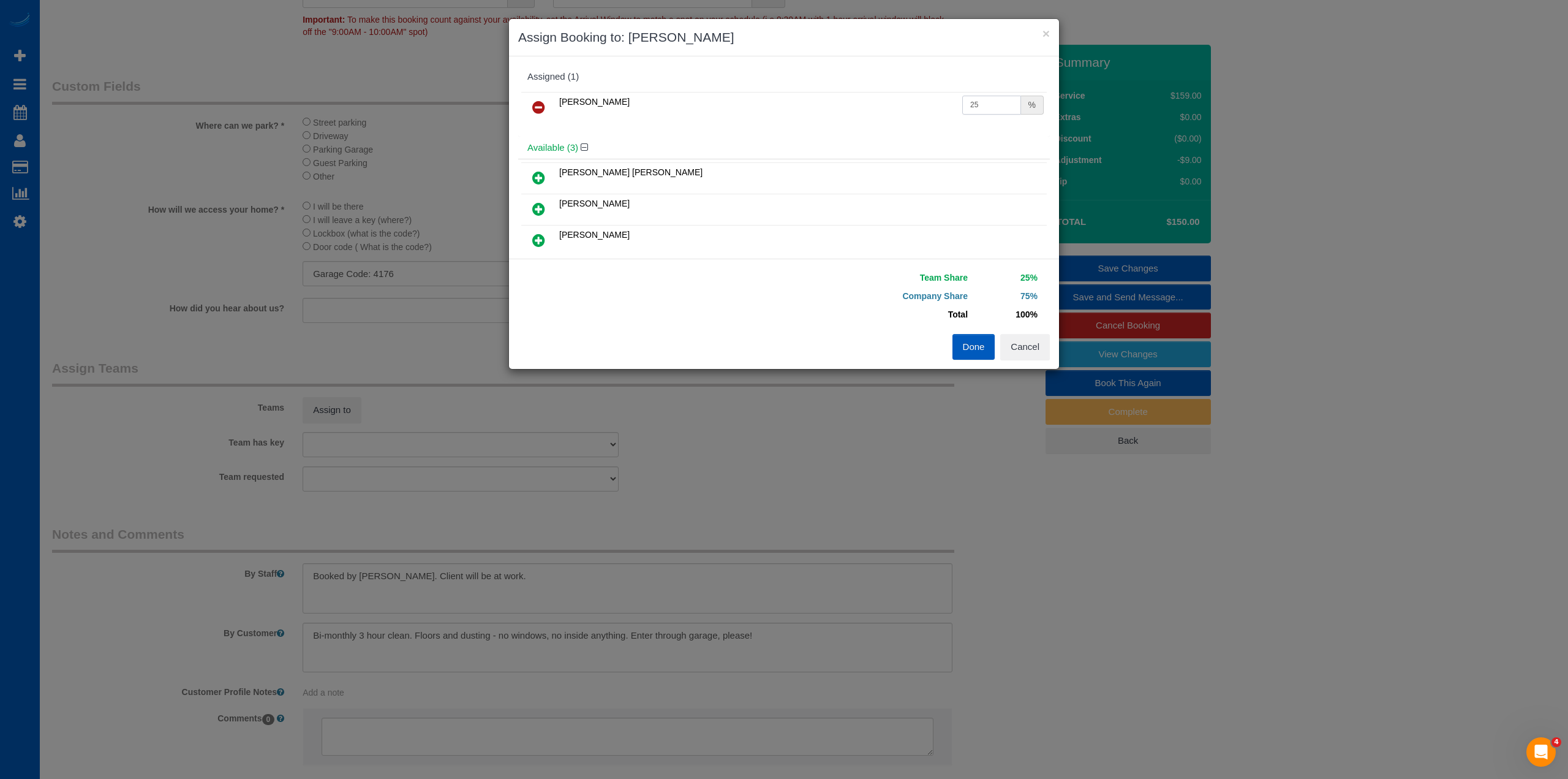
drag, startPoint x: 988, startPoint y: 102, endPoint x: 872, endPoint y: 100, distance: 116.0
click at [872, 100] on tr "Ivanna Markintovych 25 %" at bounding box center [783, 107] width 526 height 31
click at [1031, 348] on button "Cancel" at bounding box center [1025, 347] width 50 height 25
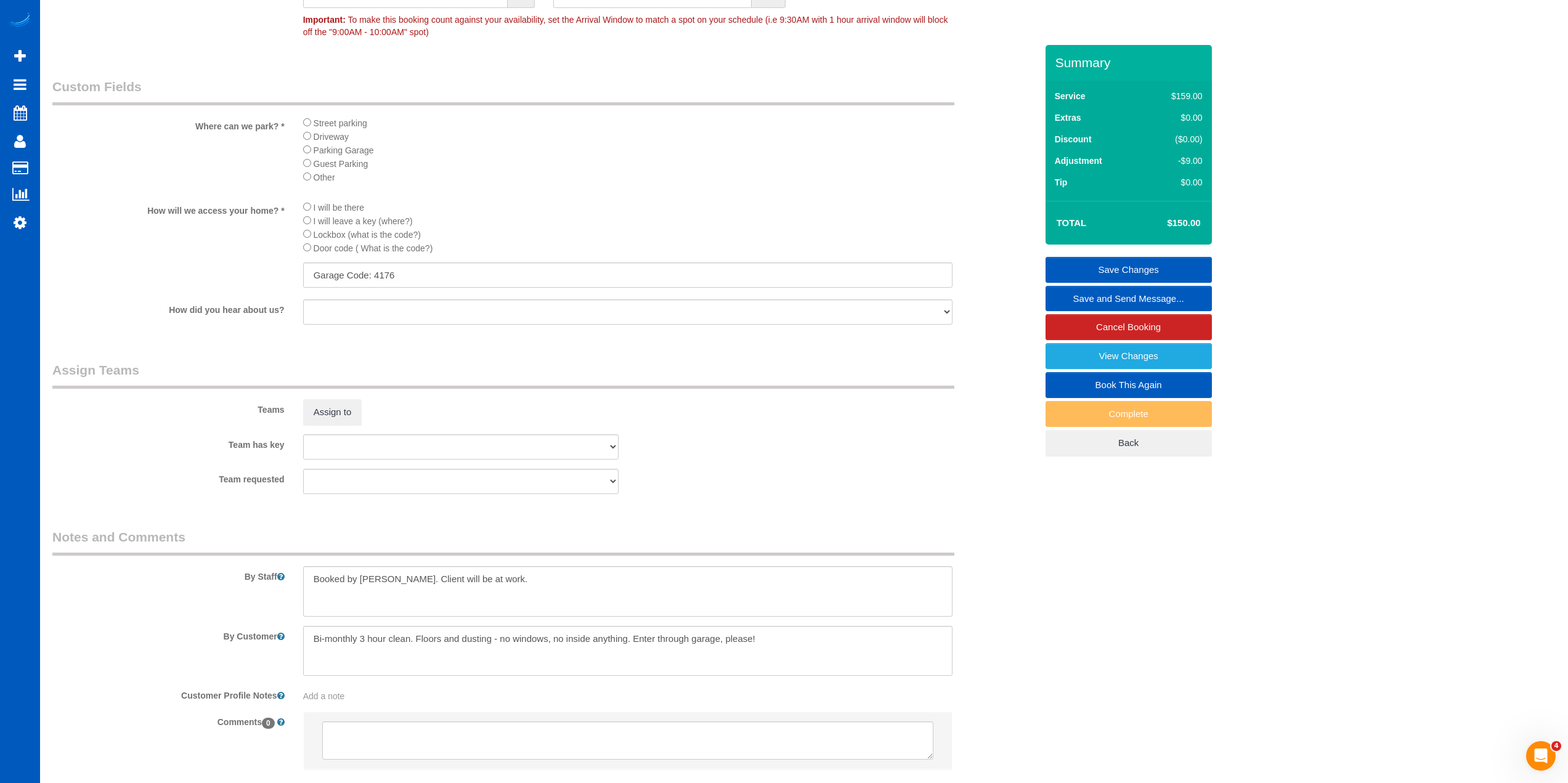
click at [819, 534] on legend "Notes and Comments" at bounding box center [503, 541] width 902 height 28
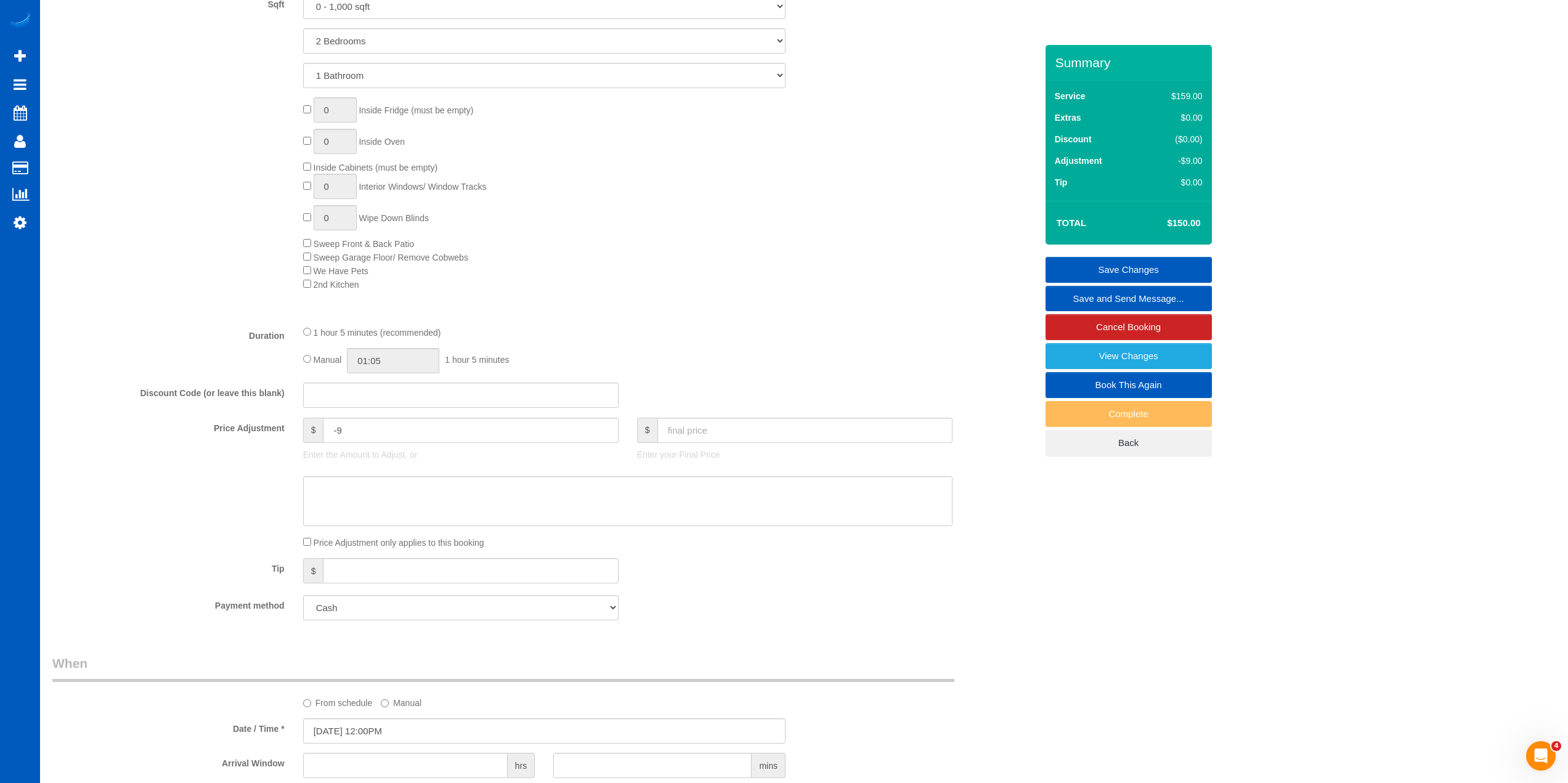
scroll to position [554, 0]
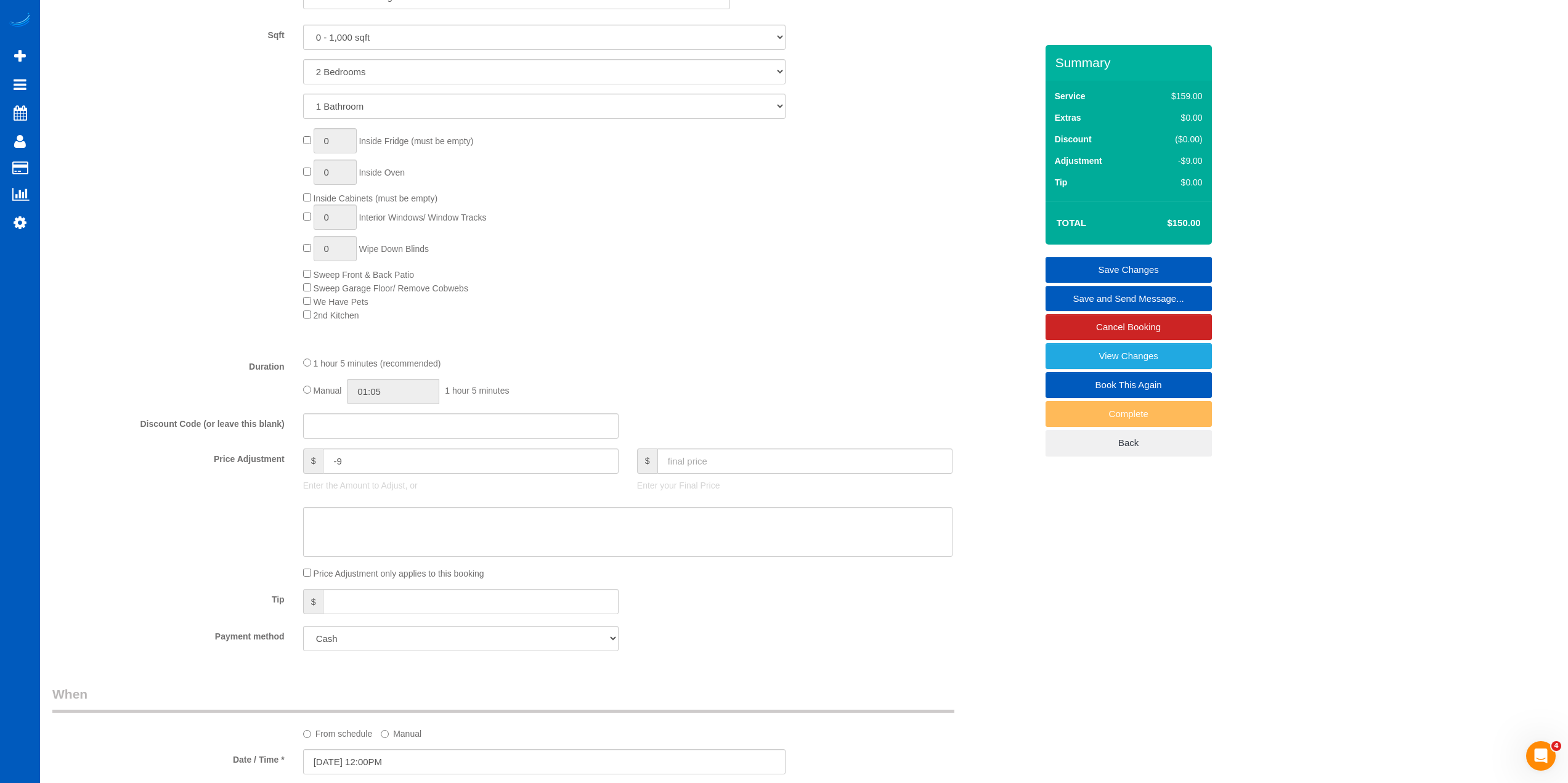
click at [725, 292] on div "0 Inside Fridge (must be empty) 0 Inside Oven Inside Cabinets (must be empty) 0…" at bounding box center [669, 224] width 752 height 193
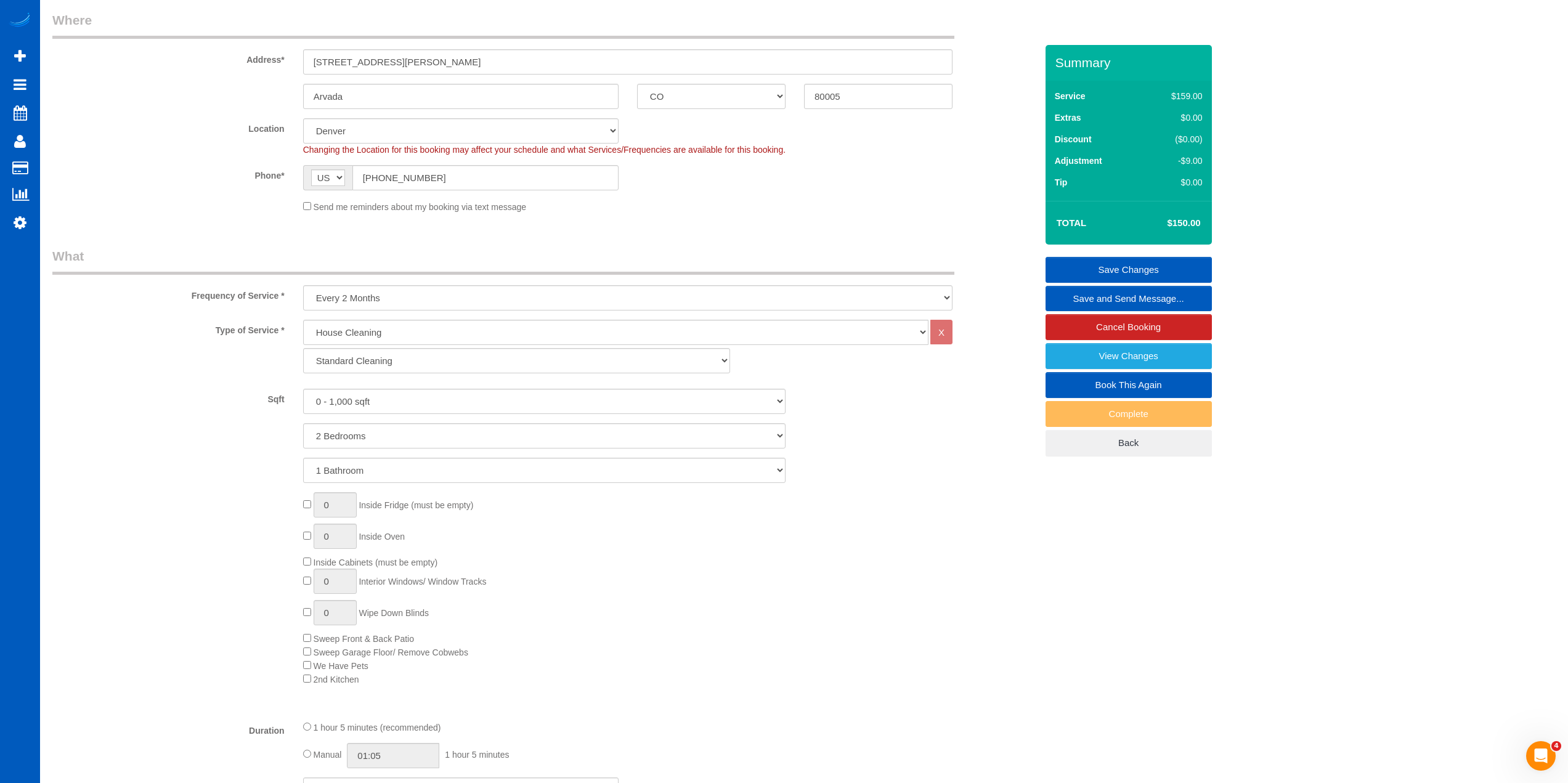
scroll to position [184, 0]
click at [1123, 391] on link "Book This Again" at bounding box center [1128, 385] width 166 height 26
select select "CO"
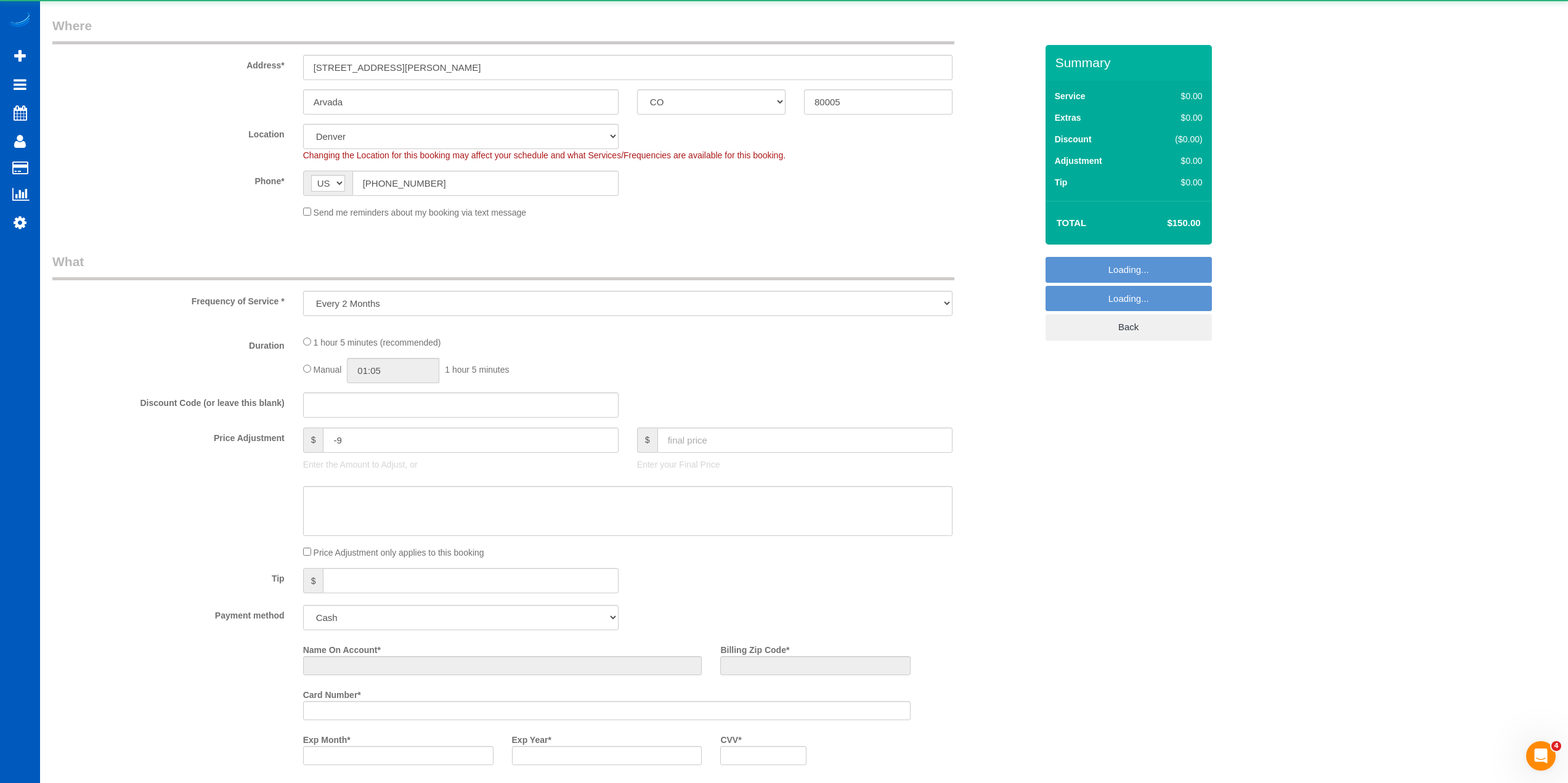
select select "object:1915"
select select "199"
select select "2"
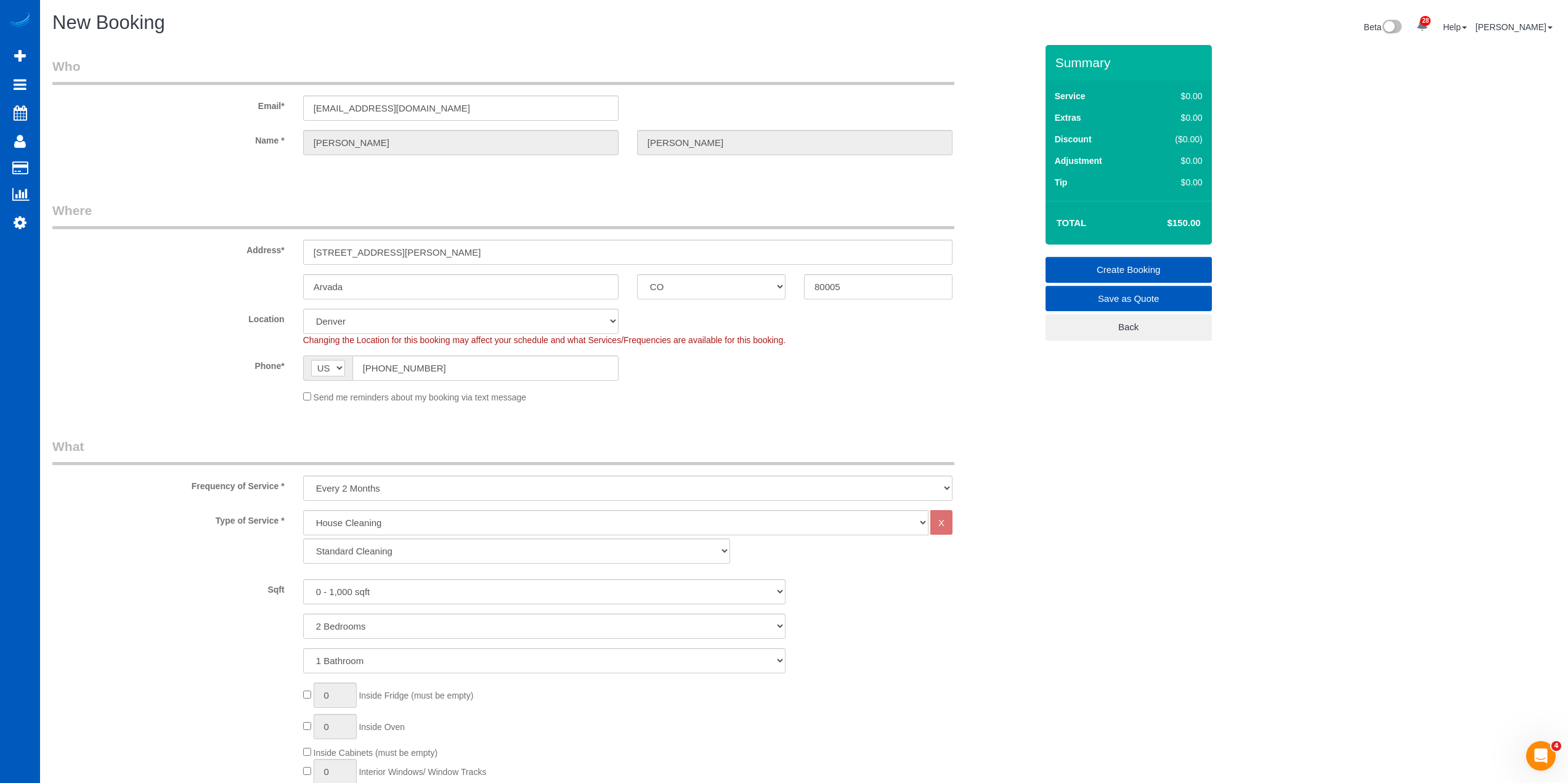
select select "object:2400"
select select "2"
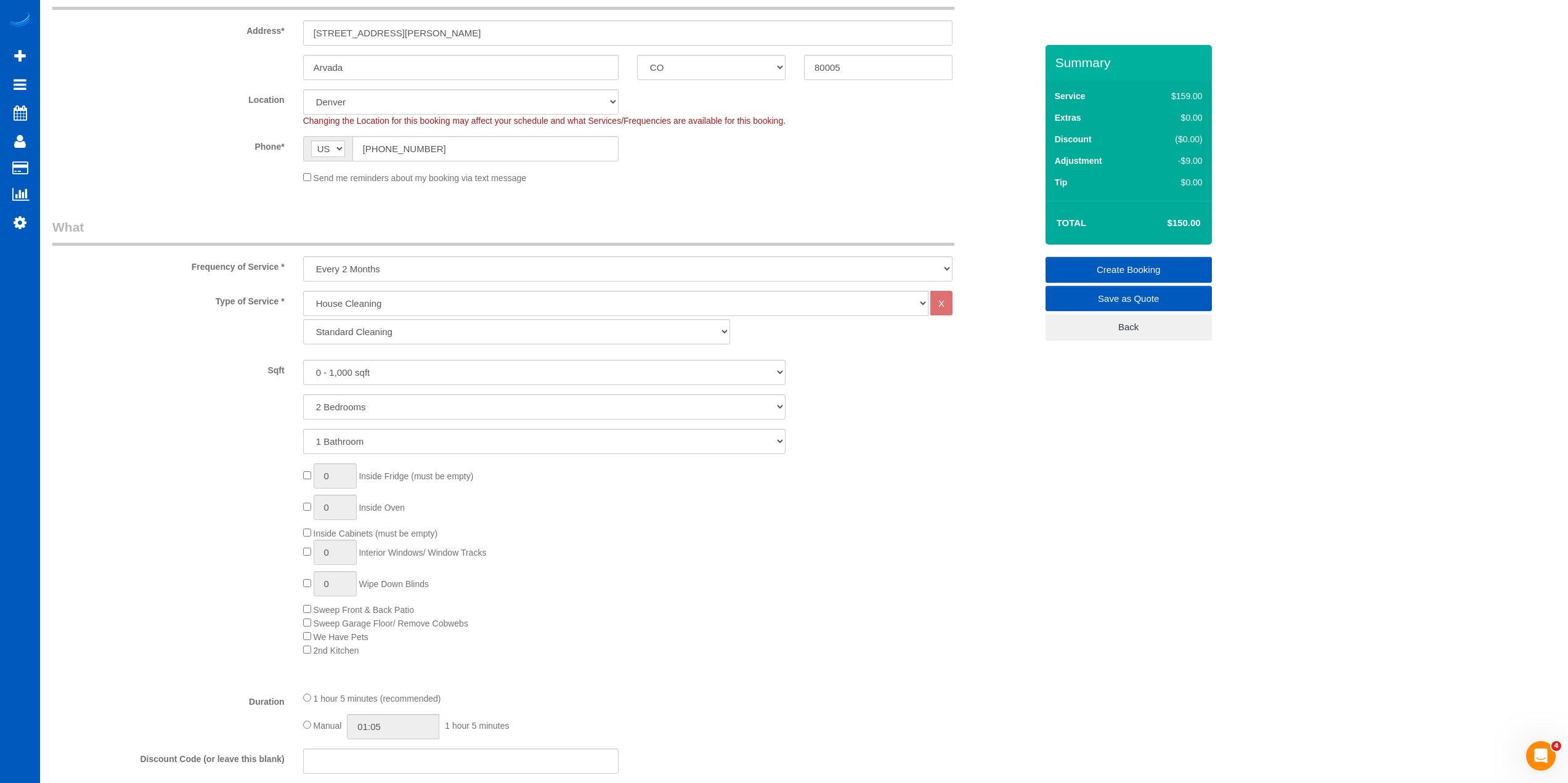
scroll to position [246, 0]
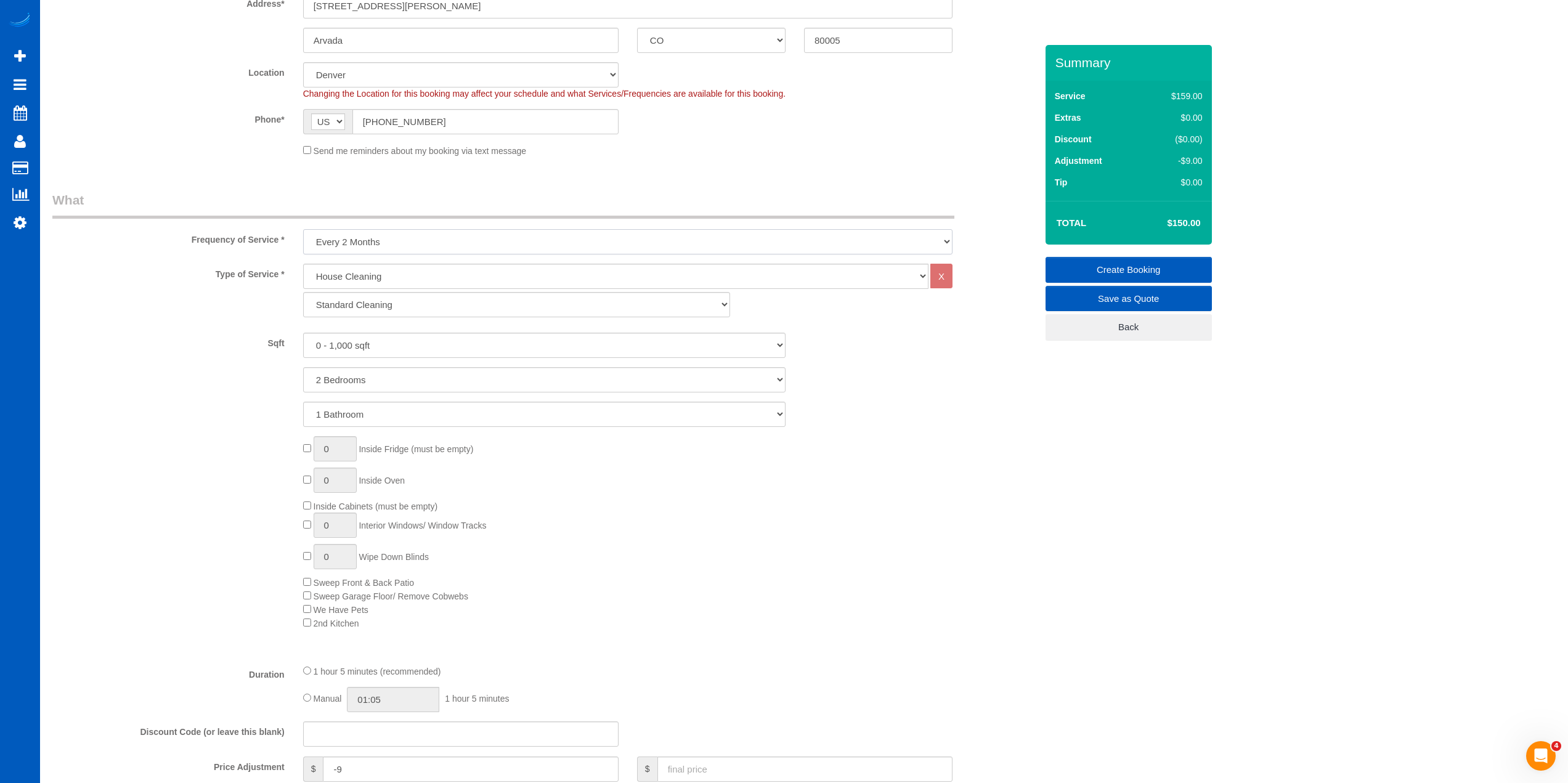
click at [330, 252] on select "One Time Weekly - 15.00% Every 2 Weeks - 10.00% Every 4 Weeks - 5.00% Every 2 M…" at bounding box center [628, 242] width 649 height 26
select select "object:2401"
click at [303, 229] on select "One Time Weekly - 15.00% Every 2 Weeks - 10.00% Every 4 Weeks - 5.00% Every 2 M…" at bounding box center [628, 242] width 649 height 26
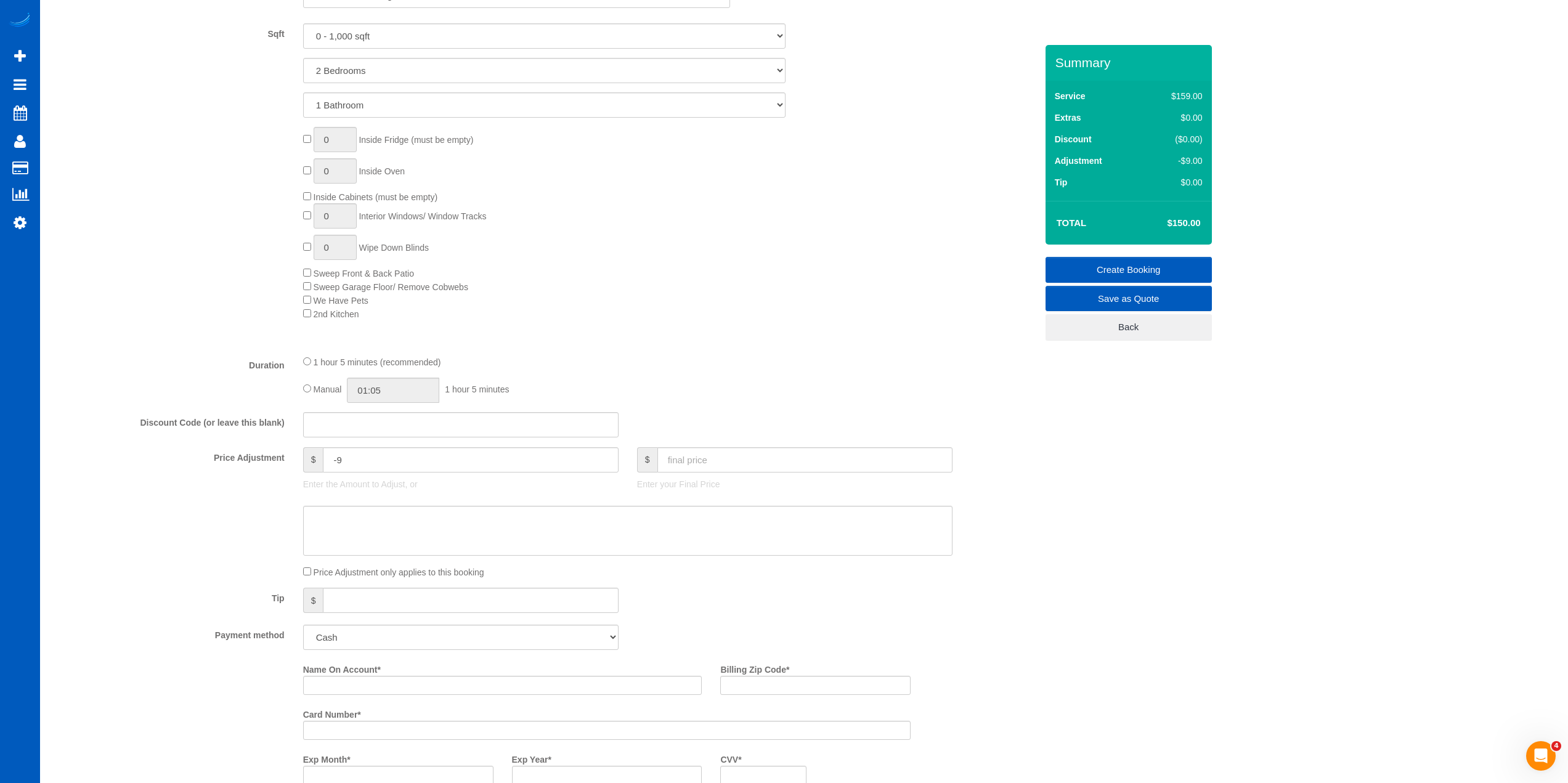
scroll to position [677, 0]
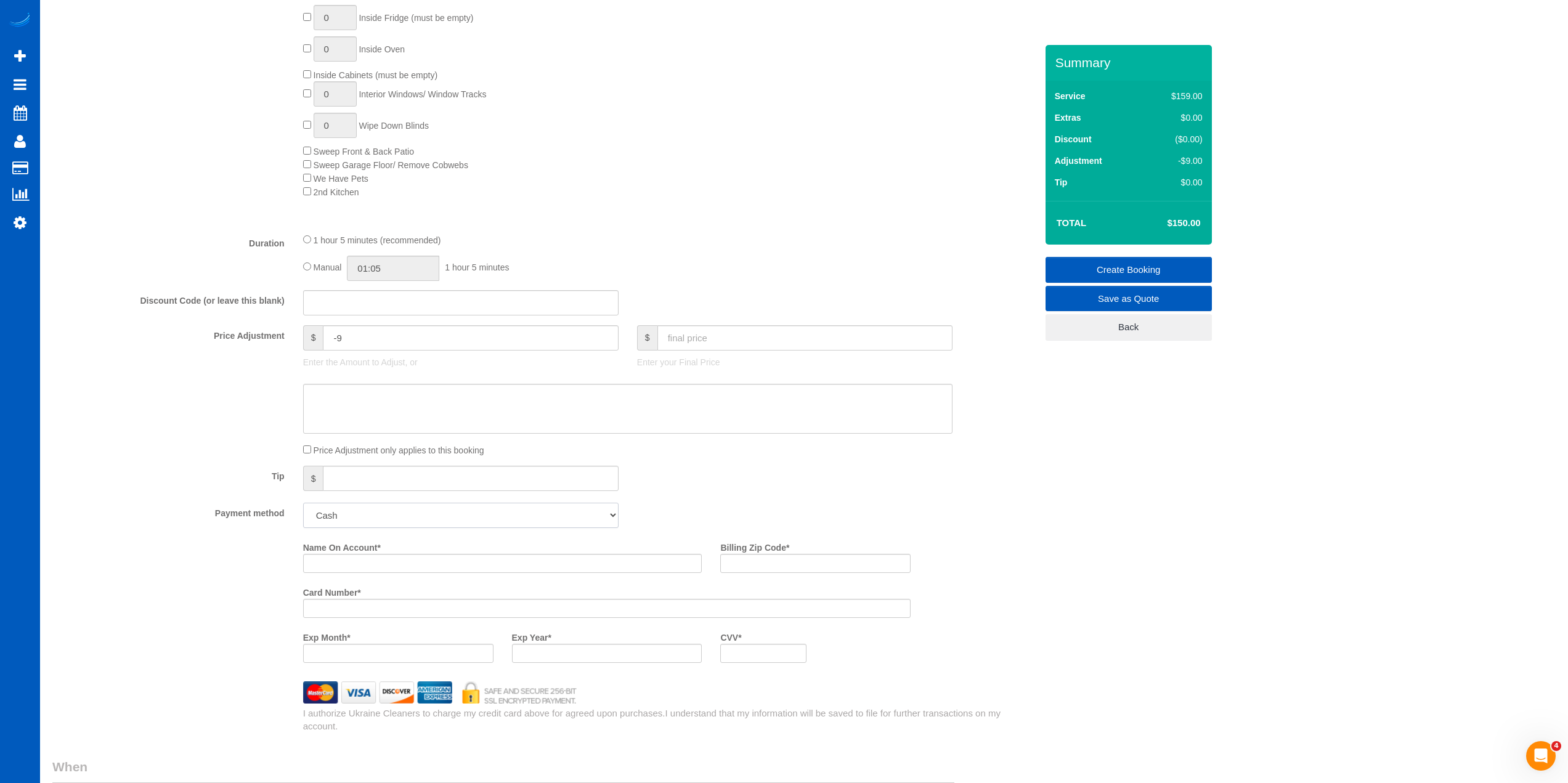
click at [498, 524] on select "Add Credit Card Cash Check Paypal" at bounding box center [461, 515] width 315 height 26
click at [804, 470] on div "Tip $" at bounding box center [544, 479] width 1002 height 28
click at [560, 510] on select "Add Credit Card Cash Check Paypal" at bounding box center [461, 515] width 315 height 26
click at [789, 498] on fieldset "What Frequency of Service * One Time Weekly - 15.00% Every 2 Weeks - 10.00% Eve…" at bounding box center [544, 246] width 984 height 973
click at [530, 513] on select "Add Credit Card Cash Check Paypal" at bounding box center [461, 515] width 315 height 26
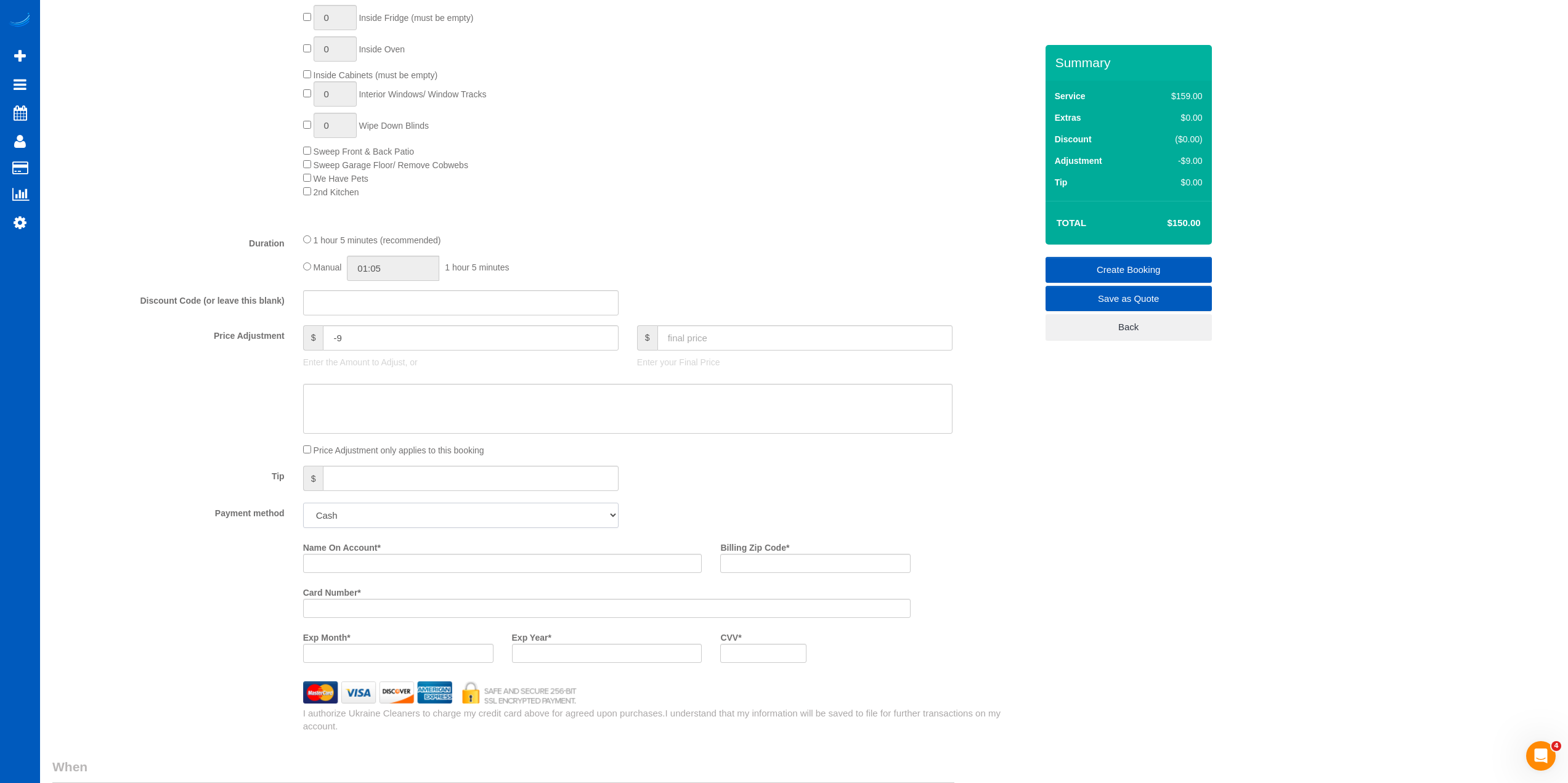
select select "string:cash"
click at [303, 502] on select "Add Credit Card Cash Check Paypal" at bounding box center [461, 515] width 315 height 26
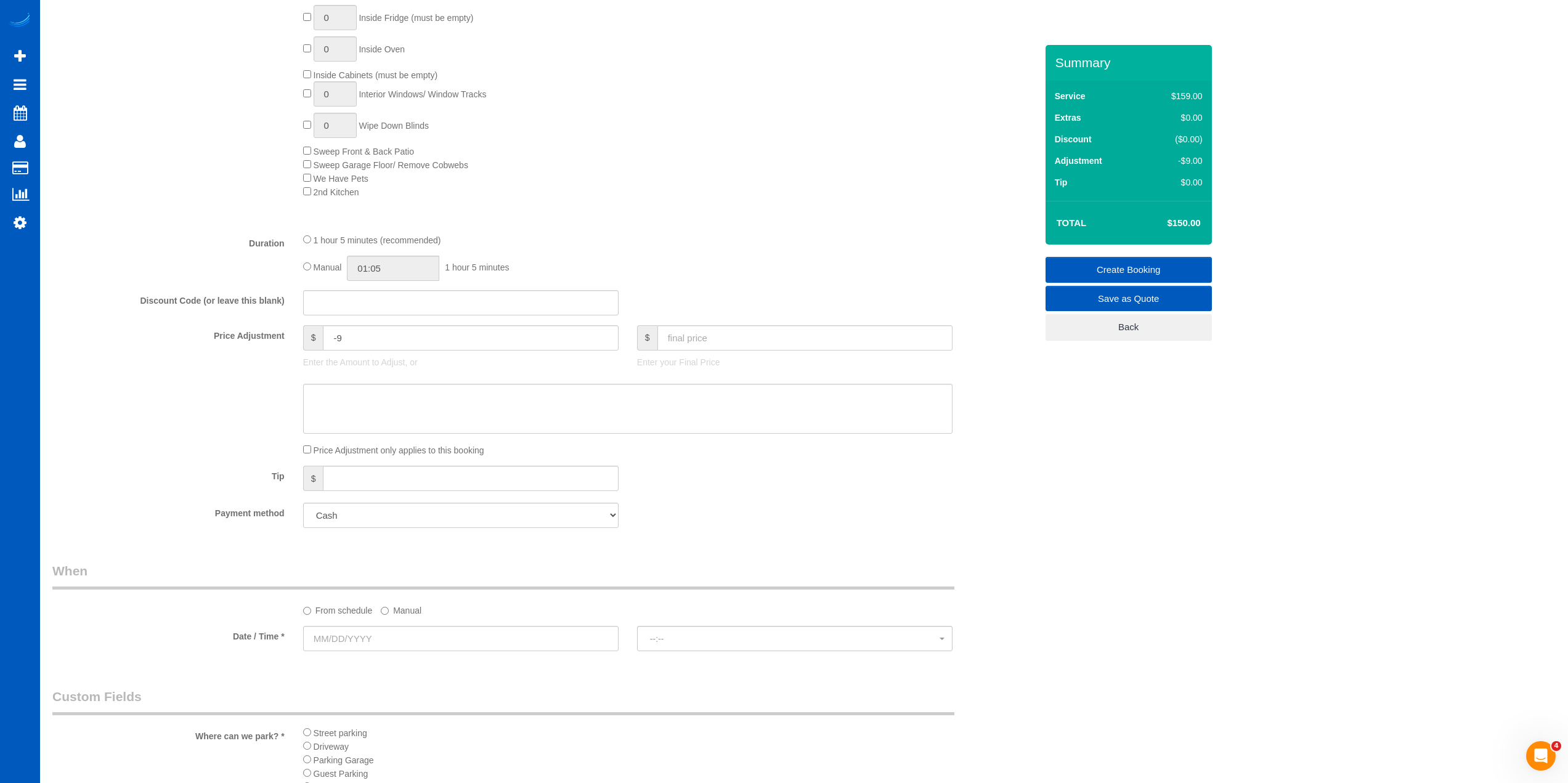
click at [686, 458] on fieldset "What Frequency of Service * One Time Weekly - 15.00% Every 2 Weeks - 10.00% Eve…" at bounding box center [544, 148] width 984 height 778
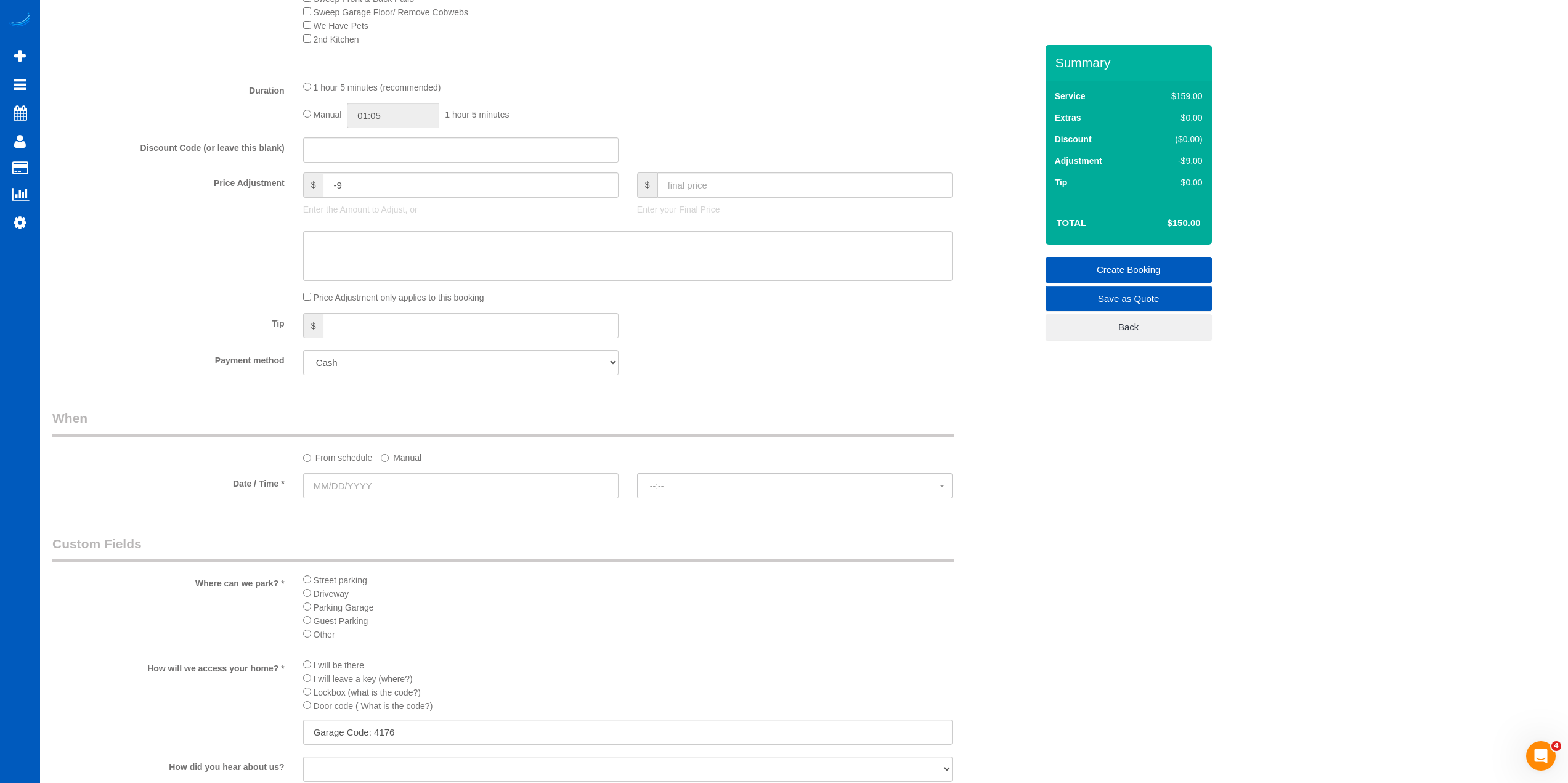
scroll to position [862, 0]
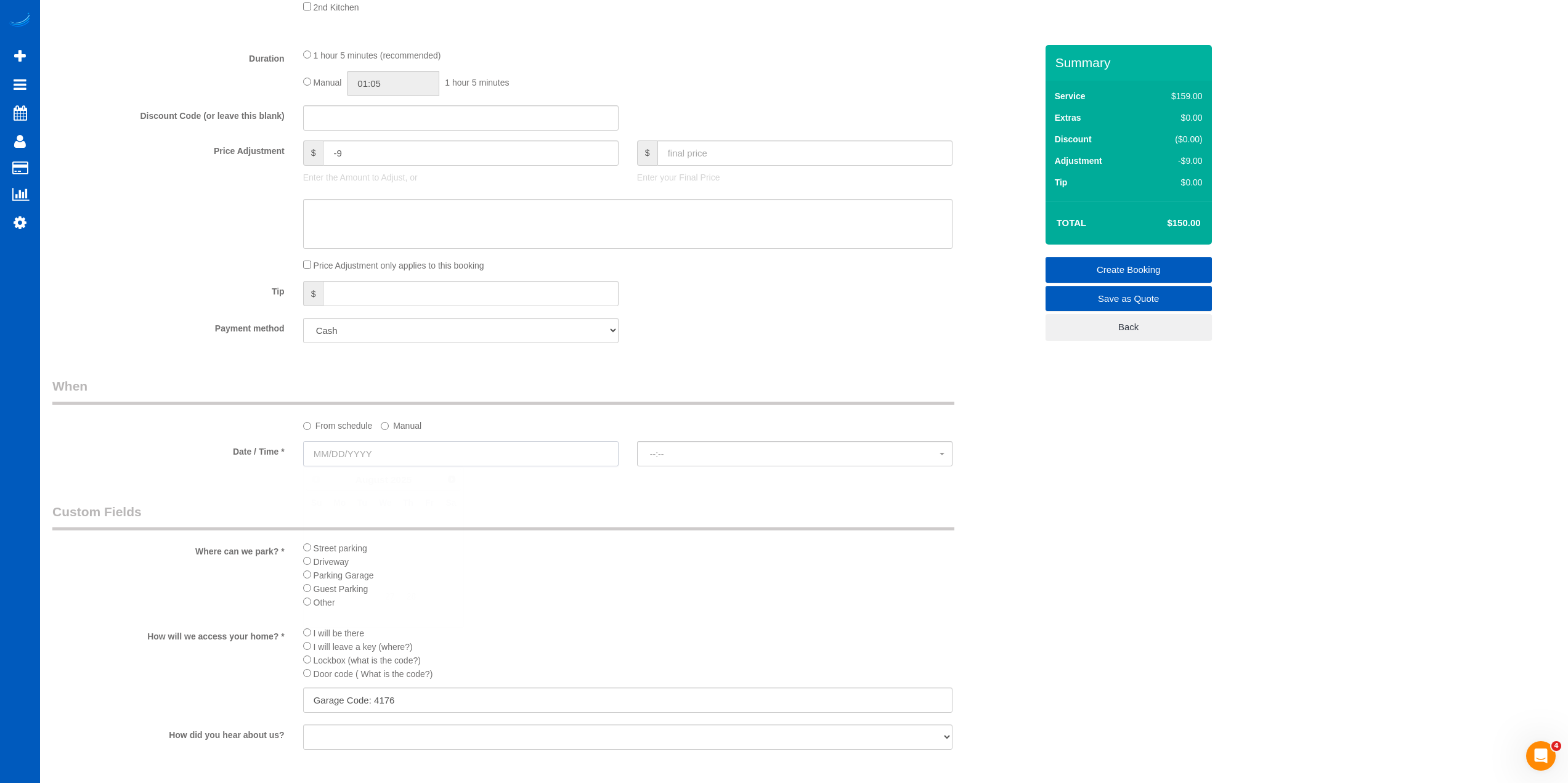
click at [334, 442] on input "text" at bounding box center [461, 454] width 315 height 26
click at [387, 602] on link "27" at bounding box center [385, 597] width 24 height 17
type input "08/27/2025"
select select "spot13"
drag, startPoint x: 718, startPoint y: 456, endPoint x: 703, endPoint y: 461, distance: 15.8
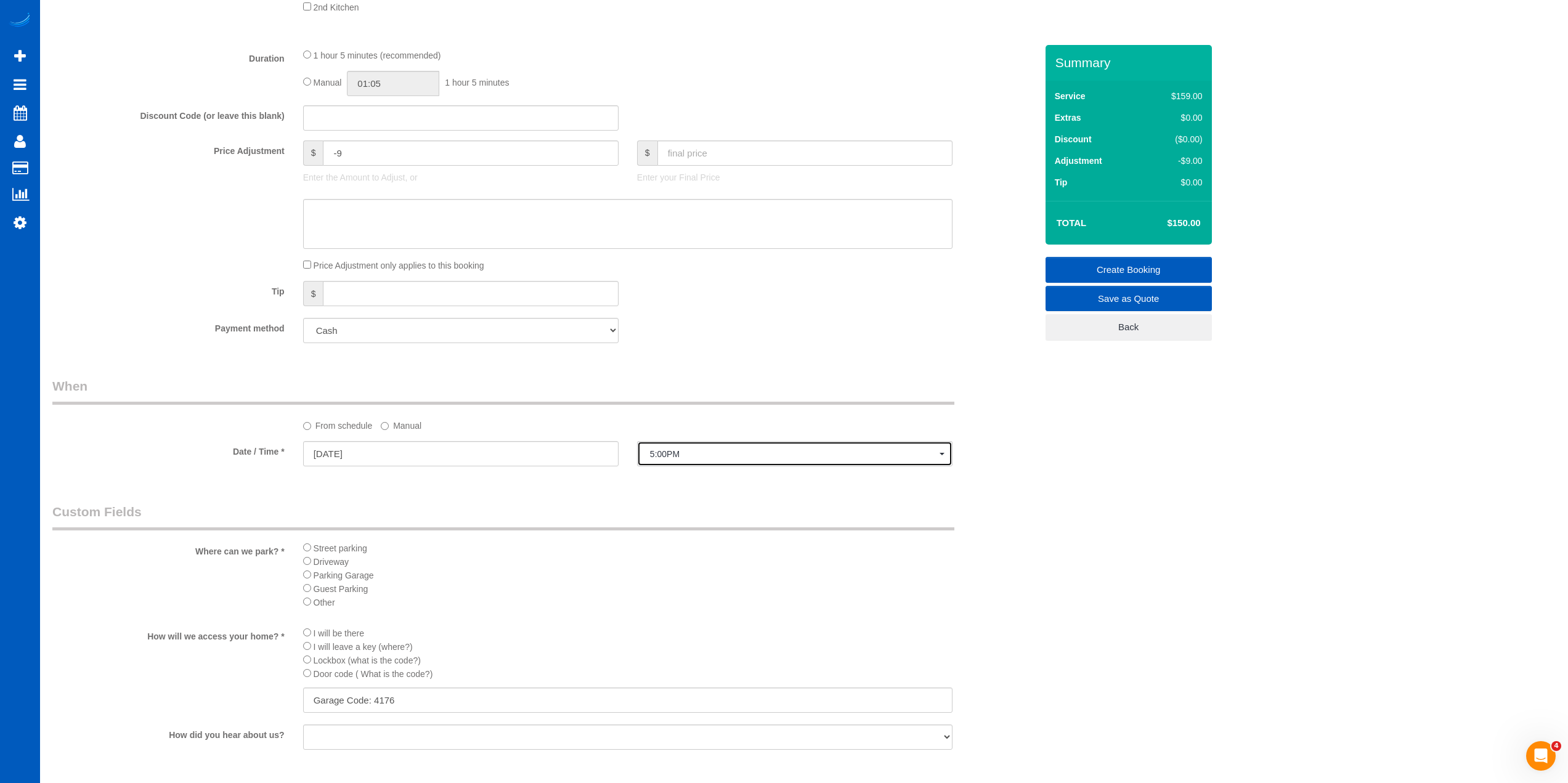
click at [718, 456] on span "5:00PM" at bounding box center [795, 454] width 290 height 10
click at [420, 430] on label "Manual" at bounding box center [401, 423] width 40 height 17
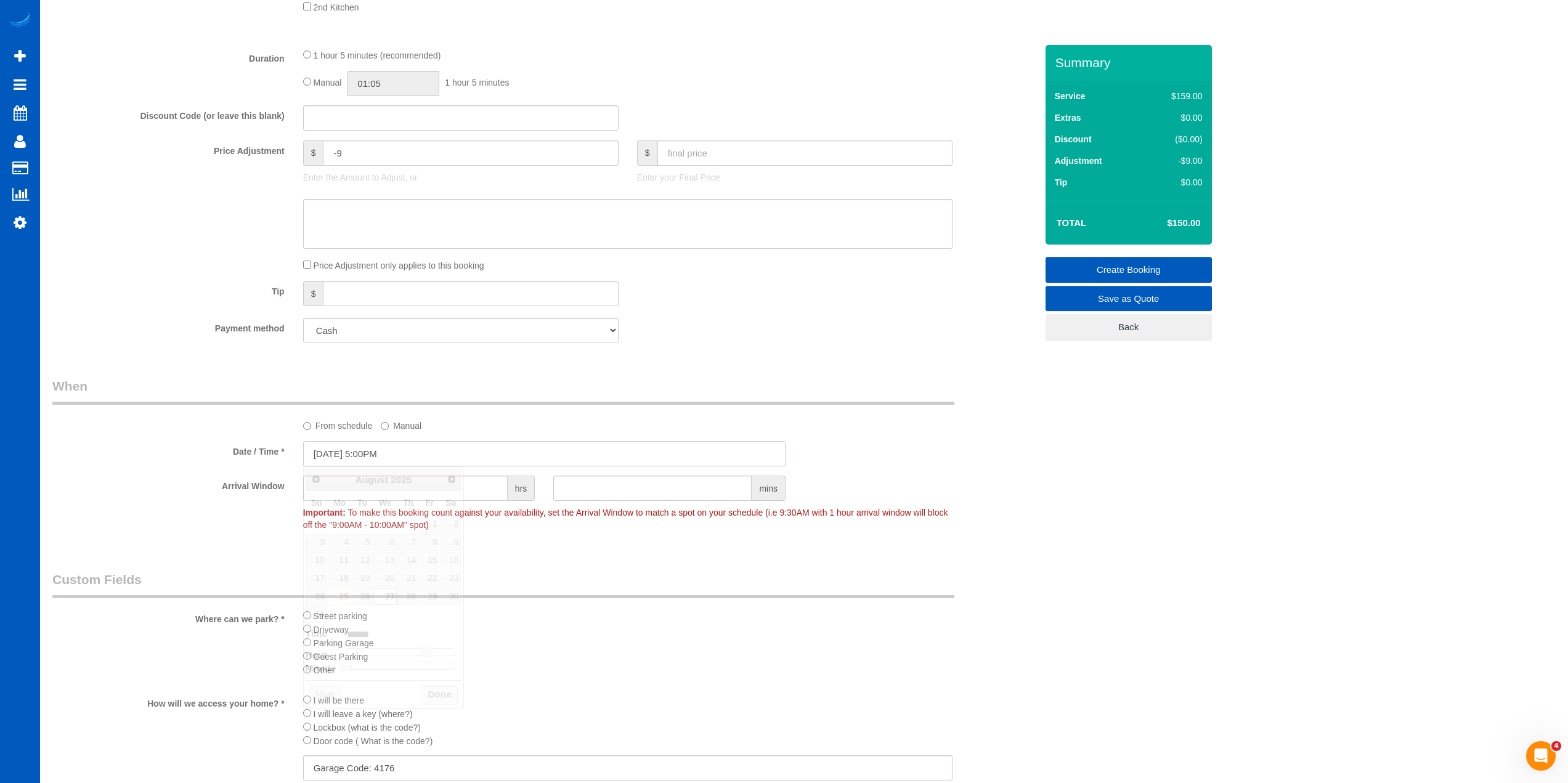
click at [402, 461] on input "08/27/2025 5:00PM" at bounding box center [544, 454] width 482 height 26
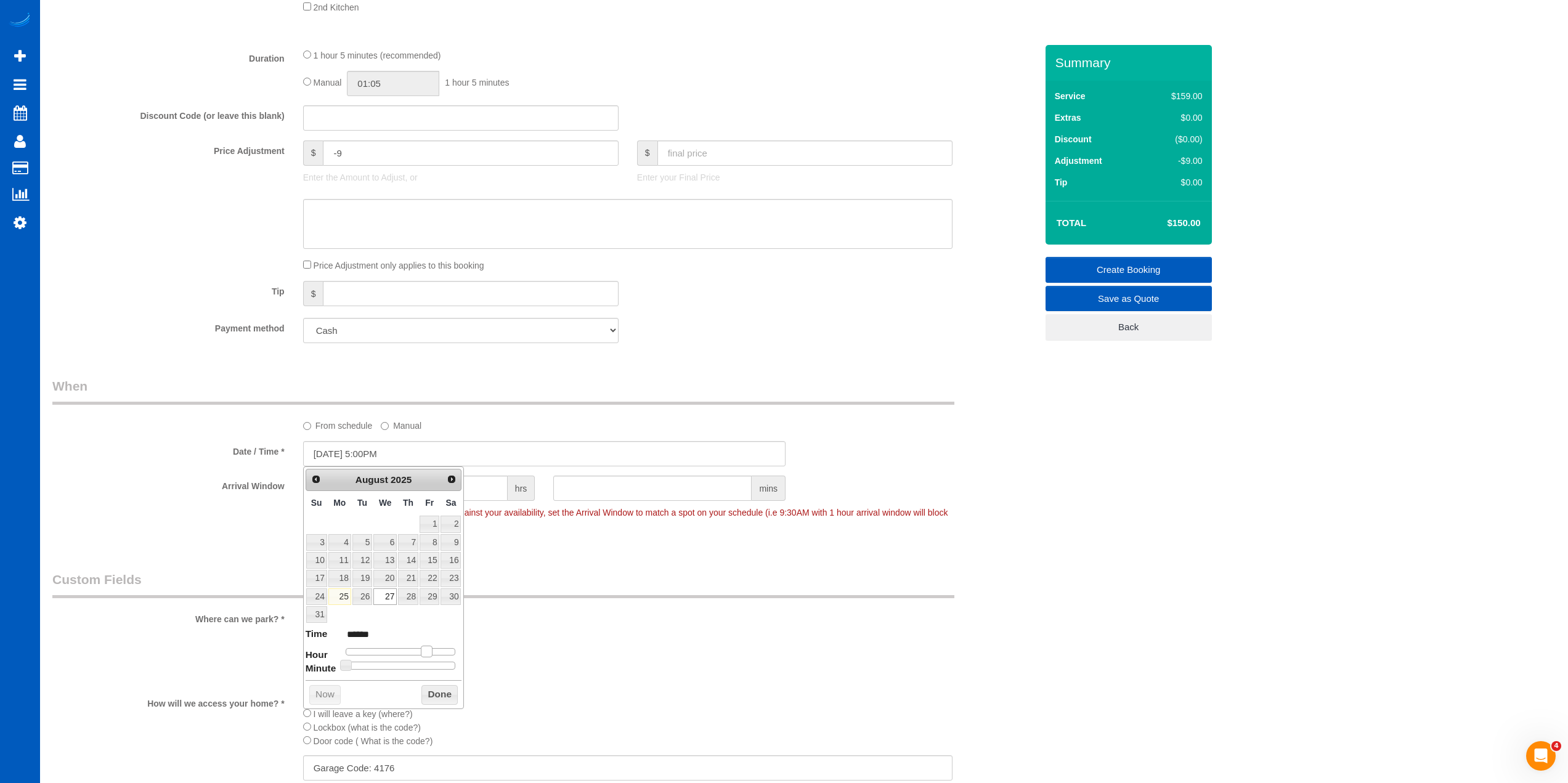
type input "08/27/2025 4:00PM"
type input "******"
type input "08/27/2025 3:00PM"
type input "******"
type input "08/27/2025 2:00PM"
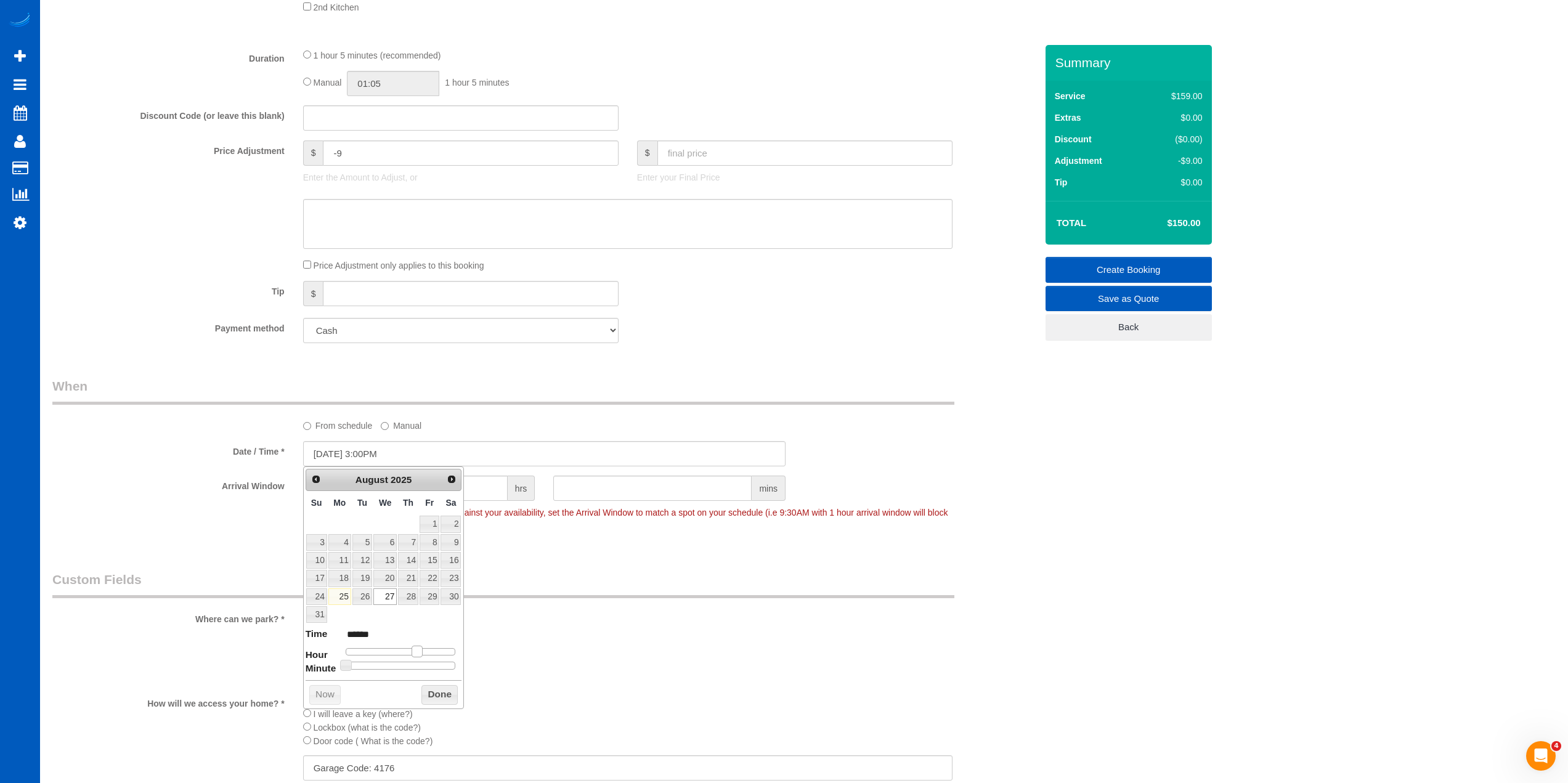
type input "******"
type input "08/27/2025 1:00PM"
type input "******"
drag, startPoint x: 429, startPoint y: 651, endPoint x: 412, endPoint y: 650, distance: 17.0
click at [412, 650] on span at bounding box center [412, 651] width 11 height 11
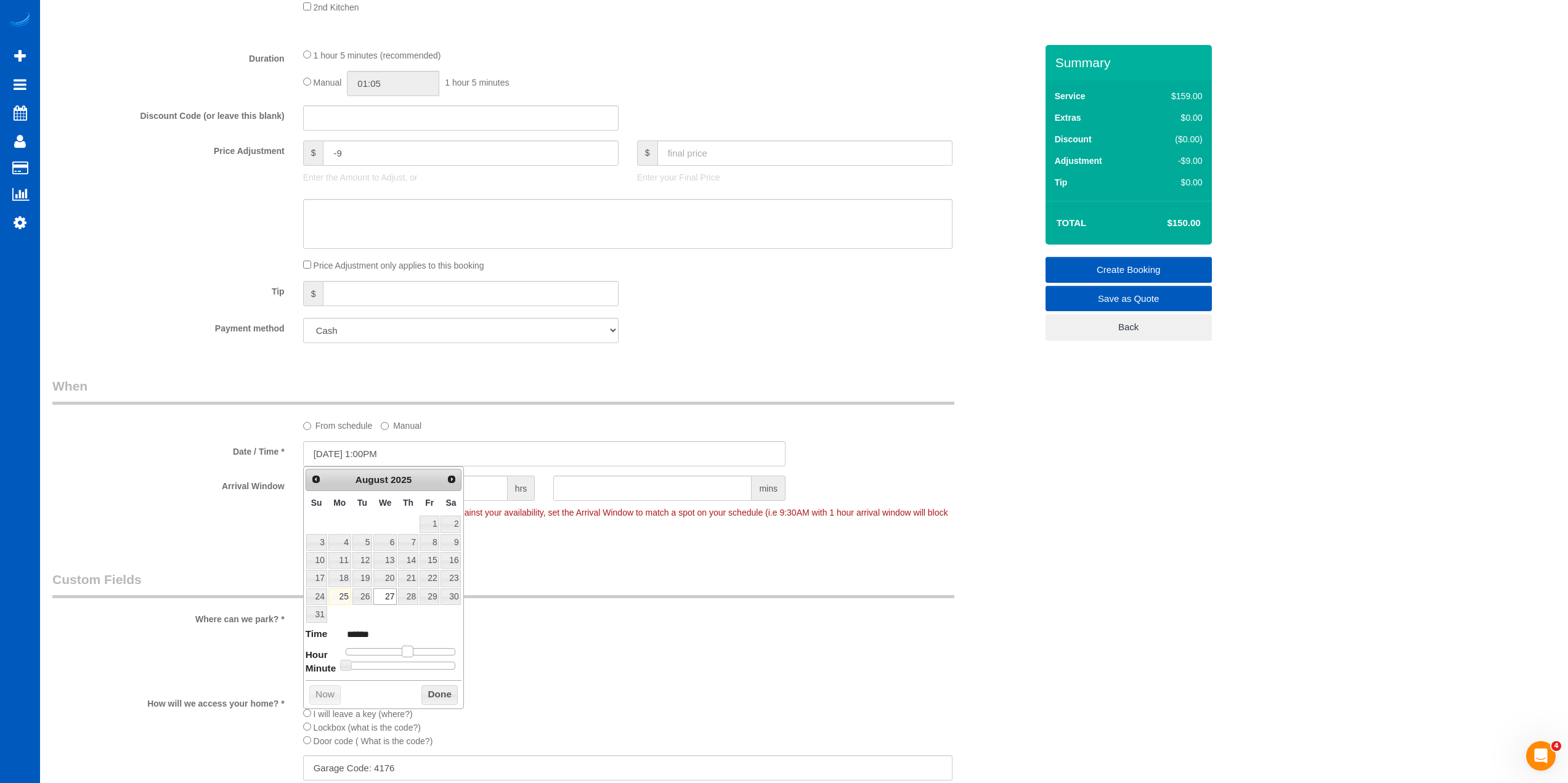
type input "08/27/2025 2:00PM"
type input "******"
click at [417, 649] on span at bounding box center [412, 651] width 11 height 11
click at [429, 684] on div "Prev Next August 2025 Su Mo Tu We Th Fr Sa 1 2 3 4 5 6 7 8 9 10 11 12 13 14 15 …" at bounding box center [384, 587] width 162 height 242
click at [429, 688] on button "Done" at bounding box center [440, 694] width 36 height 20
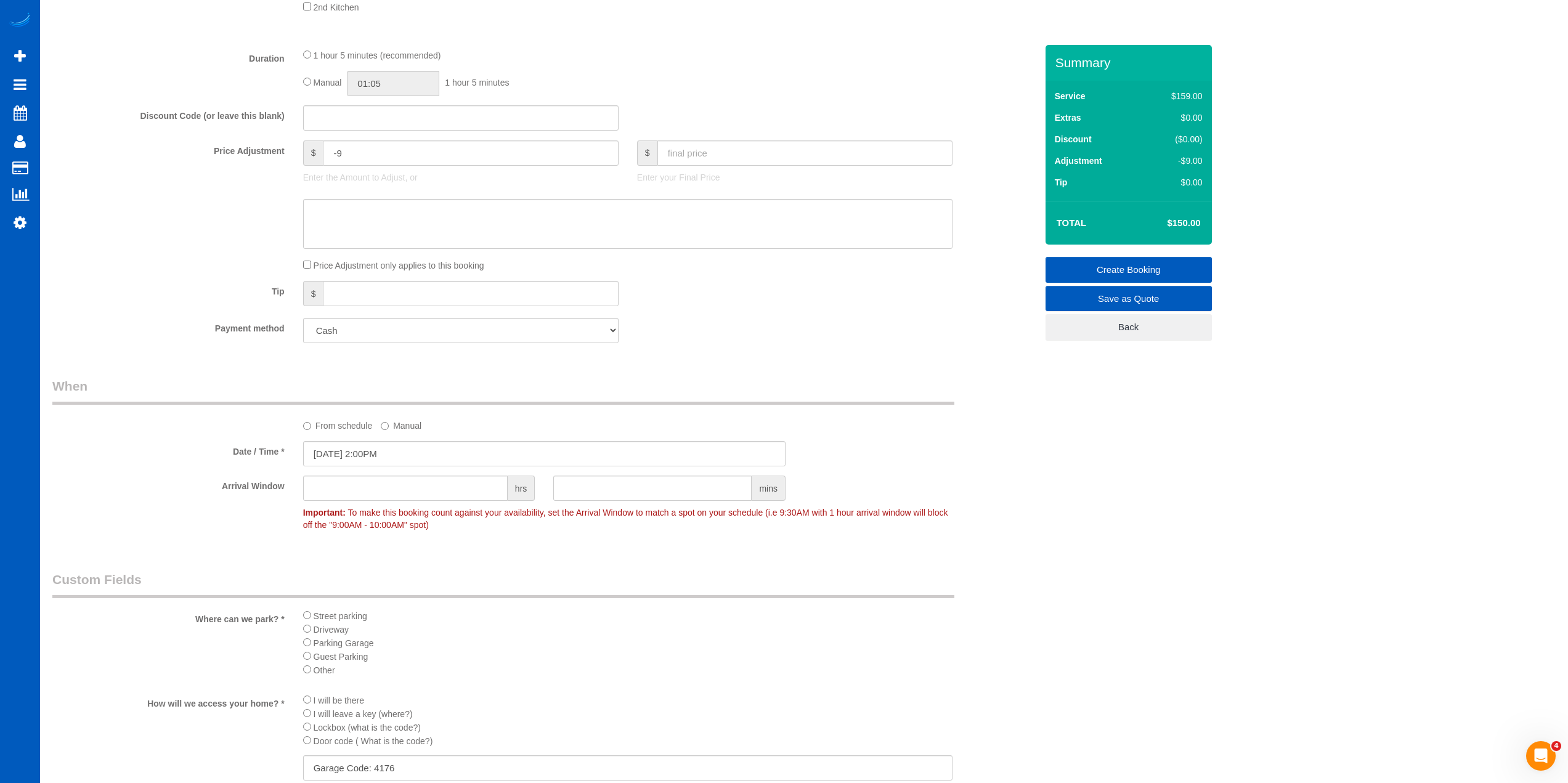
click at [387, 586] on legend "Custom Fields" at bounding box center [503, 584] width 902 height 28
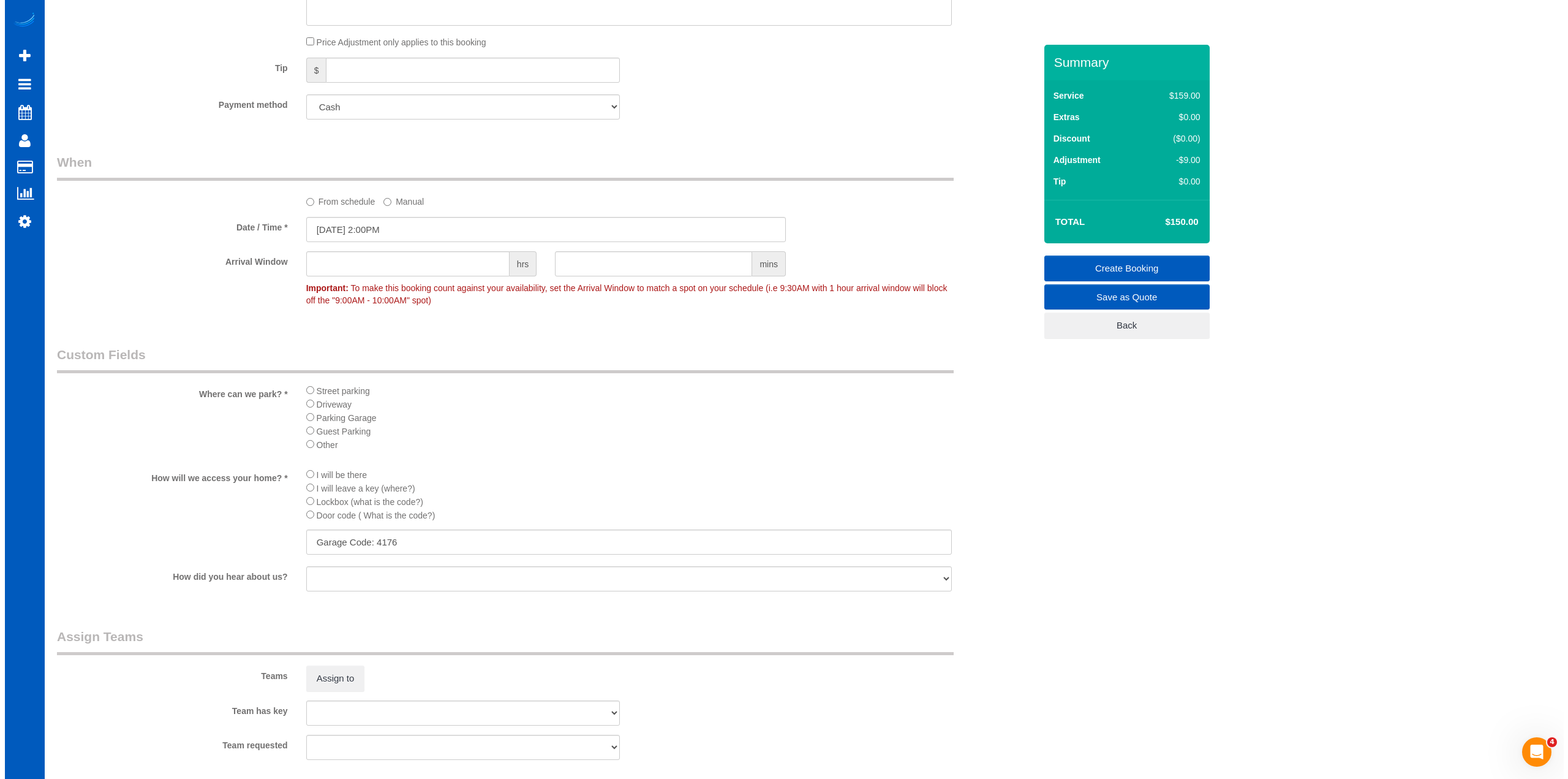
scroll to position [1164, 0]
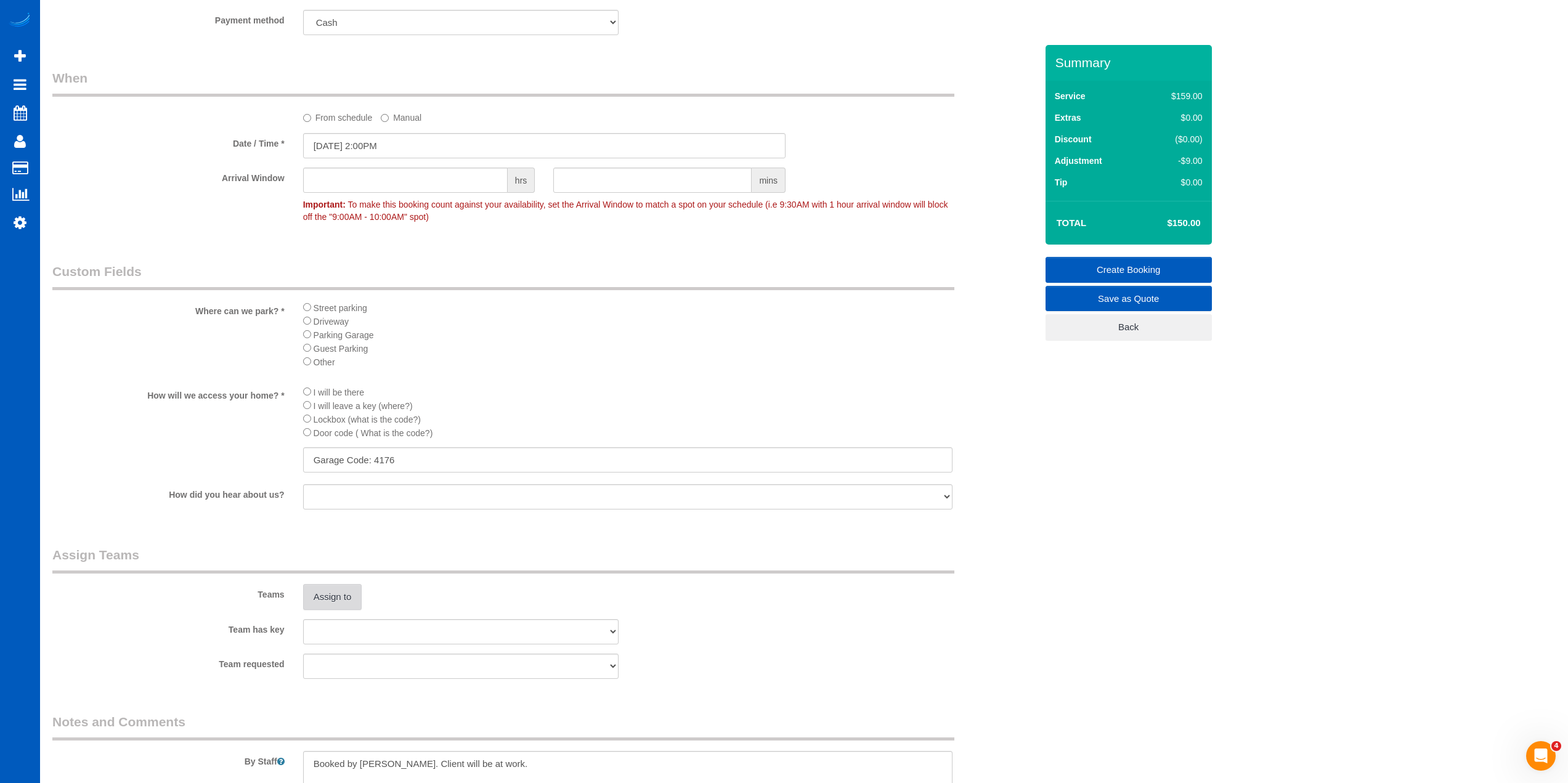
click at [339, 590] on button "Assign to" at bounding box center [333, 597] width 59 height 26
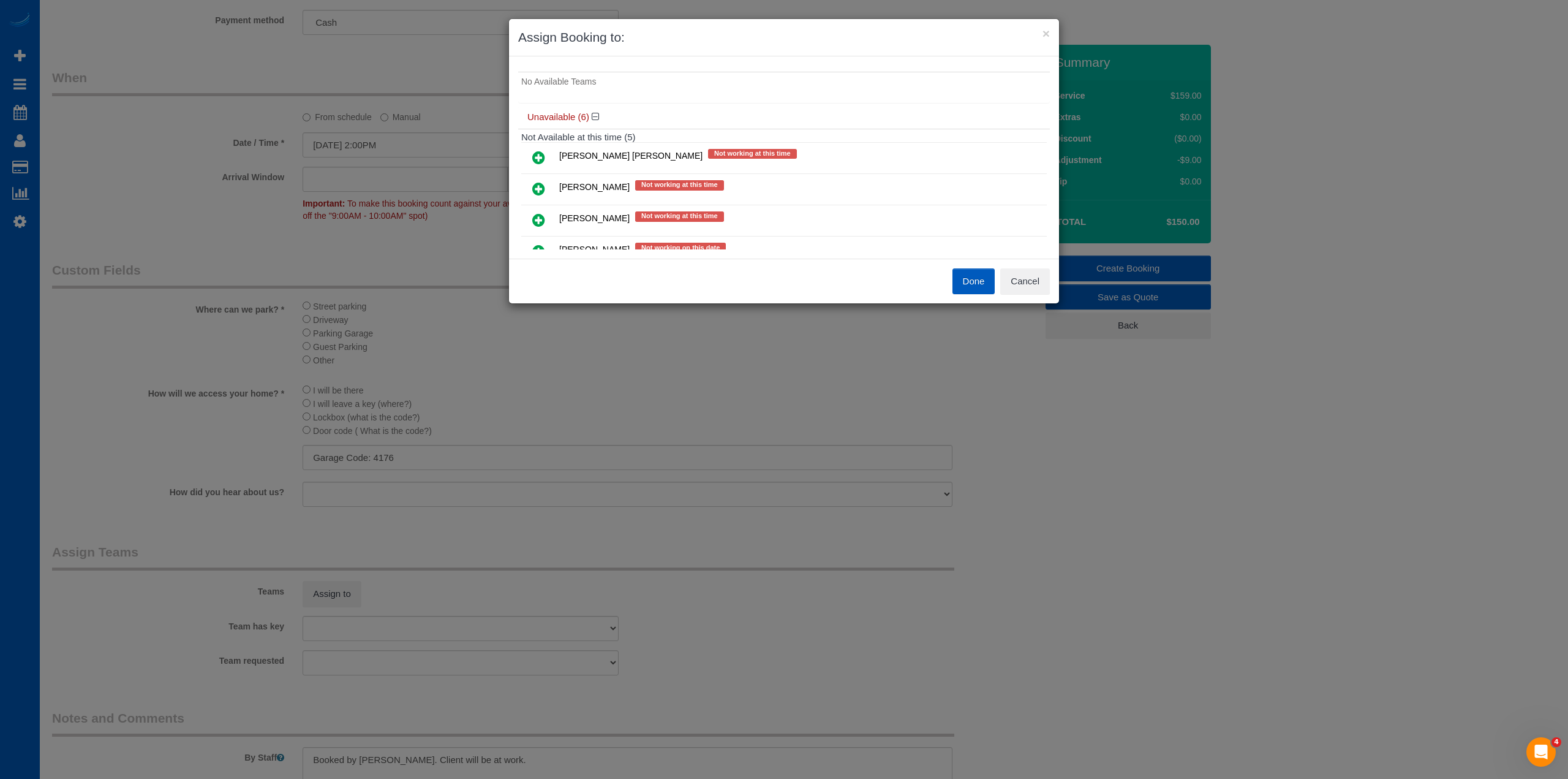
scroll to position [61, 0]
click at [533, 184] on icon at bounding box center [538, 185] width 13 height 15
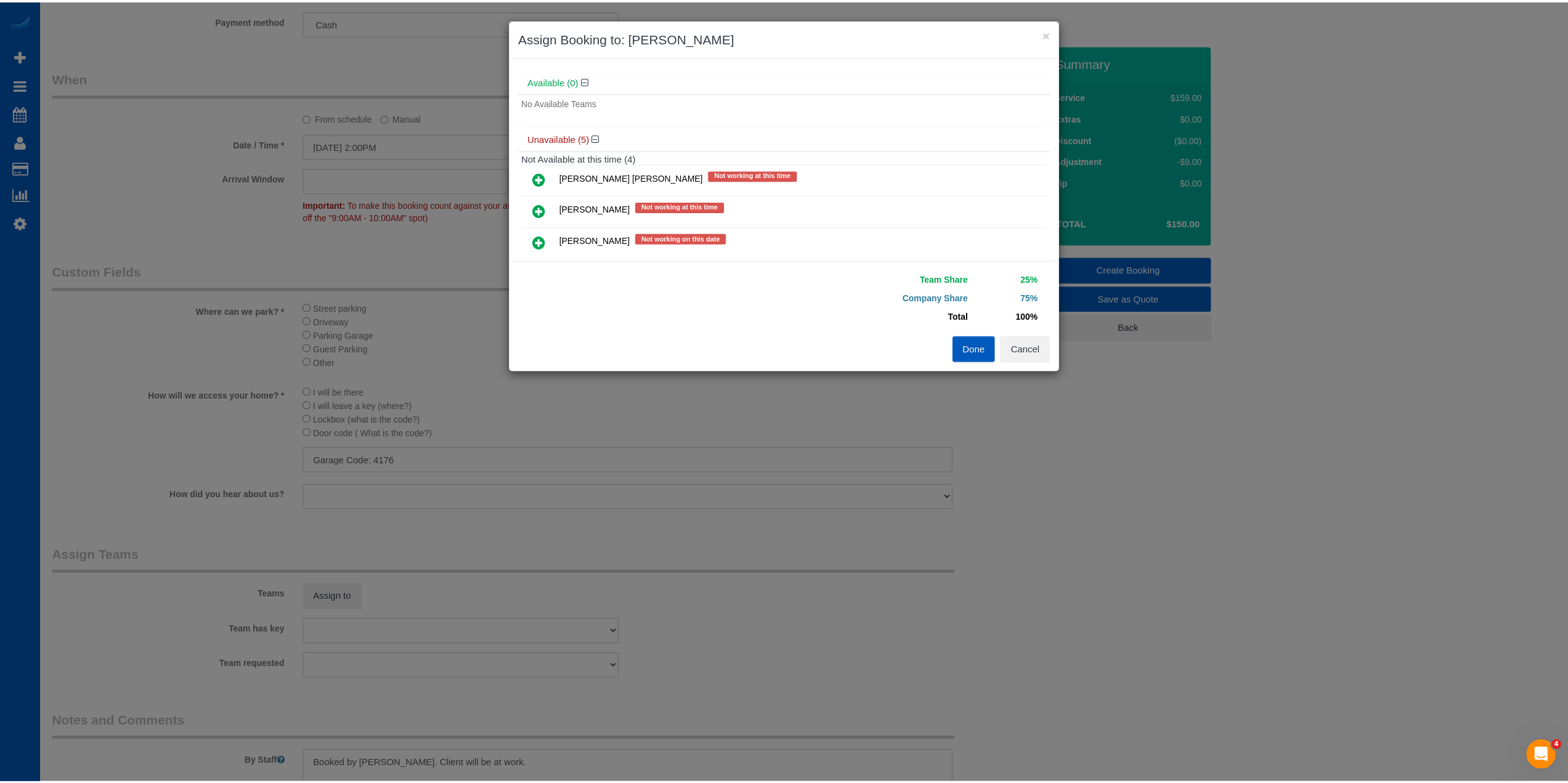
scroll to position [0, 0]
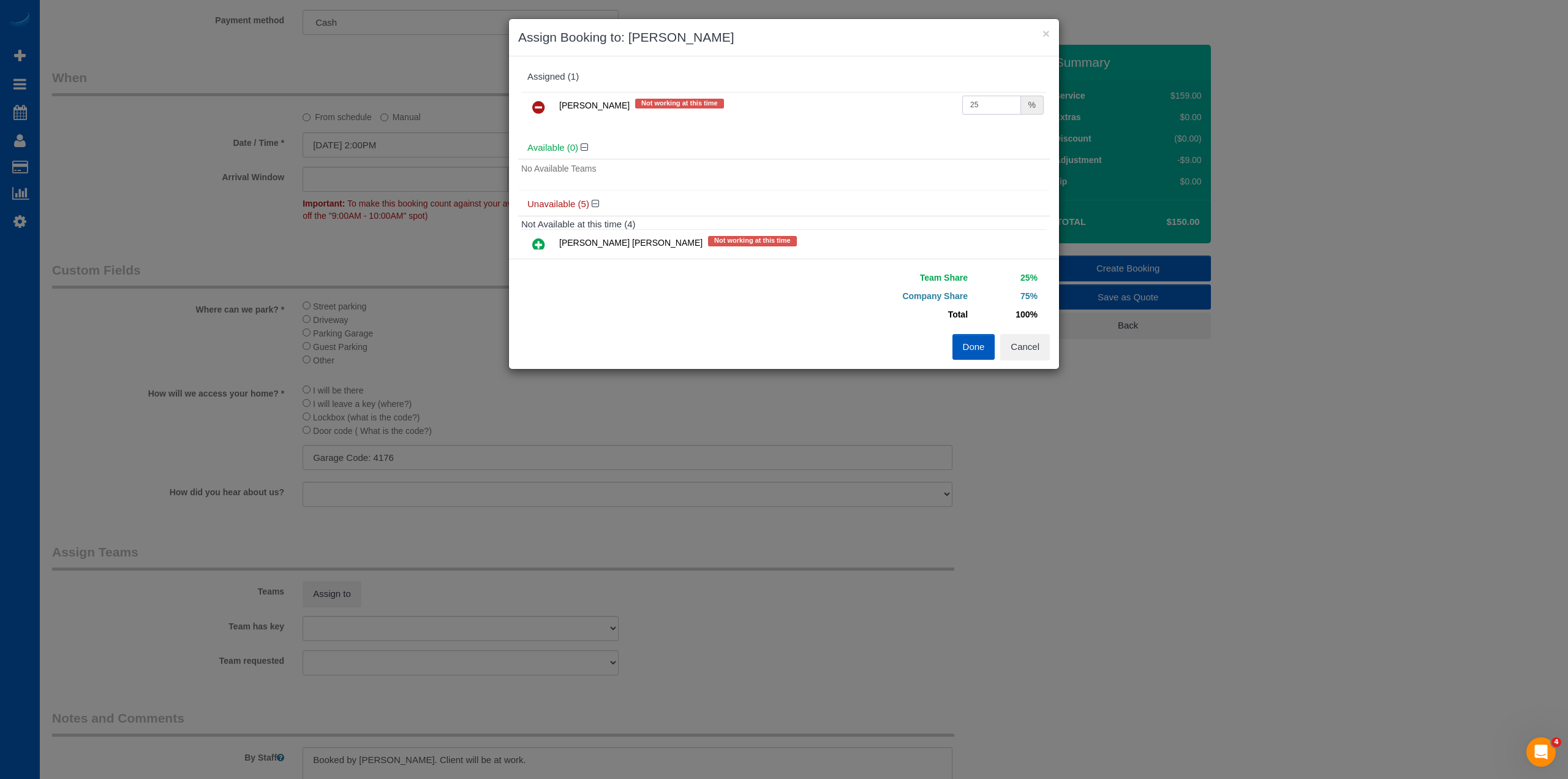
drag, startPoint x: 981, startPoint y: 111, endPoint x: 841, endPoint y: 111, distance: 140.0
click at [841, 110] on tr "Ivanna Atamaniuk Not working at this time 25 %" at bounding box center [783, 107] width 526 height 31
type input "55"
click at [963, 353] on button "Done" at bounding box center [973, 347] width 43 height 25
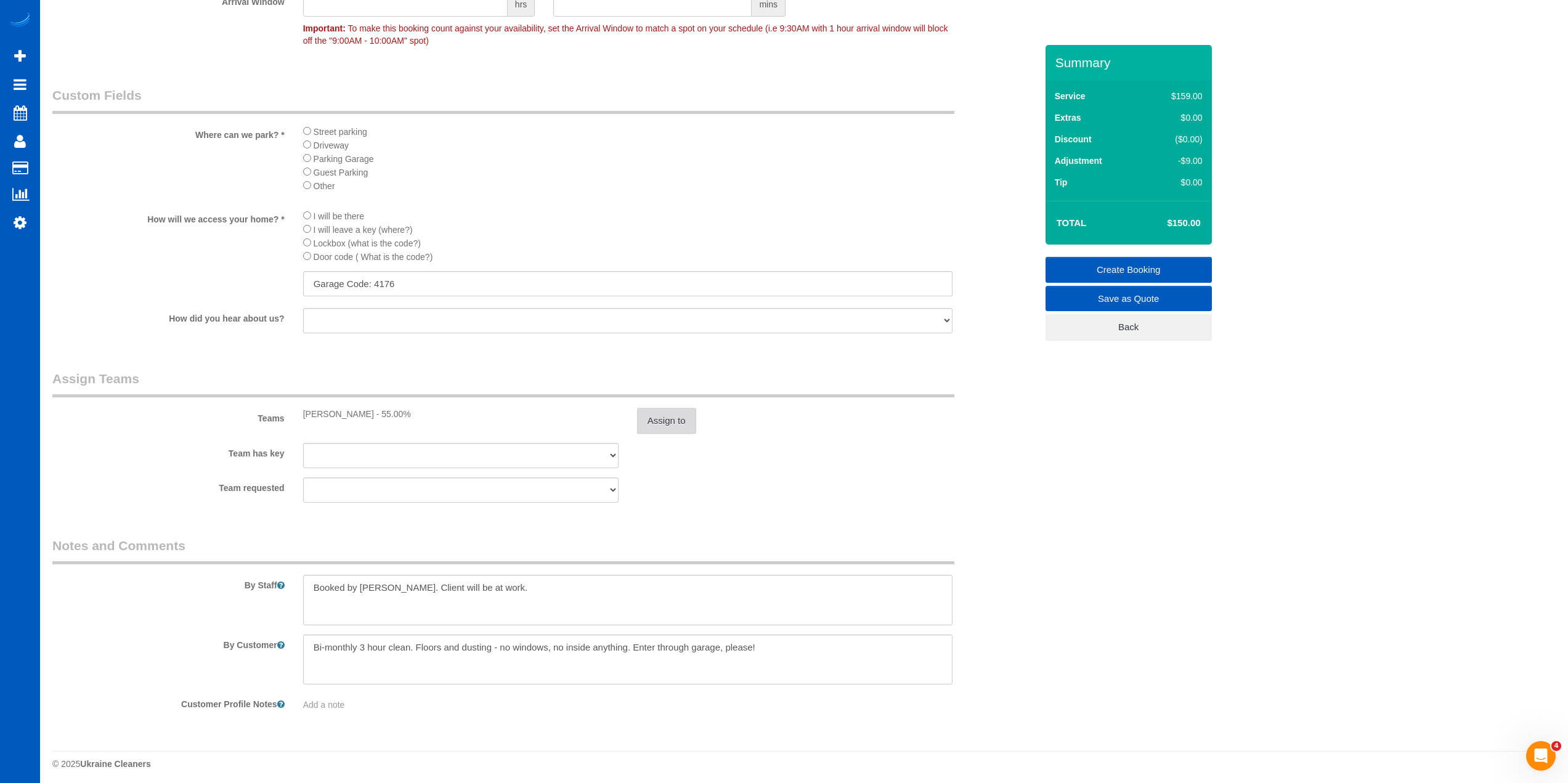
scroll to position [1351, 0]
drag, startPoint x: 524, startPoint y: 585, endPoint x: 112, endPoint y: 585, distance: 412.0
click at [112, 585] on div "By Staff" at bounding box center [544, 576] width 1002 height 89
drag, startPoint x: 361, startPoint y: 641, endPoint x: 286, endPoint y: 645, distance: 75.1
click at [277, 646] on div "By Customer" at bounding box center [544, 654] width 1002 height 50
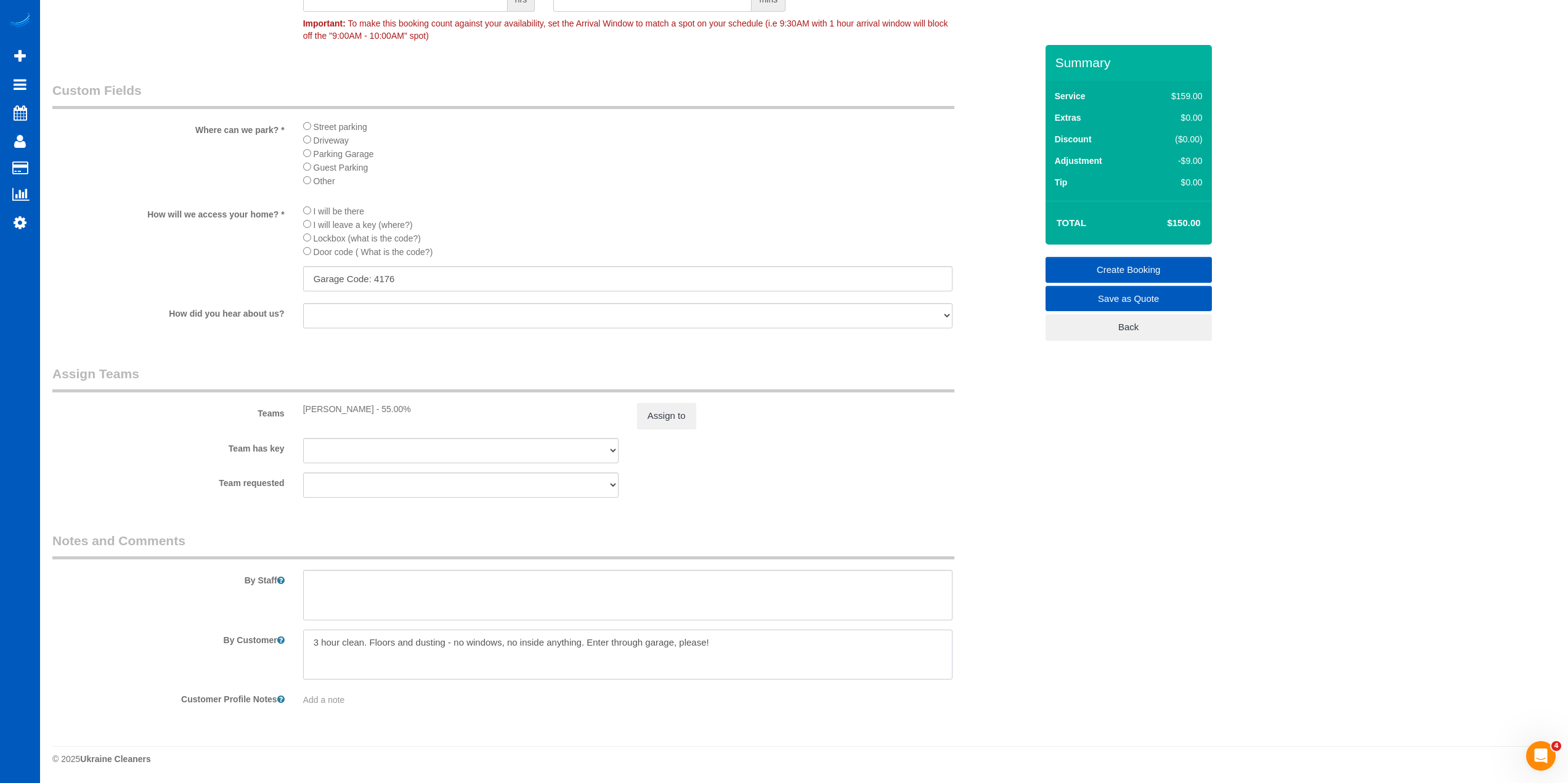
drag, startPoint x: 370, startPoint y: 642, endPoint x: 865, endPoint y: 624, distance: 495.3
click at [802, 635] on textarea at bounding box center [628, 654] width 649 height 50
click at [527, 653] on textarea at bounding box center [628, 654] width 649 height 50
click at [502, 649] on textarea at bounding box center [628, 654] width 649 height 50
click at [509, 642] on textarea at bounding box center [628, 654] width 649 height 50
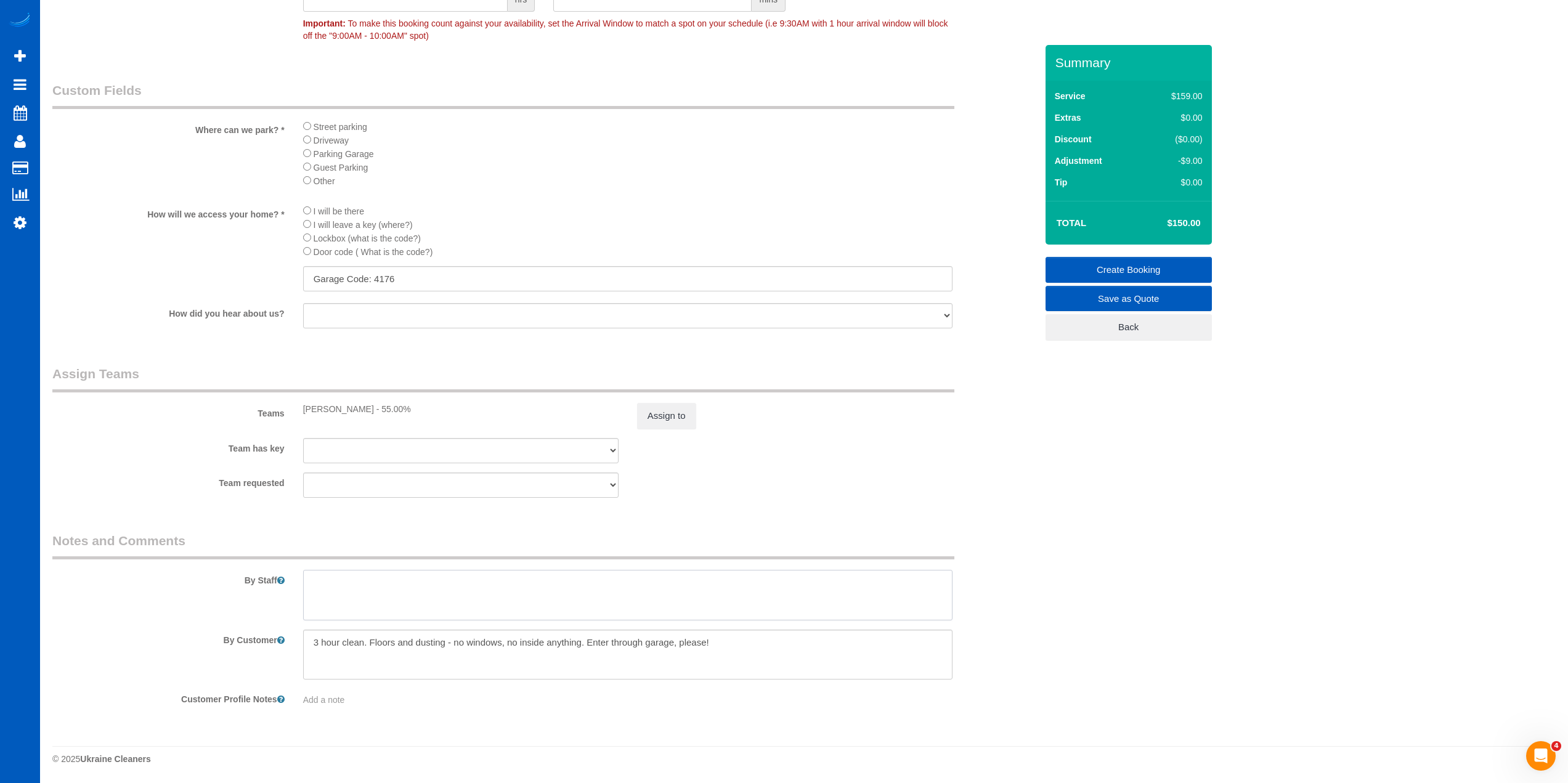
click at [485, 585] on textarea at bounding box center [628, 594] width 649 height 50
drag, startPoint x: 565, startPoint y: 642, endPoint x: 445, endPoint y: 639, distance: 120.0
click at [445, 639] on textarea at bounding box center [628, 654] width 649 height 50
click at [510, 644] on textarea at bounding box center [628, 654] width 649 height 50
click at [368, 646] on textarea at bounding box center [628, 654] width 649 height 50
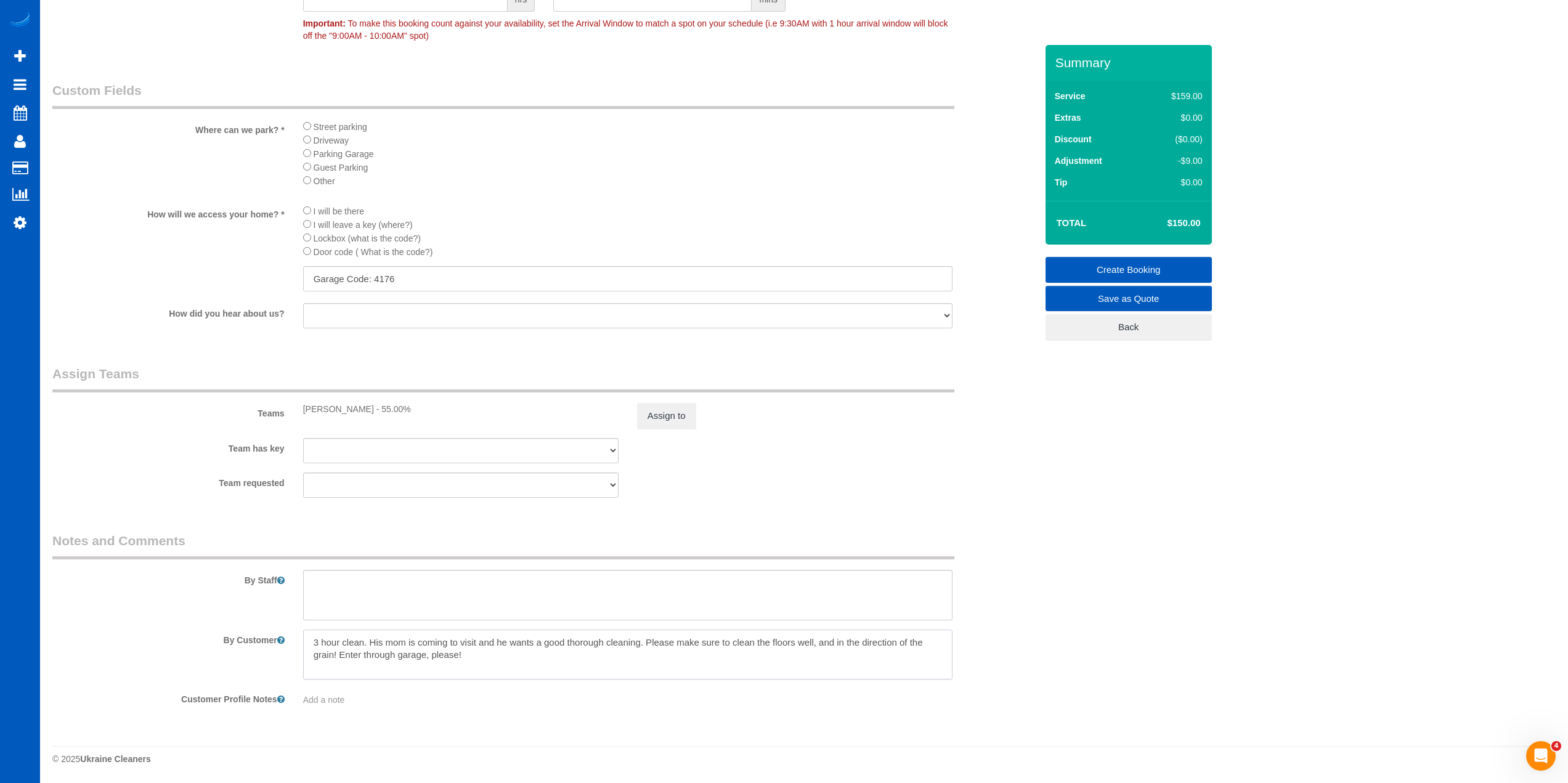
drag, startPoint x: 624, startPoint y: 663, endPoint x: 340, endPoint y: 654, distance: 284.1
click at [340, 654] on textarea at bounding box center [628, 654] width 649 height 50
type textarea "3 hour clean. His mom is coming to visit and he wants a good thorough cleaning.…"
click at [783, 467] on sui-booking-teams "Teams Ivanna Atamaniuk - 55.00% Assign to Team has key Elena Emets Henson Ivann…" at bounding box center [544, 432] width 984 height 133
click at [480, 601] on textarea at bounding box center [628, 594] width 649 height 50
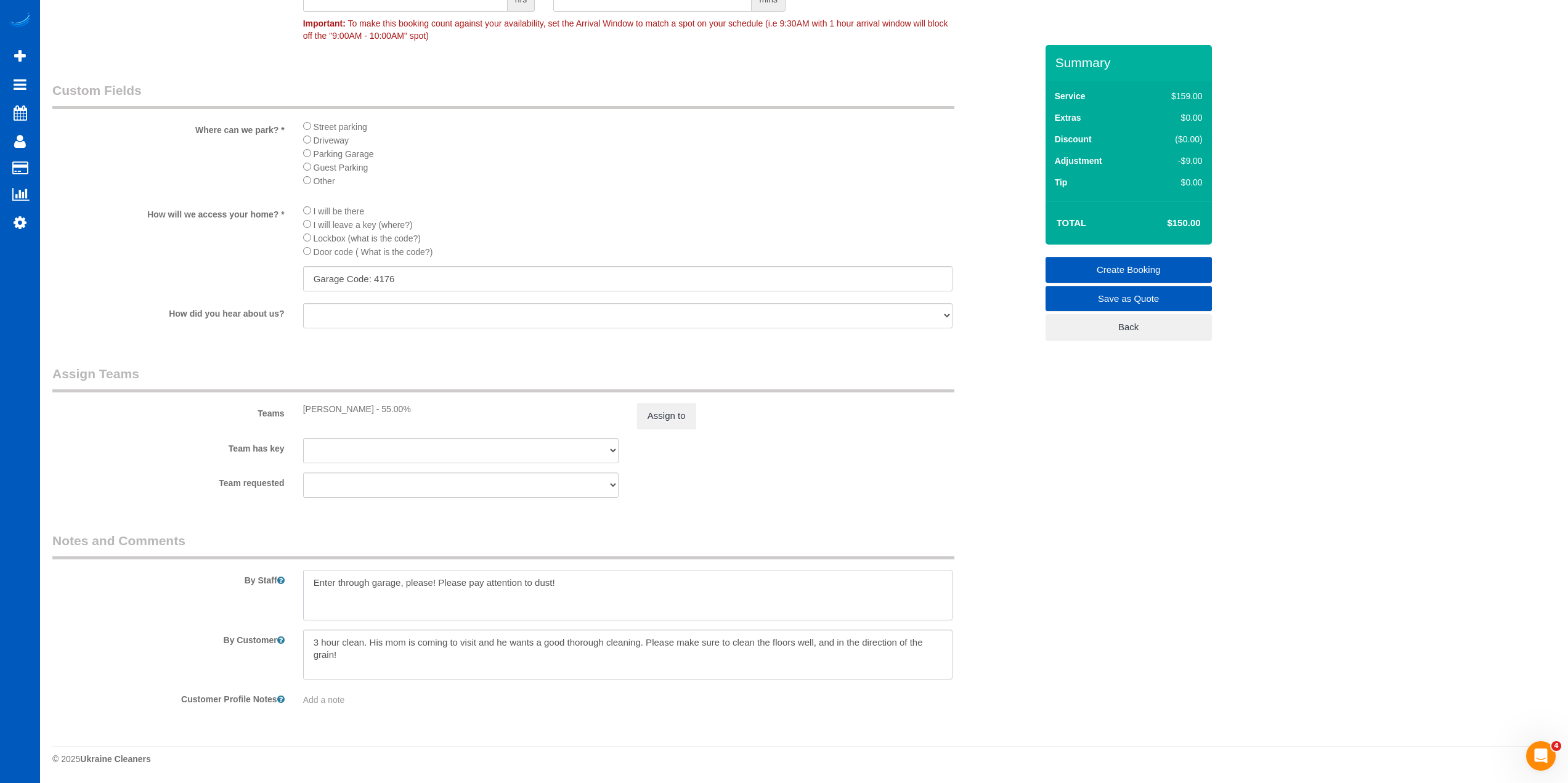
type textarea "Enter through garage, please! Please pay attention to dust!"
click at [1109, 265] on link "Create Booking" at bounding box center [1128, 269] width 166 height 26
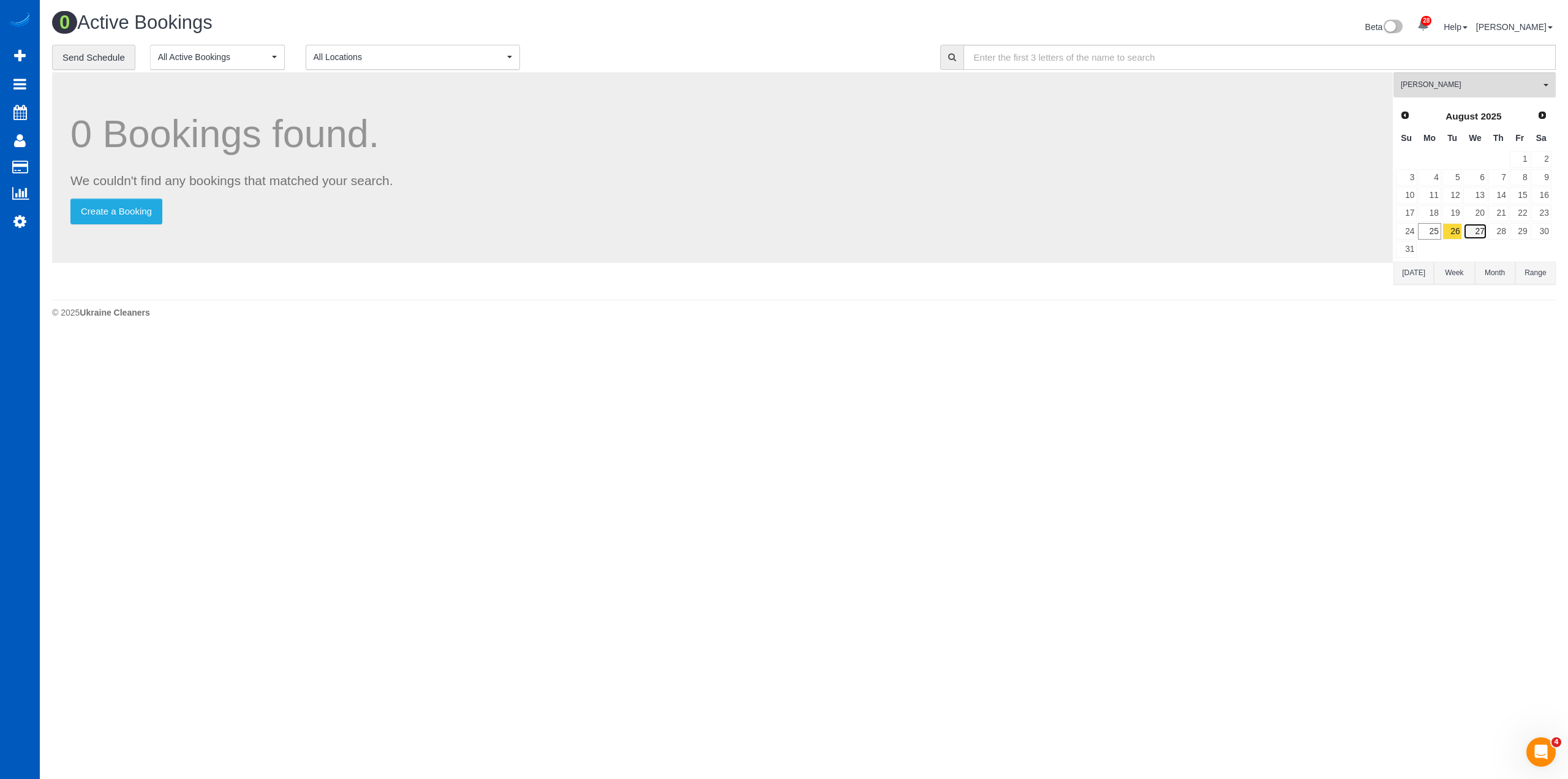
click at [1472, 228] on link "27" at bounding box center [1474, 231] width 23 height 17
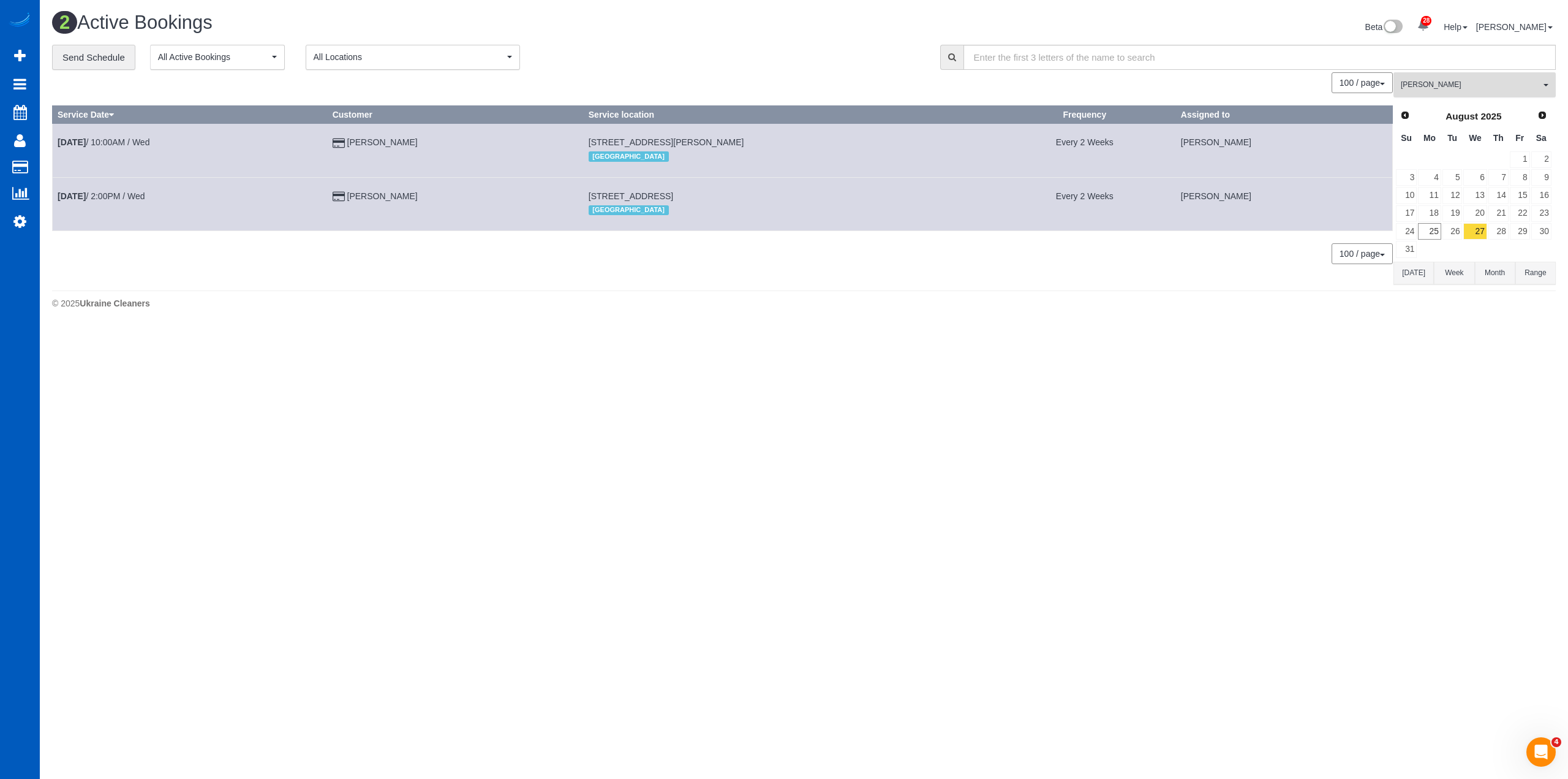
click at [1468, 90] on span "[PERSON_NAME]" at bounding box center [1470, 85] width 140 height 11
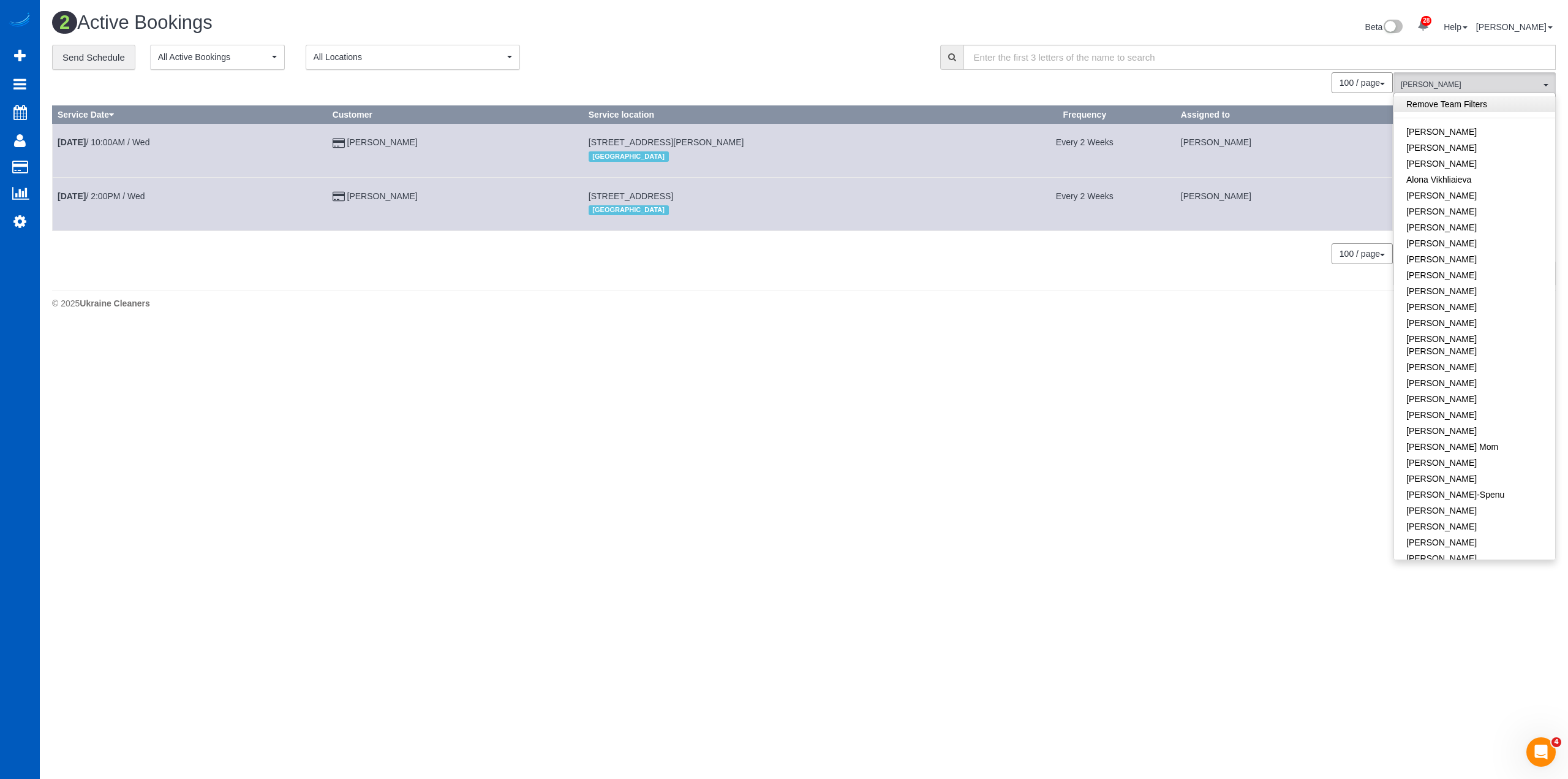
click at [1451, 110] on link "Remove Team Filters" at bounding box center [1474, 104] width 161 height 16
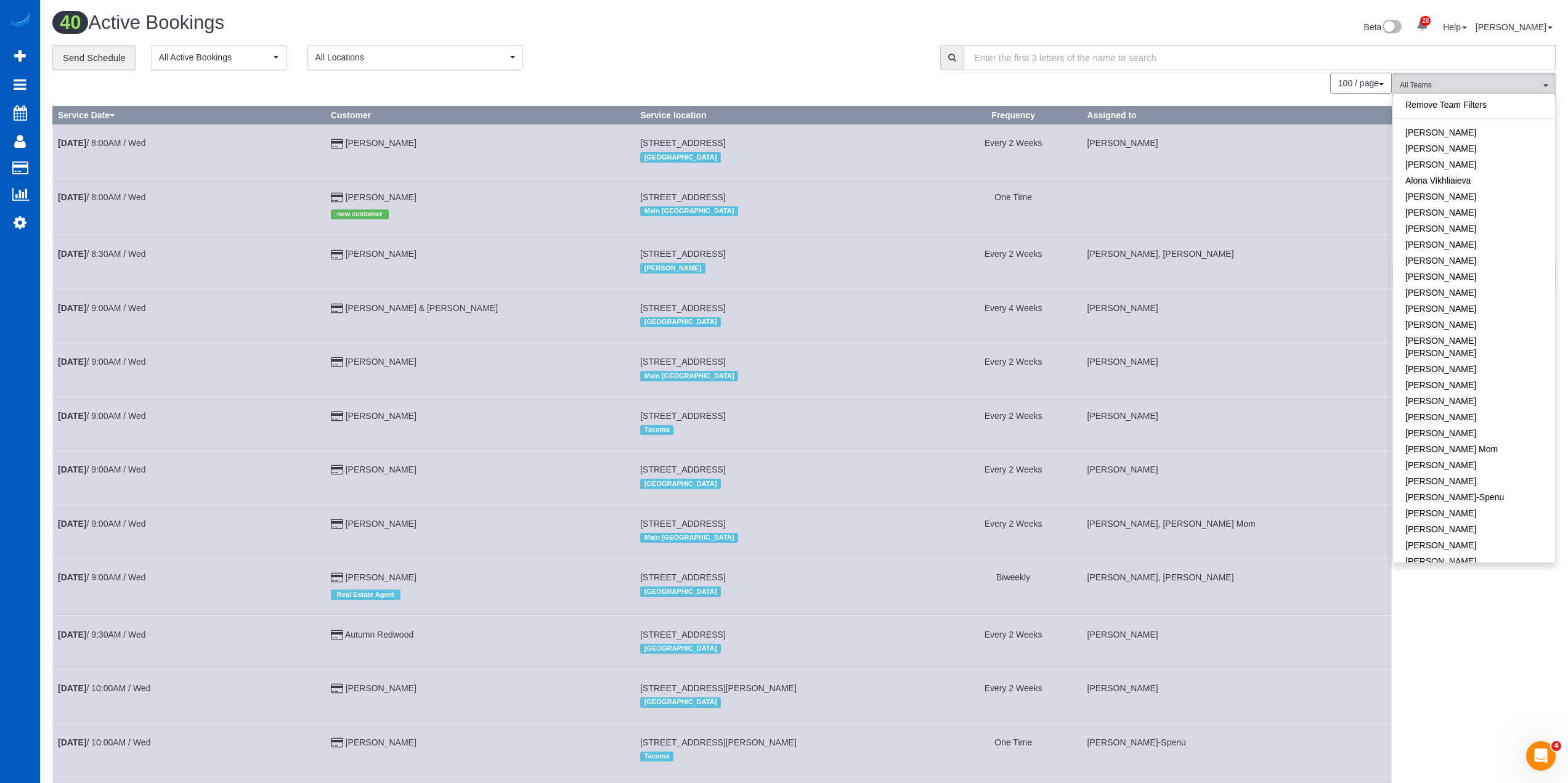
click at [446, 51] on span "All Locations" at bounding box center [411, 57] width 191 height 12
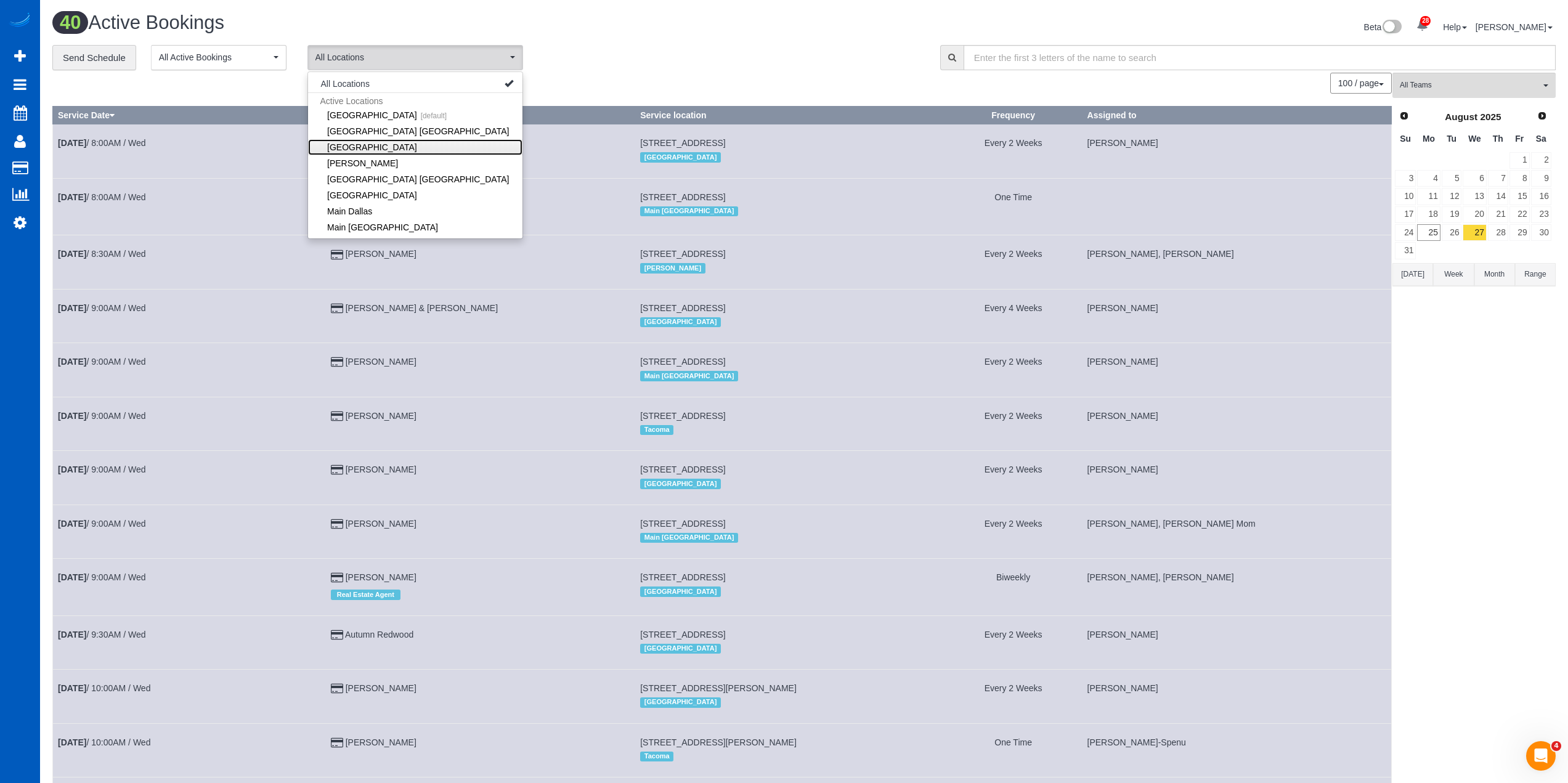
click at [379, 145] on link "[GEOGRAPHIC_DATA]" at bounding box center [415, 147] width 214 height 16
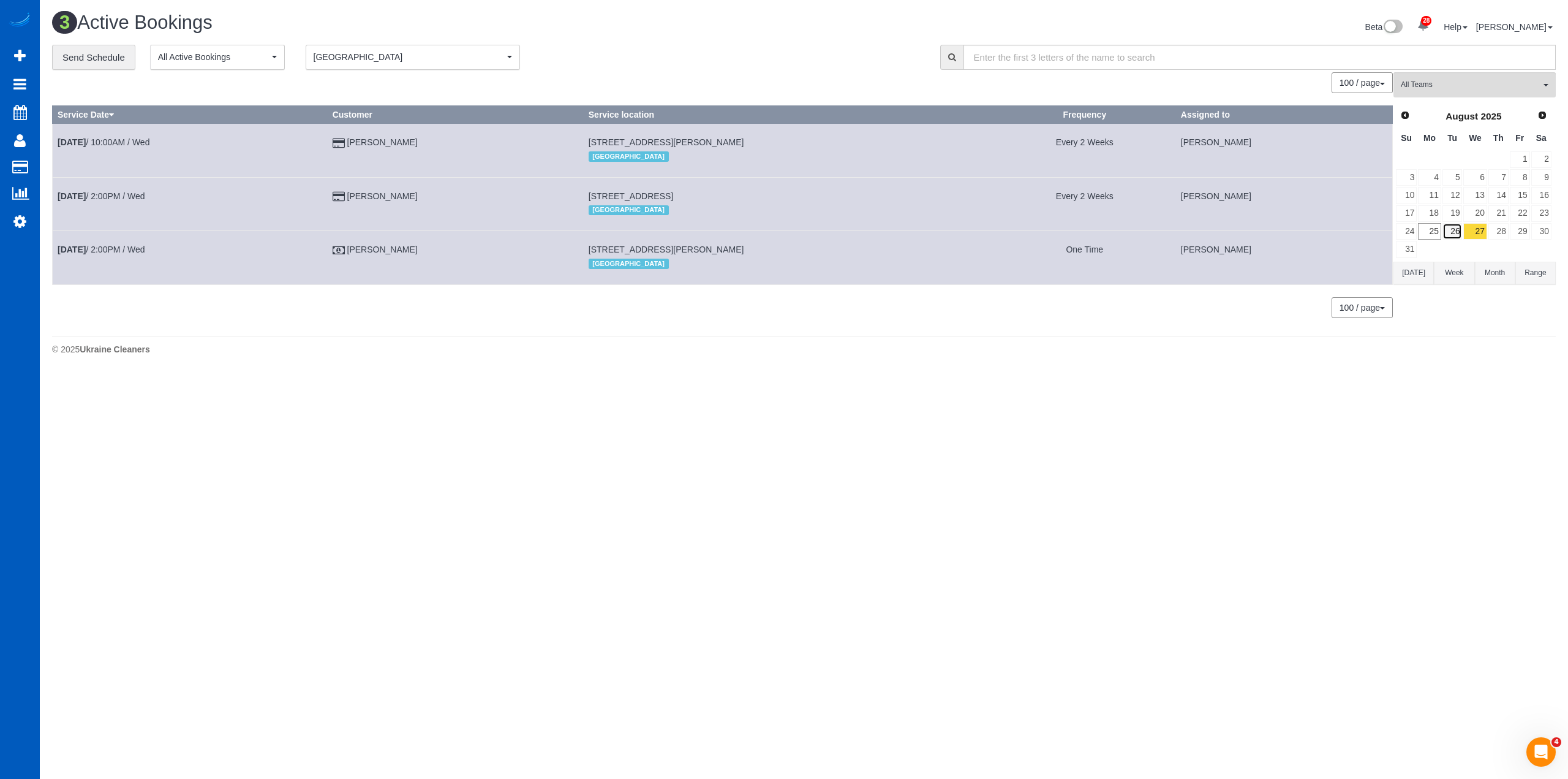
click at [1449, 230] on link "26" at bounding box center [1452, 231] width 20 height 17
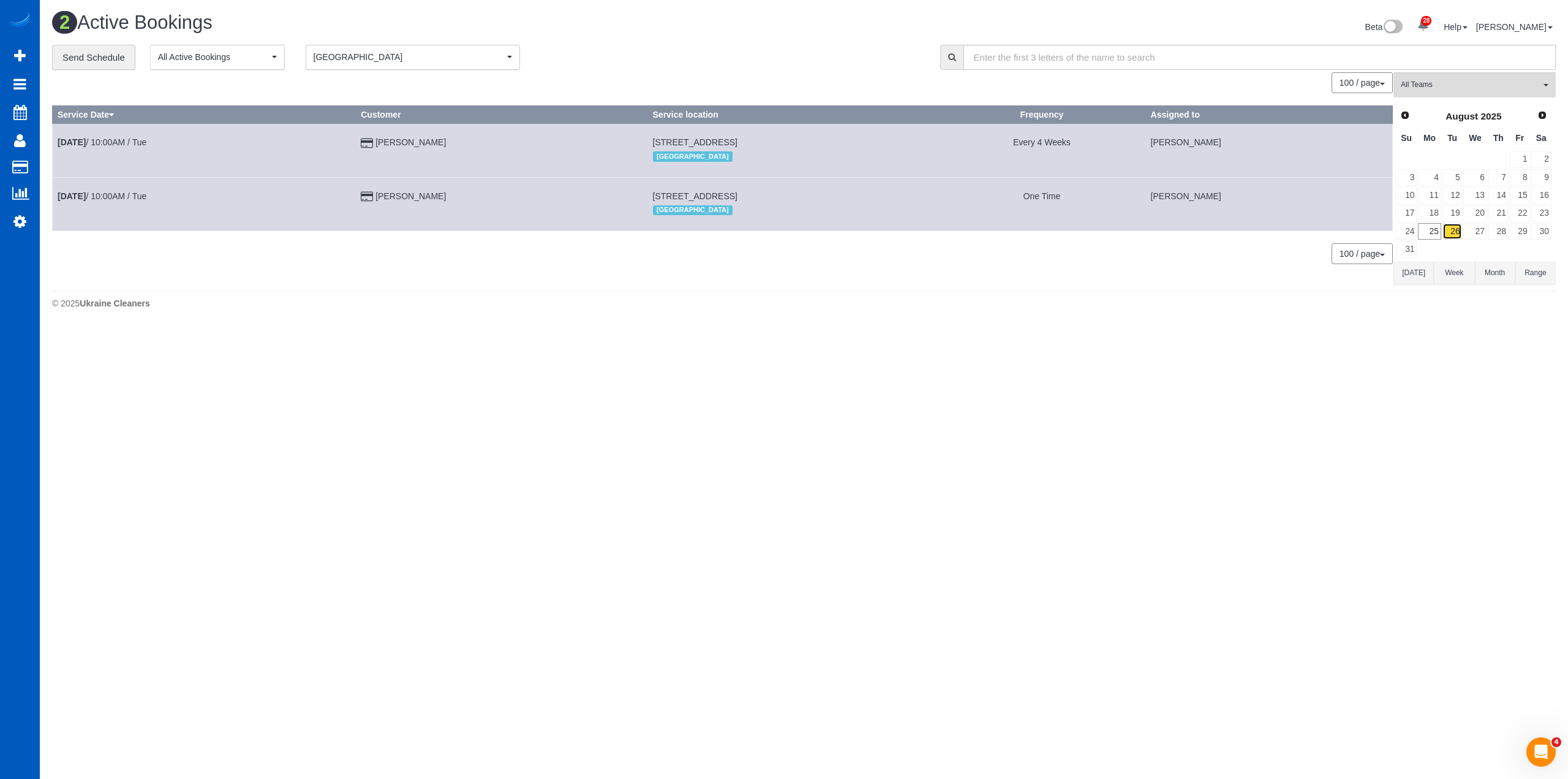
click at [1453, 232] on link "26" at bounding box center [1452, 231] width 20 height 17
click at [436, 60] on span "[GEOGRAPHIC_DATA]" at bounding box center [408, 57] width 190 height 12
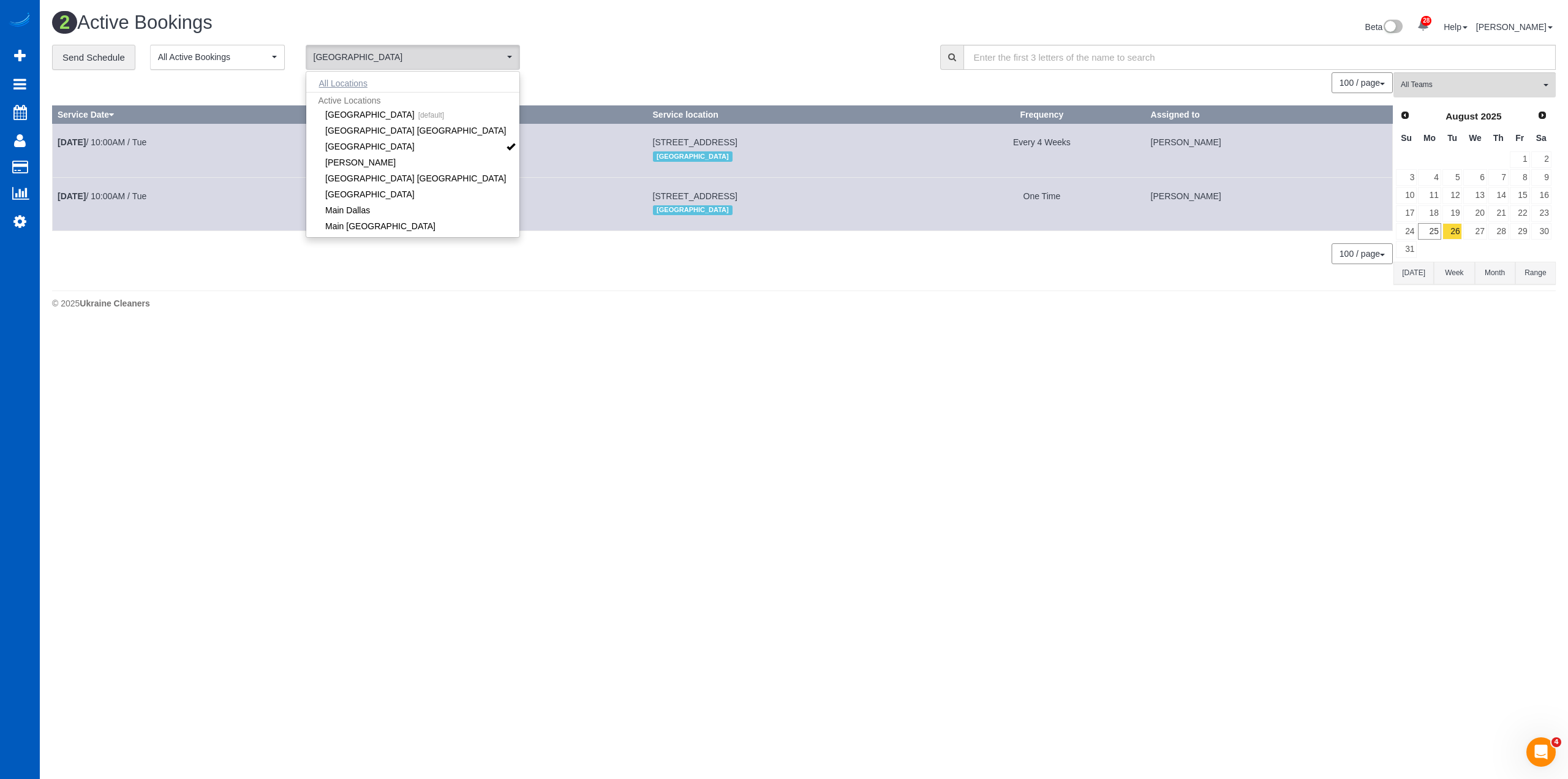
drag, startPoint x: 364, startPoint y: 82, endPoint x: 441, endPoint y: 75, distance: 77.3
click at [364, 82] on button "All Locations" at bounding box center [343, 84] width 74 height 17
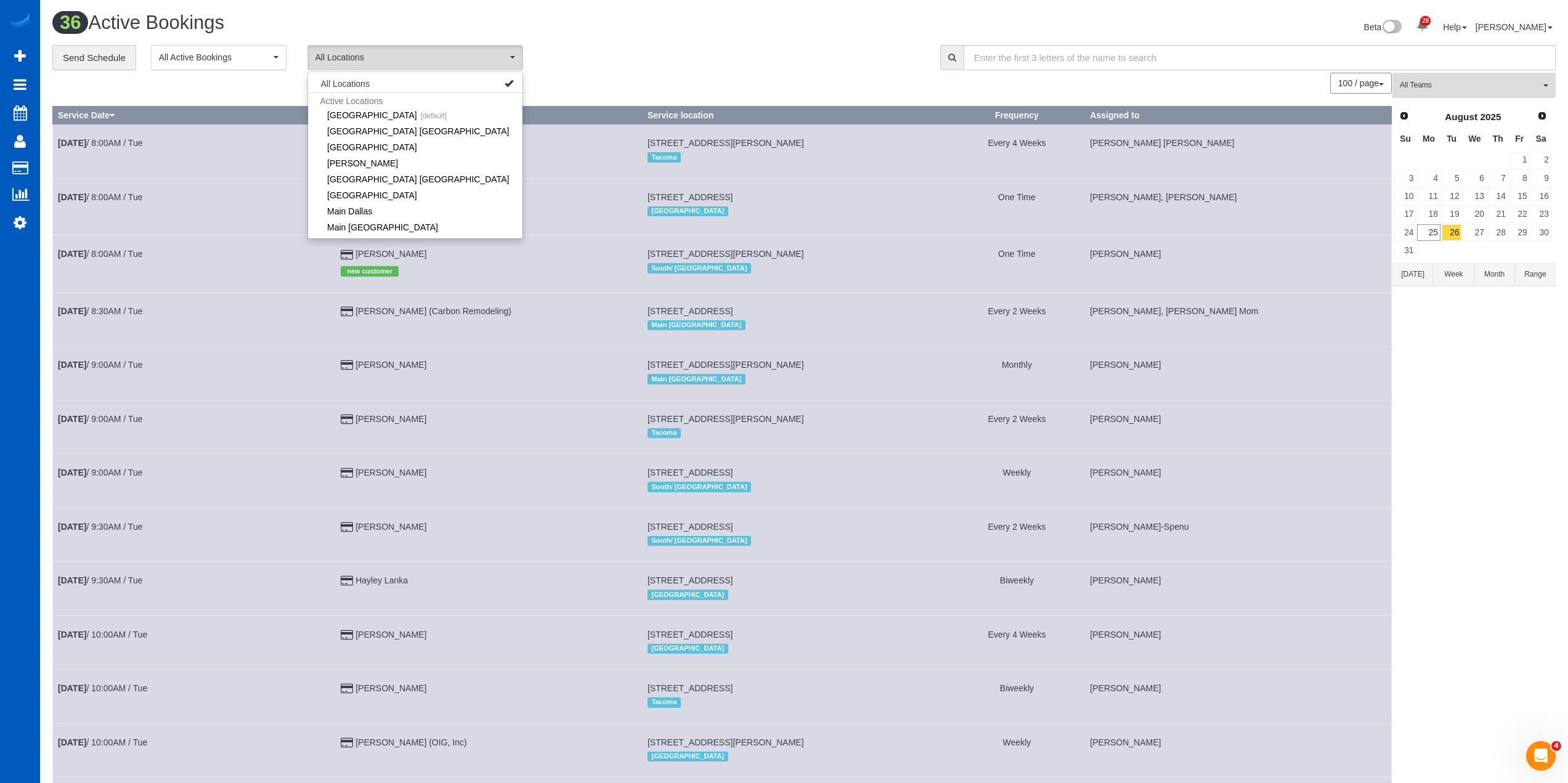
click at [1464, 88] on span "All Teams" at bounding box center [1470, 86] width 141 height 11
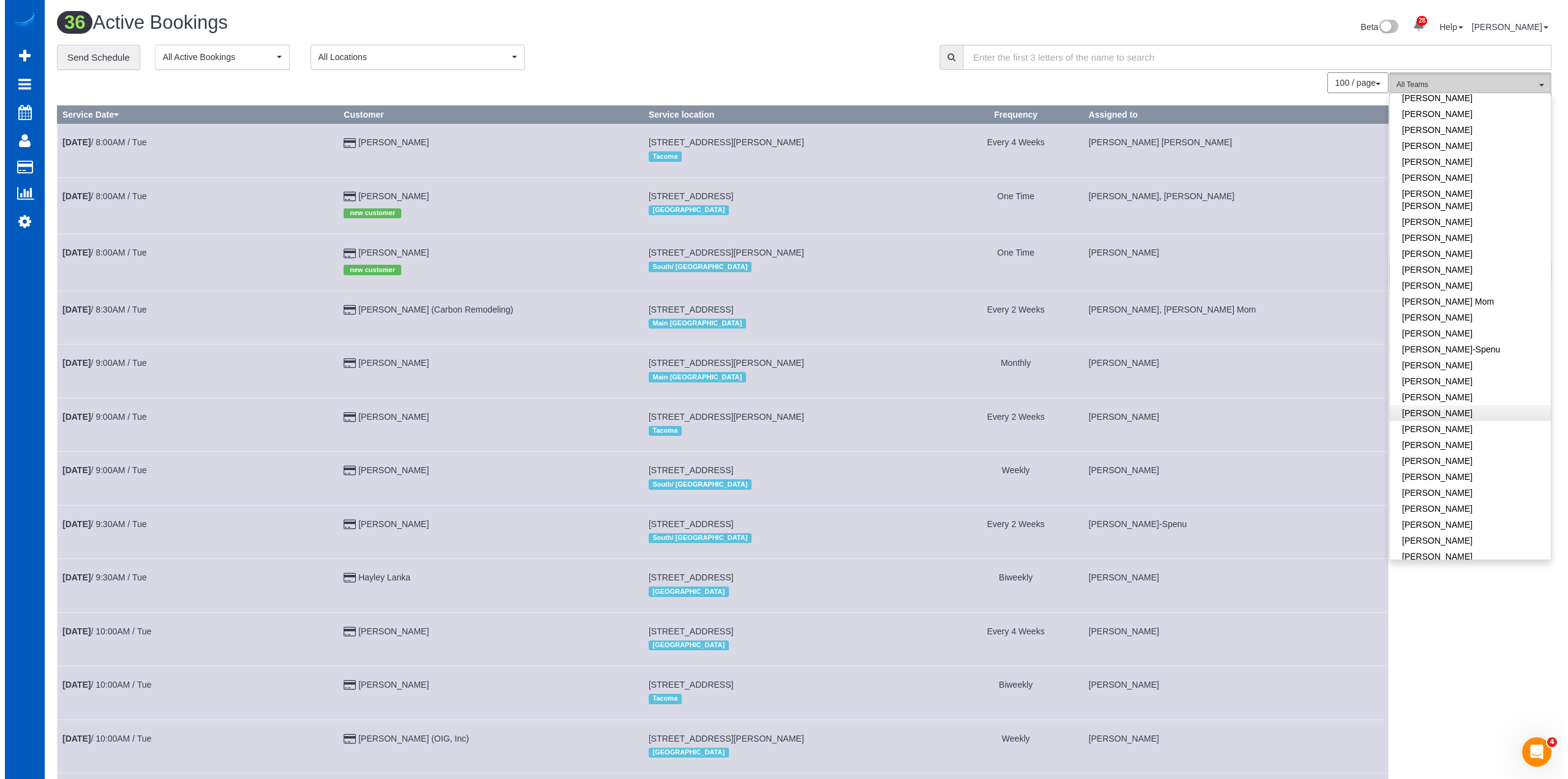
scroll to position [184, 0]
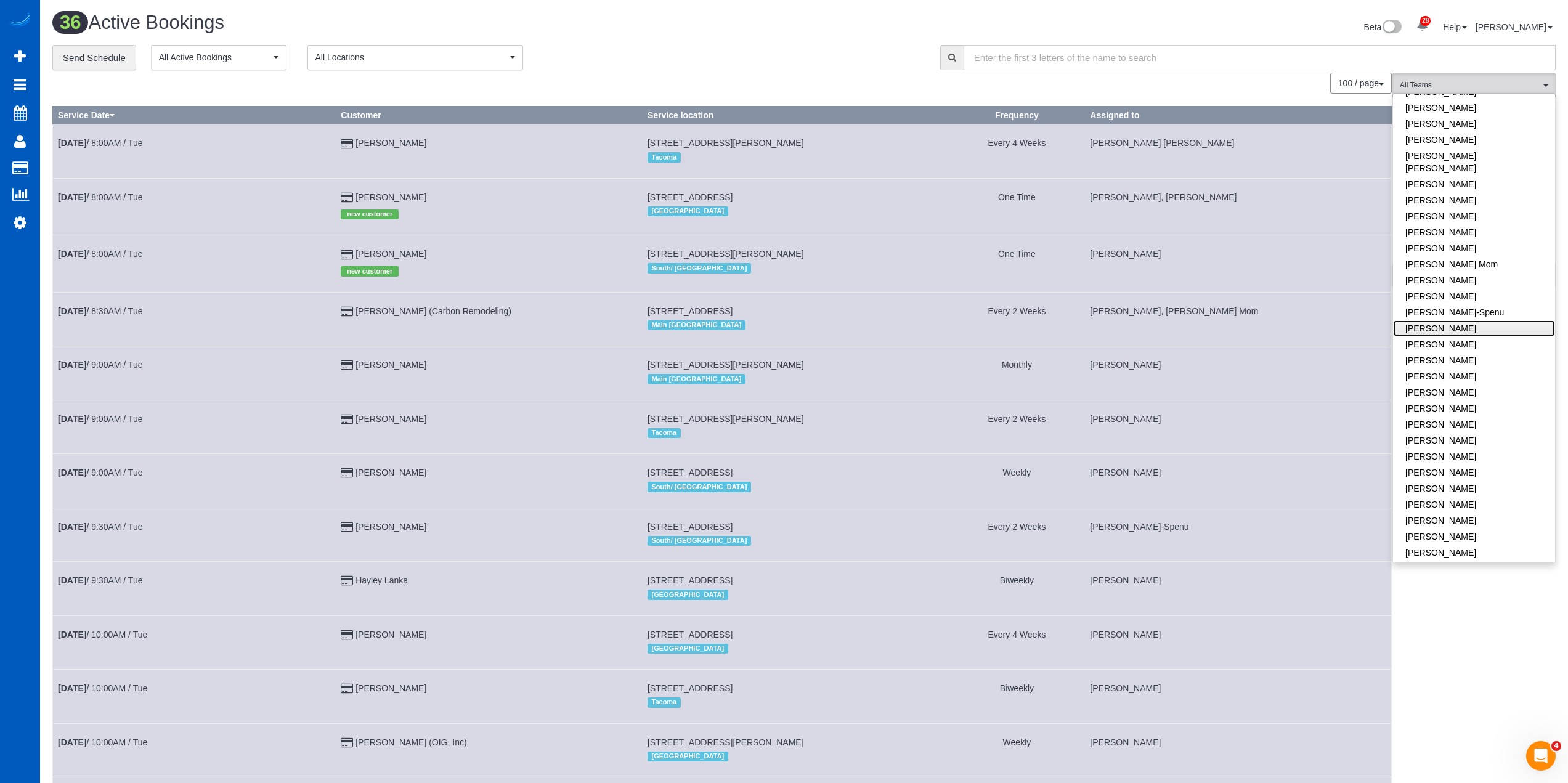
click at [1466, 320] on link "[PERSON_NAME]" at bounding box center [1474, 329] width 162 height 16
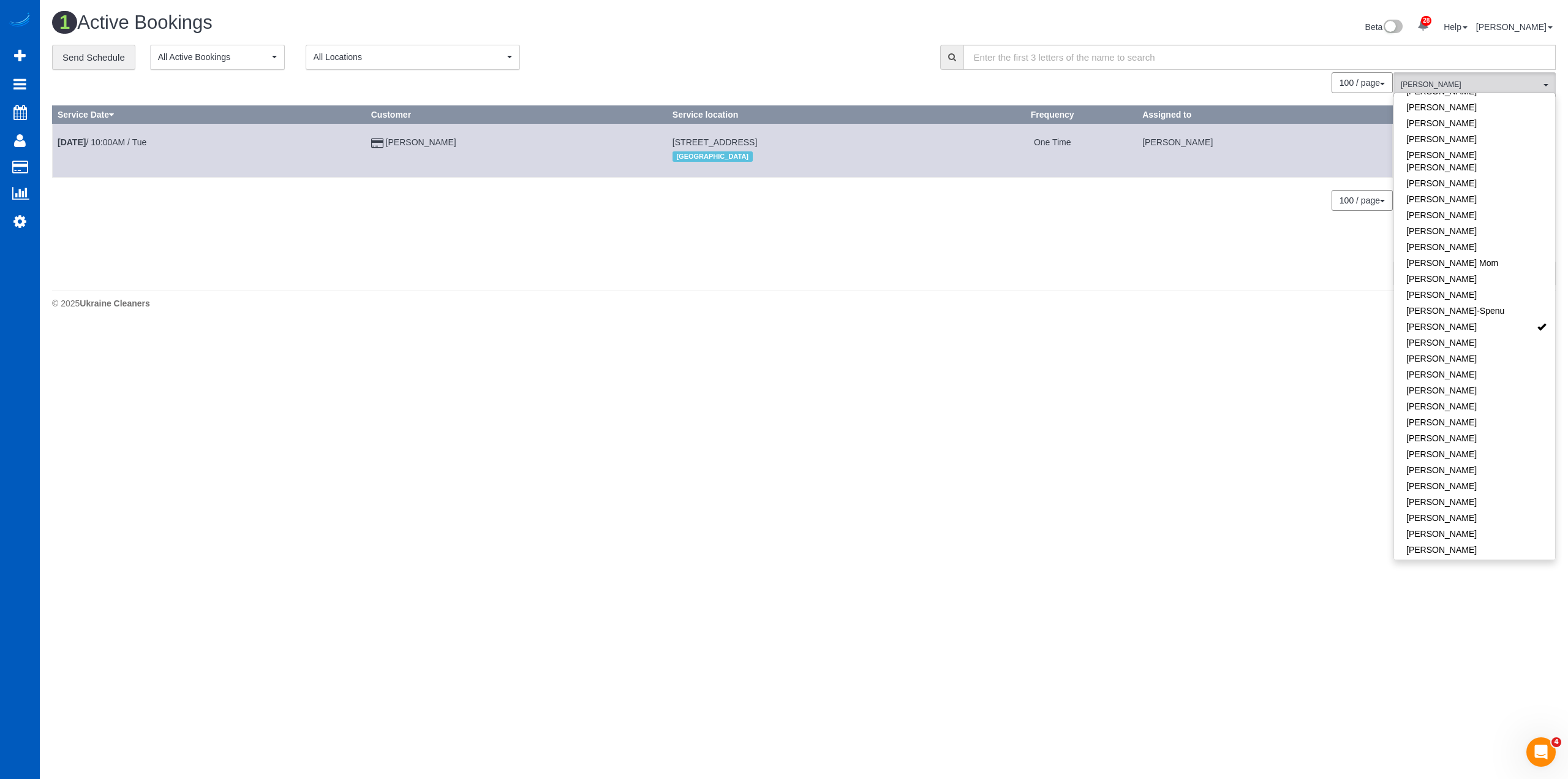
click at [736, 53] on div "**********" at bounding box center [487, 58] width 870 height 25
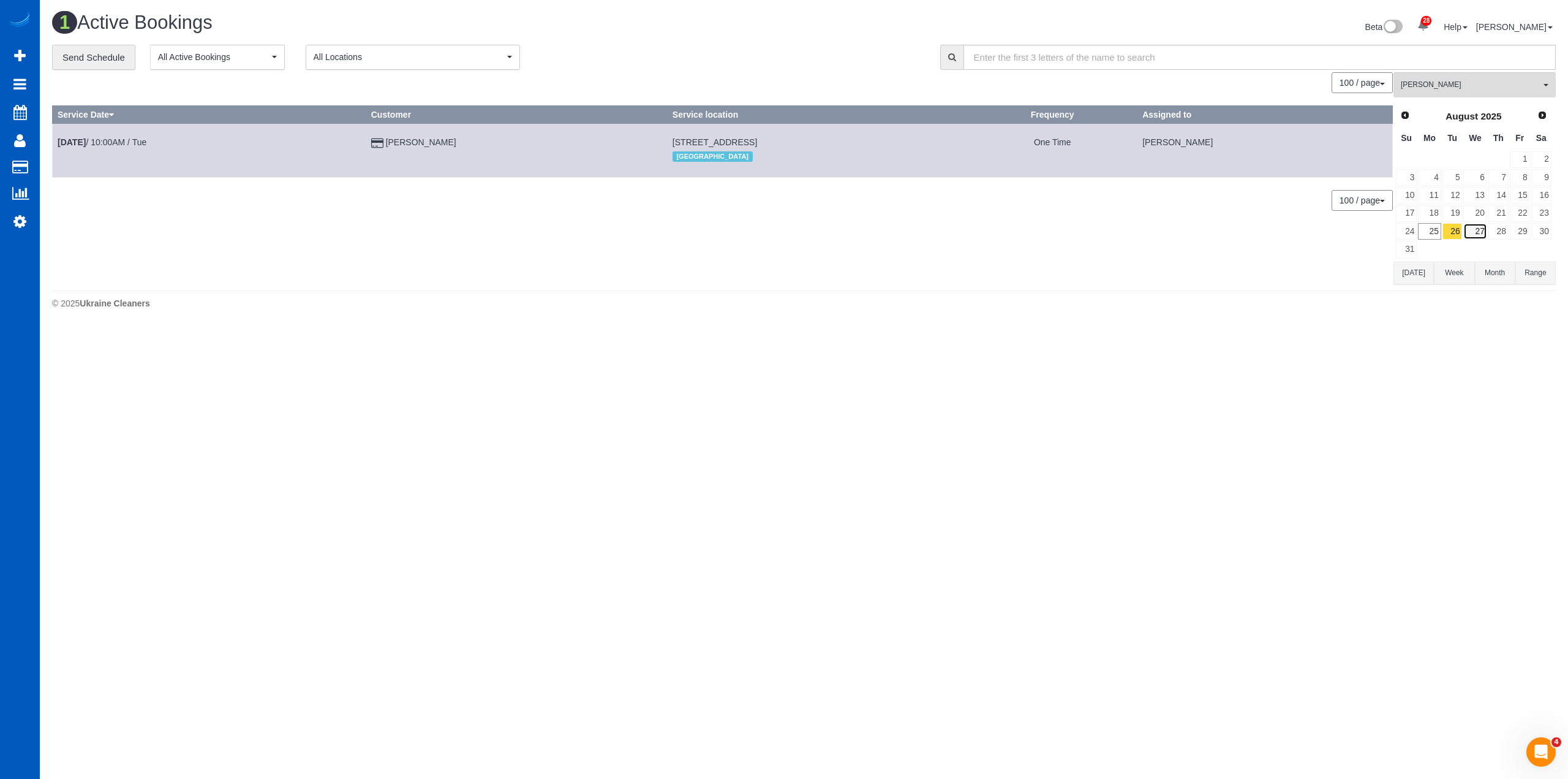
click at [1474, 231] on link "27" at bounding box center [1474, 231] width 23 height 17
click at [718, 53] on div "**********" at bounding box center [487, 58] width 870 height 25
click at [722, 52] on div "**********" at bounding box center [487, 58] width 870 height 25
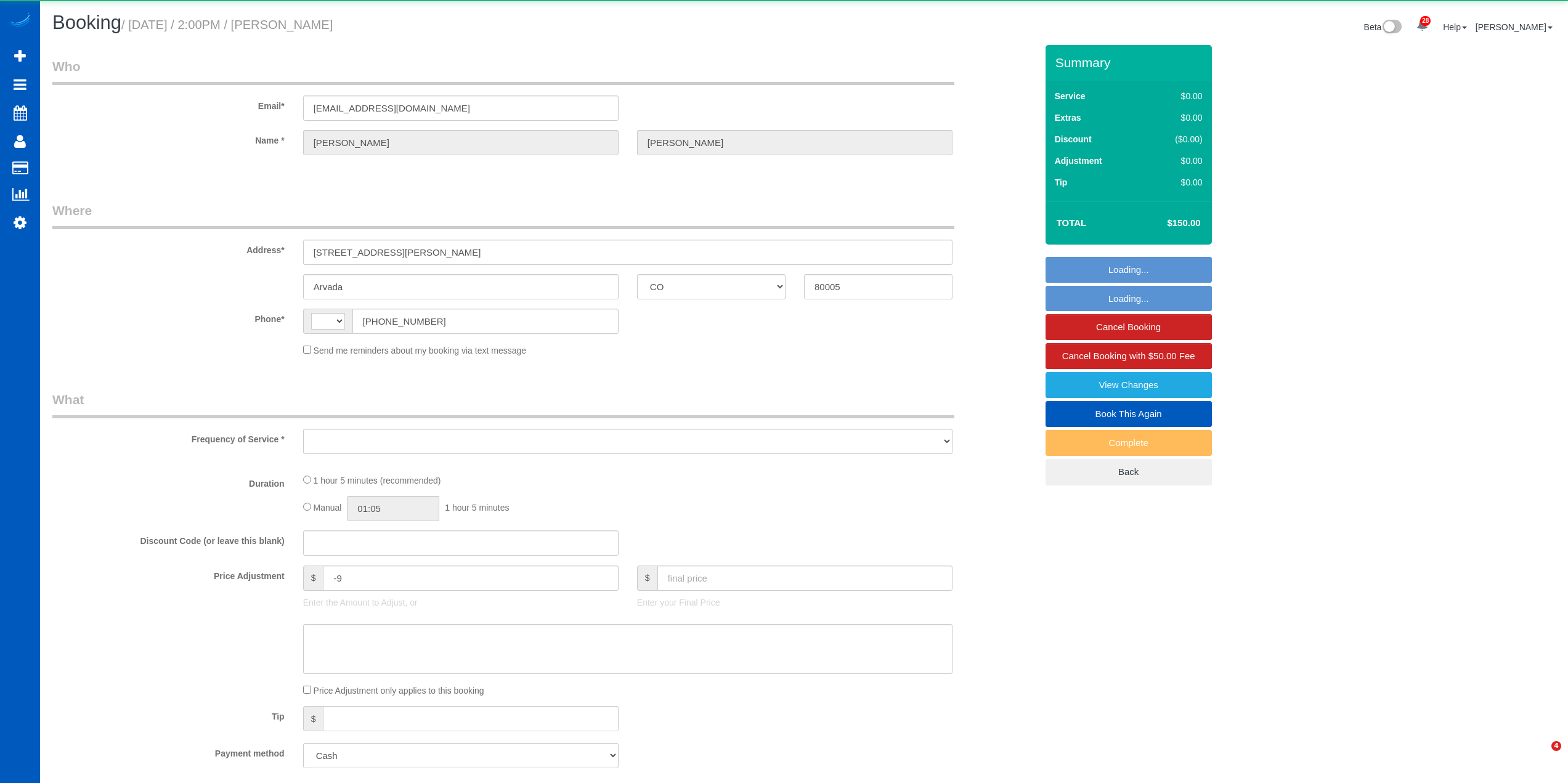
select select "CO"
select select "string:[GEOGRAPHIC_DATA]"
select select "object:1178"
select select "199"
select select "2"
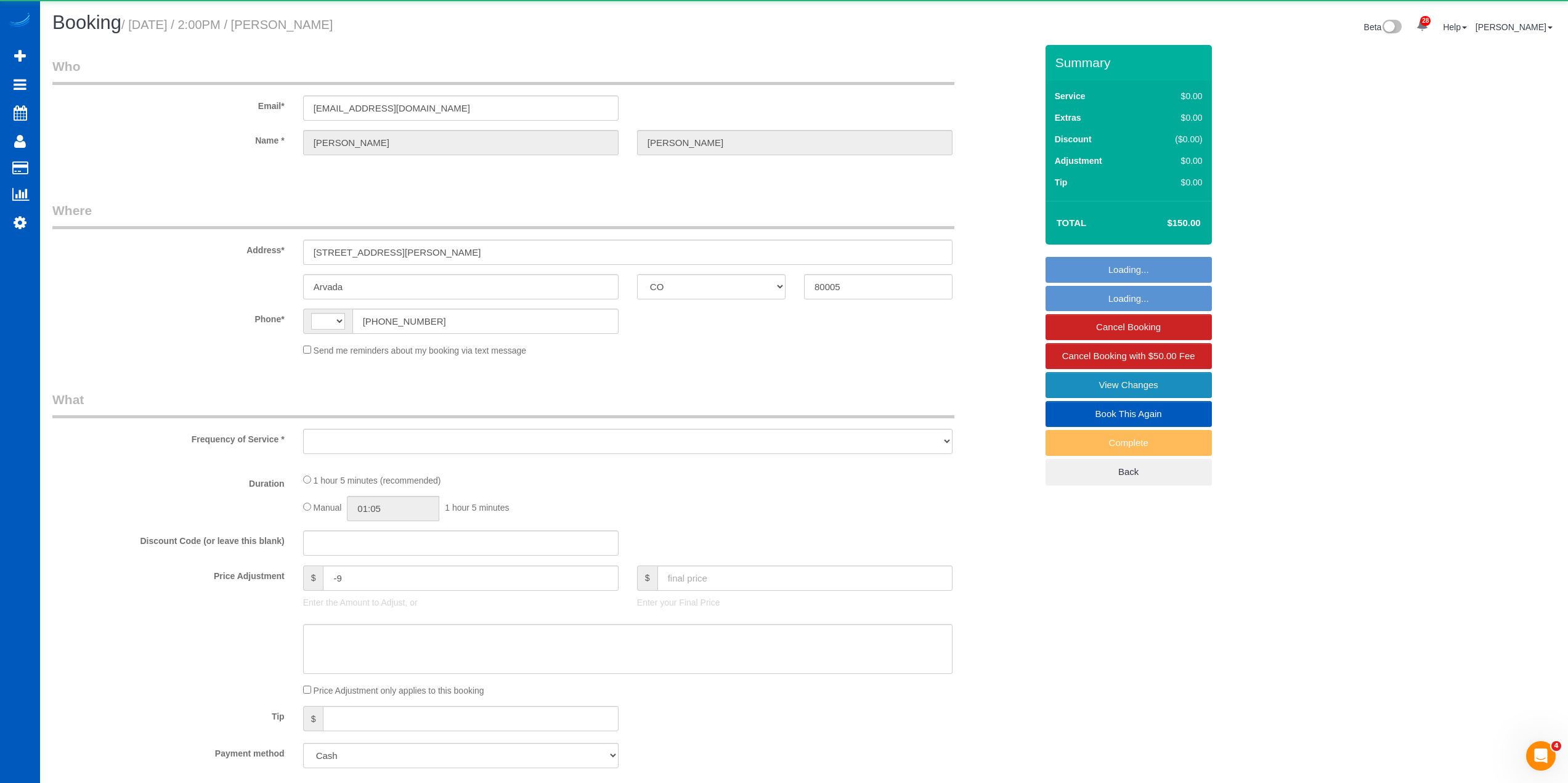
select select "spot1"
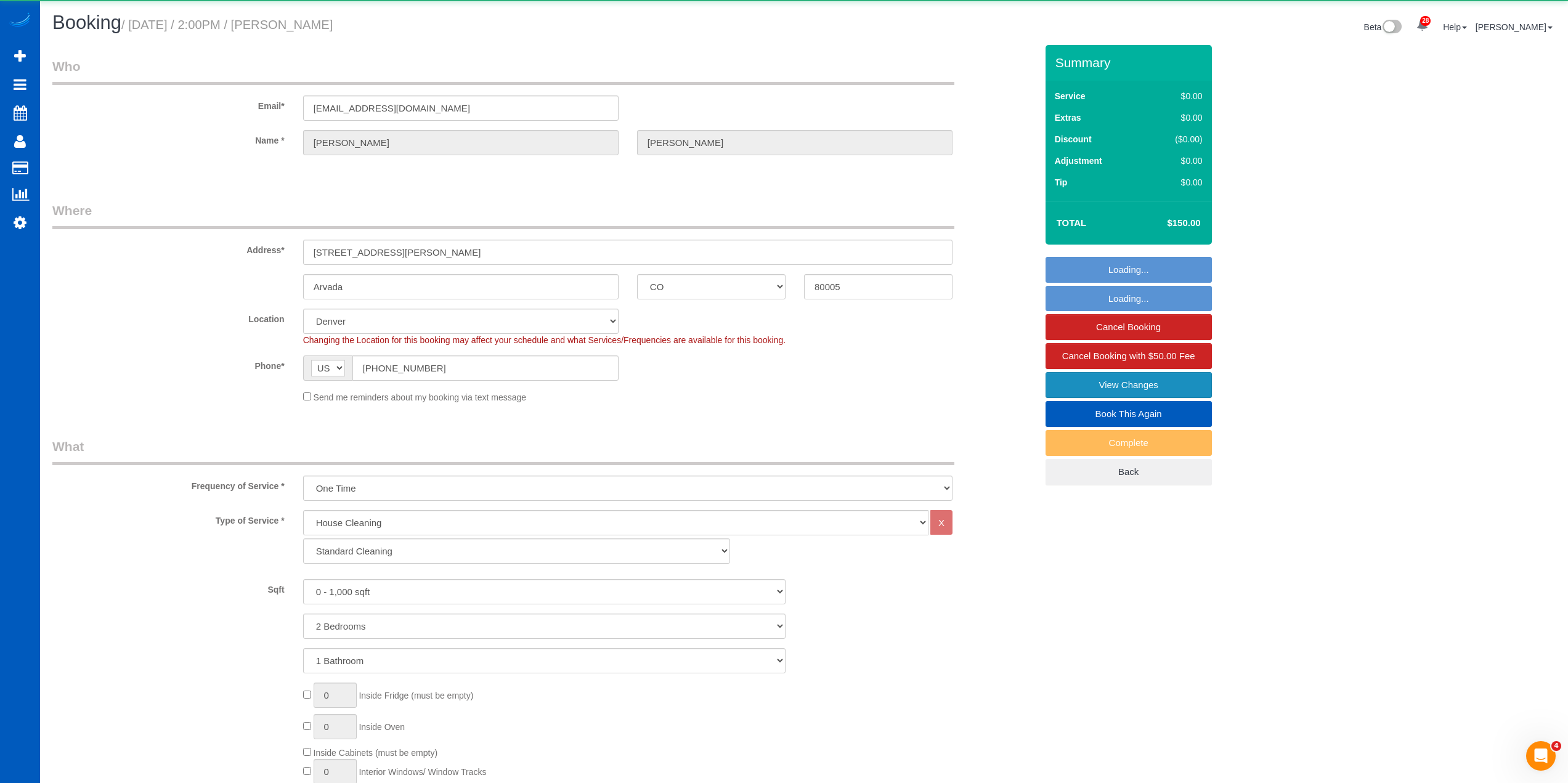
select select
select select "object:1413"
select select "spot9"
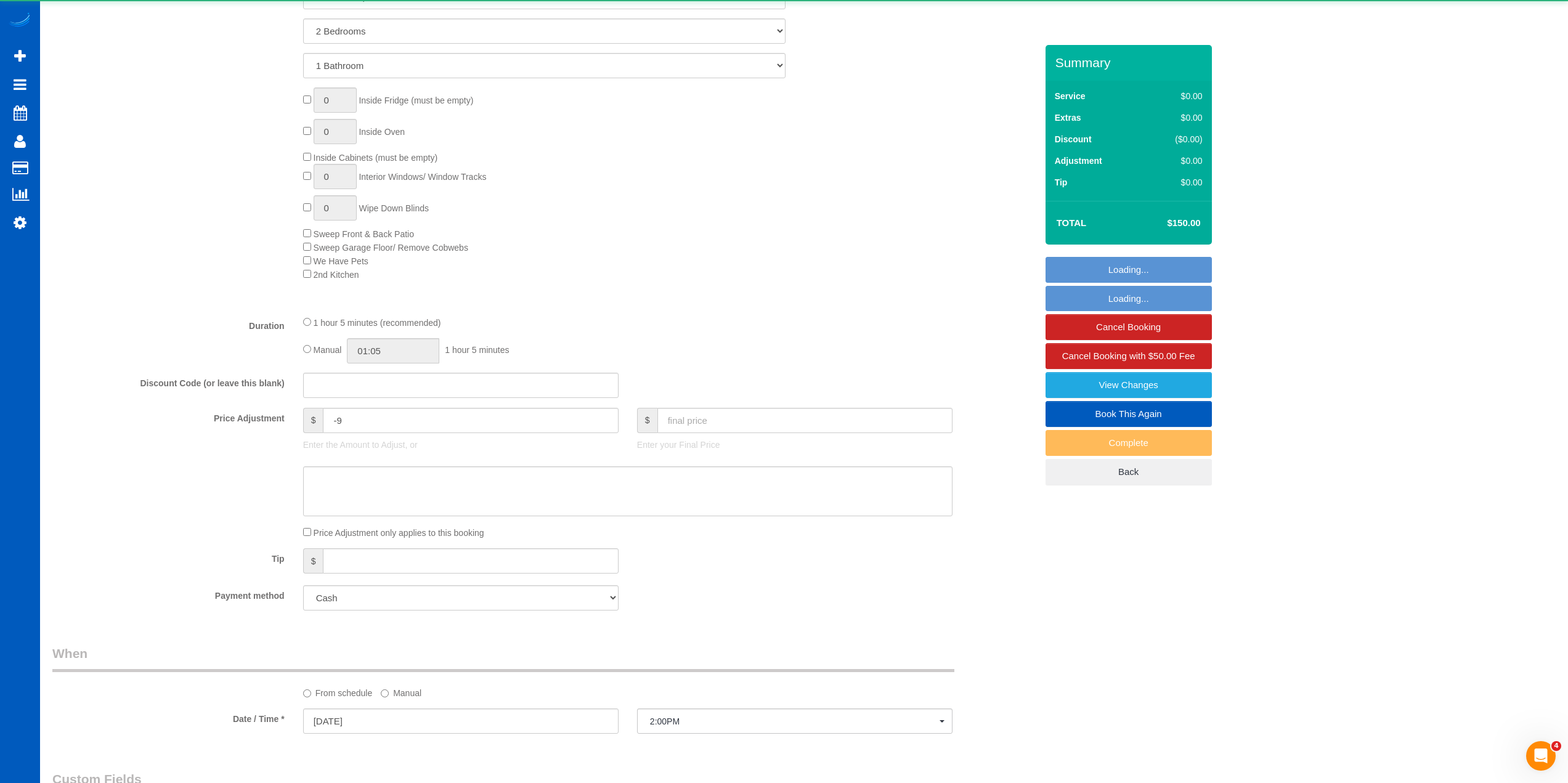
select select "2"
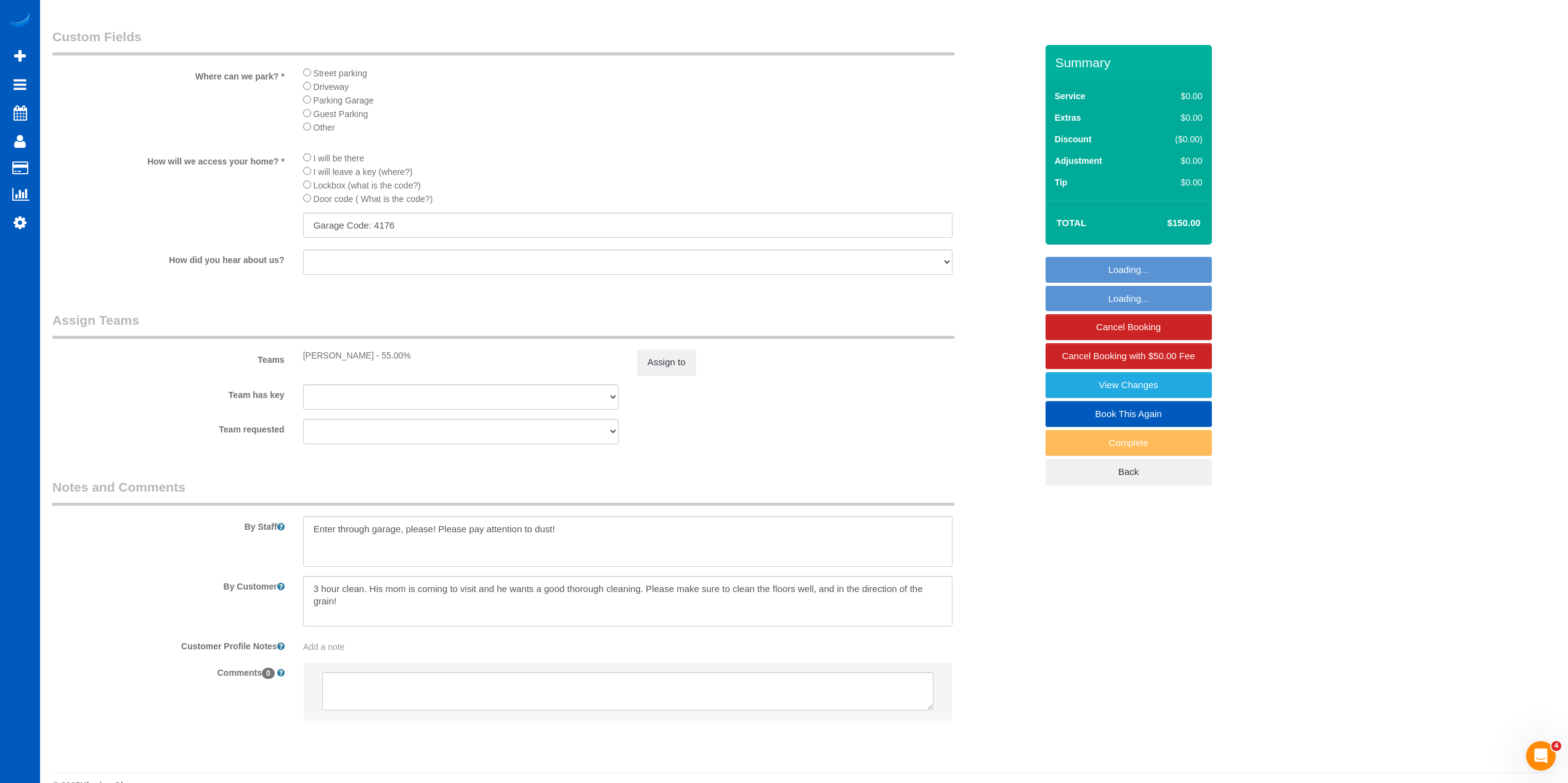
scroll to position [1363, 0]
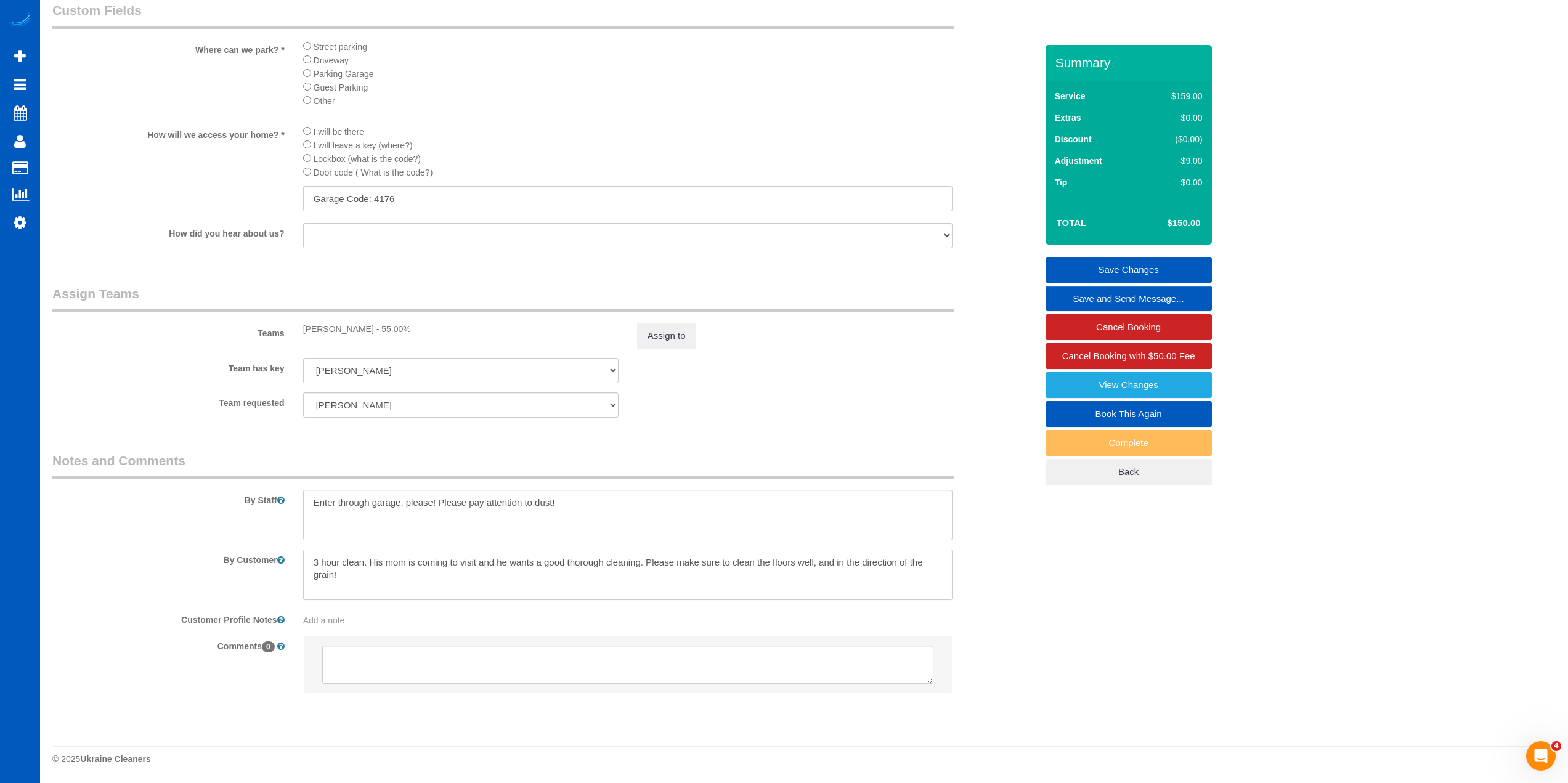
click at [581, 588] on textarea at bounding box center [628, 574] width 649 height 50
click at [587, 577] on textarea at bounding box center [628, 574] width 649 height 50
drag, startPoint x: 370, startPoint y: 555, endPoint x: 276, endPoint y: 569, distance: 95.0
click at [276, 569] on div "By Customer" at bounding box center [544, 574] width 1002 height 50
click at [336, 560] on textarea at bounding box center [628, 574] width 649 height 50
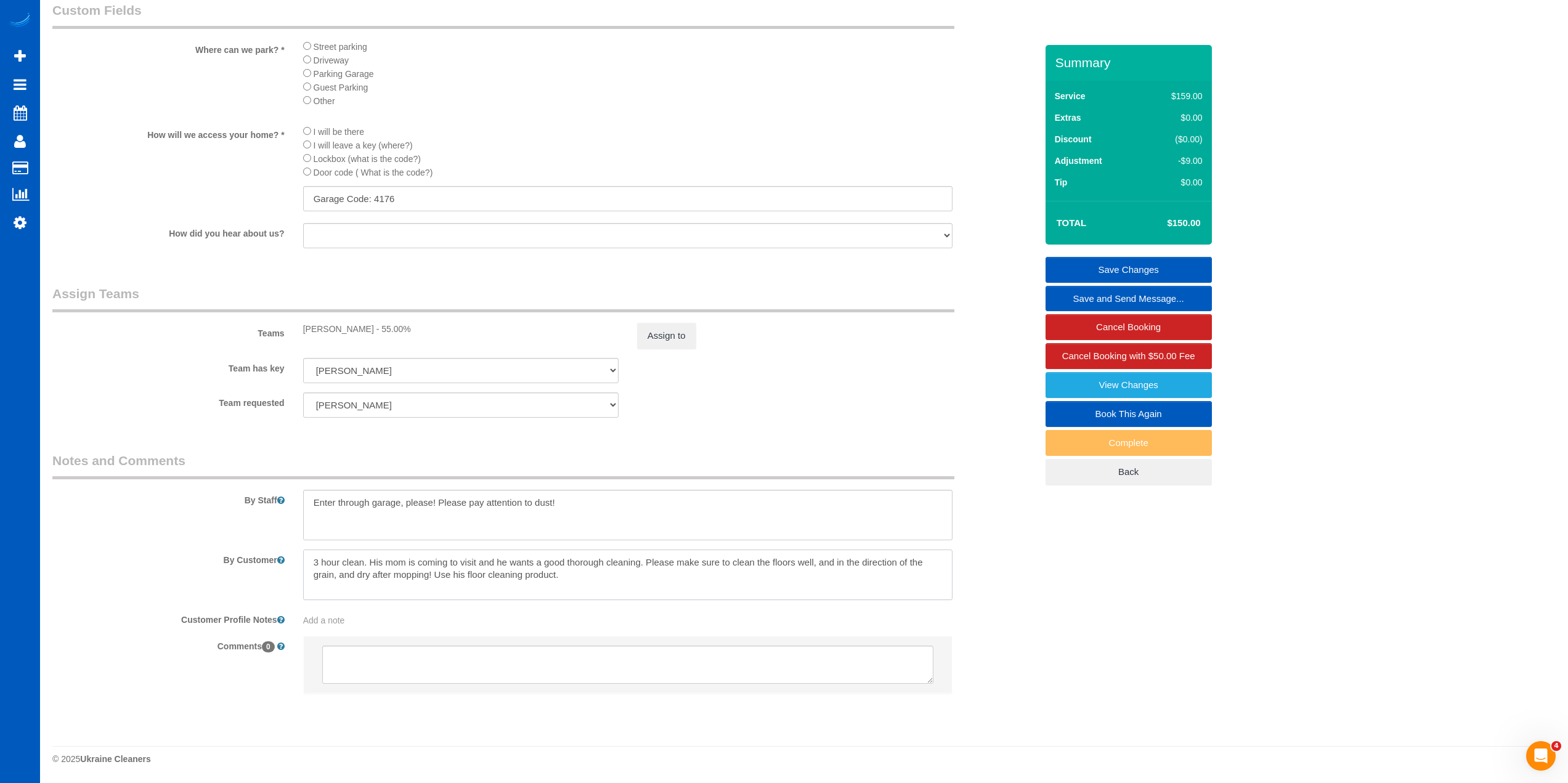
drag, startPoint x: 368, startPoint y: 558, endPoint x: 315, endPoint y: 567, distance: 53.8
click at [315, 567] on textarea at bounding box center [628, 574] width 649 height 50
click at [313, 564] on textarea at bounding box center [628, 574] width 649 height 50
click at [531, 578] on textarea at bounding box center [628, 574] width 649 height 50
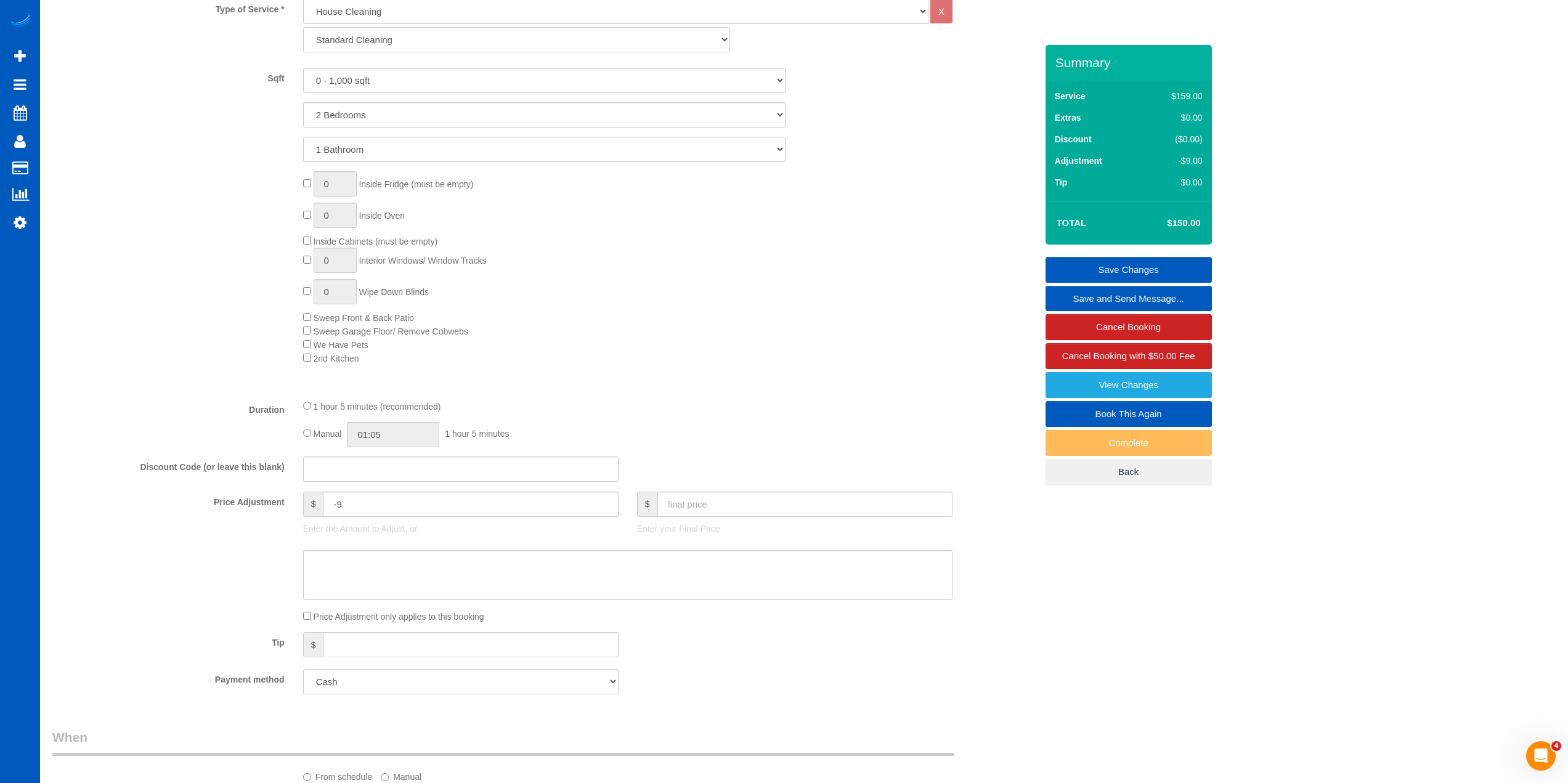
scroll to position [316, 0]
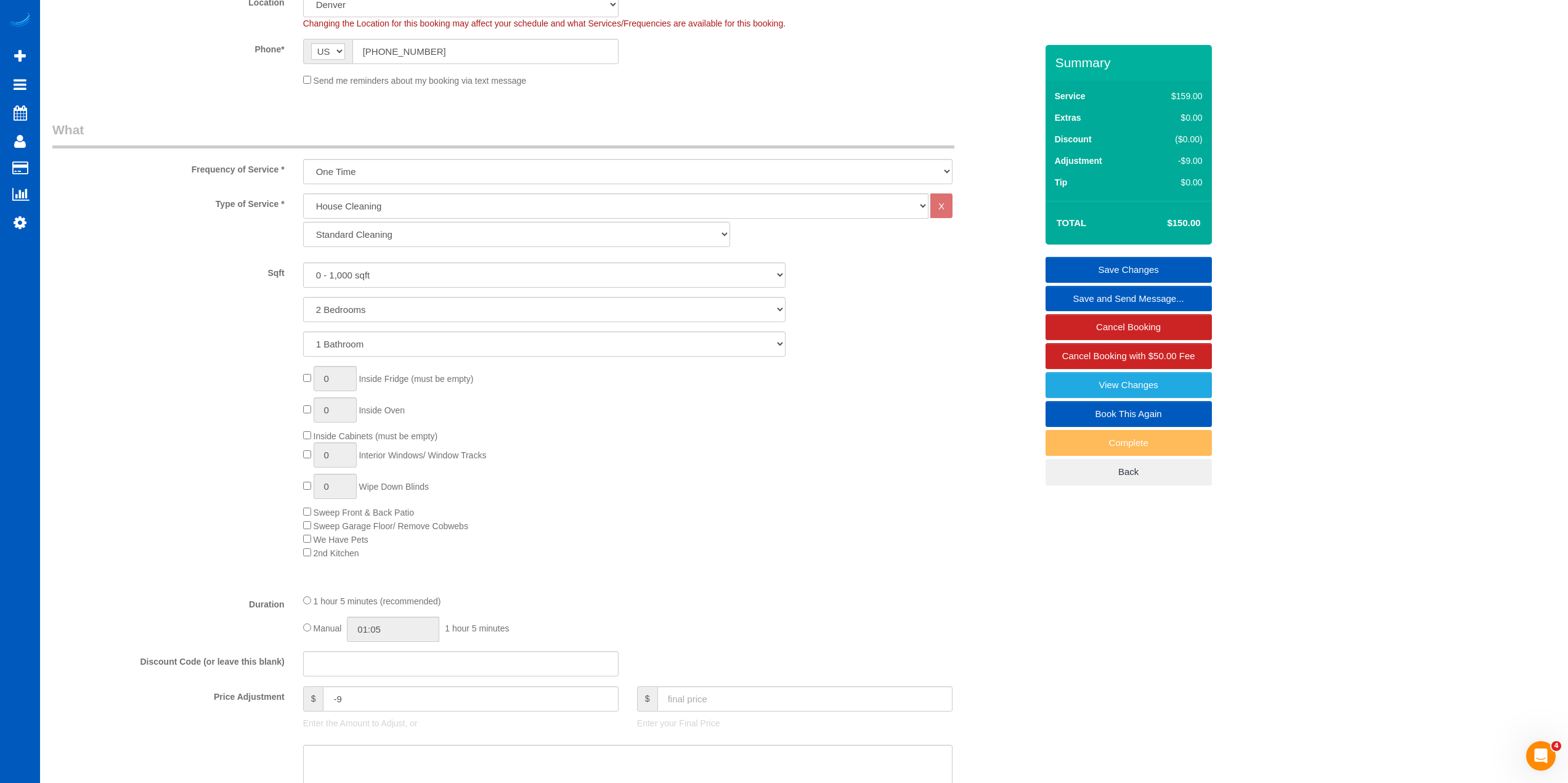
type textarea "His mom is coming to visit and he wants a good thorough cleaning. Please make s…"
click at [374, 240] on select "Standard Cleaning Deep Cleaning Move In/ Out Cleaning" at bounding box center [517, 234] width 427 height 26
select select "367"
click at [303, 222] on select "Standard Cleaning Deep Cleaning Move In/ Out Cleaning" at bounding box center [517, 234] width 427 height 26
select select "2"
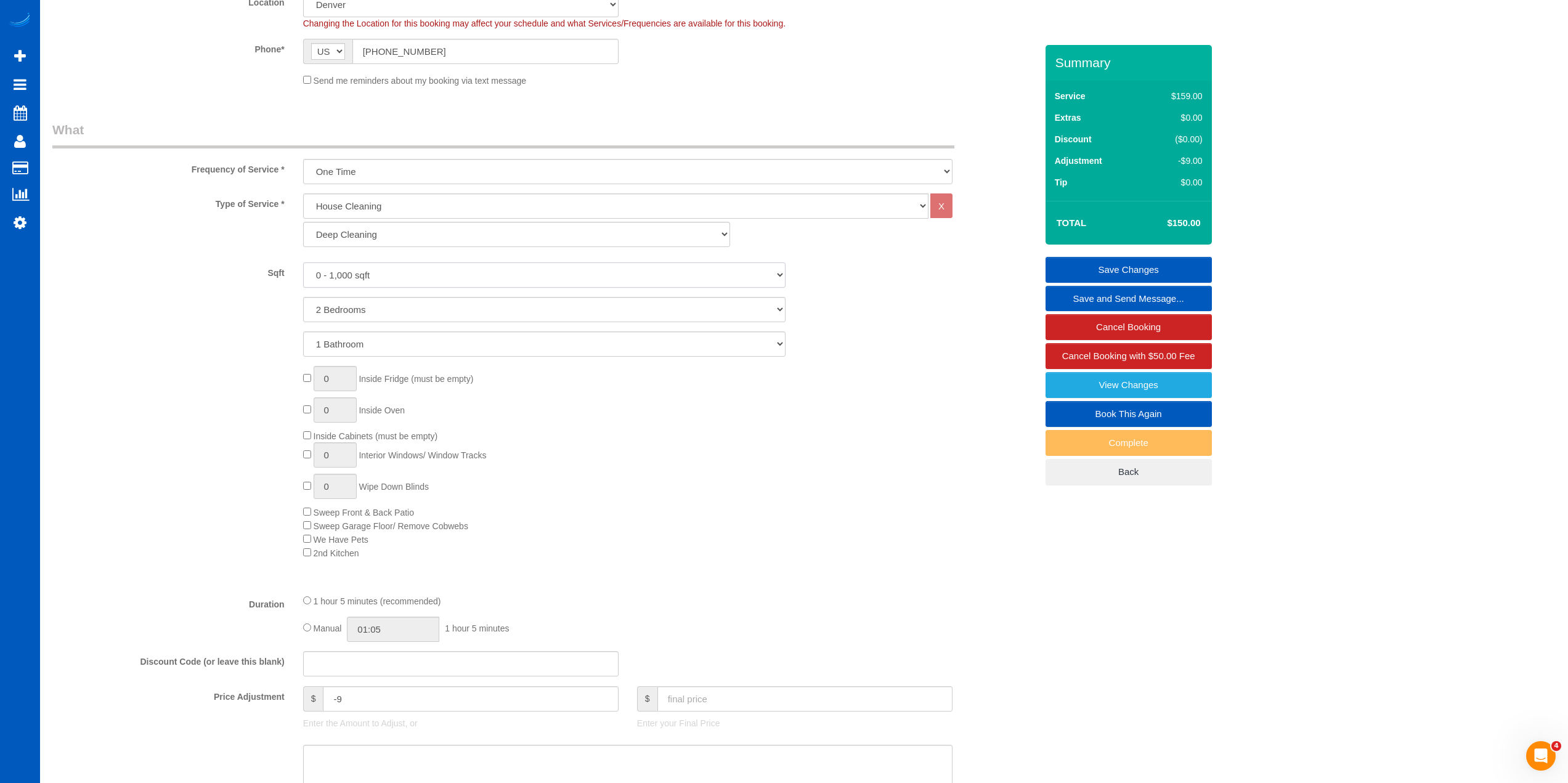
drag, startPoint x: 372, startPoint y: 246, endPoint x: 370, endPoint y: 270, distance: 24.1
click at [370, 270] on select "0 - 1,000 sqft 1,001 - 1,500 sqft 1,501 - 2,000 sqft 2,001 - 2,500 sqft 2,501 -…" at bounding box center [544, 275] width 482 height 26
select select "1001"
click at [303, 263] on select "0 - 1,000 sqft 1,001 - 1,500 sqft 1,501 - 2,000 sqft 2,001 - 2,500 sqft 2,501 -…" at bounding box center [544, 275] width 482 height 26
click at [233, 355] on div "1 Bathroom 2 Bathrooms 3 Bathrooms 4 Bathrooms 5 Bathrooms 6 Bathrooms 7 Bathro…" at bounding box center [544, 344] width 1002 height 26
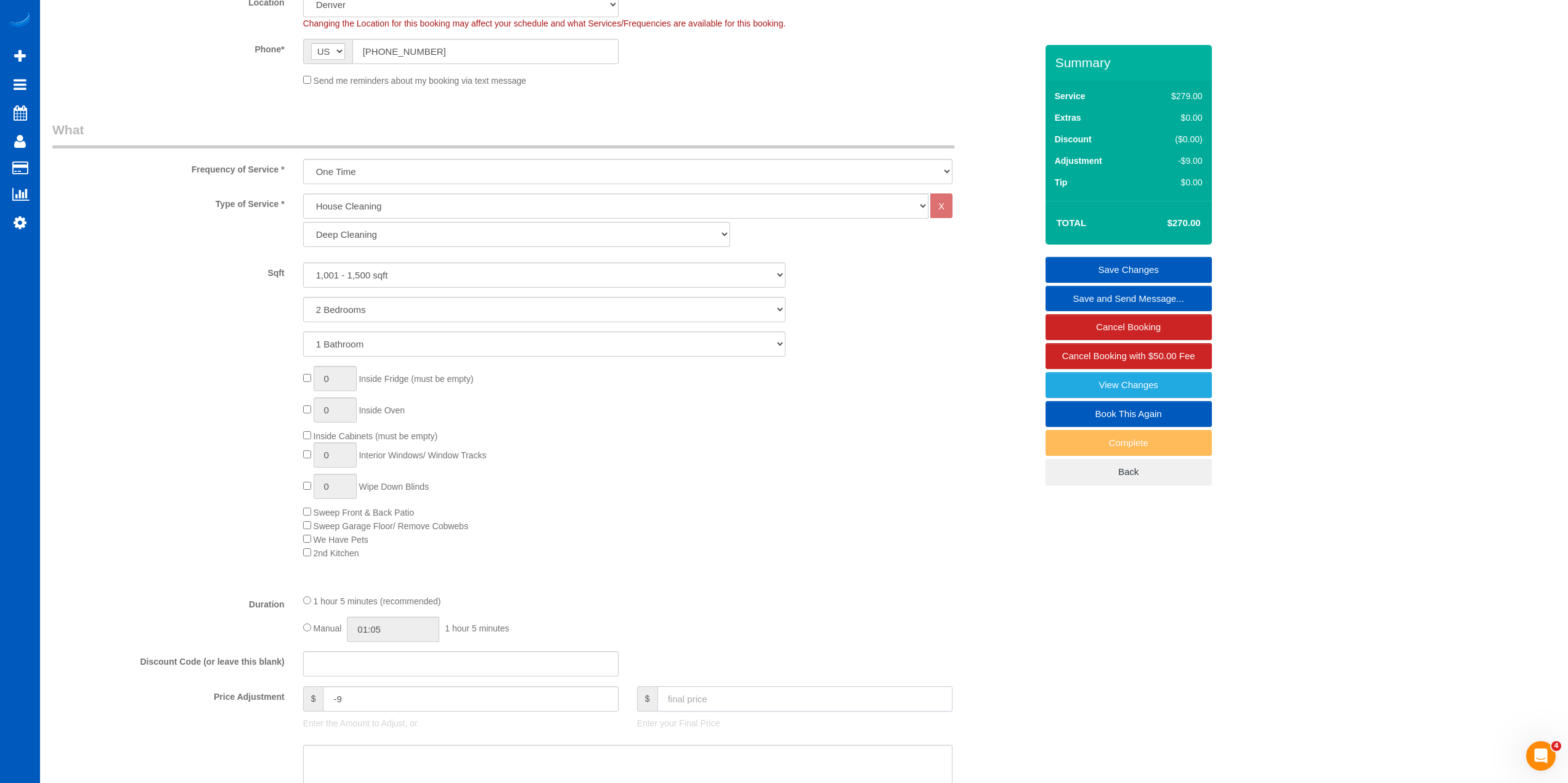
click at [727, 699] on input "text" at bounding box center [805, 699] width 295 height 26
type input "0"
click at [758, 646] on fieldset "What Frequency of Service * One Time Weekly - 15.00% Every 2 Weeks - 10.00% Eve…" at bounding box center [544, 509] width 984 height 778
type input "-279"
type input "1"
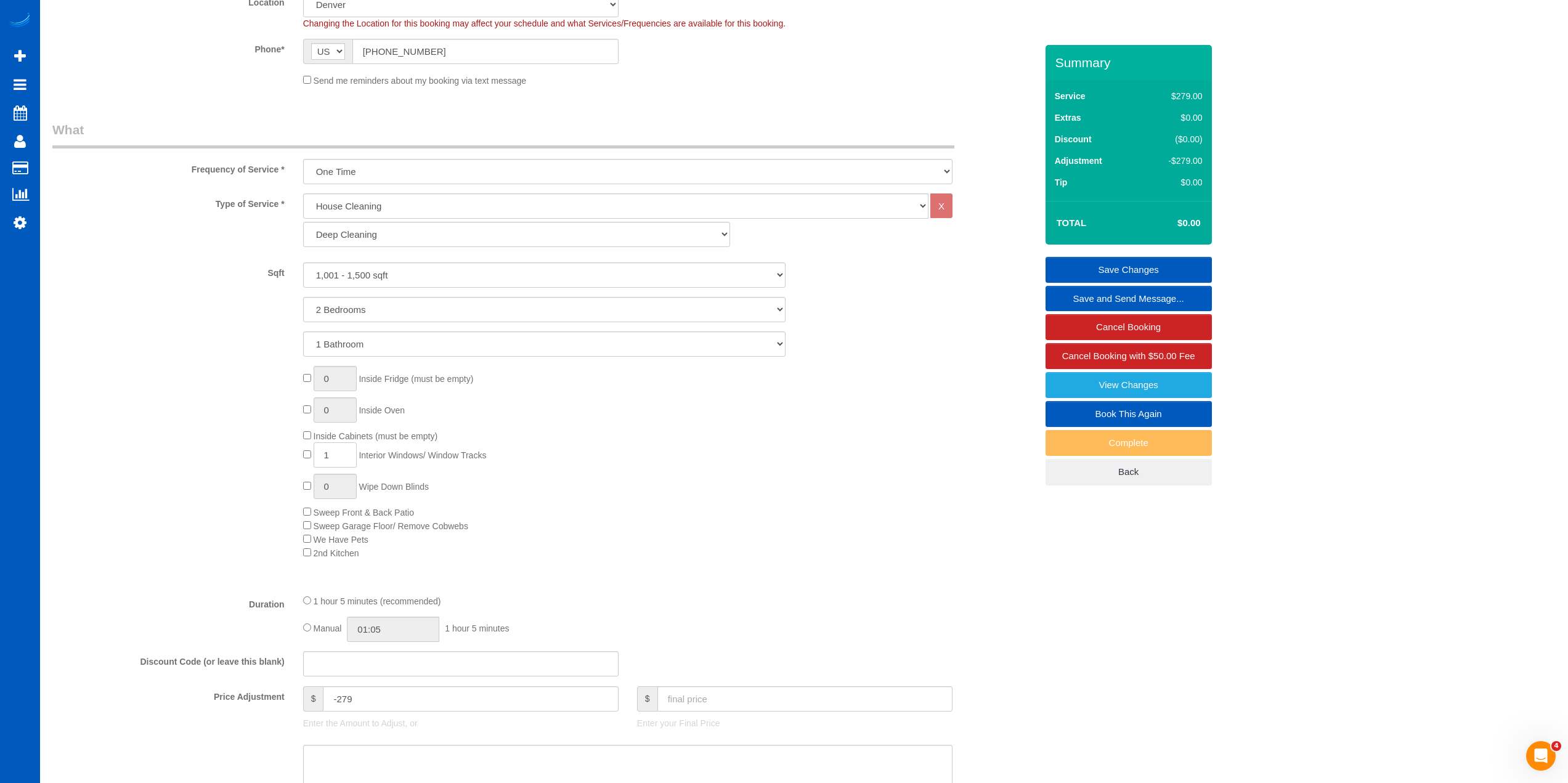
drag, startPoint x: 346, startPoint y: 454, endPoint x: 273, endPoint y: 467, distance: 74.1
click at [273, 467] on div "0 Inside Fridge (must be empty) 0 Inside Oven Inside Cabinets (must be empty) 1…" at bounding box center [544, 462] width 1002 height 193
select select "spot17"
type input "5"
click at [787, 574] on div "Type of Service * House Cleaning X Standard Cleaning Deep Cleaning Move In/ Out…" at bounding box center [544, 388] width 984 height 390
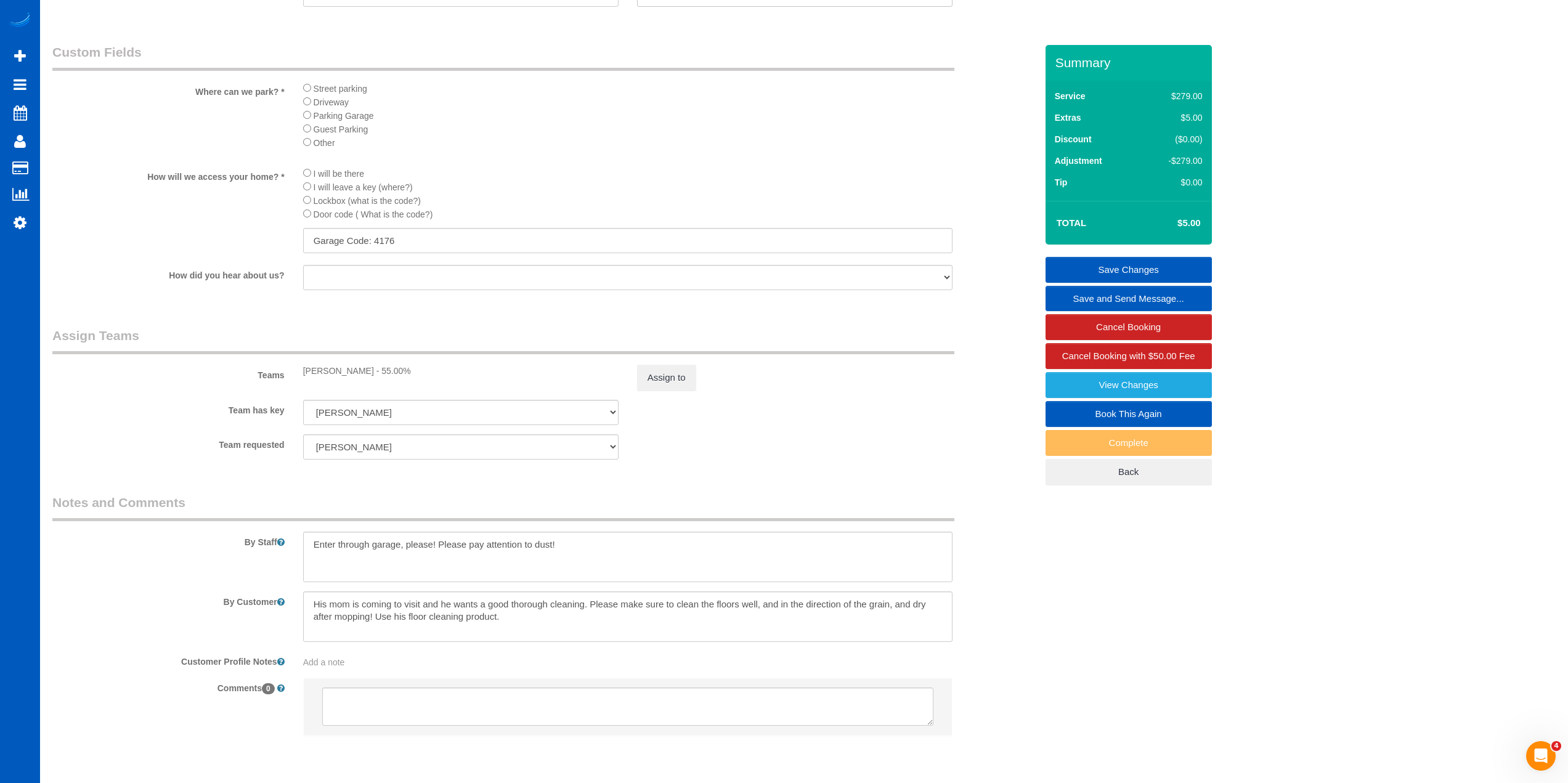
scroll to position [1363, 0]
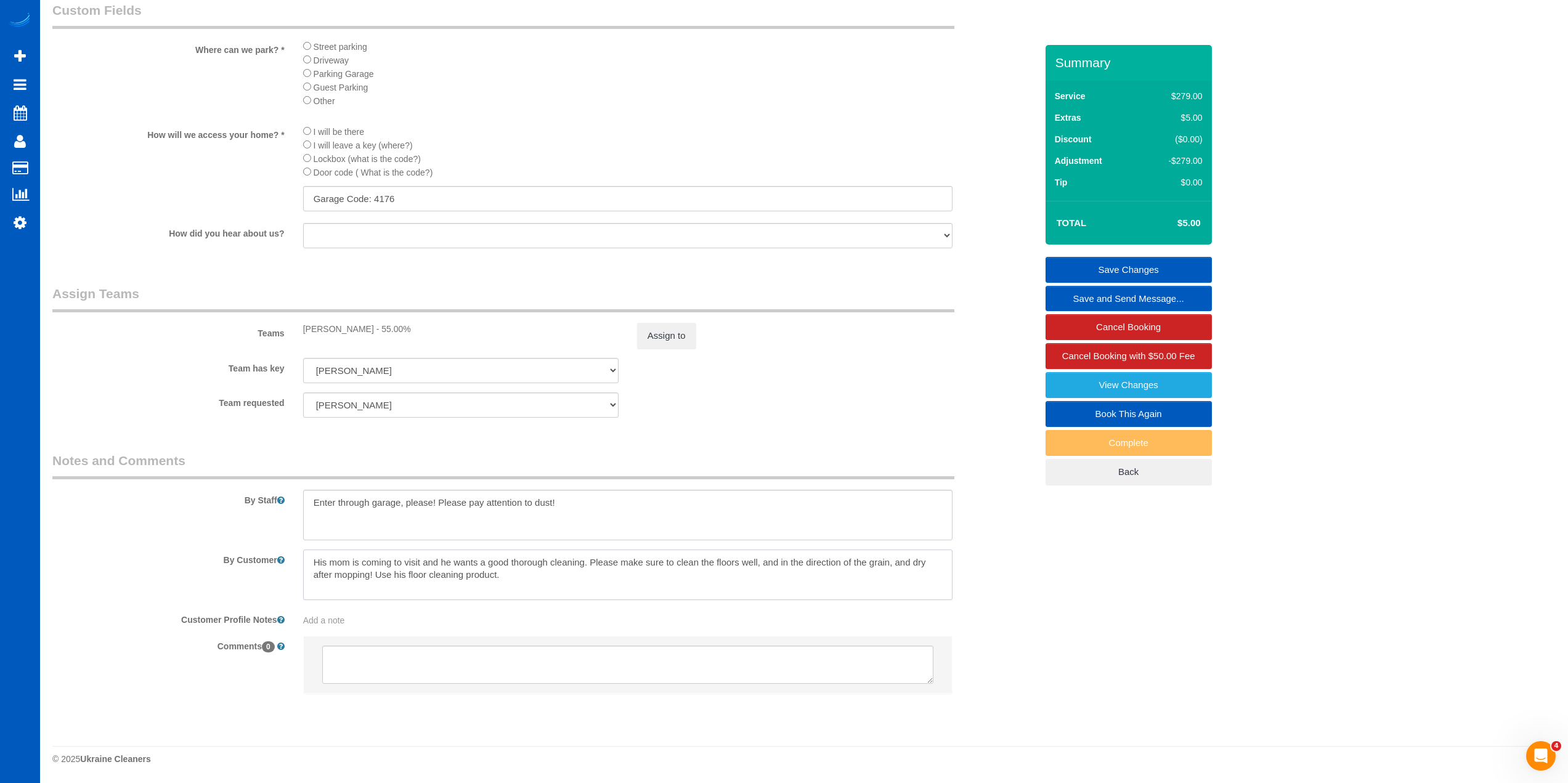
click at [546, 570] on textarea at bounding box center [628, 574] width 649 height 50
select select "spot25"
click at [611, 508] on textarea at bounding box center [628, 514] width 649 height 50
type textarea "Enter through garage, please! Please pay attention to dust! Clean all windows p…"
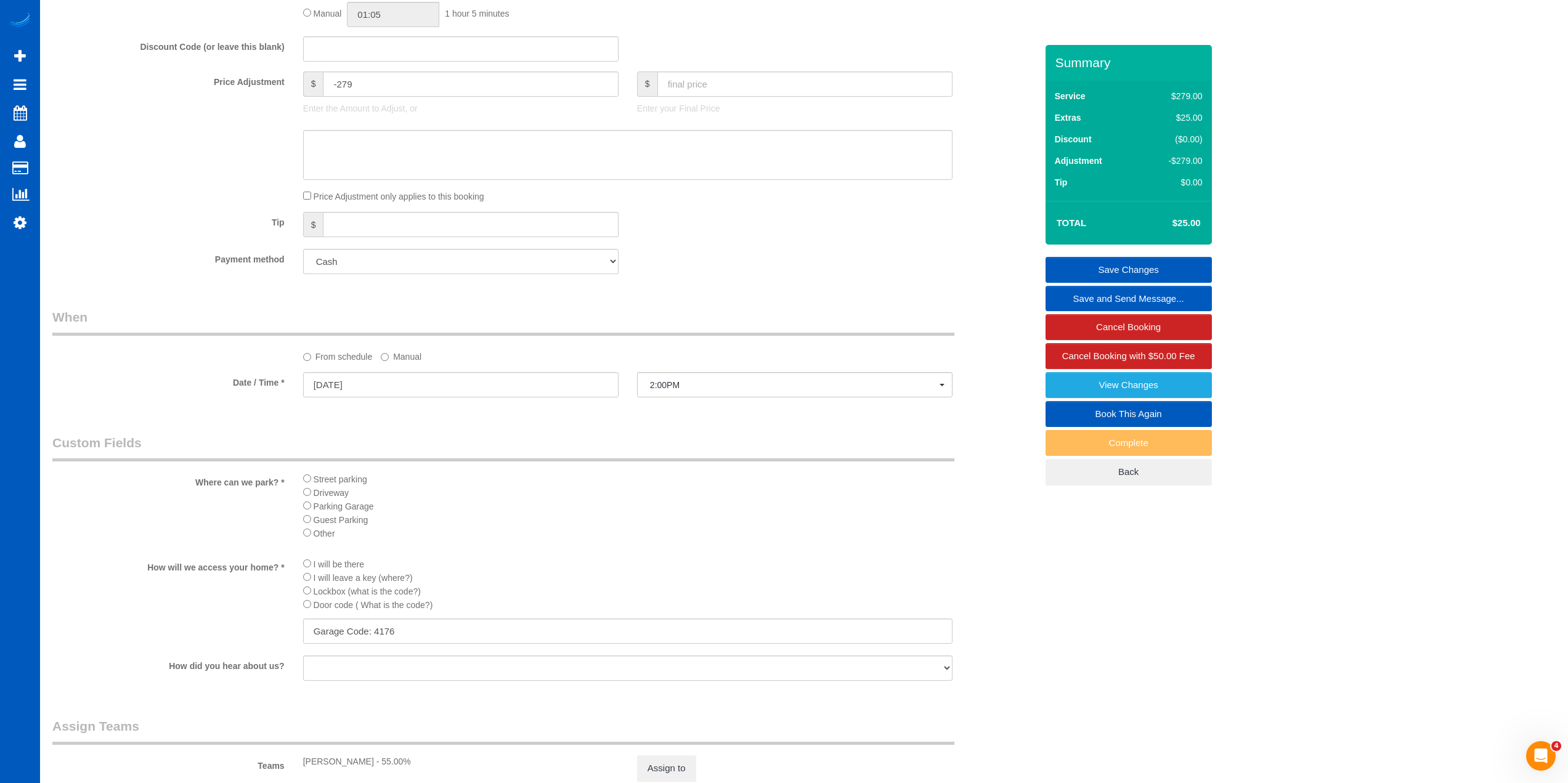
scroll to position [748, 0]
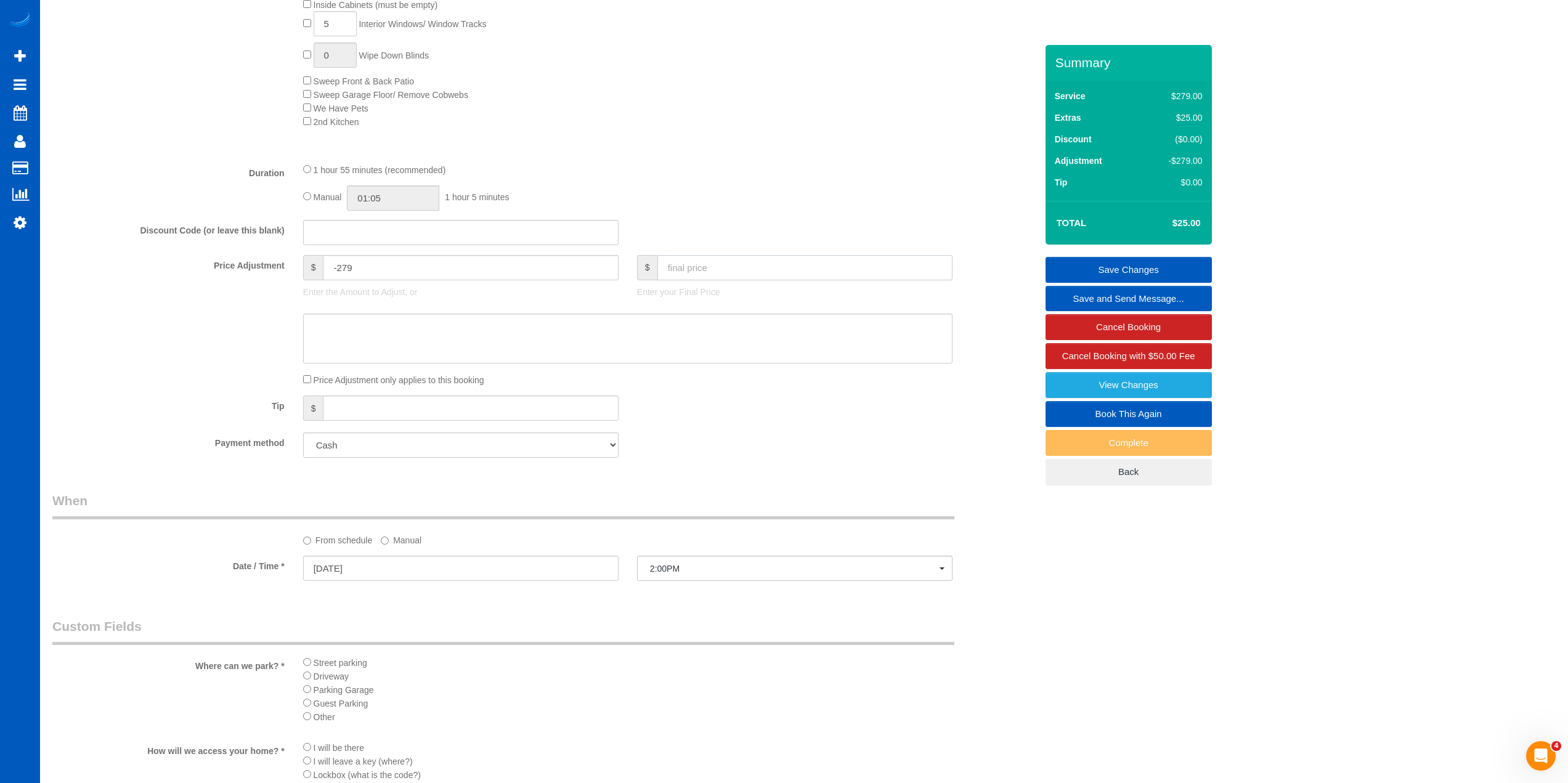
click at [727, 279] on input "text" at bounding box center [805, 268] width 295 height 26
type input "0"
click at [703, 444] on div "Payment method Add Credit Card Cash Check Paypal" at bounding box center [544, 445] width 1002 height 26
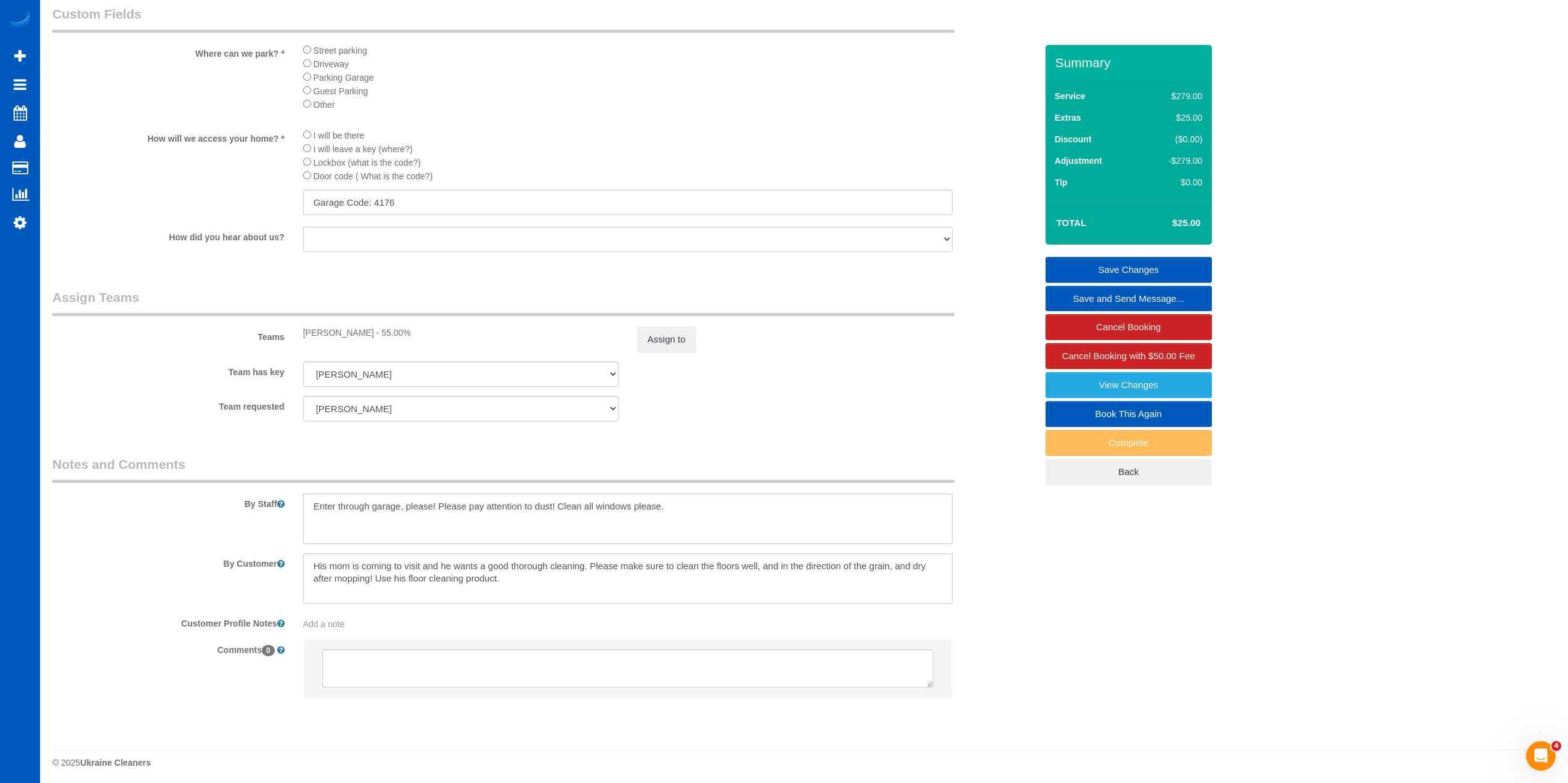
scroll to position [1363, 0]
type input "-304"
click at [315, 500] on textarea at bounding box center [628, 514] width 649 height 50
click at [394, 505] on textarea at bounding box center [628, 514] width 649 height 50
type textarea "Hourly - please let [PERSON_NAME] know how long you spent here. Enter through g…"
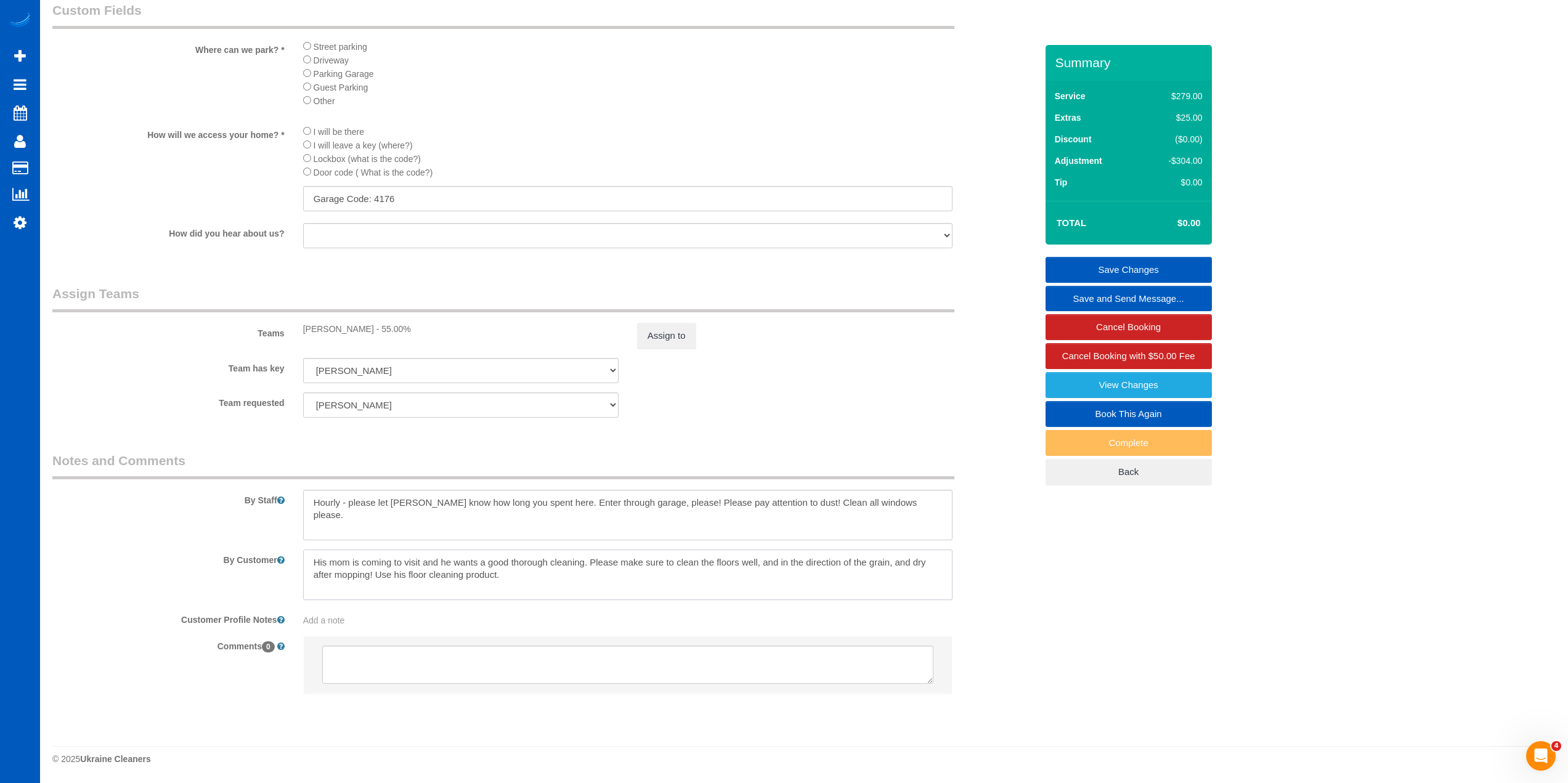
click at [585, 562] on textarea at bounding box center [628, 574] width 649 height 50
click at [645, 576] on textarea at bounding box center [628, 574] width 649 height 50
type textarea "His mom is coming to visit and he wants a good thorough cleaning because she is…"
click at [917, 520] on textarea at bounding box center [628, 514] width 649 height 50
drag, startPoint x: 900, startPoint y: 502, endPoint x: 908, endPoint y: 500, distance: 8.2
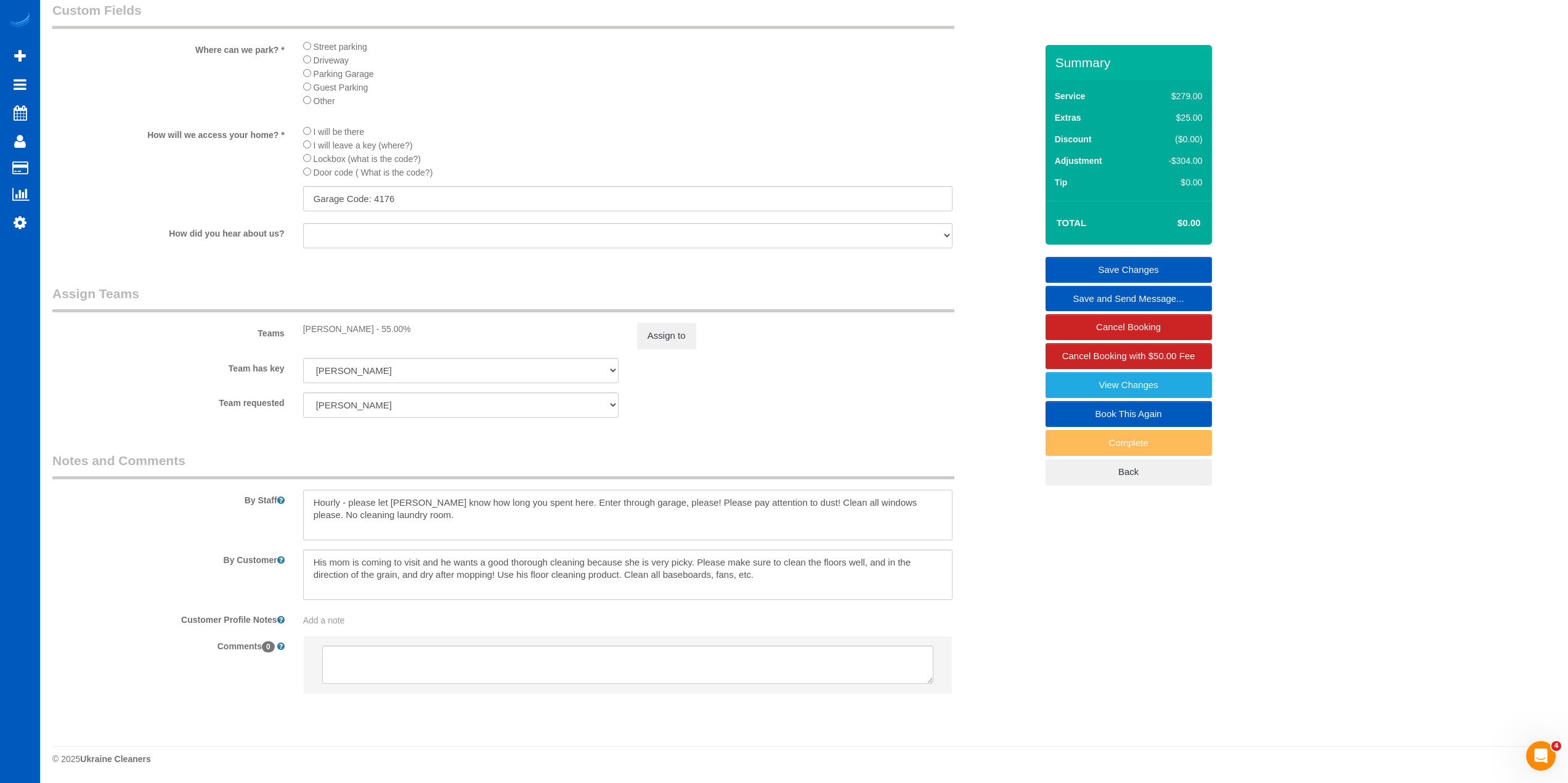
click at [908, 500] on textarea at bounding box center [628, 514] width 649 height 50
click at [888, 515] on textarea at bounding box center [628, 514] width 649 height 50
click at [654, 516] on textarea at bounding box center [628, 514] width 649 height 50
click at [800, 386] on sui-booking-teams "Teams [PERSON_NAME] - 55.00% Assign to Team has key [PERSON_NAME] [PERSON_NAME]…" at bounding box center [544, 351] width 984 height 133
click at [745, 518] on textarea at bounding box center [628, 514] width 649 height 50
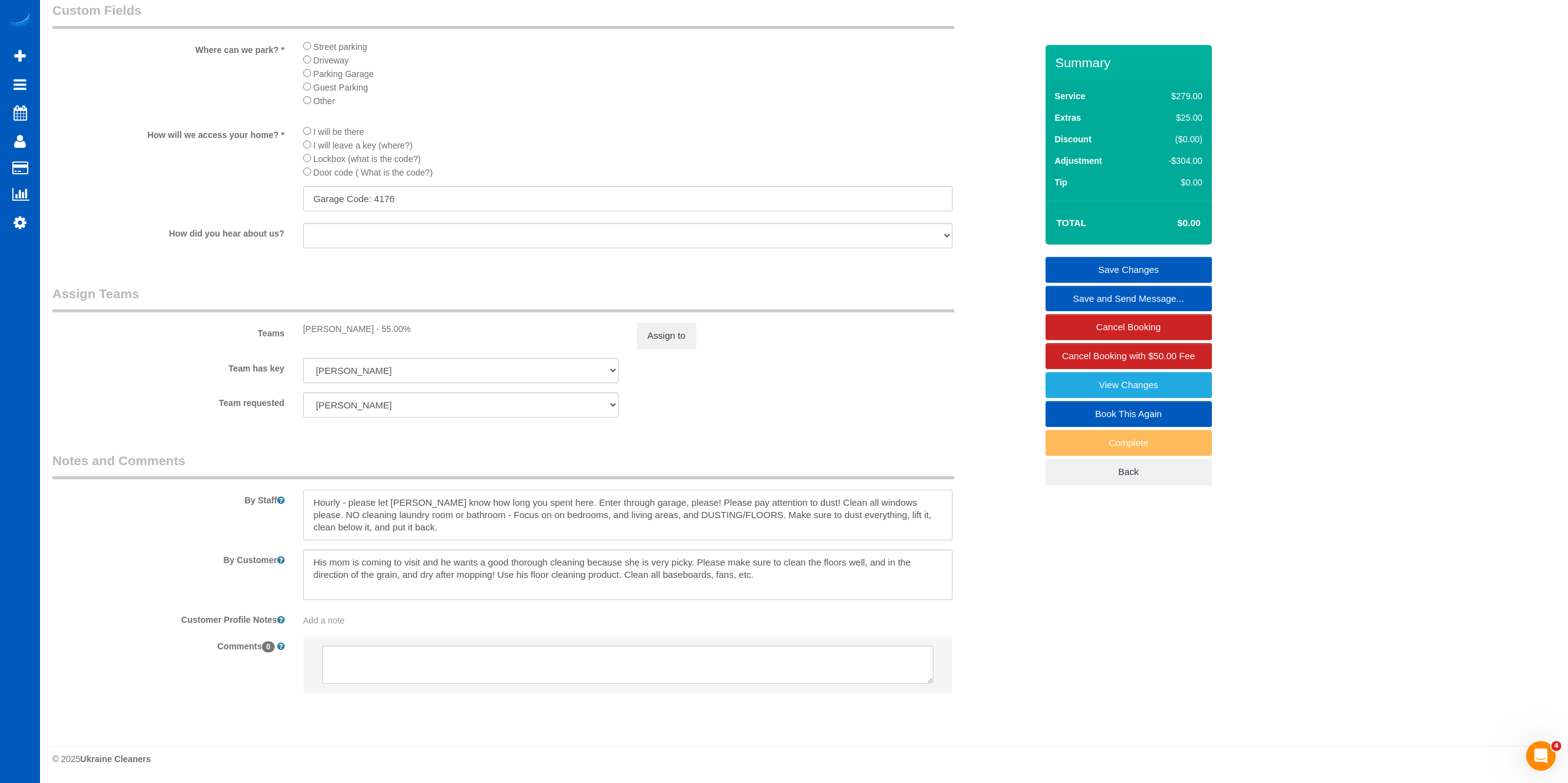
type textarea "Hourly - please let [PERSON_NAME] know how long you spent here. Enter through g…"
click at [815, 372] on div "Team has key [PERSON_NAME] [PERSON_NAME] [PERSON_NAME] [PERSON_NAME] Olha Losie…" at bounding box center [544, 370] width 1002 height 26
drag, startPoint x: 802, startPoint y: 578, endPoint x: 506, endPoint y: 578, distance: 296.0
click at [506, 578] on textarea at bounding box center [628, 574] width 649 height 50
click at [491, 574] on textarea at bounding box center [628, 574] width 649 height 50
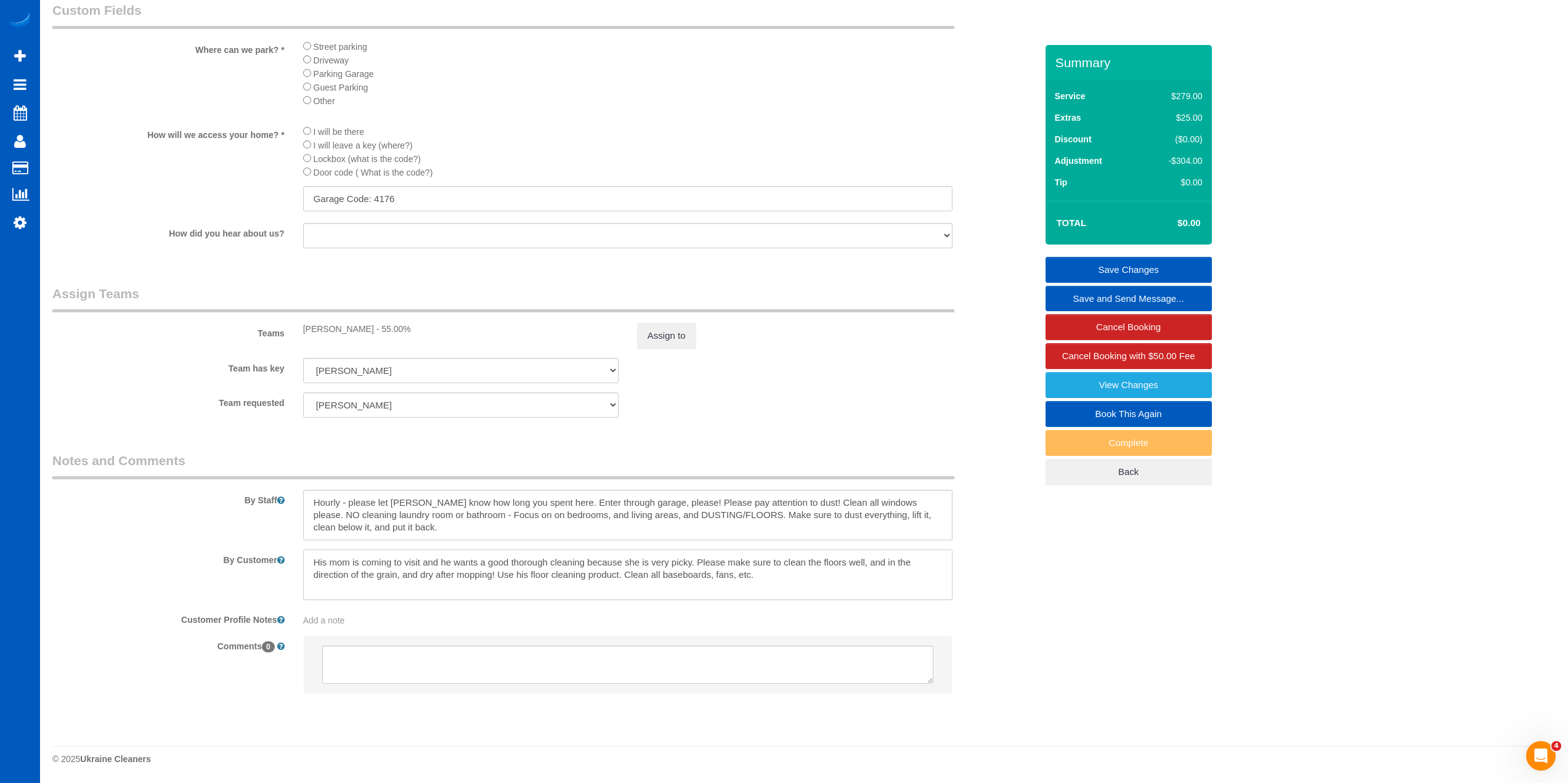
drag, startPoint x: 500, startPoint y: 574, endPoint x: 866, endPoint y: 566, distance: 366.1
click at [866, 566] on textarea at bounding box center [628, 574] width 649 height 50
click at [544, 581] on textarea at bounding box center [628, 574] width 649 height 50
type textarea "His mom is coming to visit and he wants a good thorough cleaning because she is…"
click at [787, 376] on div "Team has key [PERSON_NAME] [PERSON_NAME] [PERSON_NAME] [PERSON_NAME] Olha Losie…" at bounding box center [544, 370] width 1002 height 26
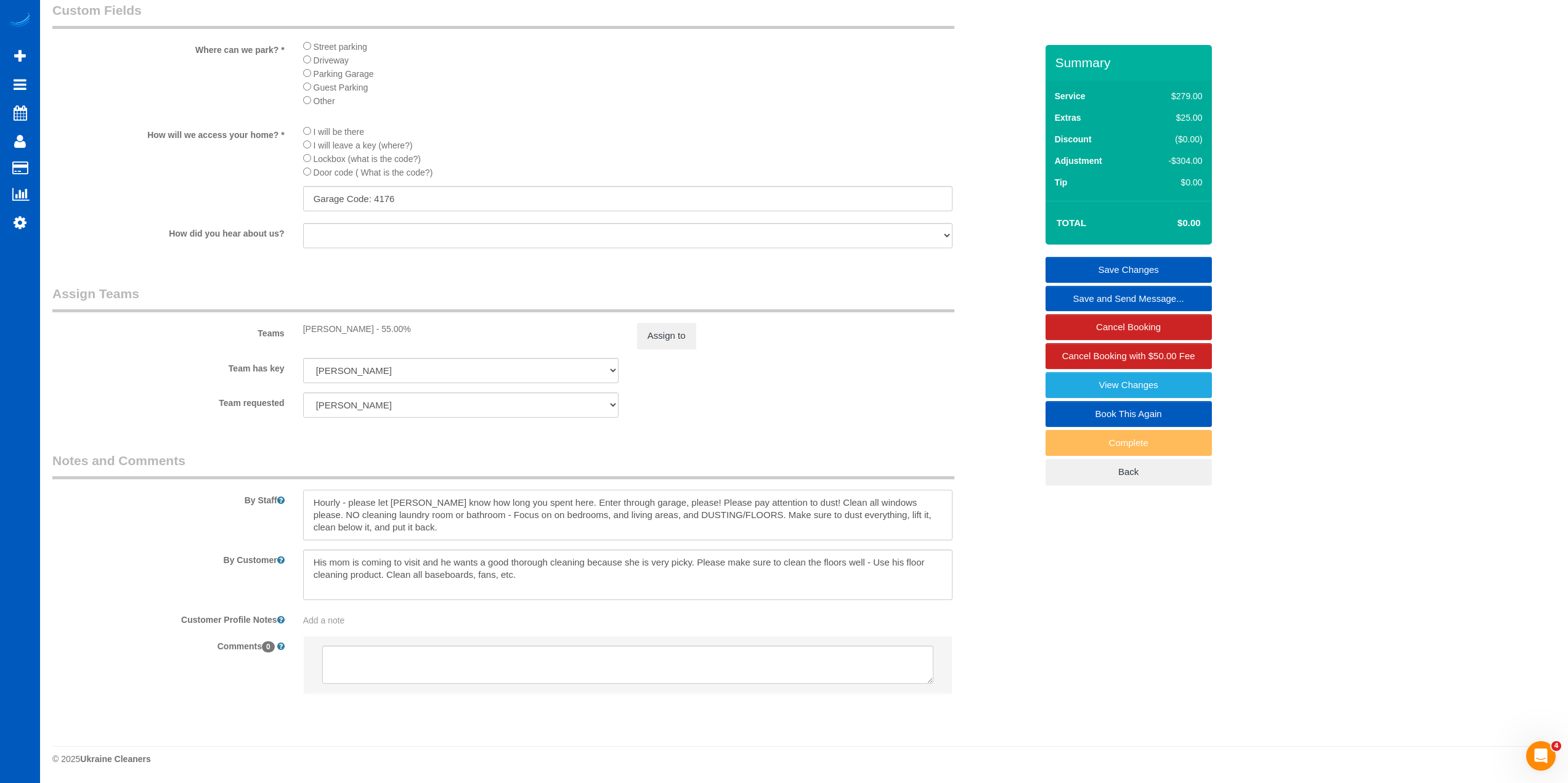
drag, startPoint x: 668, startPoint y: 502, endPoint x: 545, endPoint y: 506, distance: 123.1
click at [545, 506] on textarea at bounding box center [628, 514] width 649 height 50
click at [684, 512] on textarea at bounding box center [628, 514] width 649 height 50
drag, startPoint x: 900, startPoint y: 499, endPoint x: 455, endPoint y: 517, distance: 445.4
click at [455, 517] on textarea at bounding box center [628, 514] width 649 height 50
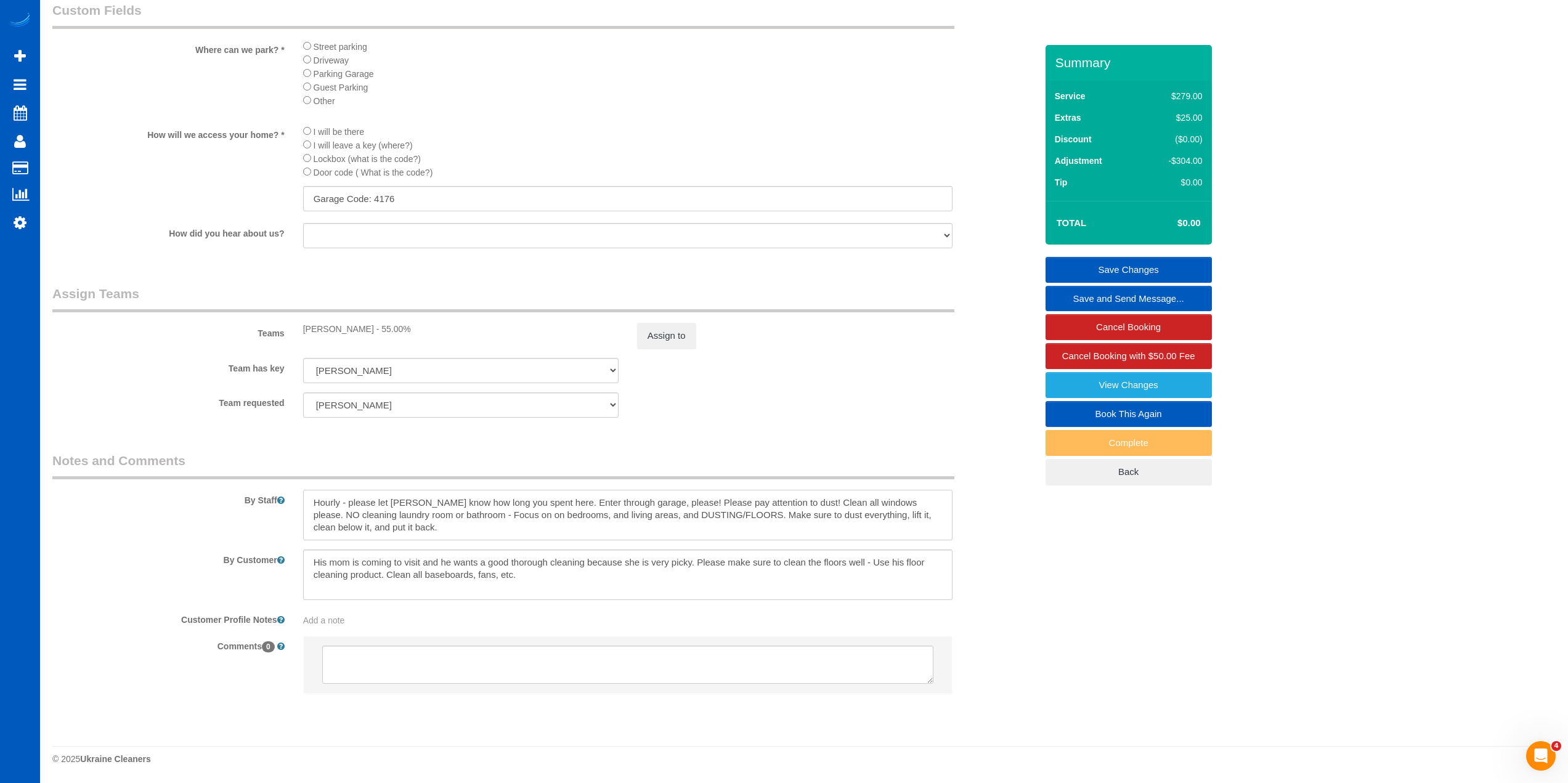
type textarea "Hourly - please let [PERSON_NAME] know how long you spent here. Enter through g…"
click at [474, 566] on textarea at bounding box center [628, 574] width 649 height 50
type textarea "NO cleaning laundry room or bathroom. His mom is coming to visit and he wants a…"
click at [905, 502] on textarea at bounding box center [628, 514] width 649 height 50
click at [826, 520] on textarea at bounding box center [628, 514] width 649 height 50
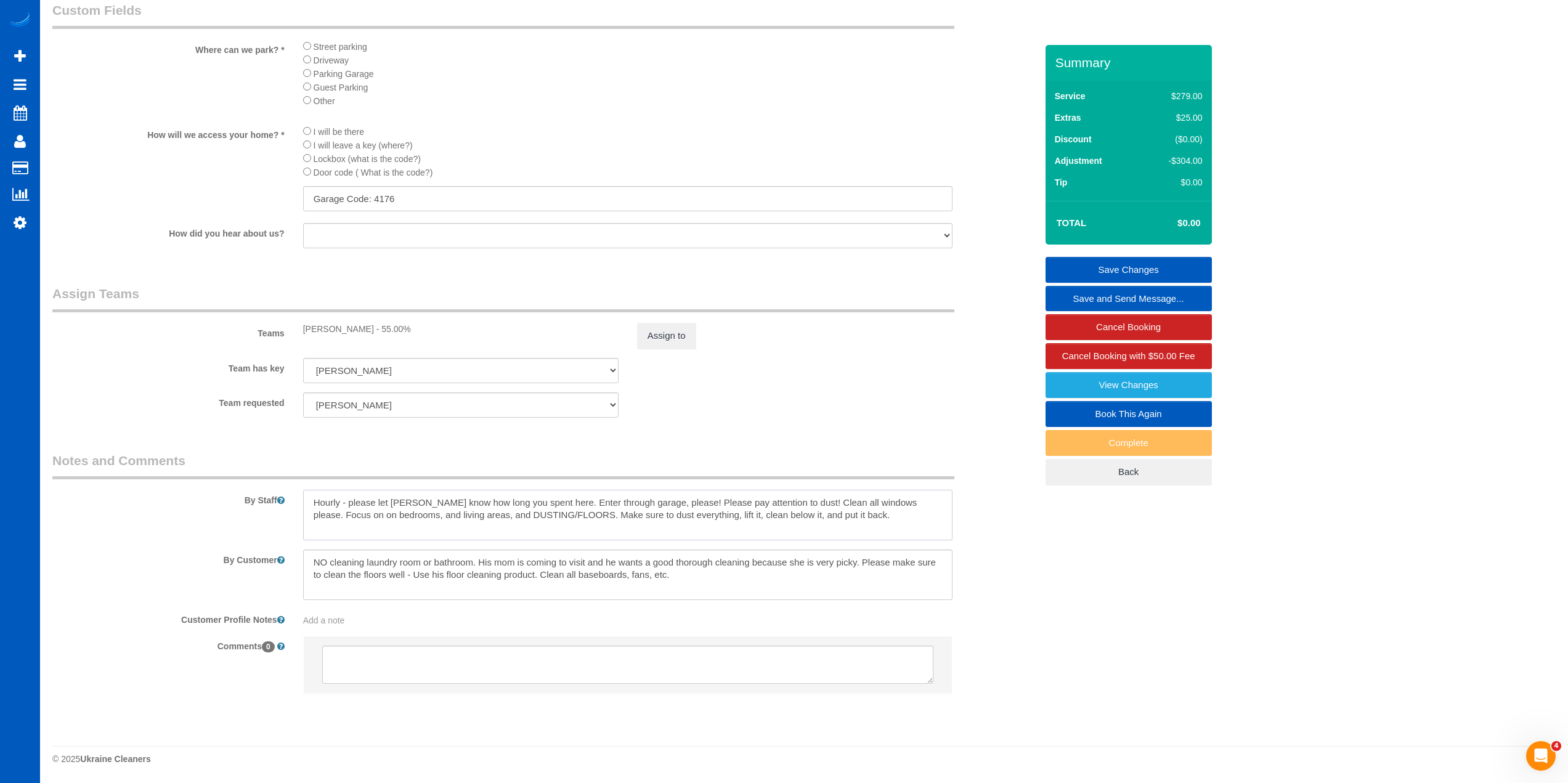
type textarea "Hourly - please let [PERSON_NAME] know how long you spent here. Enter through g…"
drag, startPoint x: 862, startPoint y: 567, endPoint x: 353, endPoint y: 553, distance: 509.2
click at [303, 555] on textarea at bounding box center [628, 574] width 649 height 50
type textarea "Please make sure to clean the floors well - Use his floor cleaning product. Cle…"
click at [499, 515] on textarea at bounding box center [628, 514] width 649 height 50
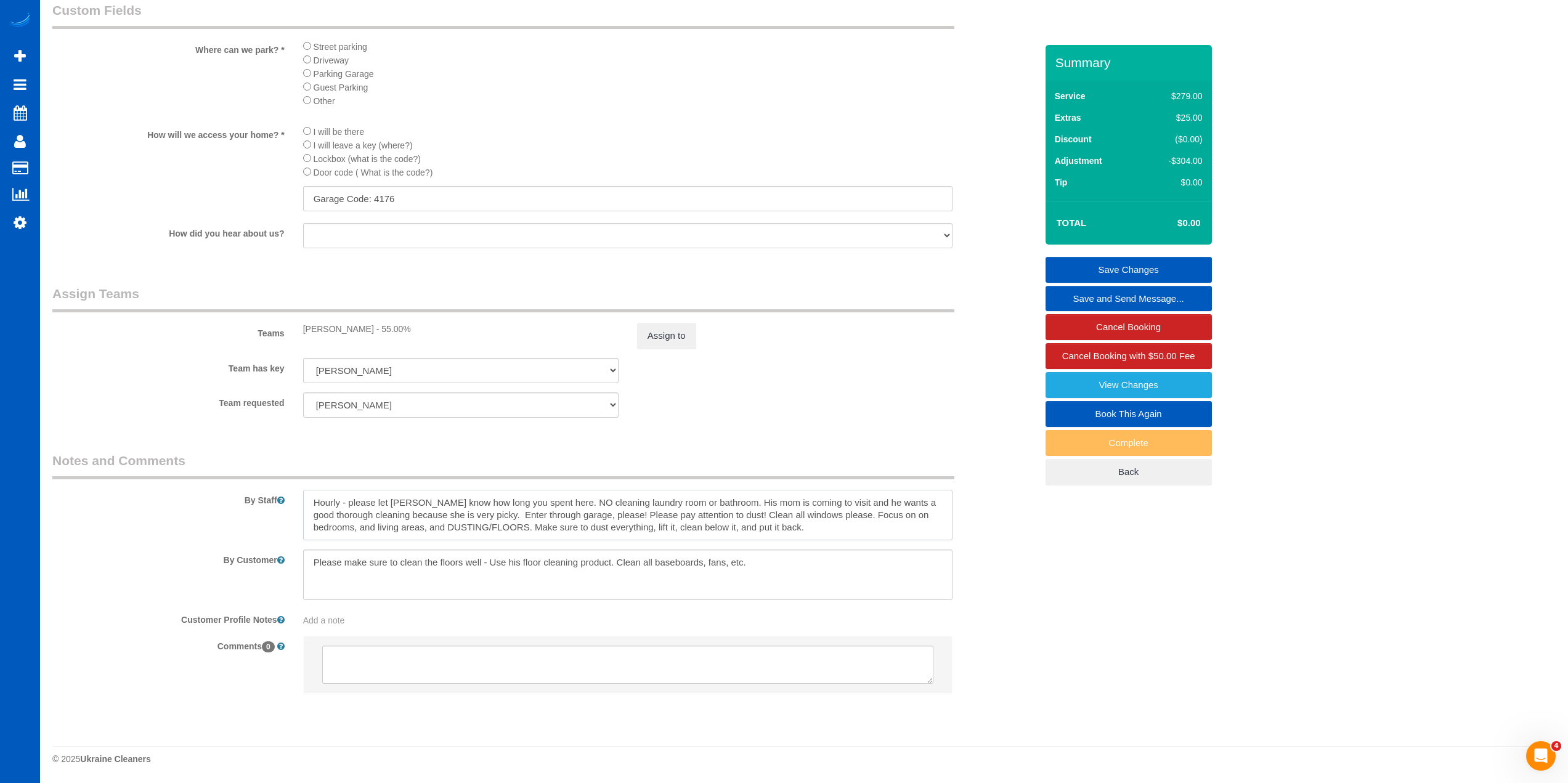
drag, startPoint x: 628, startPoint y: 515, endPoint x: 777, endPoint y: 538, distance: 150.8
click at [851, 535] on textarea at bounding box center [628, 514] width 649 height 50
type textarea "Hourly - please let [PERSON_NAME] know how long you spent here. NO cleaning lau…"
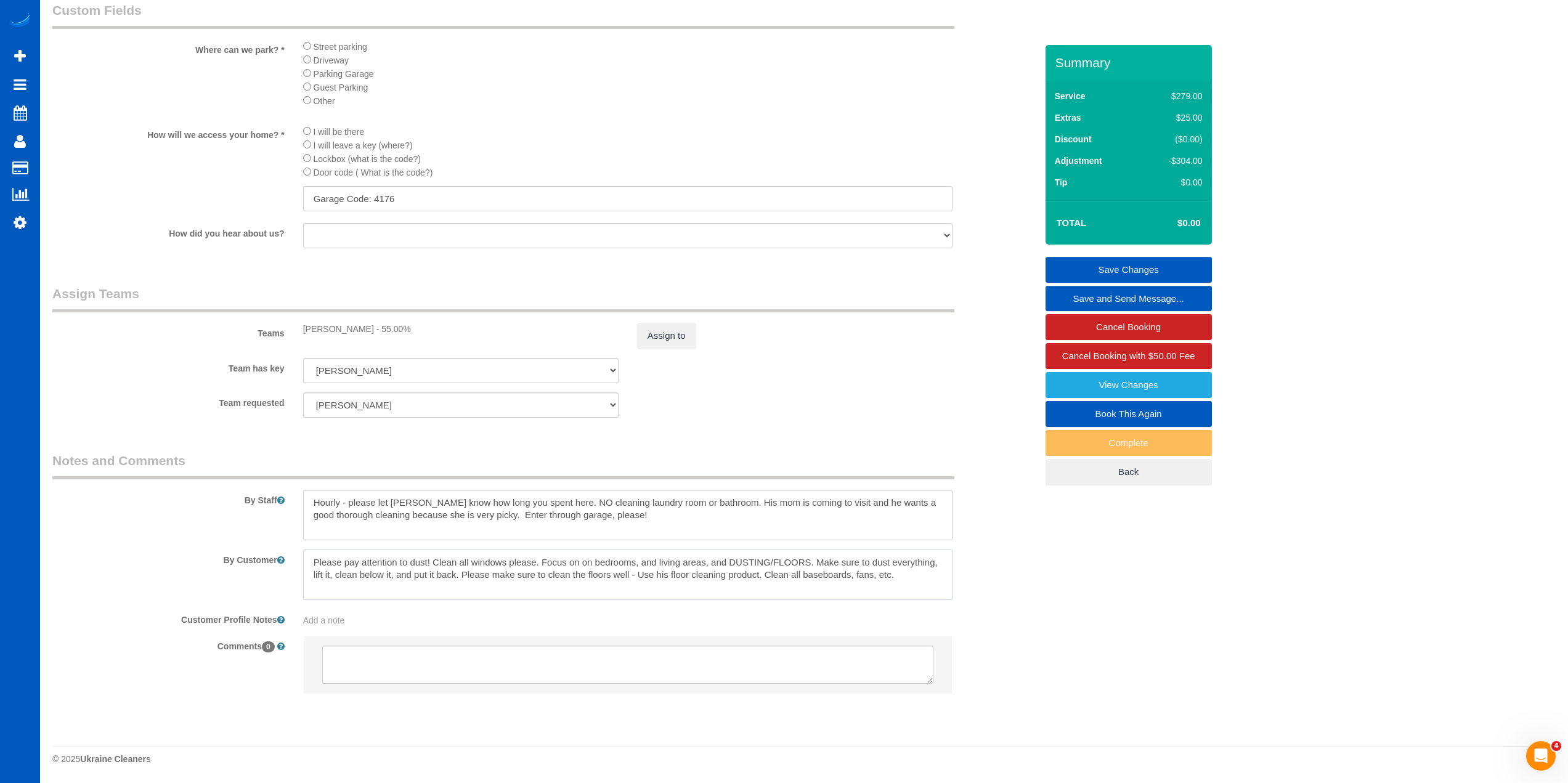
click at [462, 574] on textarea at bounding box center [628, 574] width 649 height 50
click at [908, 576] on textarea at bounding box center [628, 574] width 649 height 50
type textarea "Please pay attention to dust! Clean all windows please. Focus on on bedrooms, a…"
click at [1147, 275] on link "Save Changes" at bounding box center [1128, 269] width 166 height 26
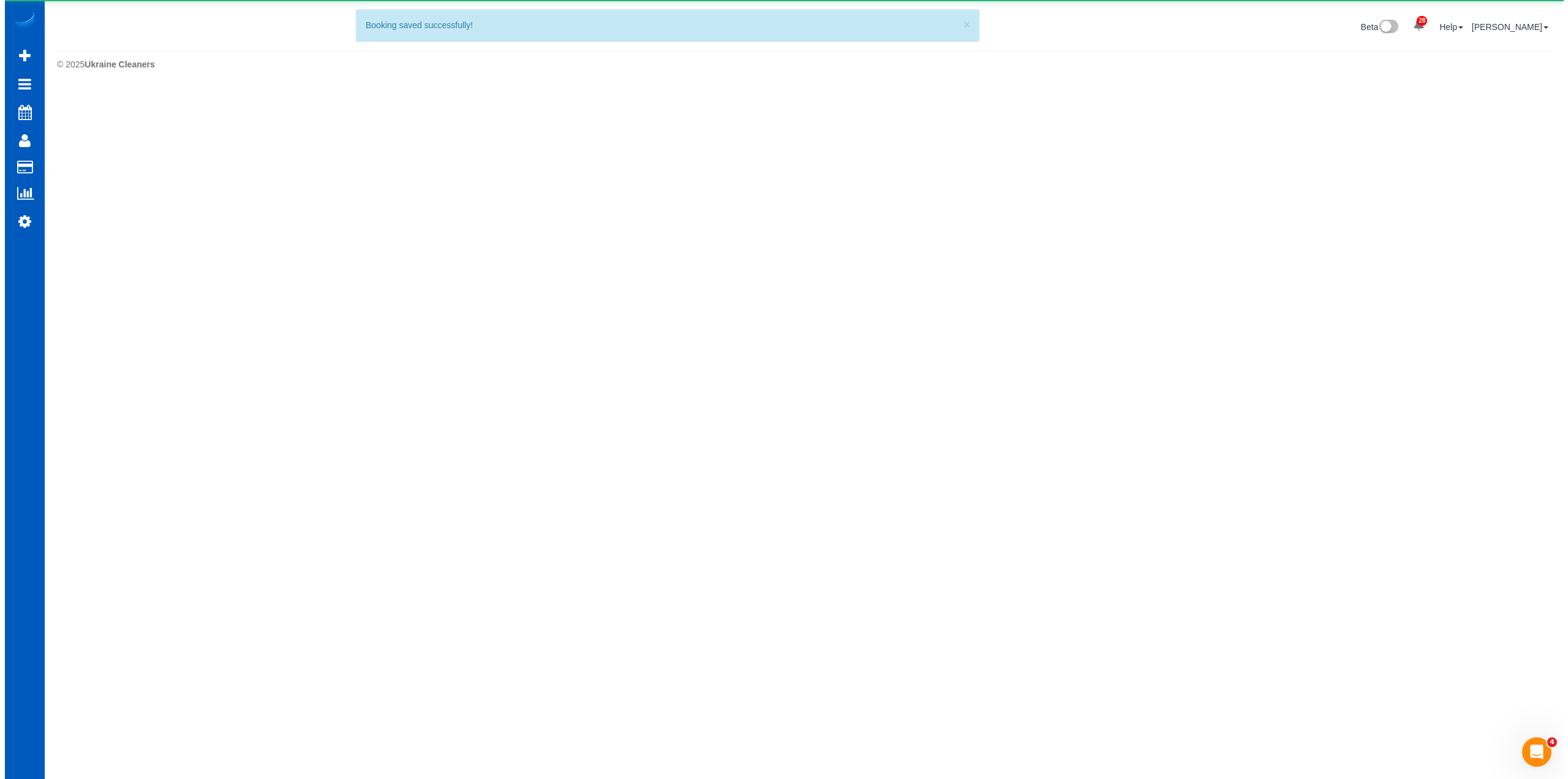
scroll to position [0, 0]
